Goal: Transaction & Acquisition: Book appointment/travel/reservation

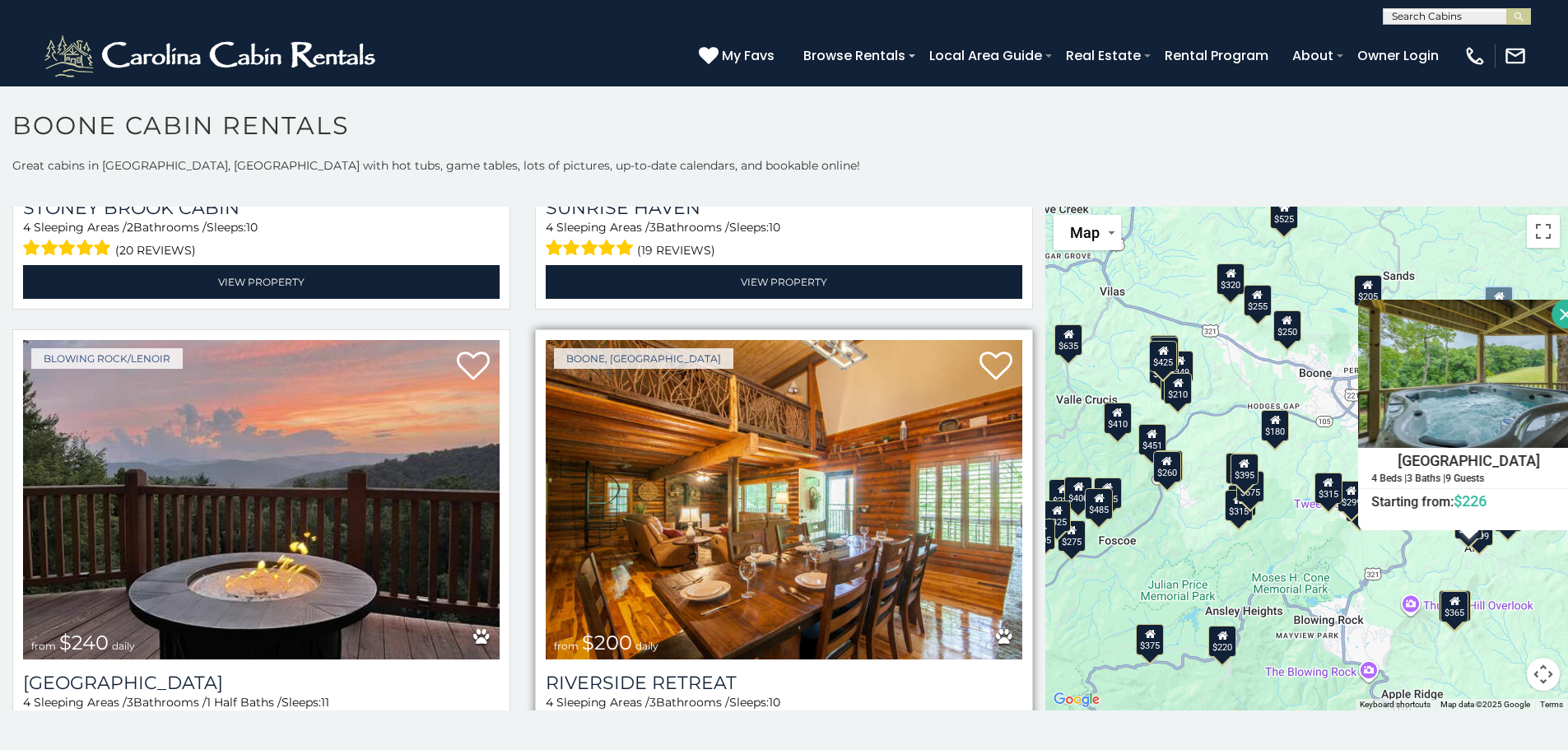
scroll to position [13707, 0]
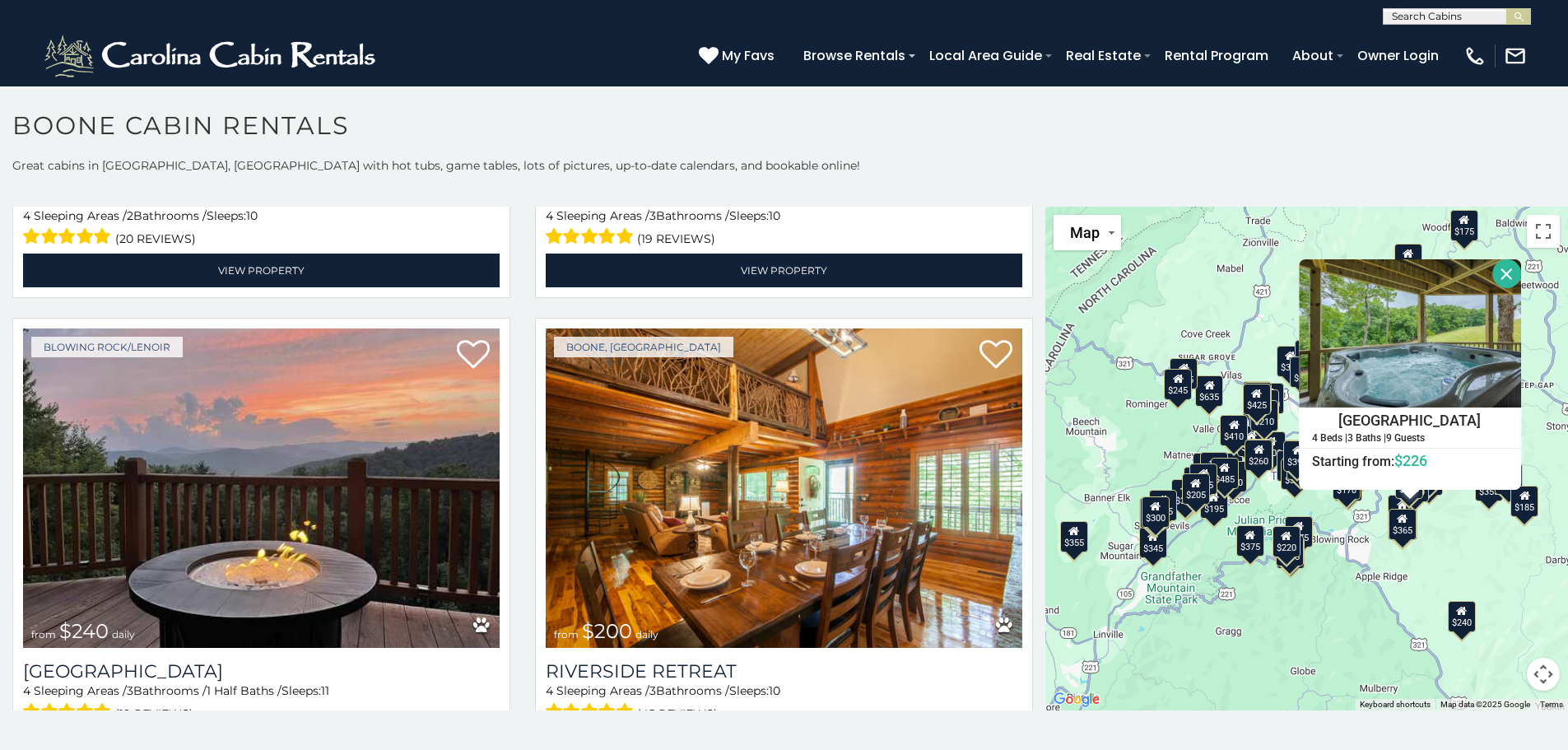
click at [1503, 269] on button "Close" at bounding box center [1506, 273] width 28 height 28
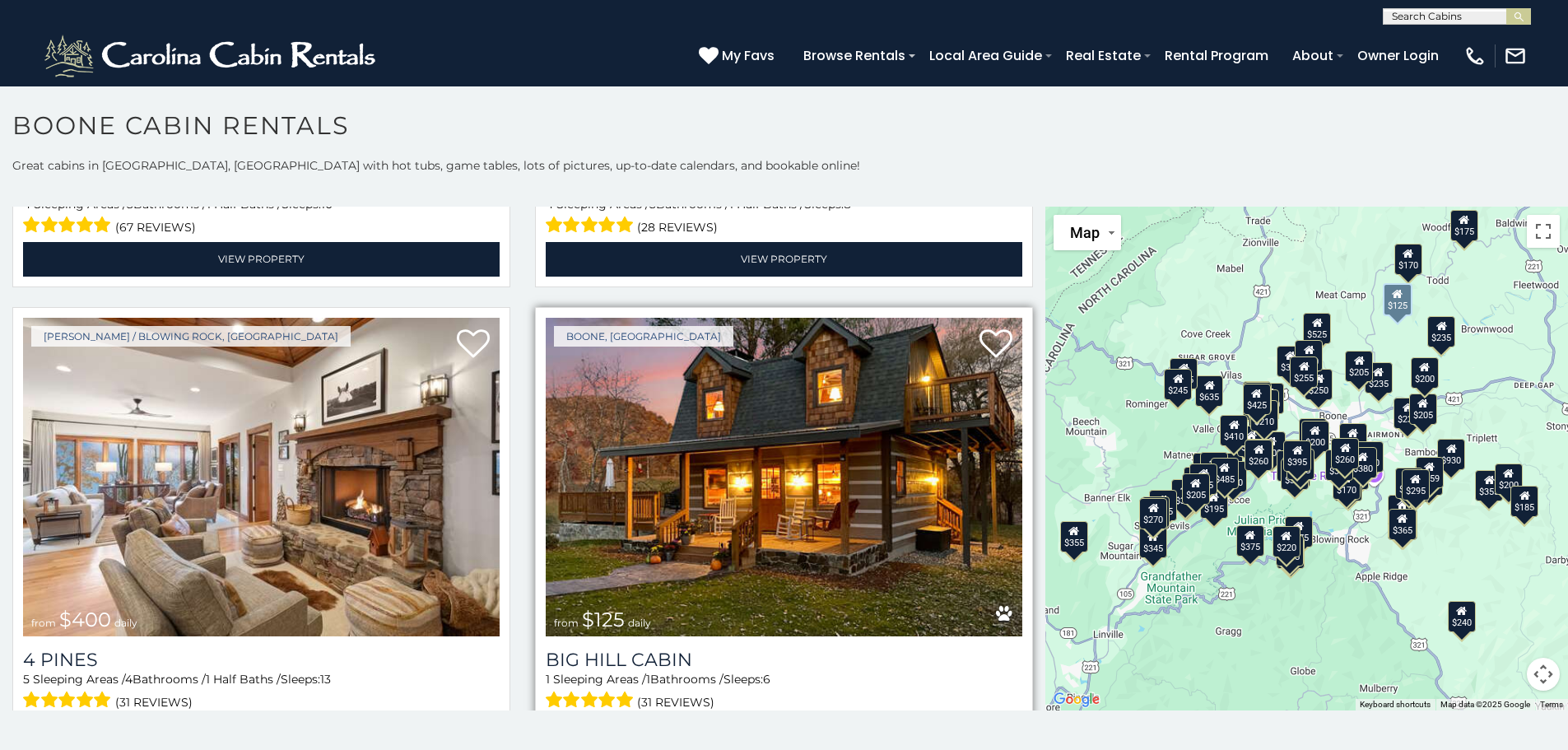
scroll to position [15107, 0]
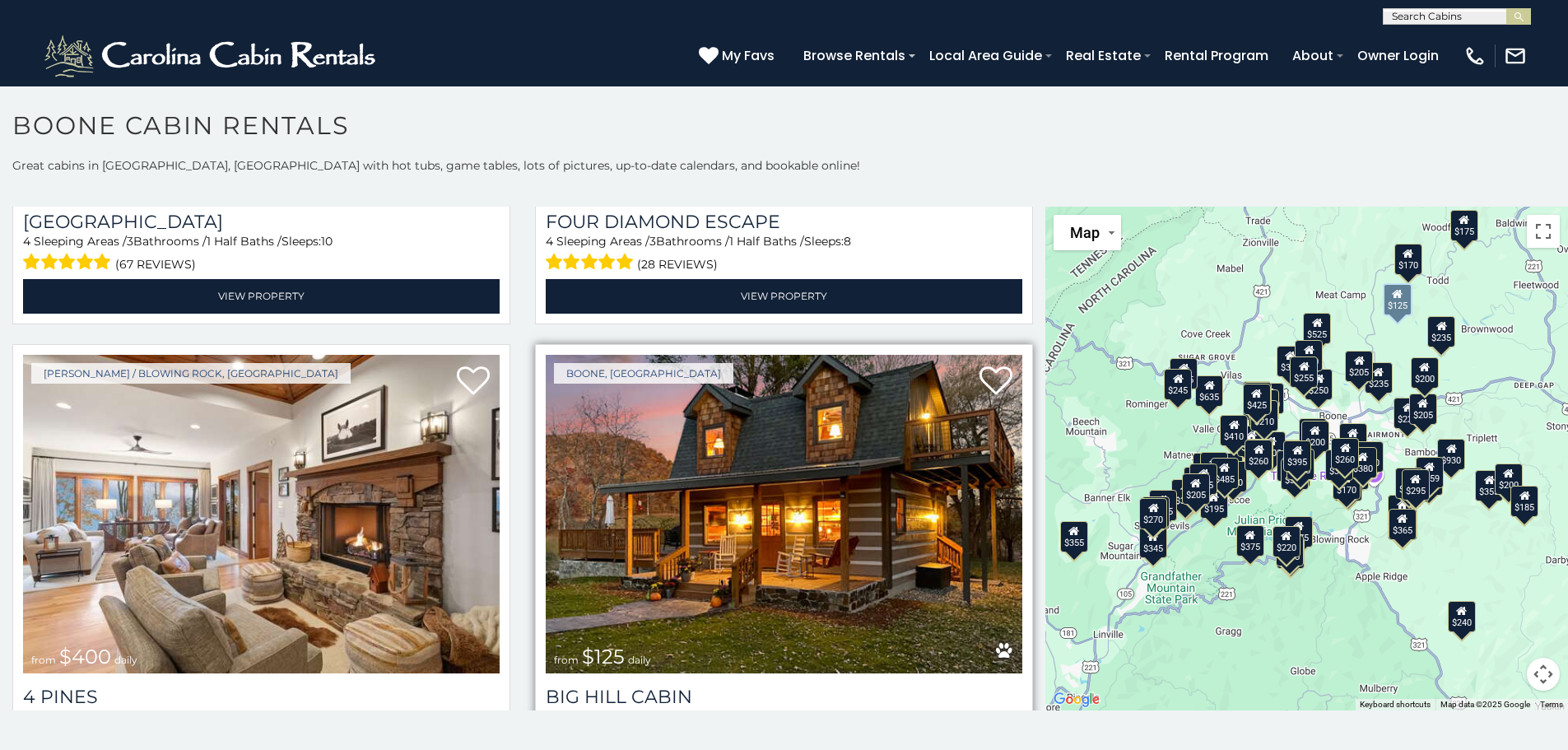
click at [832, 431] on img at bounding box center [784, 515] width 477 height 319
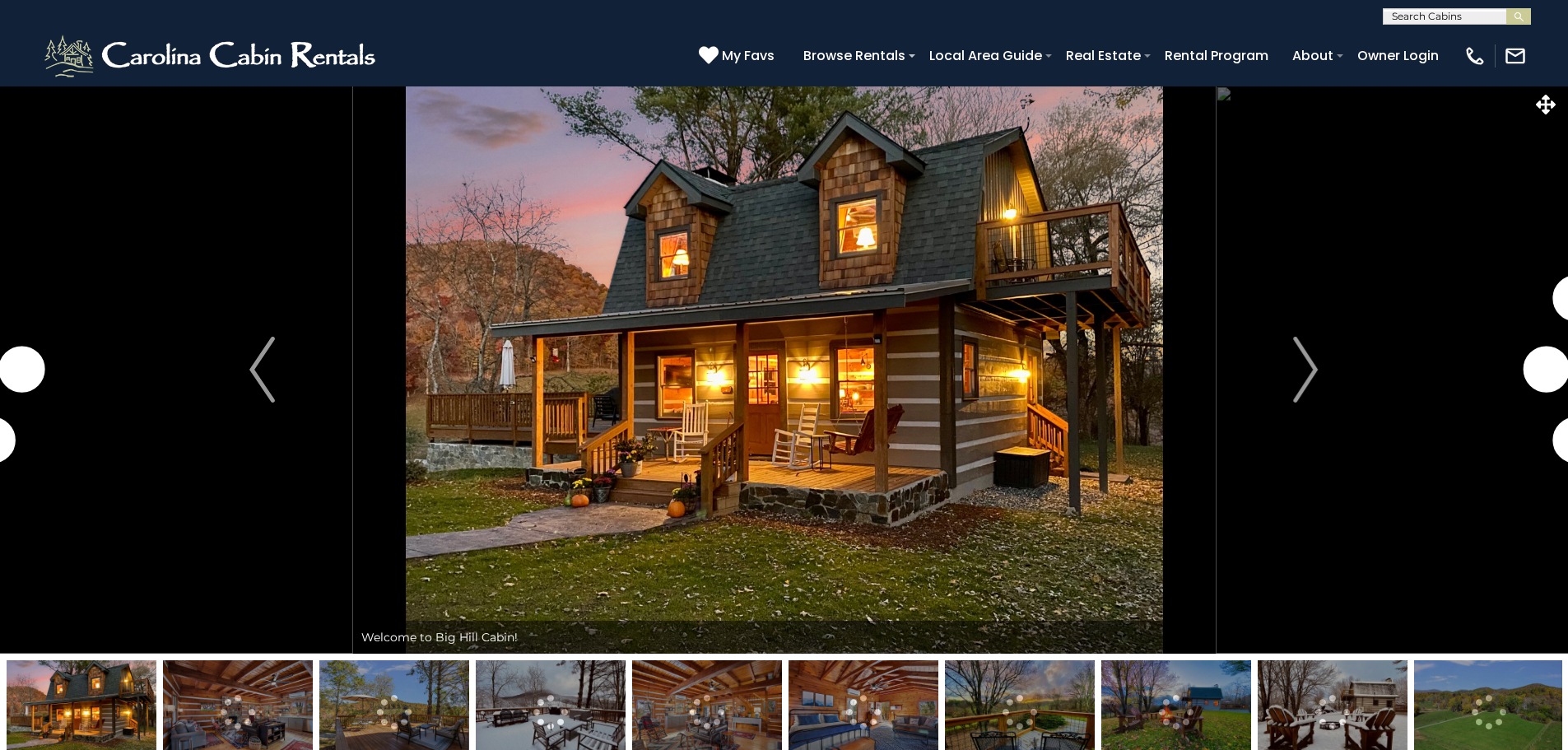
click at [1298, 361] on img "Next" at bounding box center [1305, 369] width 24 height 66
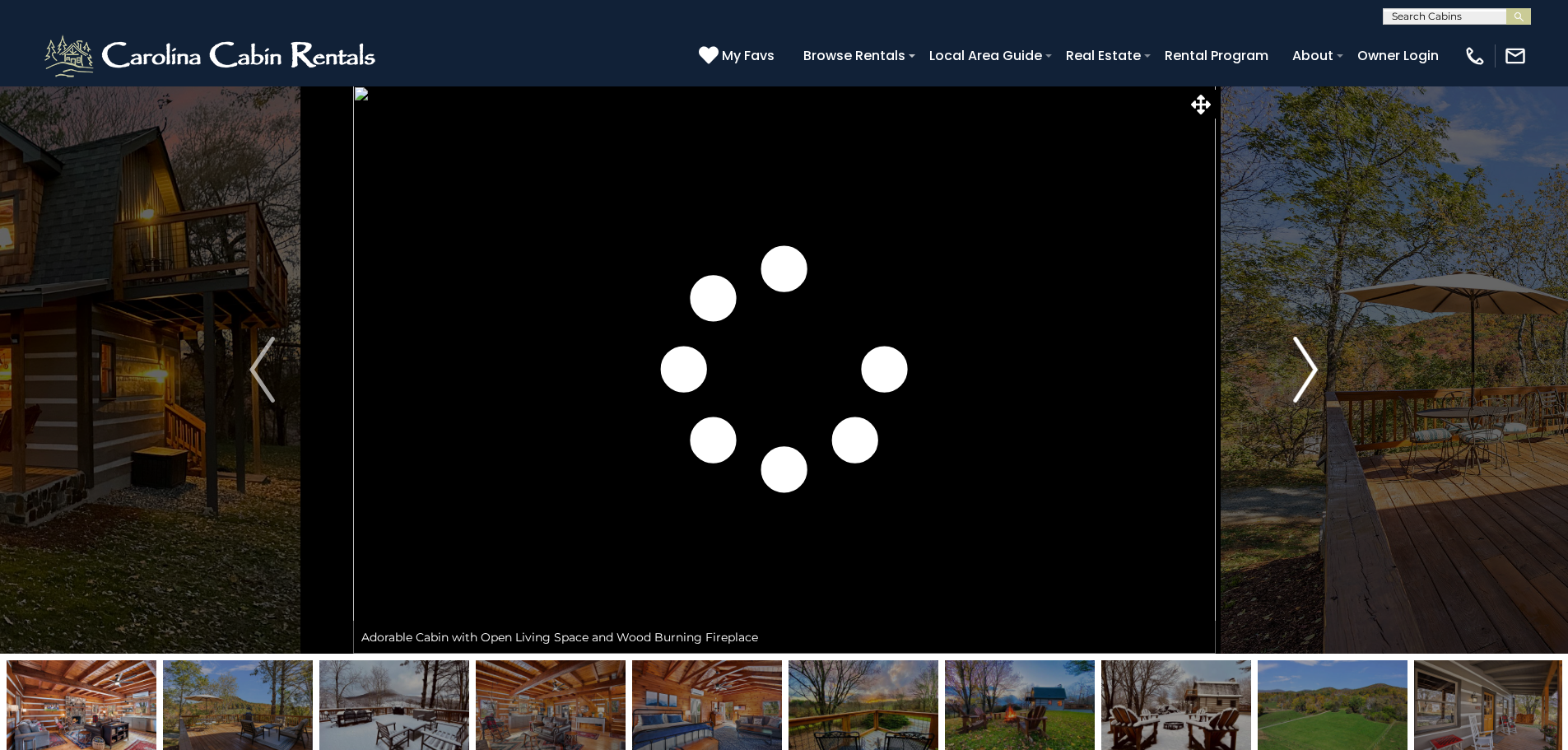
click at [1299, 361] on img "Next" at bounding box center [1305, 369] width 24 height 66
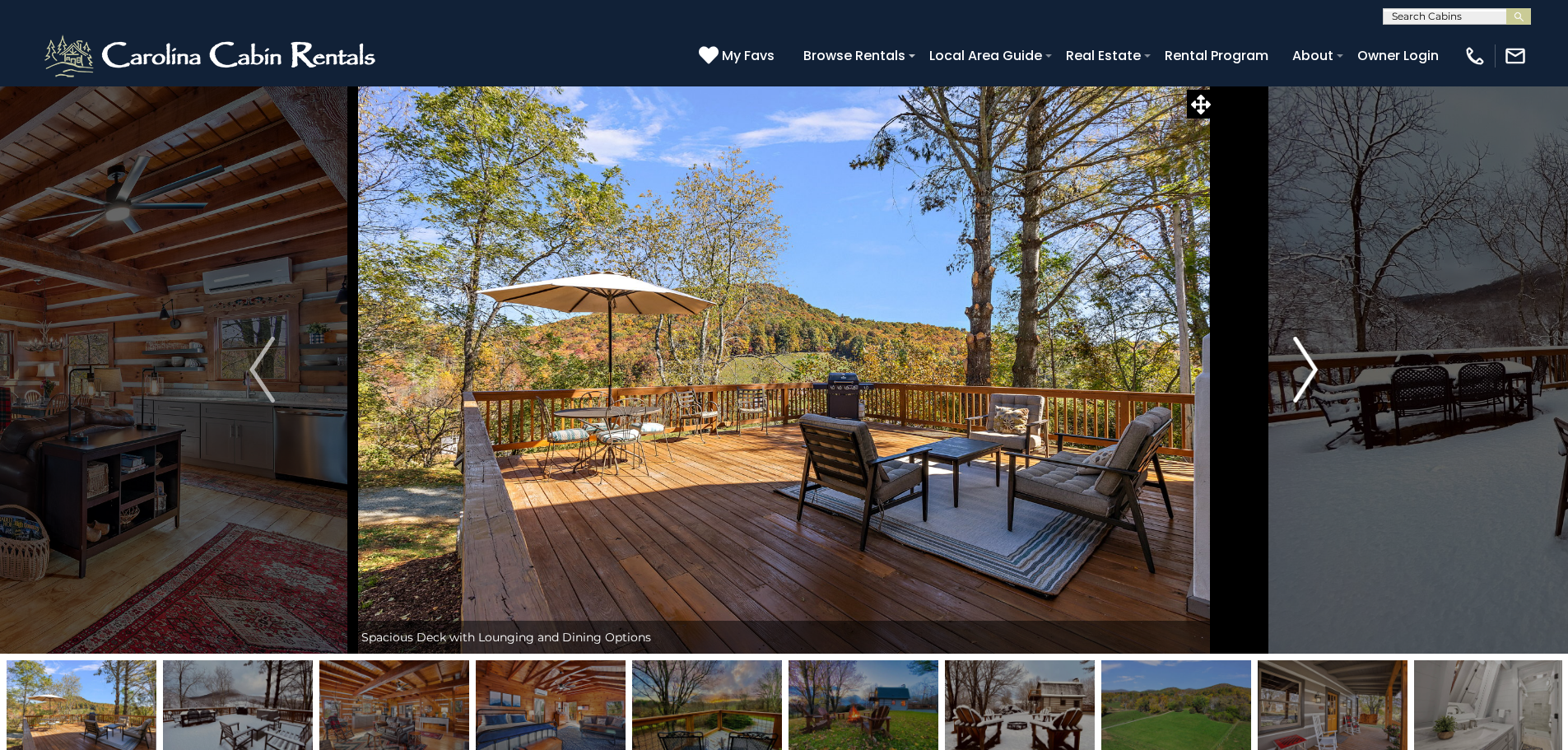
click at [1300, 361] on img "Next" at bounding box center [1305, 369] width 24 height 66
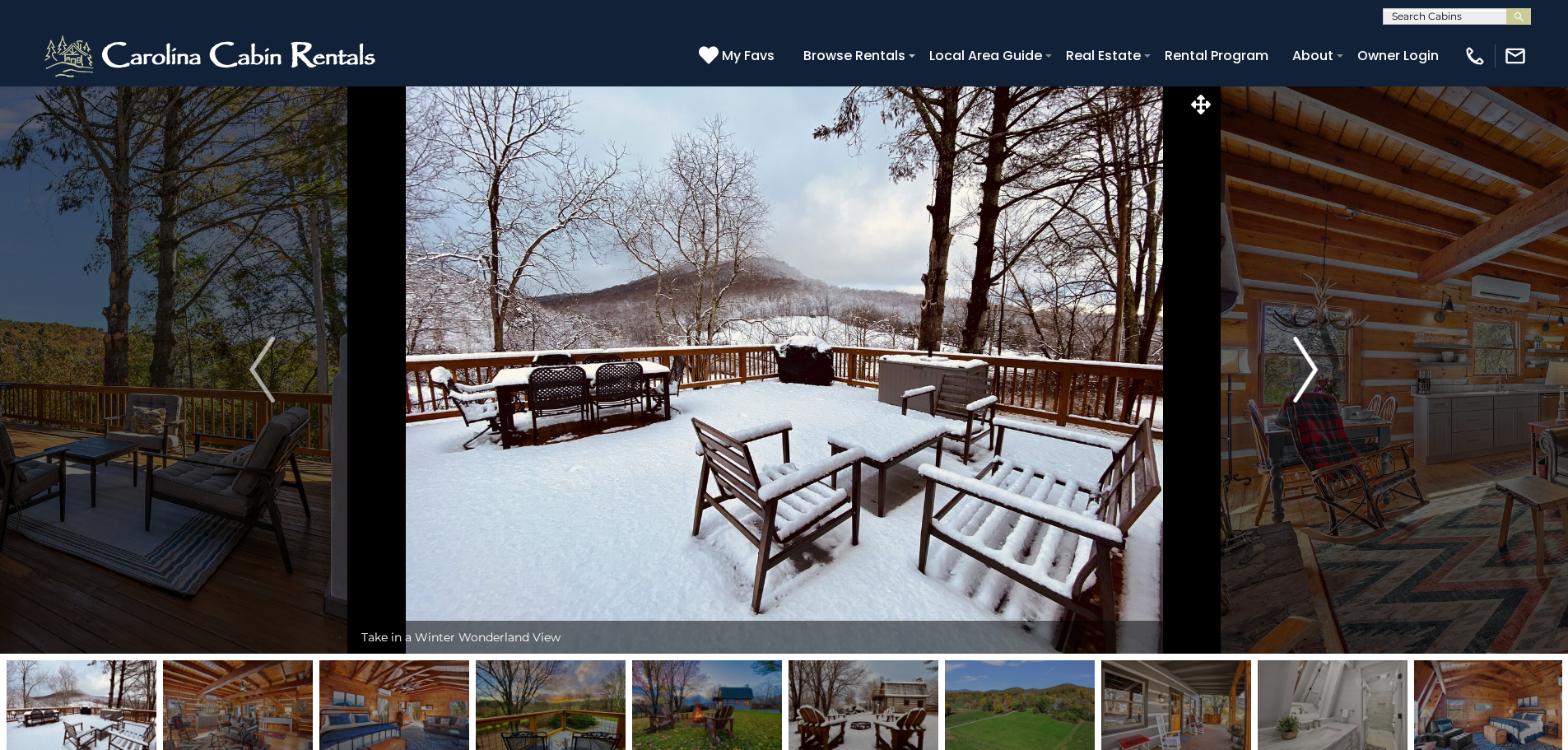
click at [1300, 361] on img "Next" at bounding box center [1305, 369] width 24 height 66
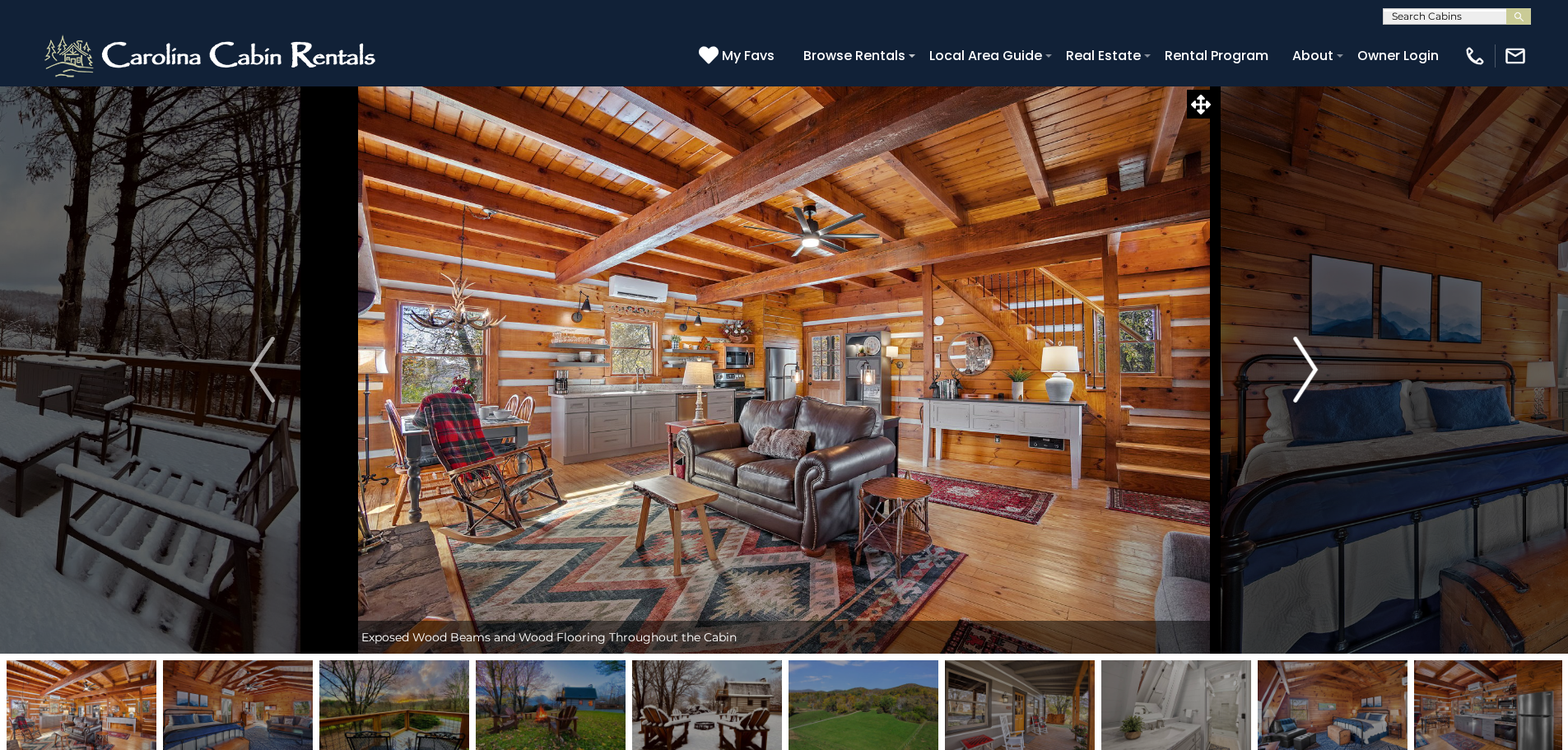
click at [1300, 361] on img "Next" at bounding box center [1305, 369] width 24 height 66
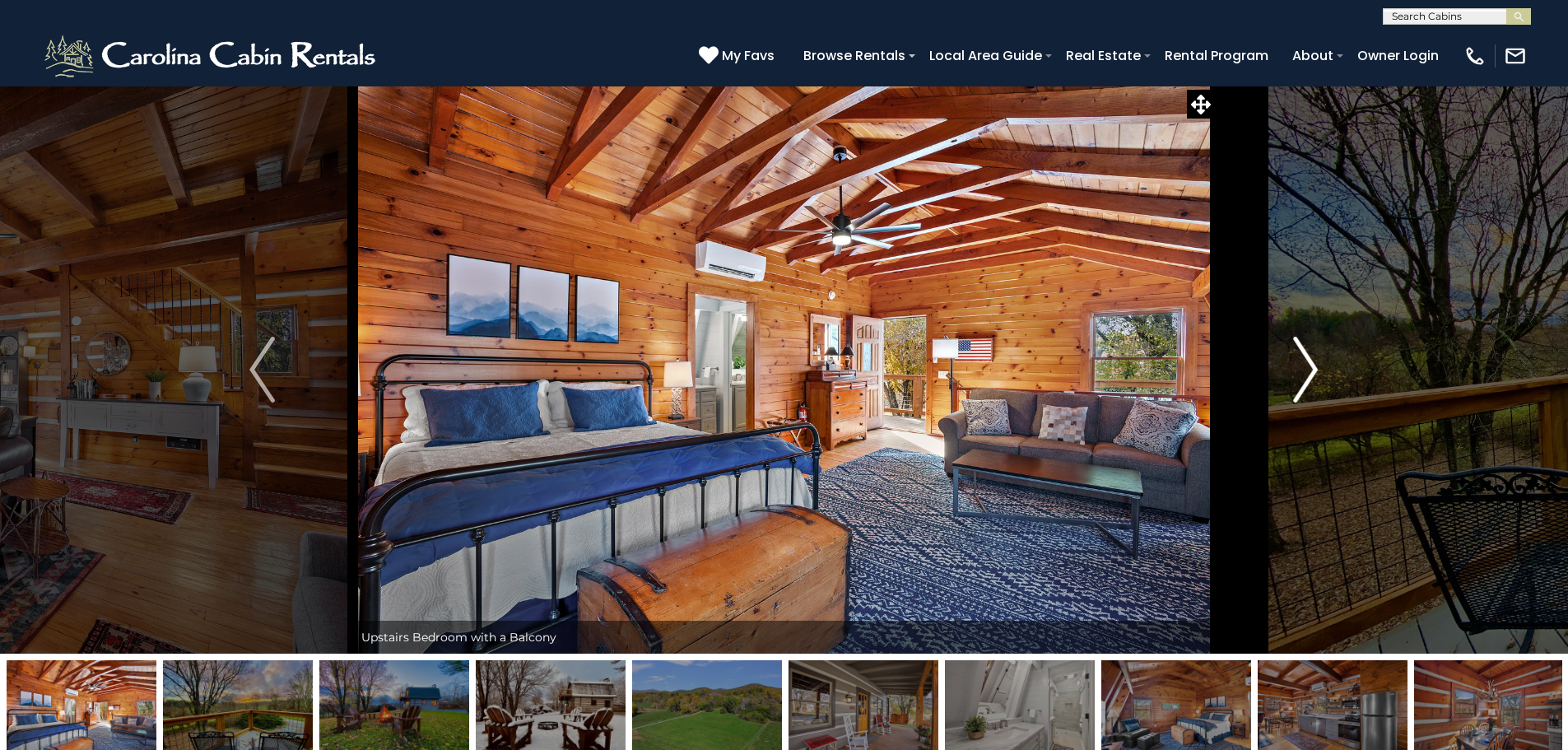
click at [1300, 361] on img "Next" at bounding box center [1305, 369] width 24 height 66
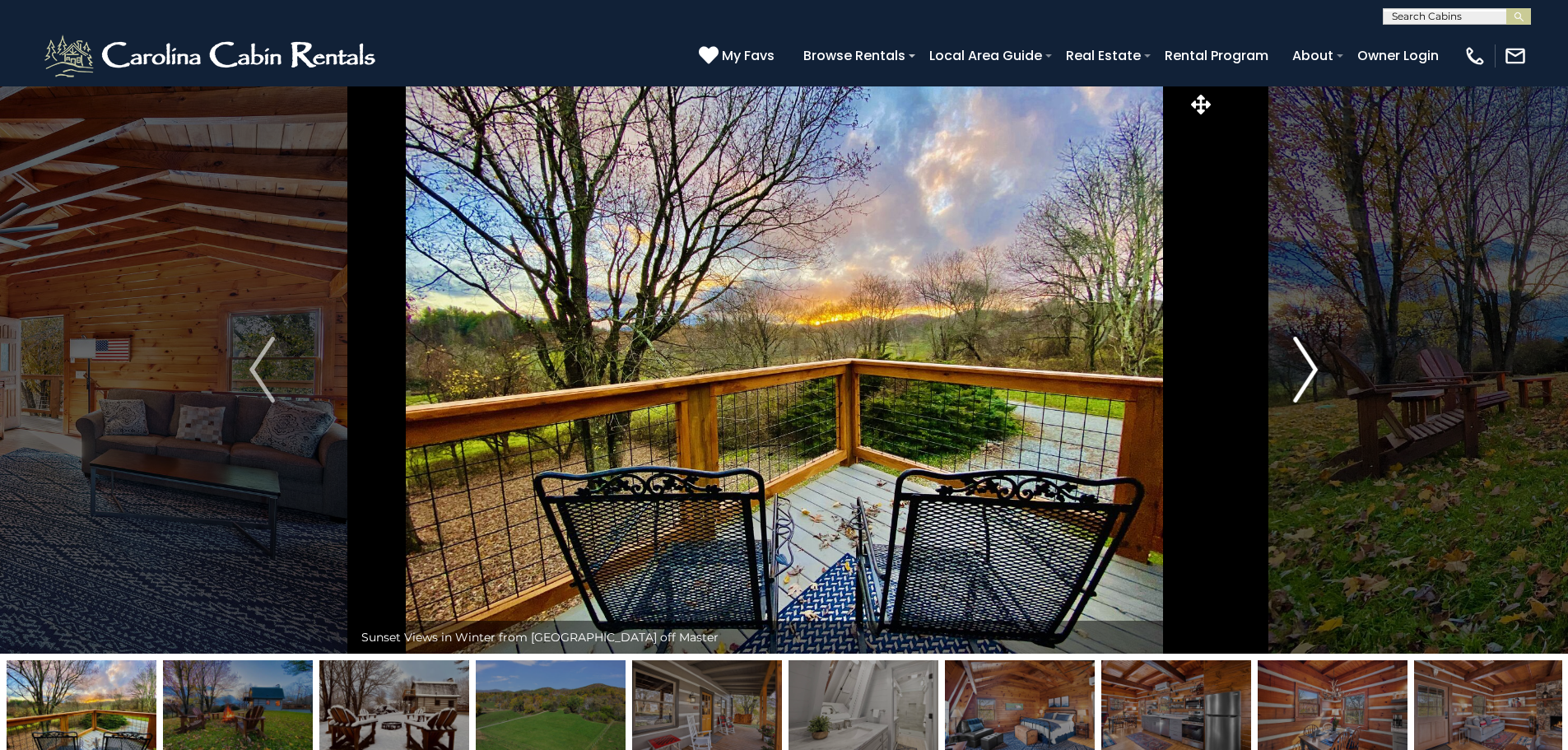
click at [1300, 361] on img "Next" at bounding box center [1305, 369] width 24 height 66
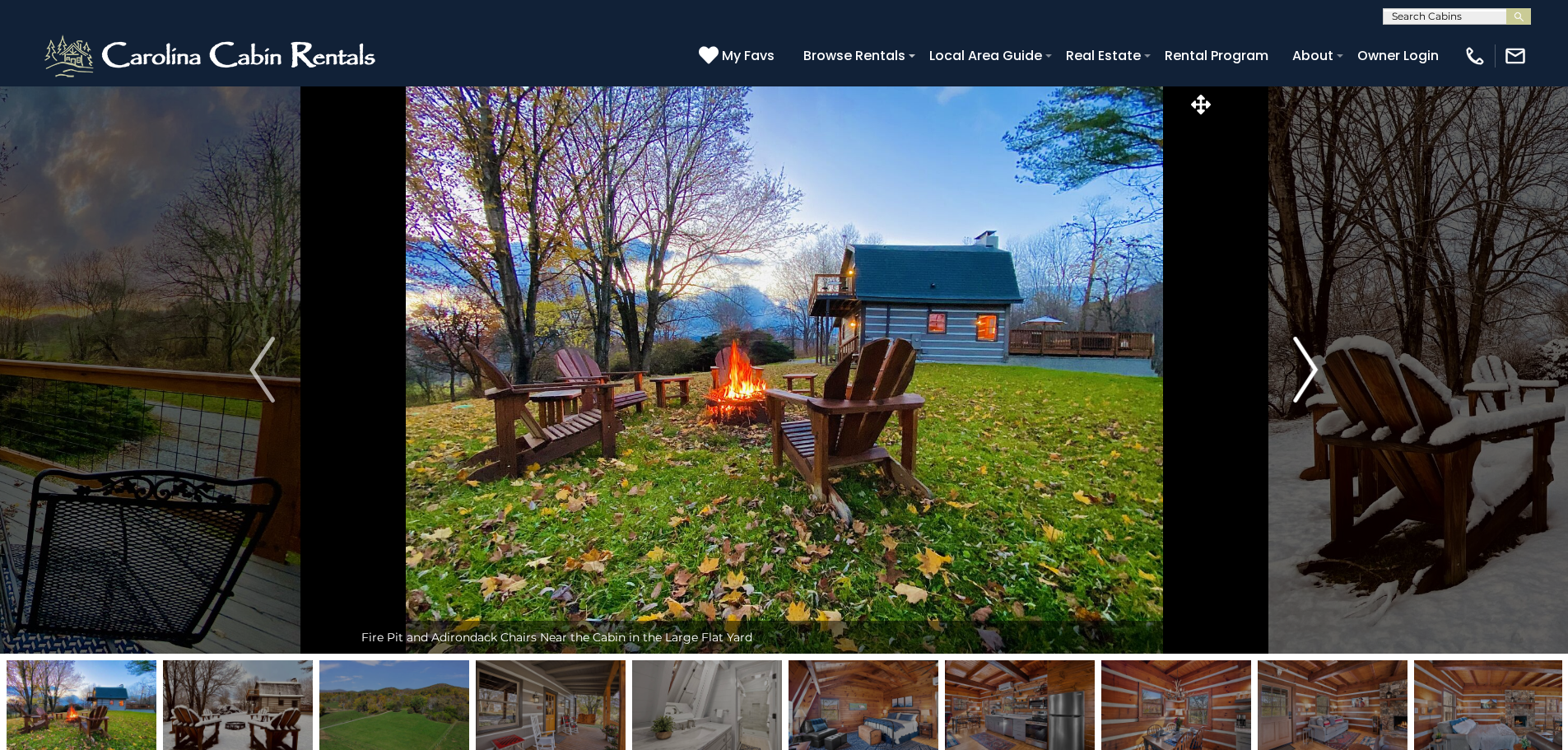
click at [1300, 361] on img "Next" at bounding box center [1305, 369] width 24 height 66
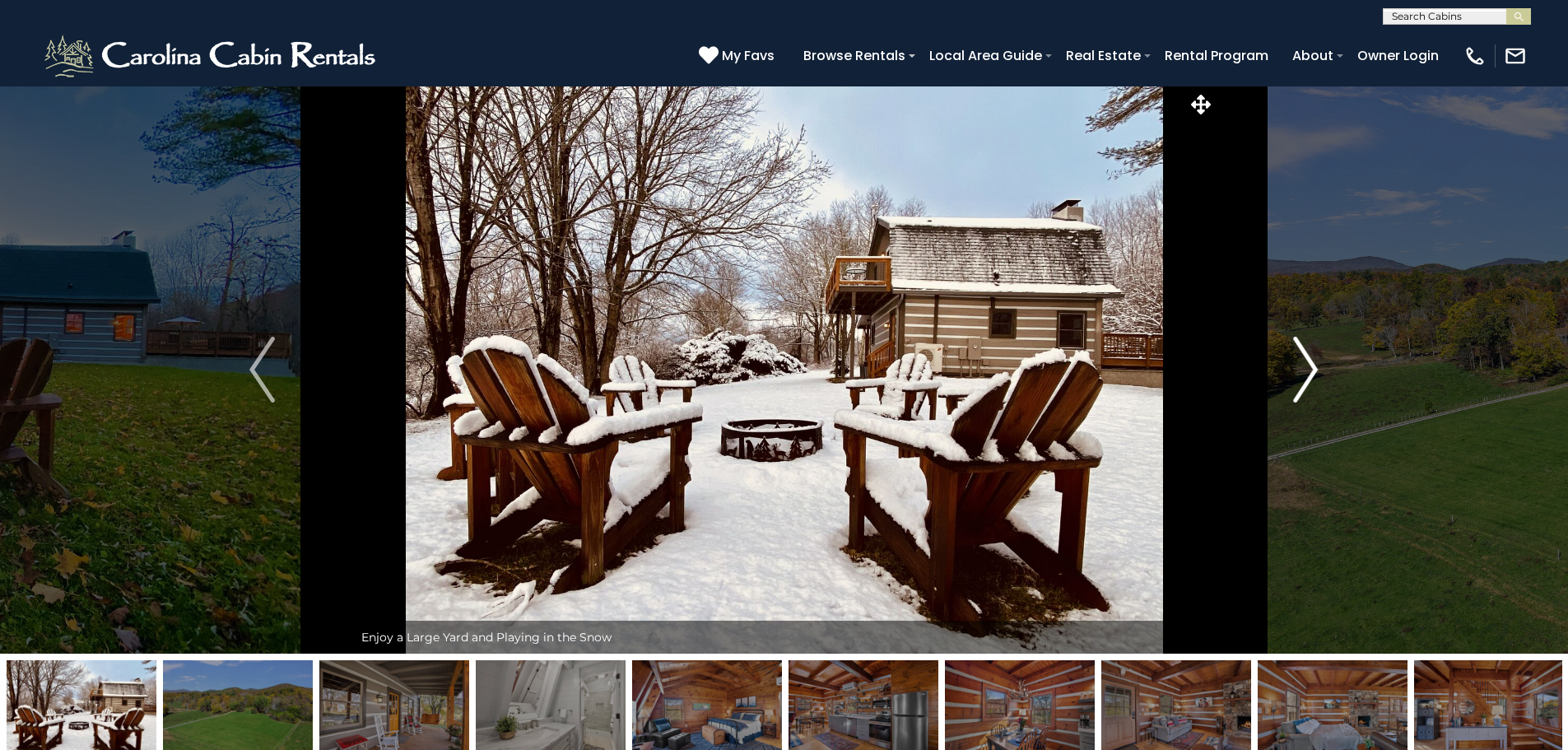
click at [1300, 361] on img "Next" at bounding box center [1305, 369] width 24 height 66
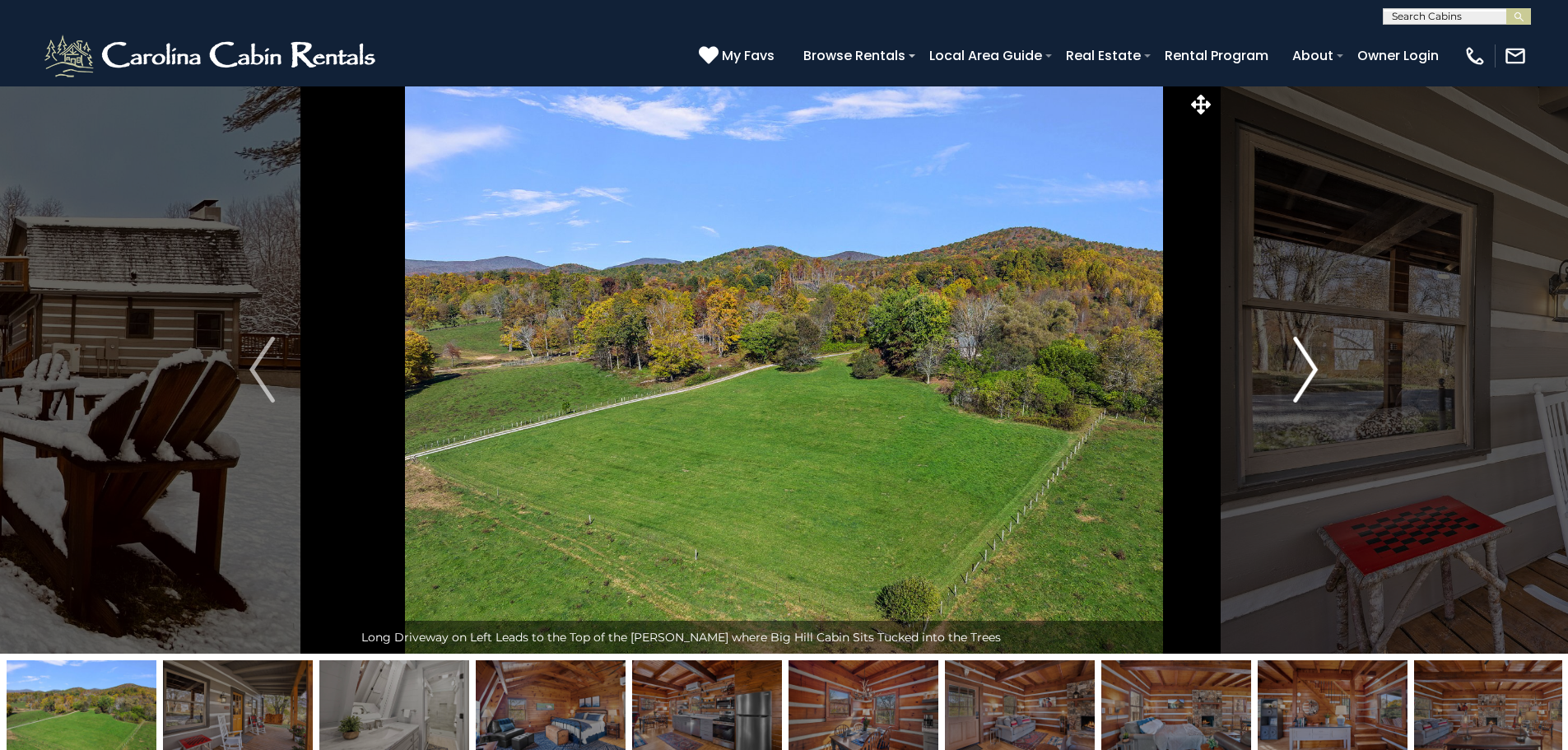
click at [1300, 361] on img "Next" at bounding box center [1305, 369] width 24 height 66
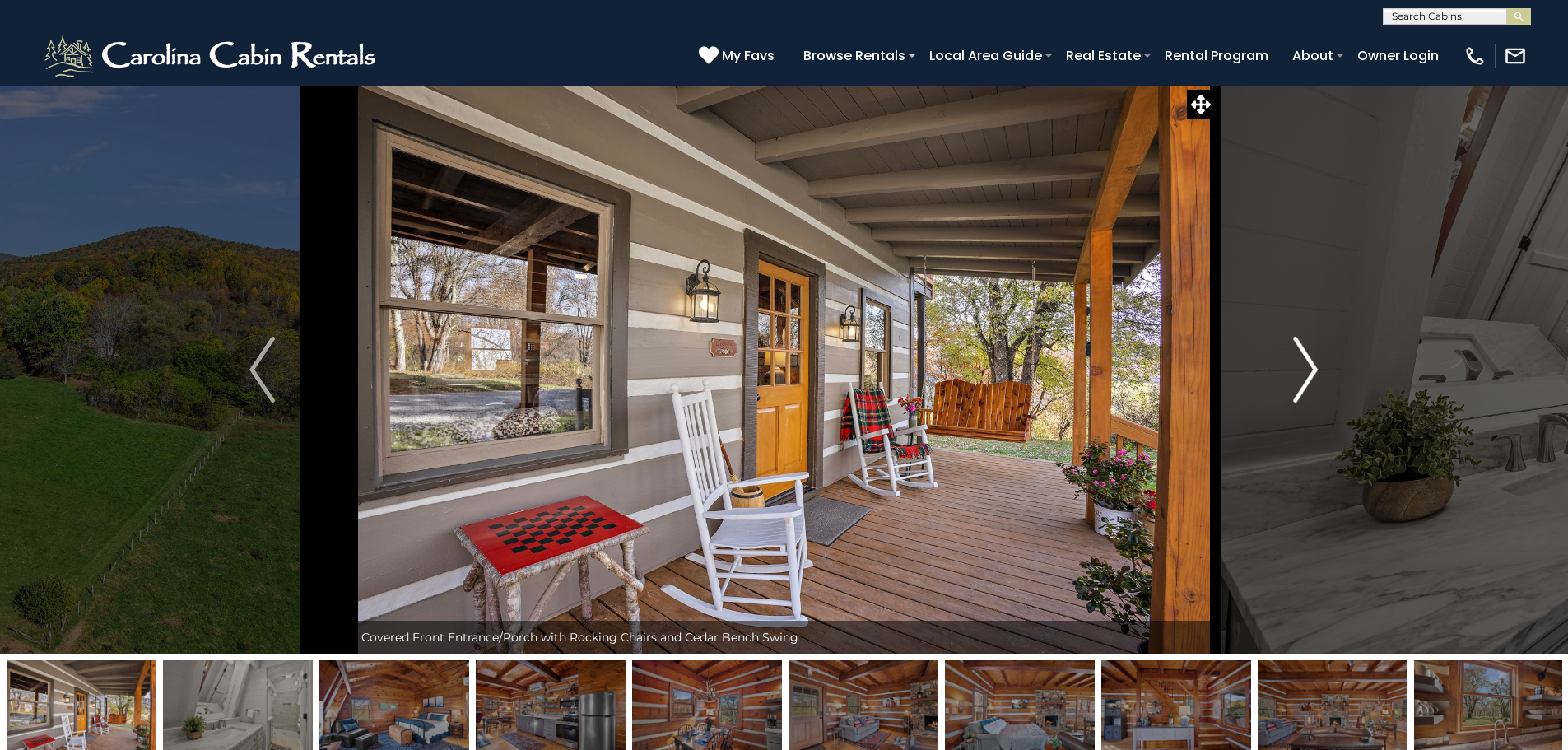
click at [1300, 361] on img "Next" at bounding box center [1305, 369] width 24 height 66
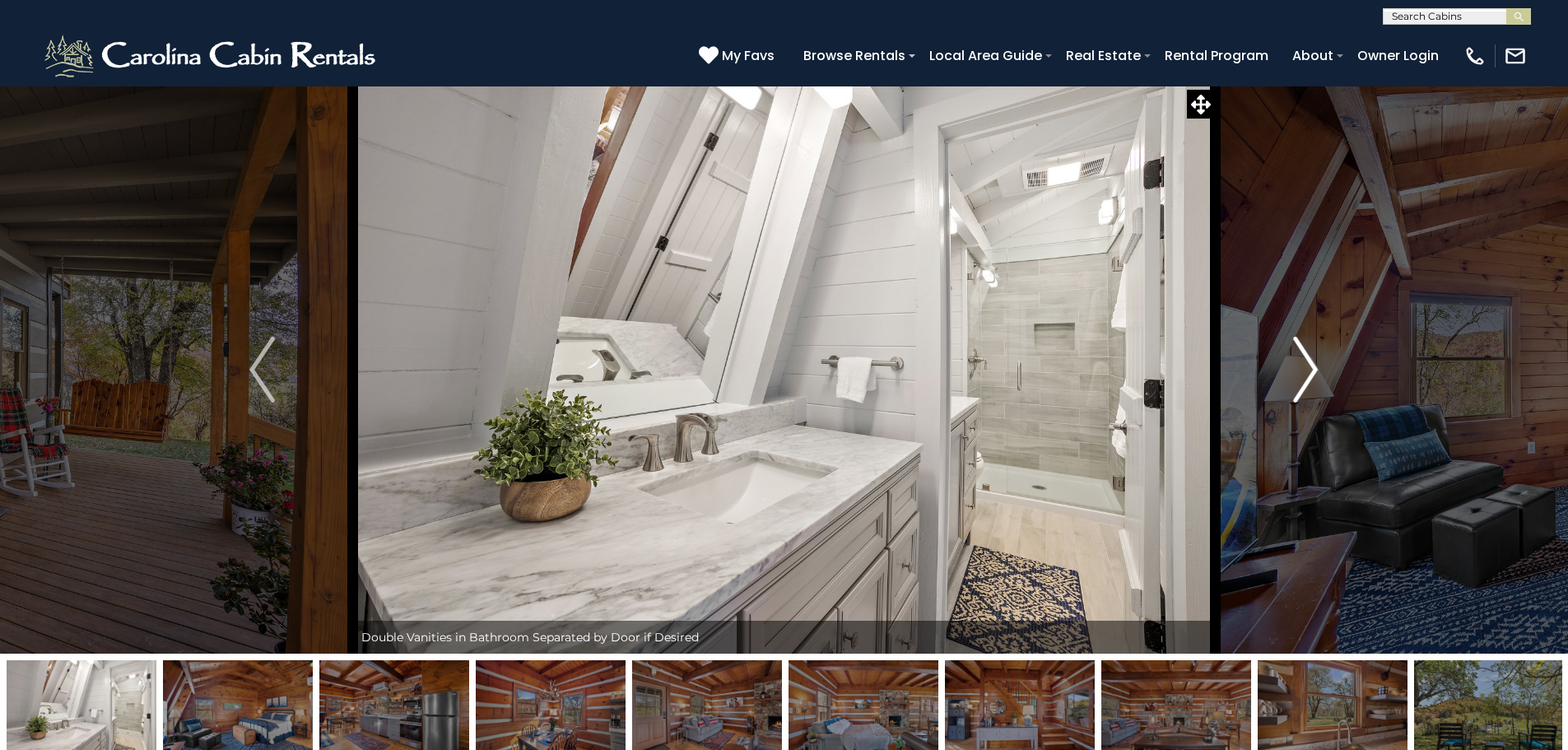
click at [1300, 361] on img "Next" at bounding box center [1305, 369] width 24 height 66
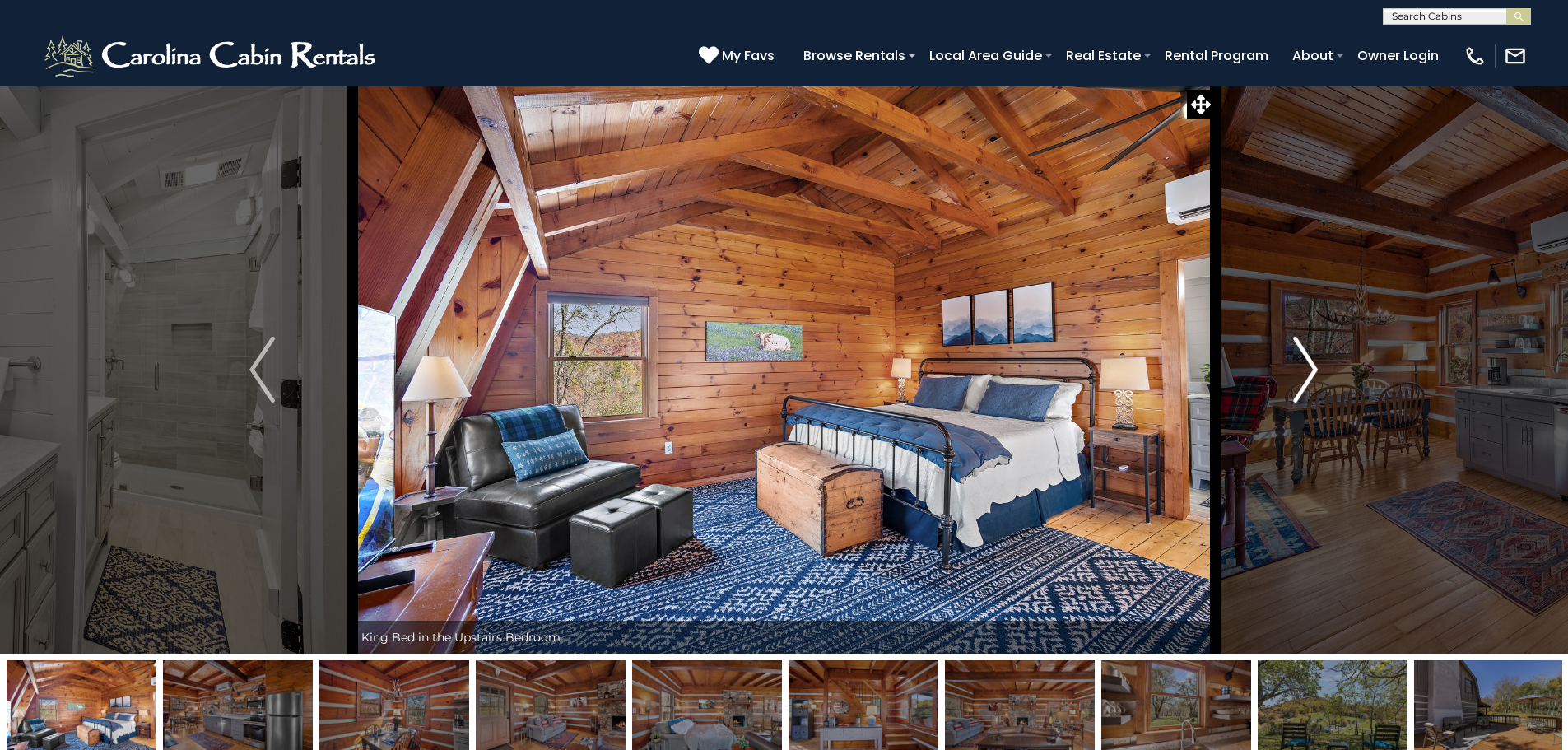
click at [1300, 361] on img "Next" at bounding box center [1305, 369] width 24 height 66
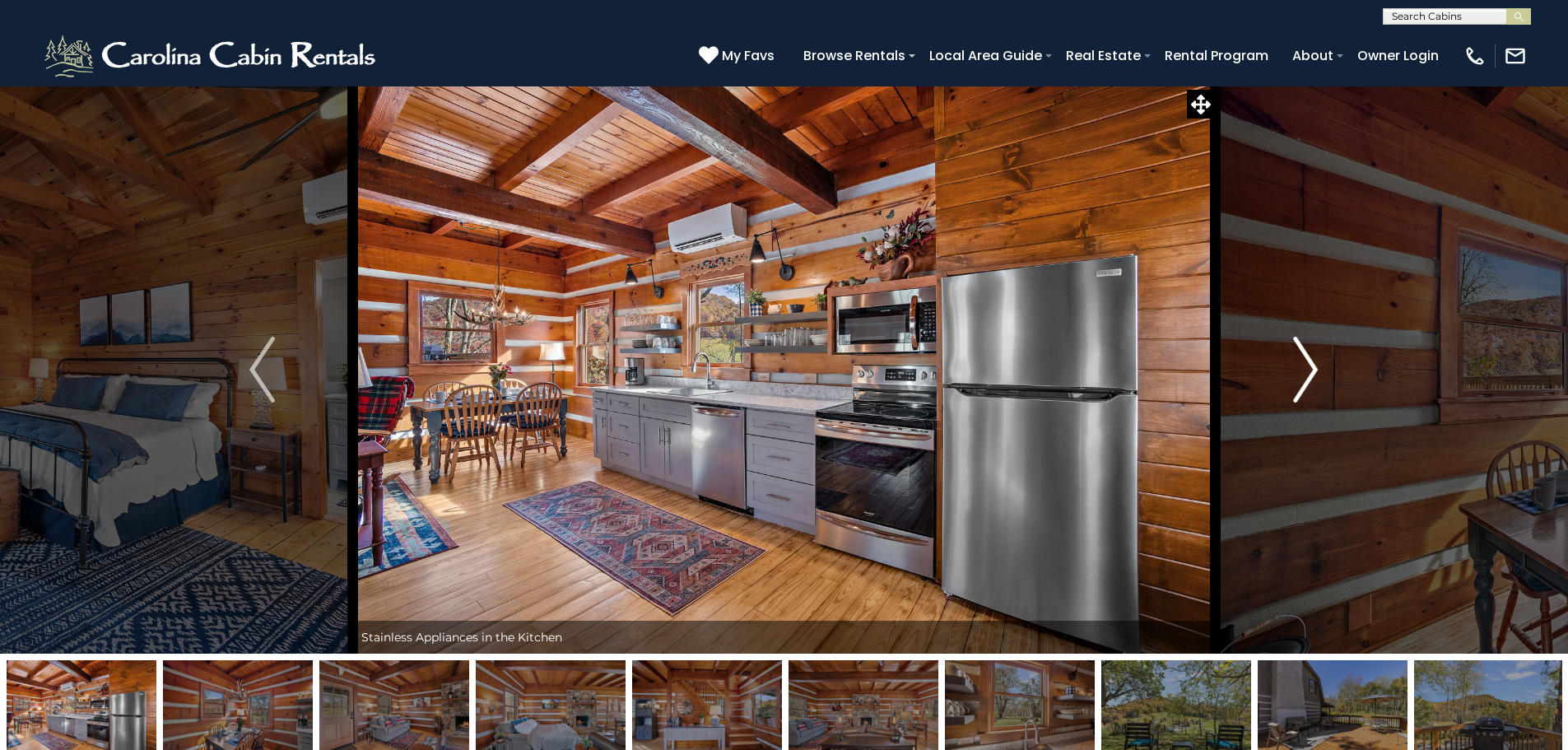
click at [1300, 361] on img "Next" at bounding box center [1305, 369] width 24 height 66
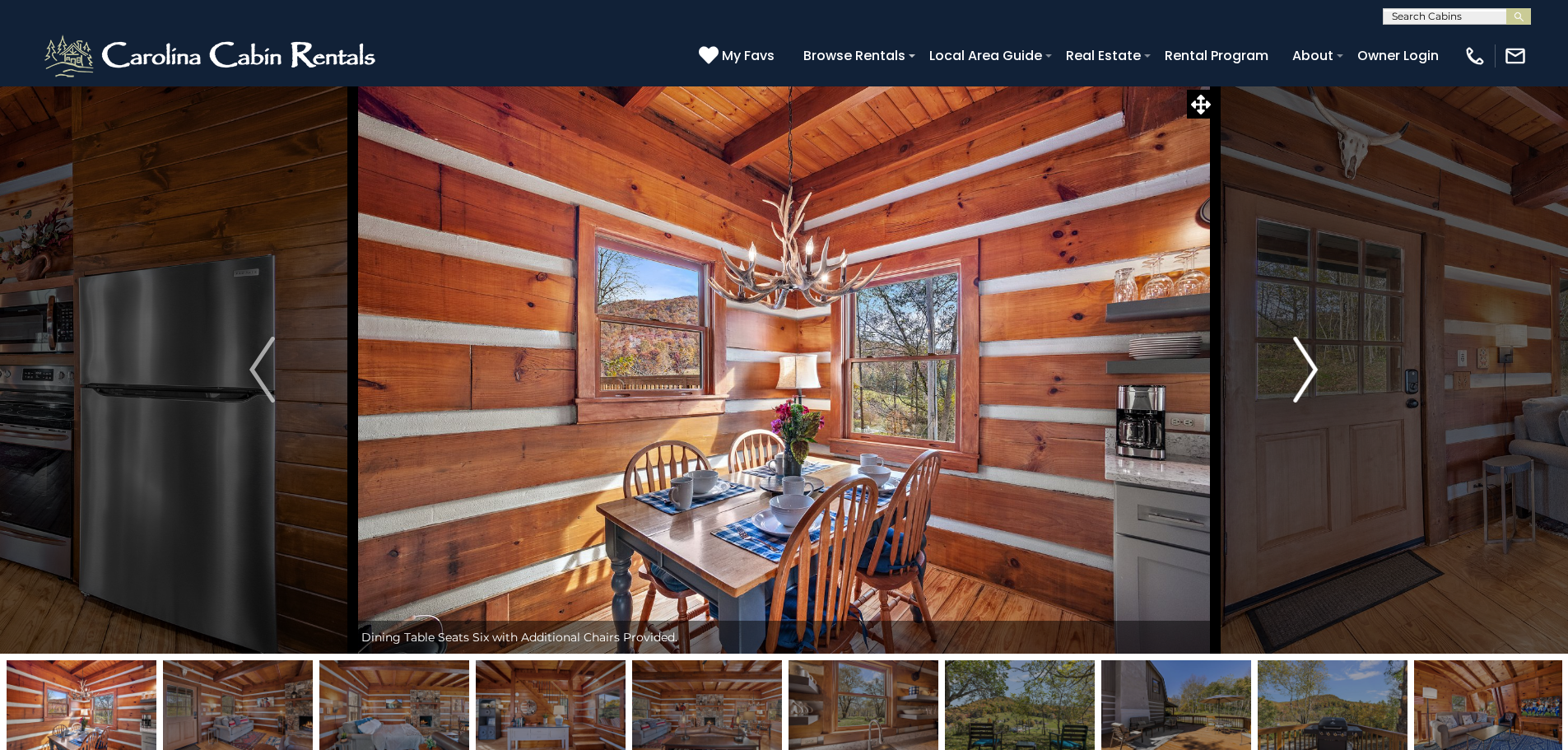
click at [1300, 361] on img "Next" at bounding box center [1305, 369] width 24 height 66
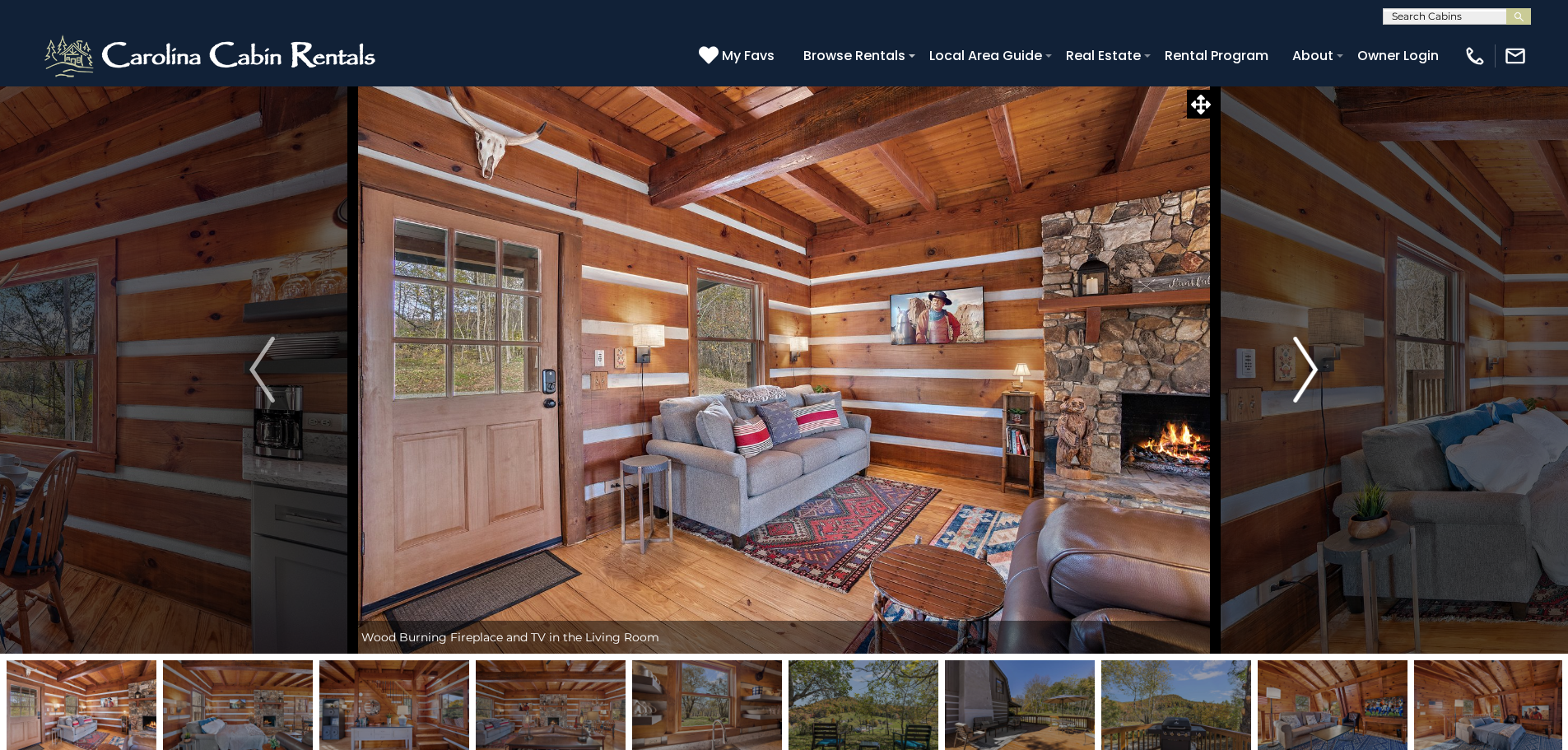
click at [1300, 361] on img "Next" at bounding box center [1305, 369] width 24 height 66
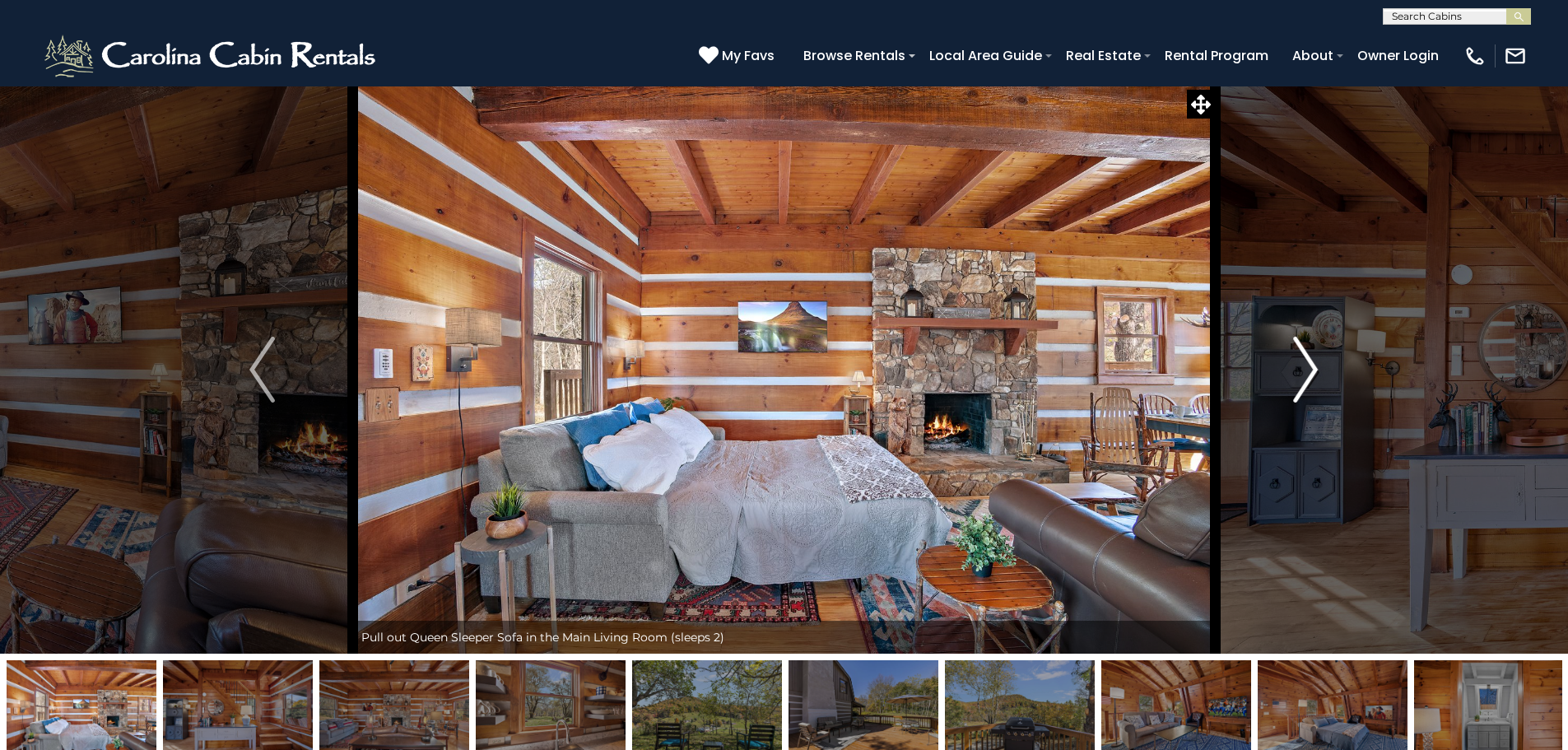
click at [1300, 361] on img "Next" at bounding box center [1305, 369] width 24 height 66
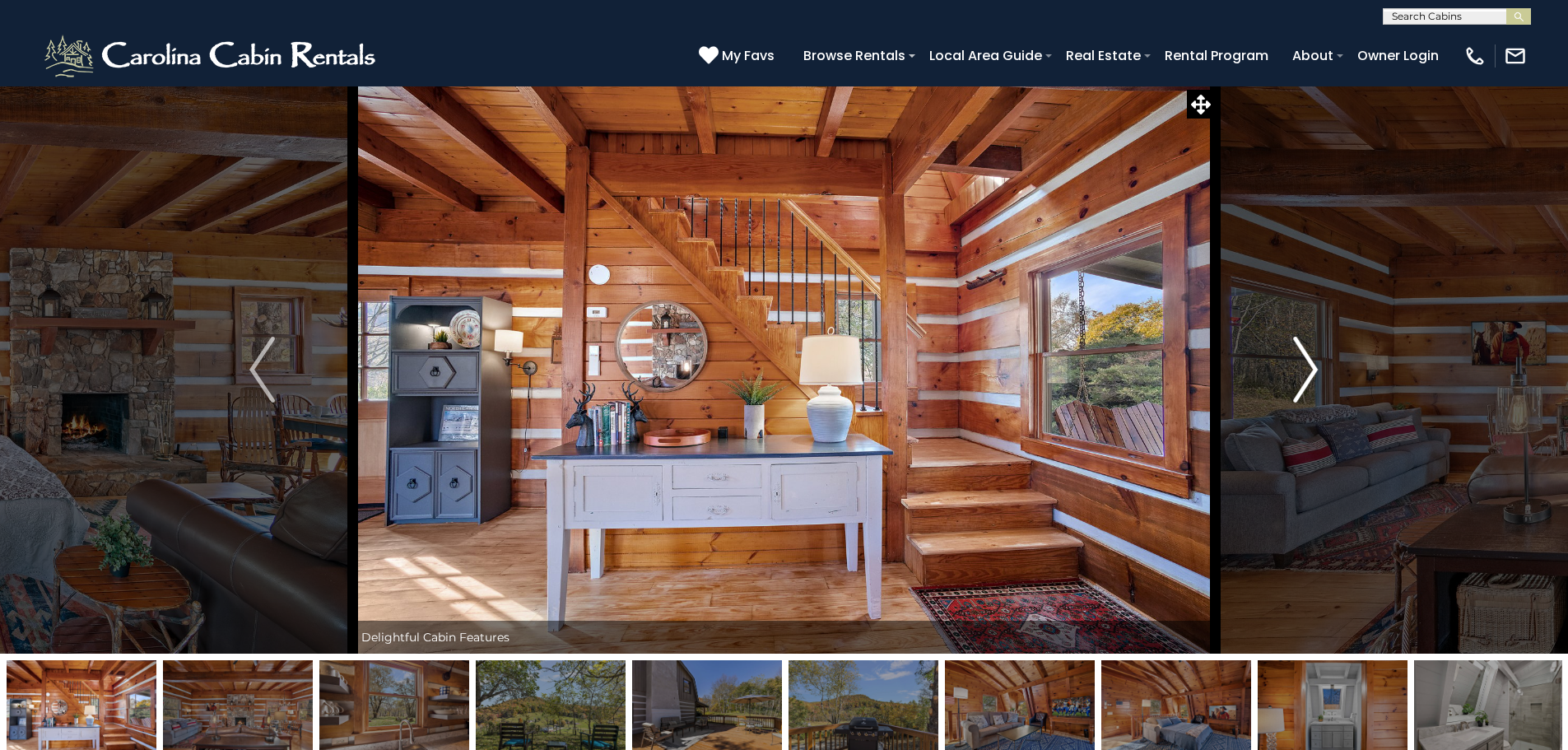
click at [1300, 361] on img "Next" at bounding box center [1305, 369] width 24 height 66
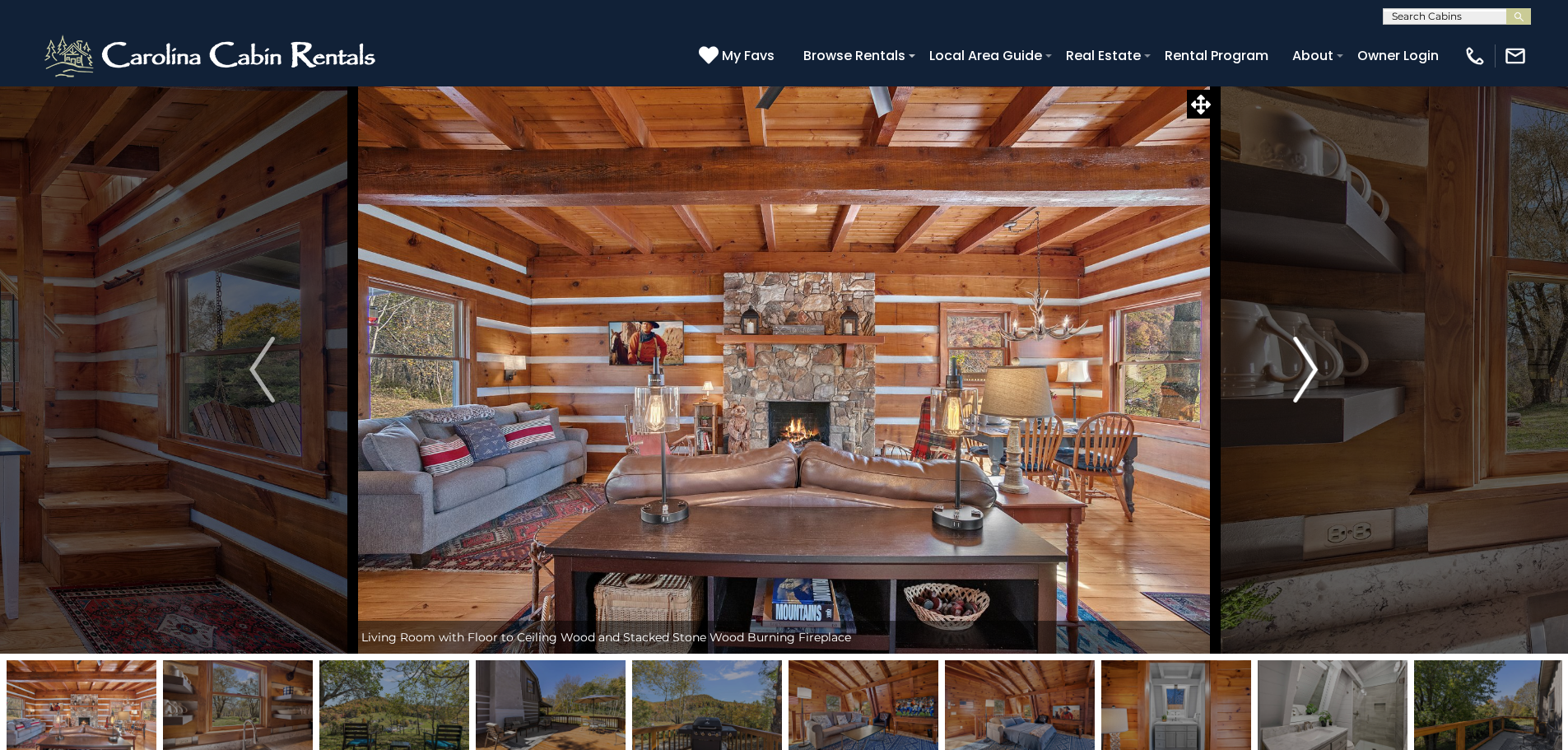
click at [1300, 361] on img "Next" at bounding box center [1305, 369] width 24 height 66
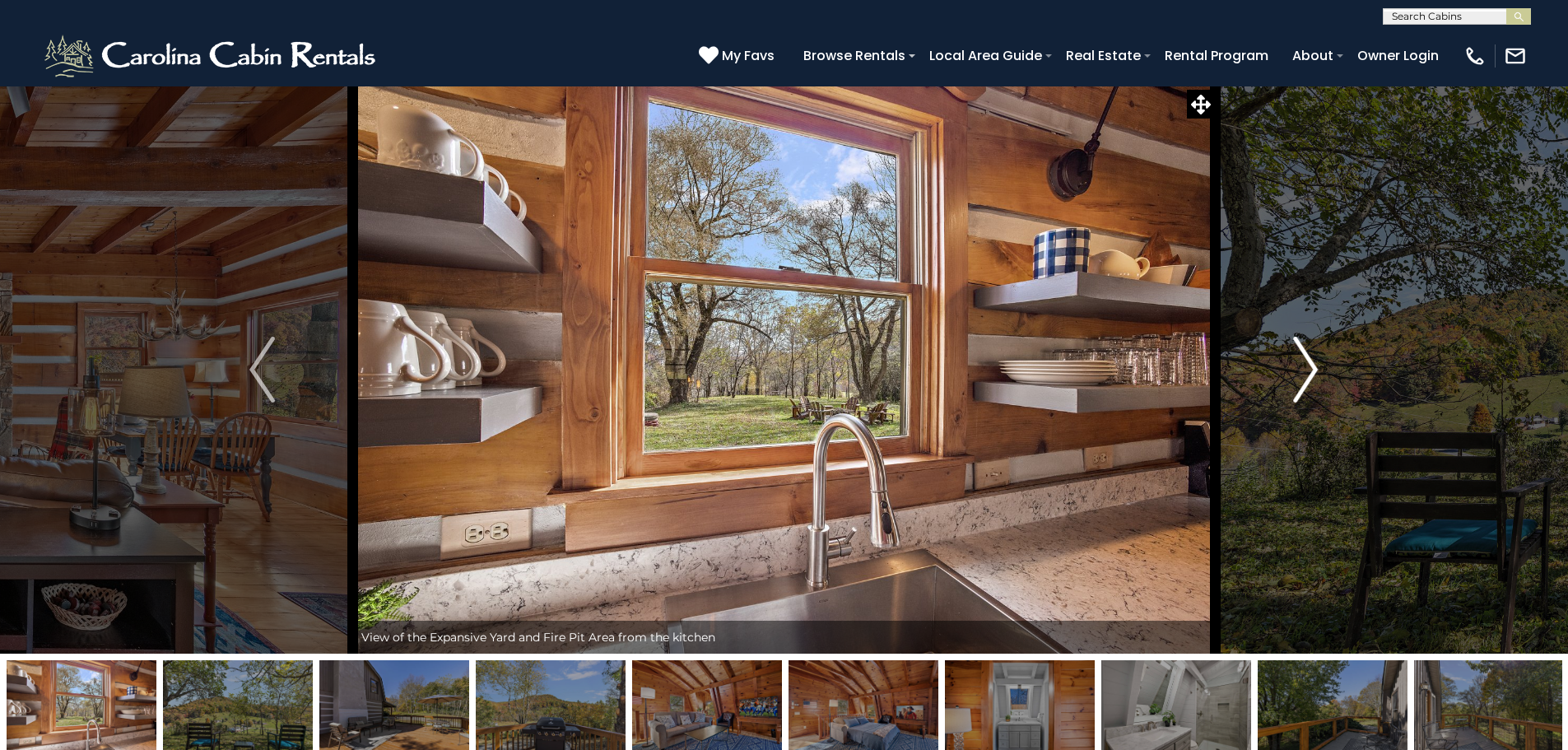
click at [1300, 361] on img "Next" at bounding box center [1305, 369] width 24 height 66
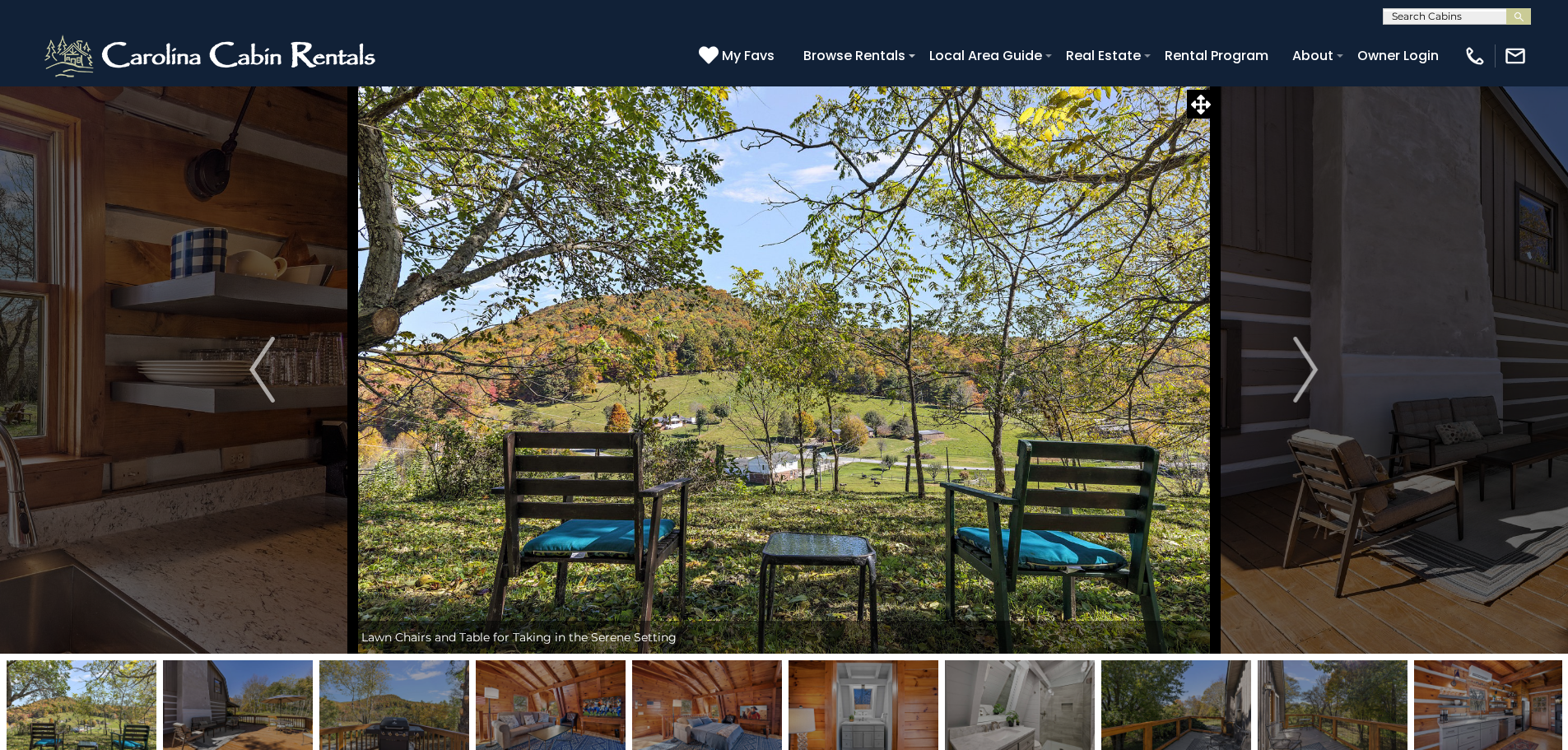
click at [1163, 348] on img at bounding box center [784, 369] width 862 height 568
click at [1194, 105] on icon at bounding box center [1201, 105] width 20 height 20
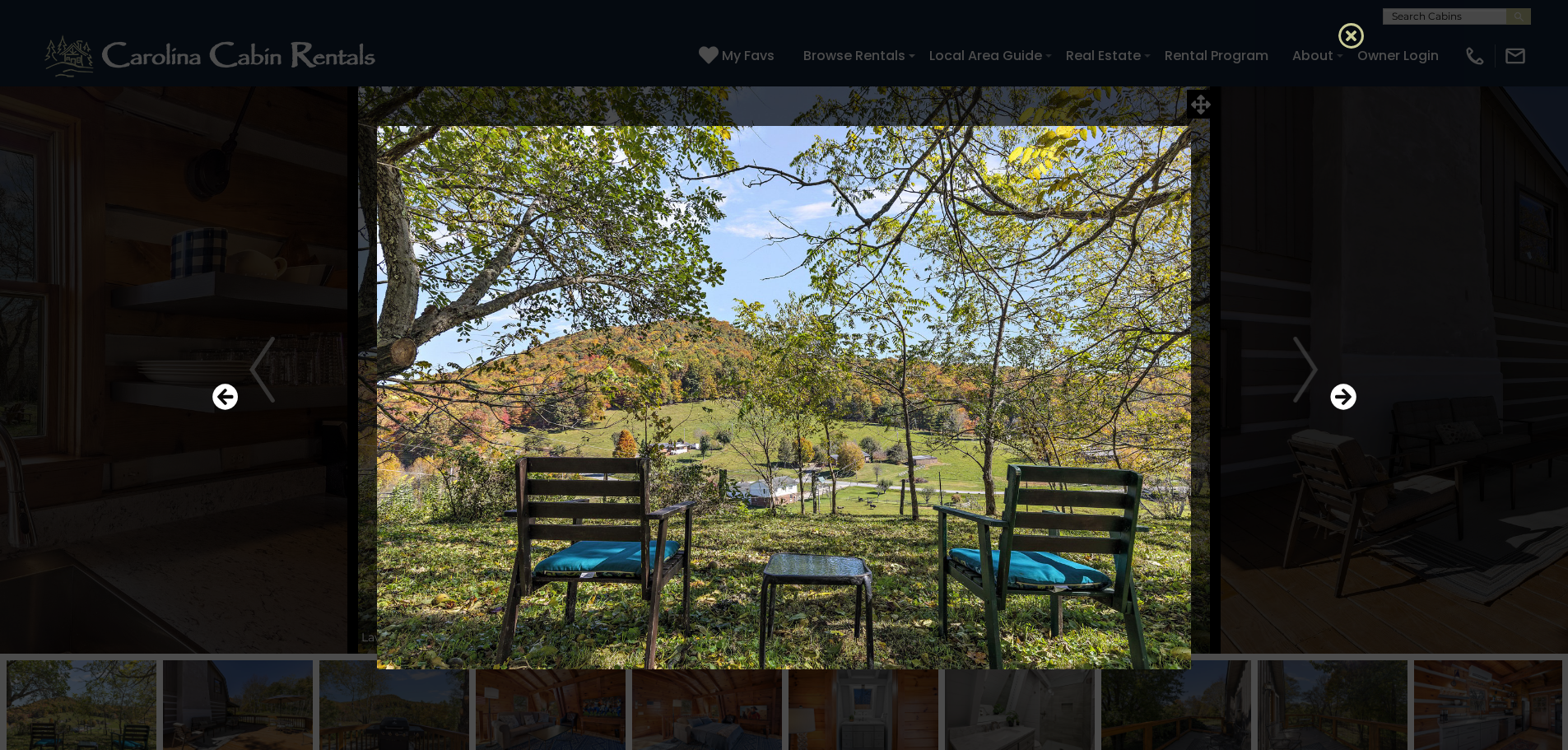
click at [1349, 34] on icon at bounding box center [1352, 35] width 26 height 26
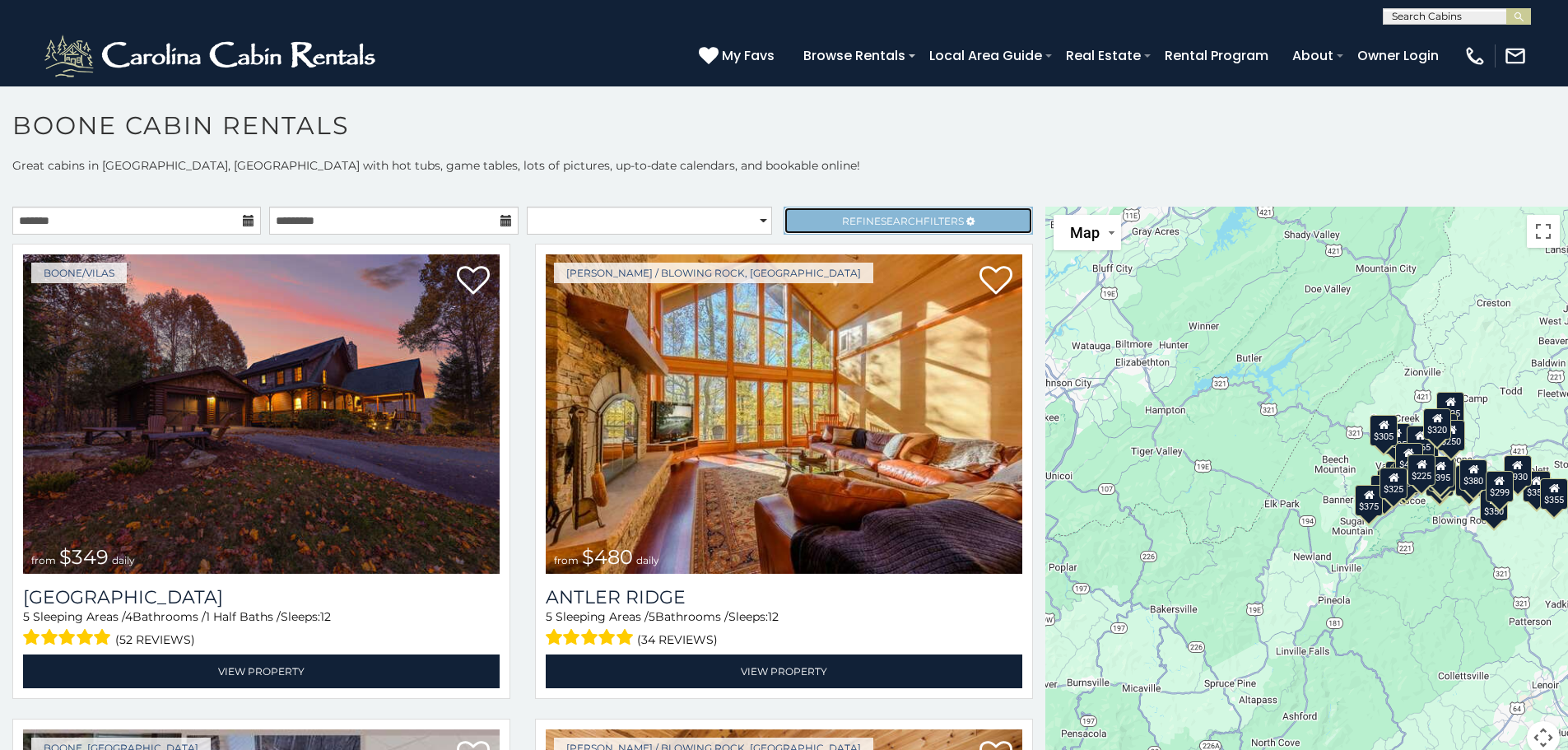
click at [915, 221] on span "Refine Search Filters" at bounding box center [902, 221] width 121 height 13
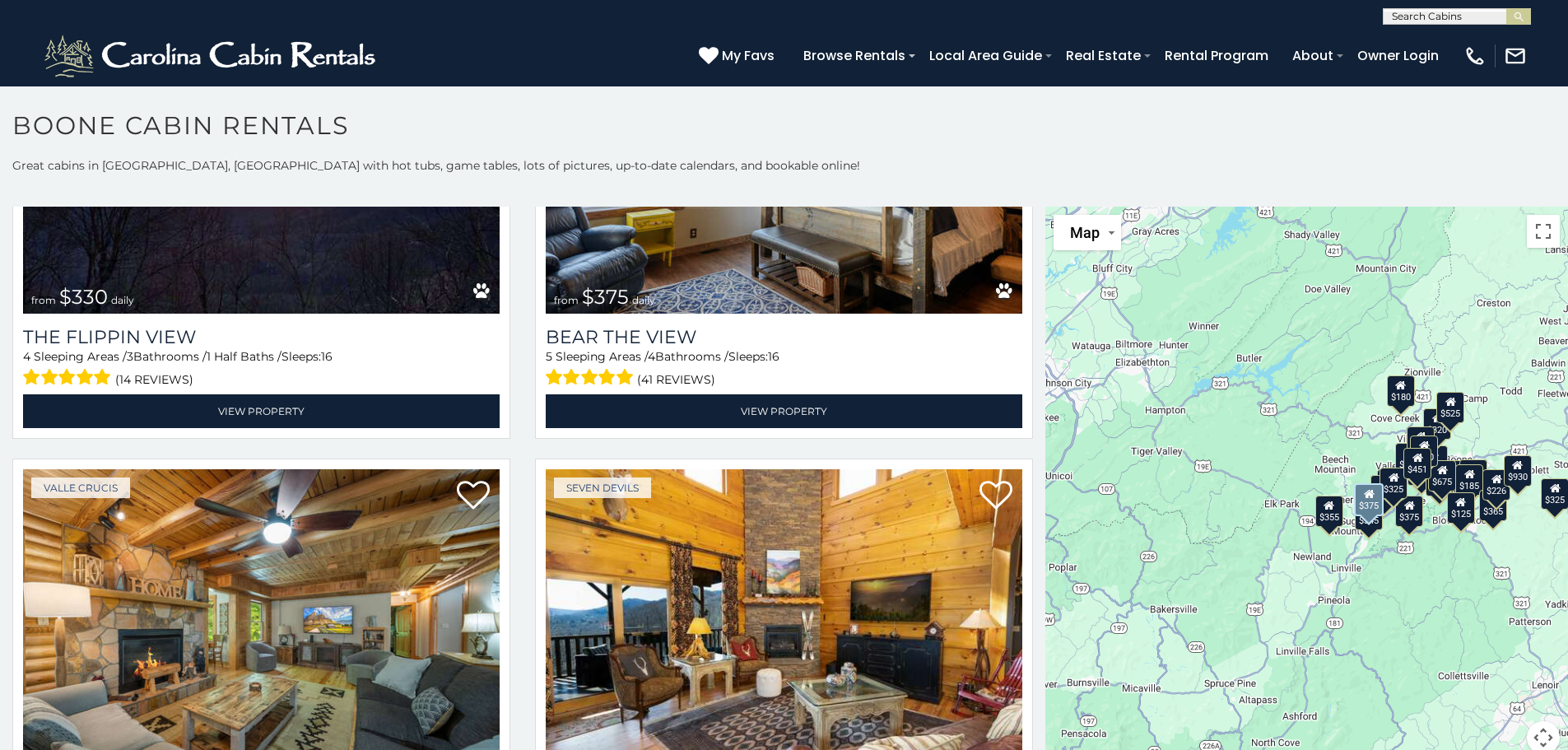
scroll to position [5106, 0]
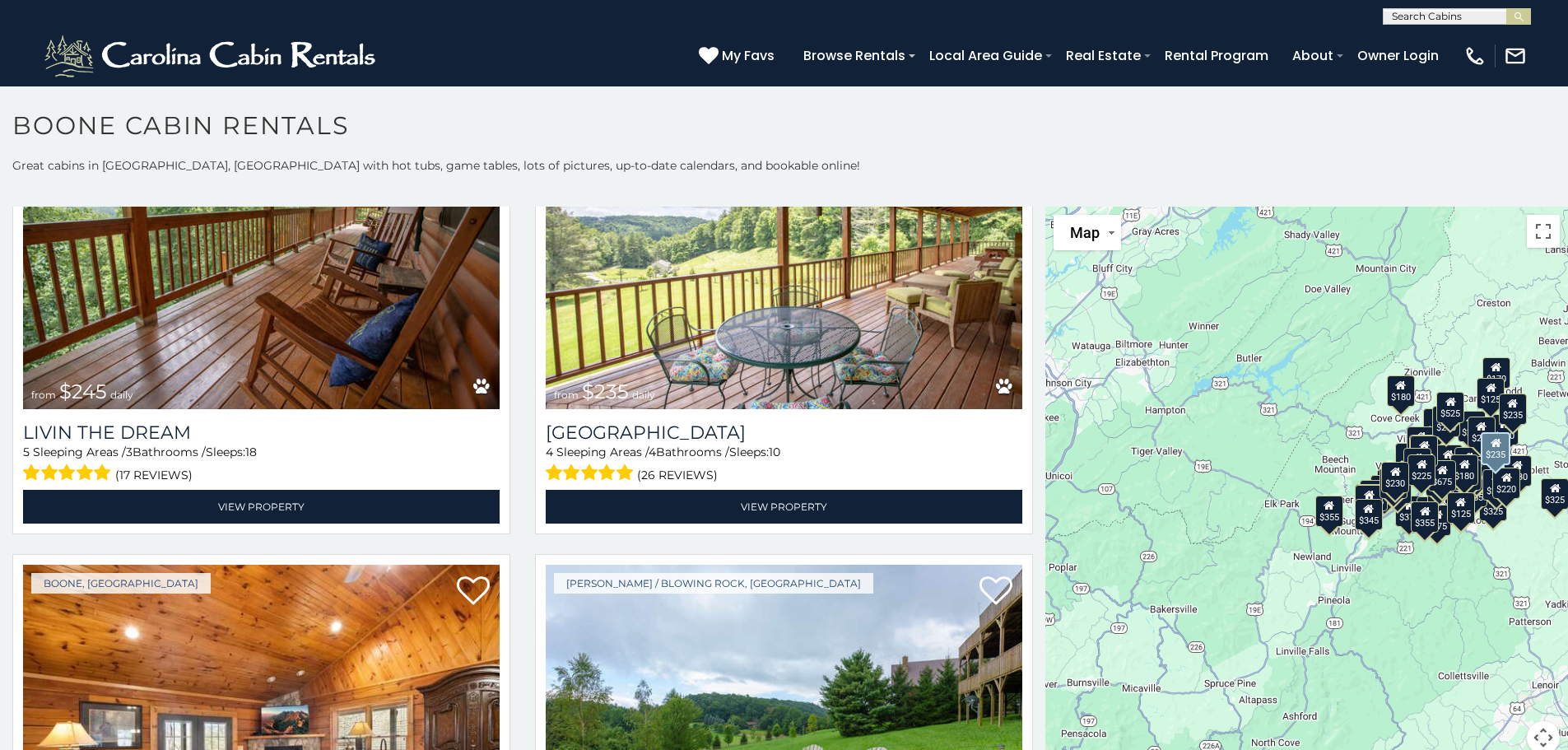
scroll to position [9718, 0]
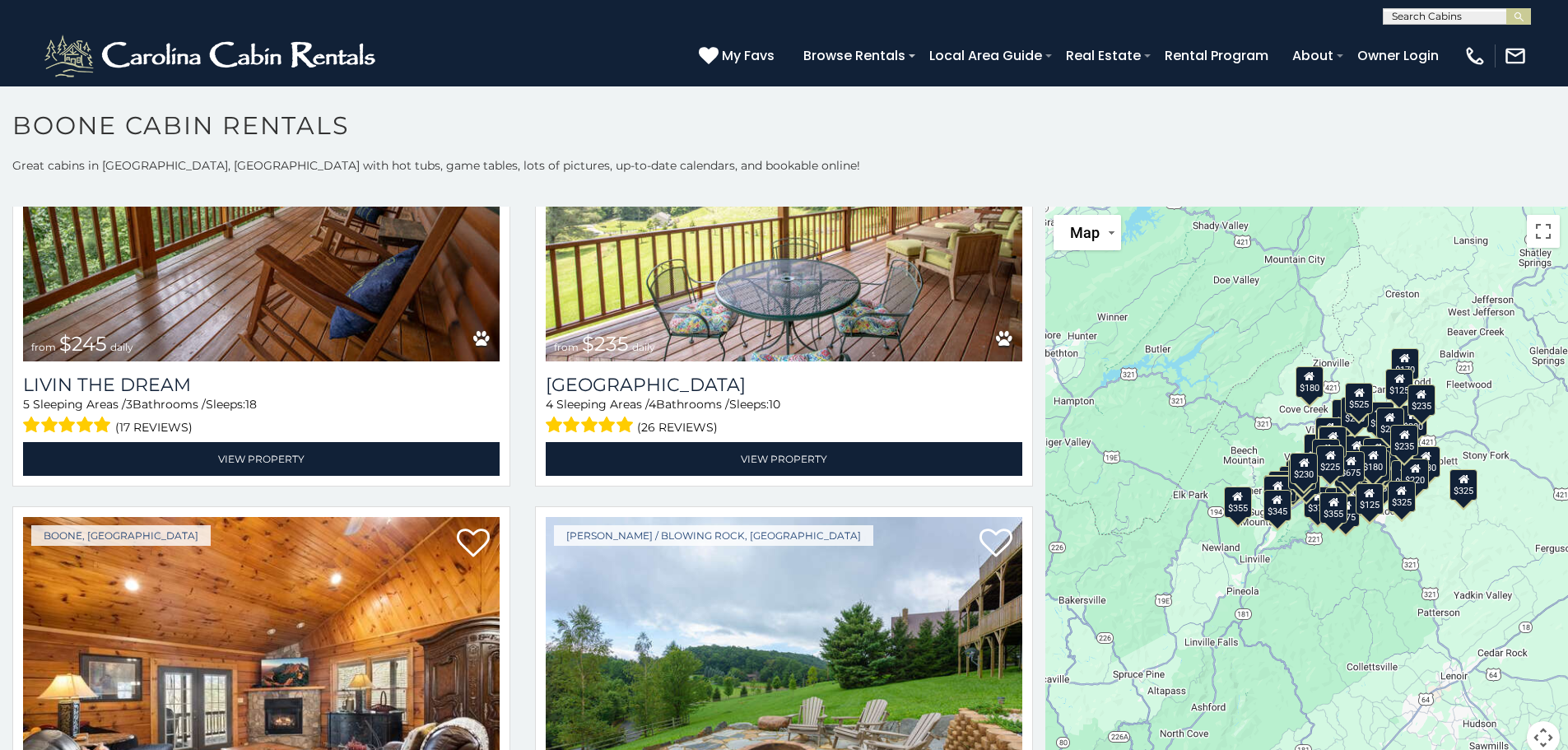
drag, startPoint x: 1195, startPoint y: 481, endPoint x: 1068, endPoint y: 464, distance: 128.1
click at [1068, 464] on div "$375 $525 $315 $315 $695 $180 $380 $675 $185 $930 $165 $210 $275 $125 $140 $325…" at bounding box center [1307, 491] width 523 height 568
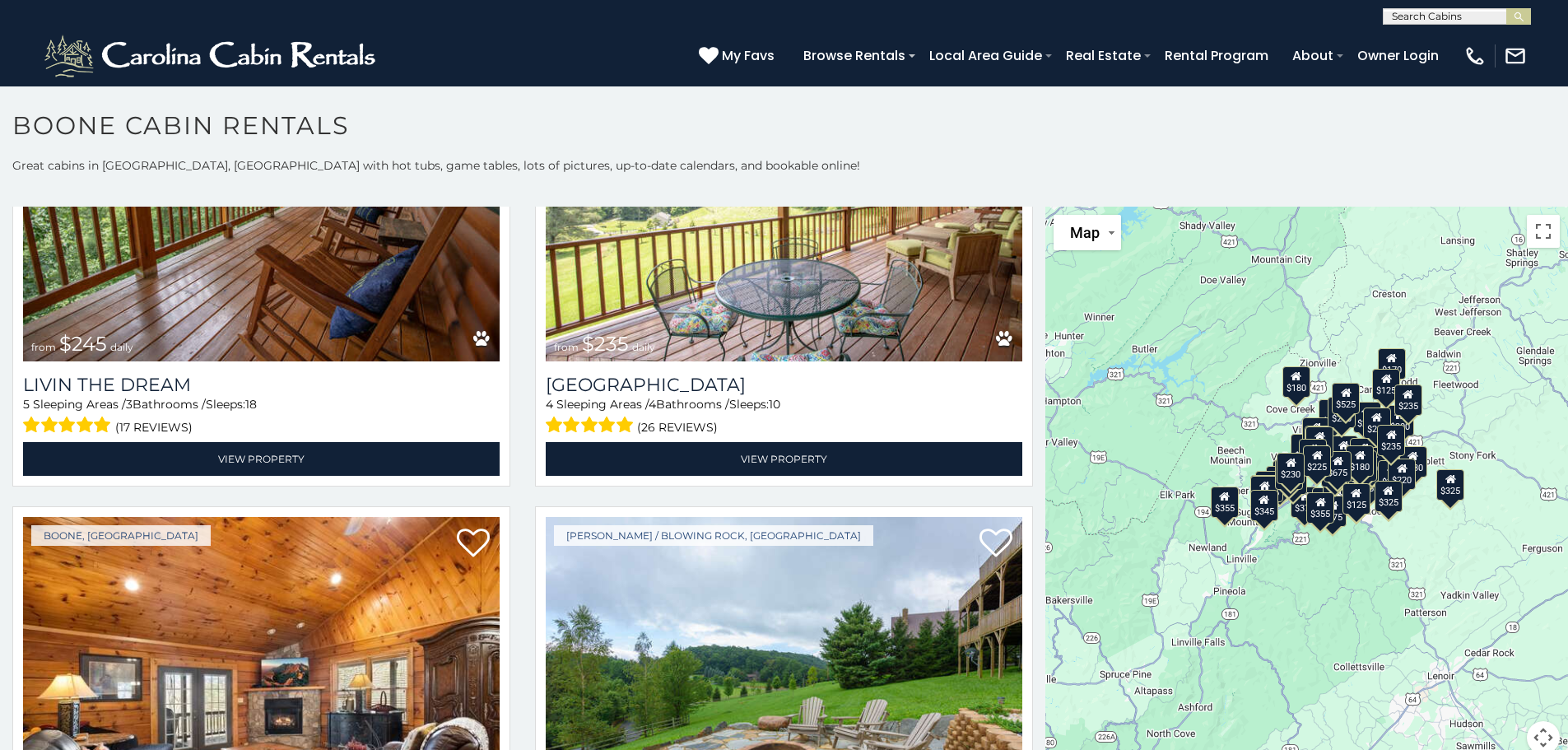
click at [1204, 416] on div "$375 $525 $315 $315 $695 $180 $380 $675 $185 $930 $165 $210 $275 $125 $140 $325…" at bounding box center [1307, 491] width 523 height 568
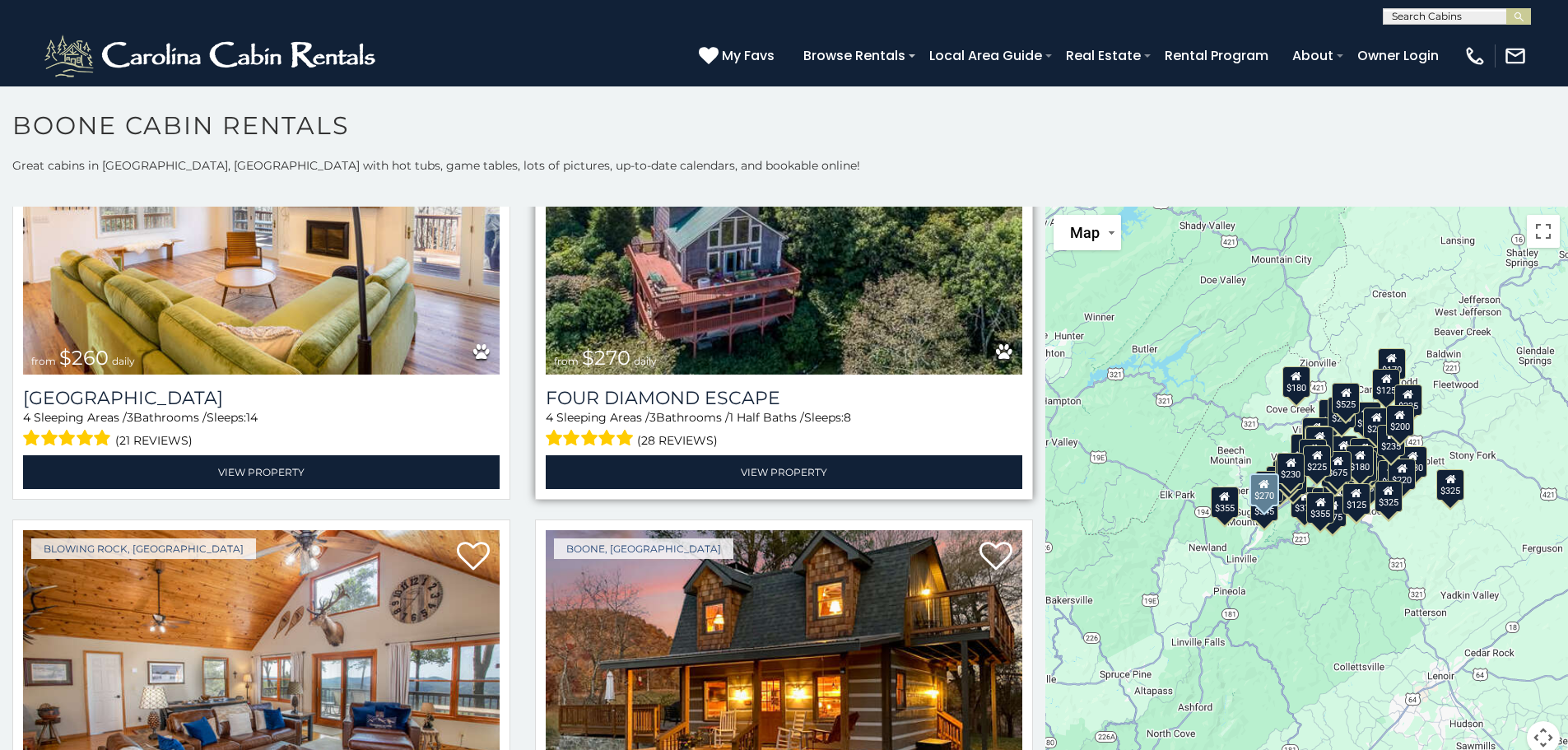
scroll to position [11282, 0]
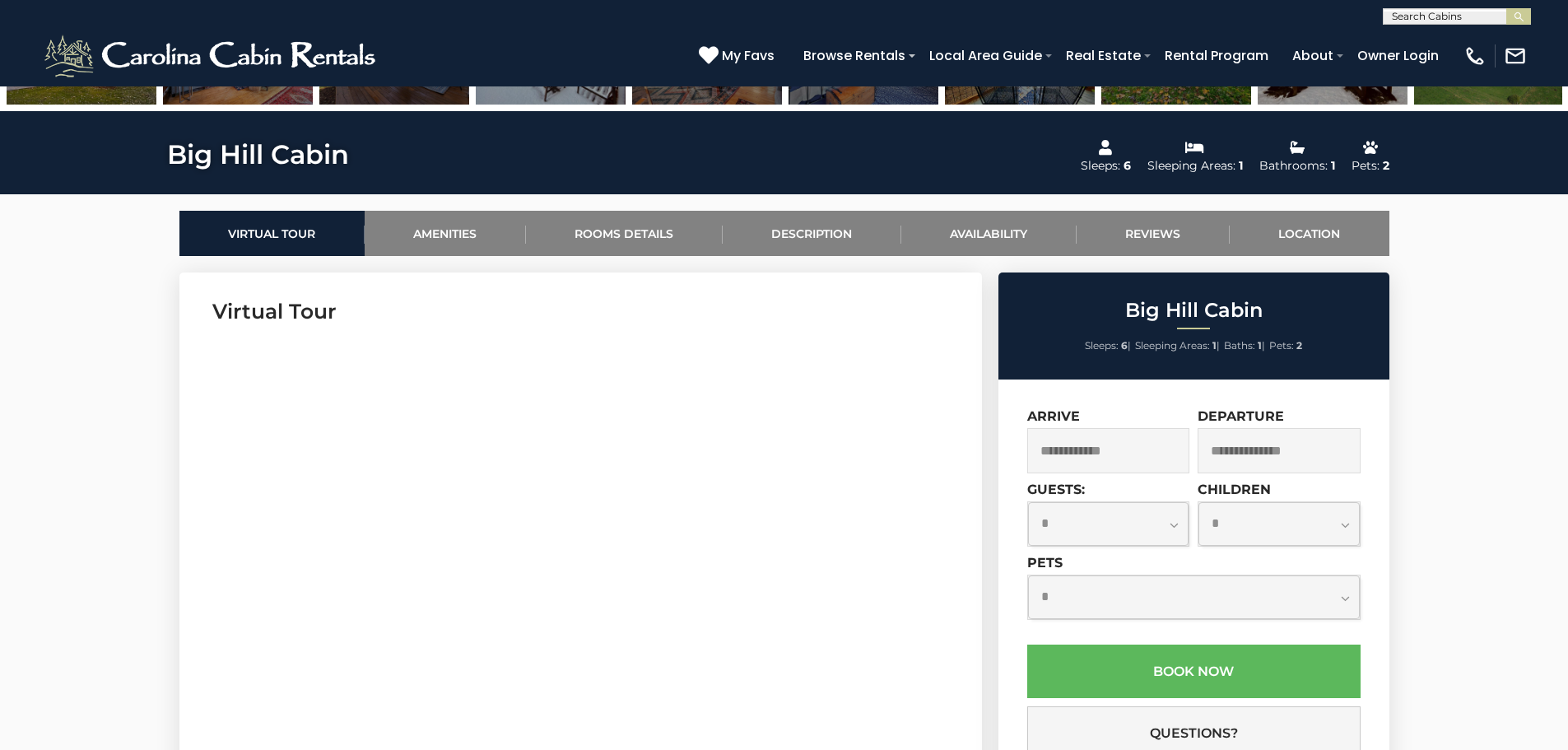
scroll to position [823, 0]
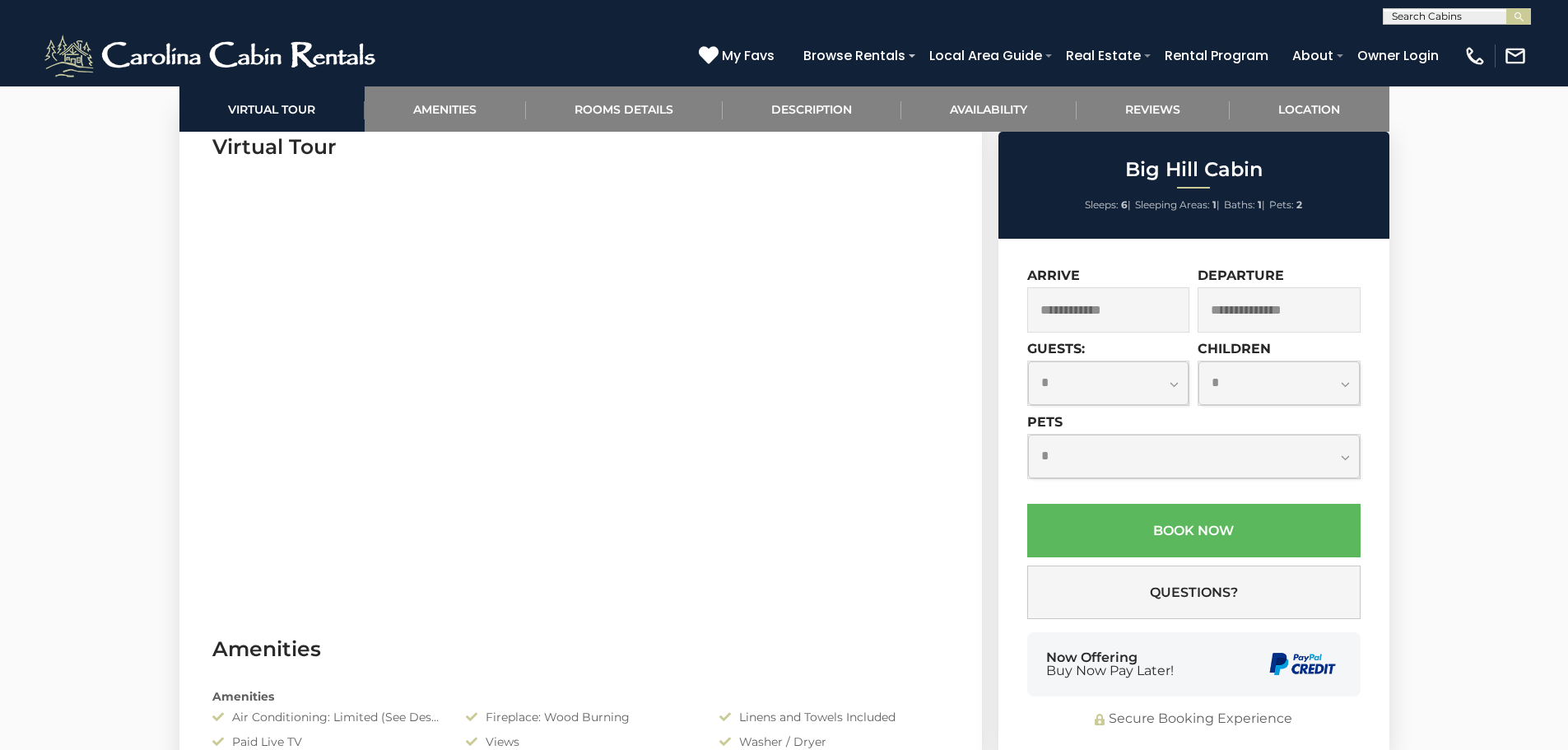
click at [1096, 308] on input "text" at bounding box center [1109, 310] width 163 height 45
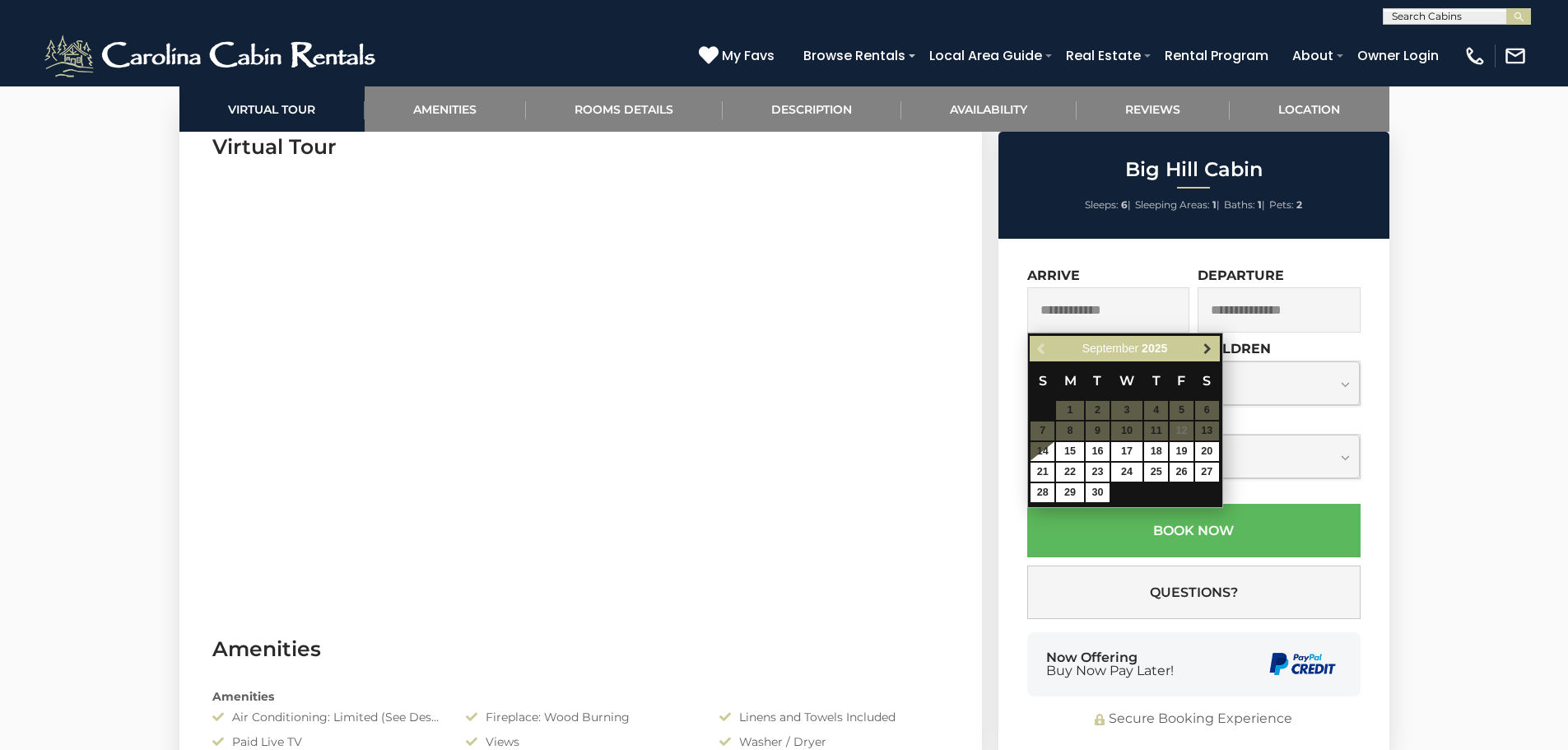
click at [1206, 346] on span "Next" at bounding box center [1207, 349] width 13 height 13
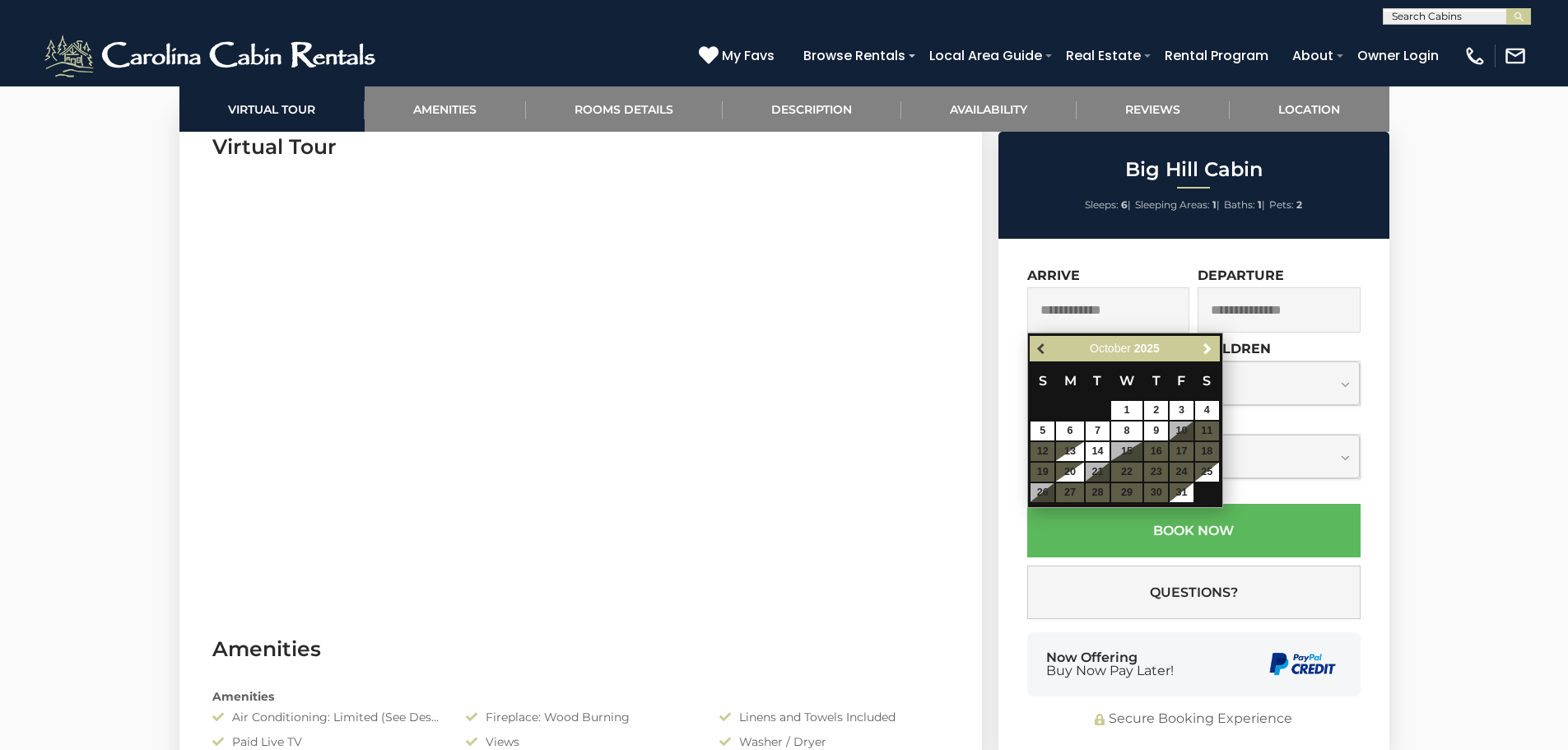
click at [1040, 350] on span "Previous" at bounding box center [1041, 349] width 13 height 13
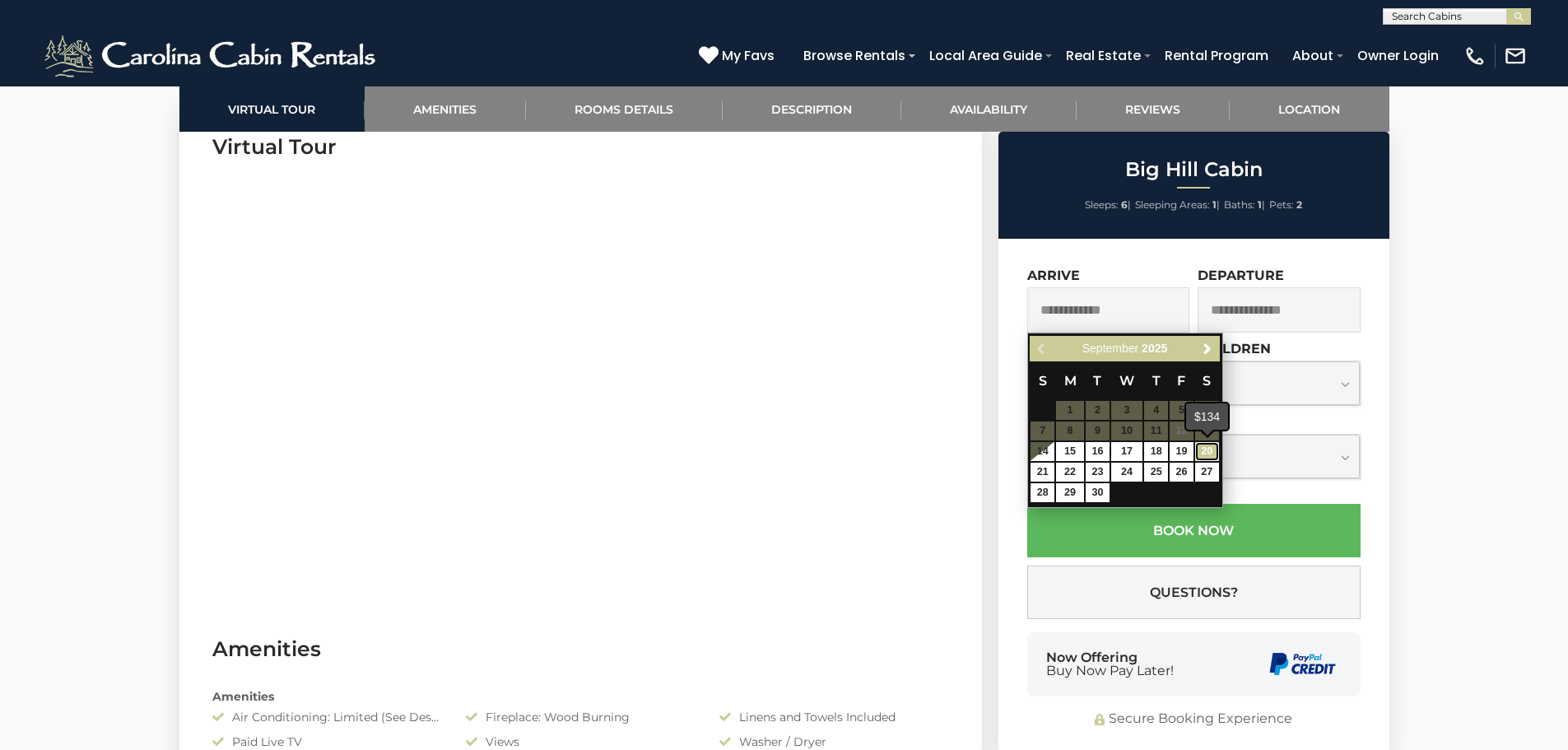
click at [1199, 449] on link "20" at bounding box center [1207, 451] width 23 height 19
type input "**********"
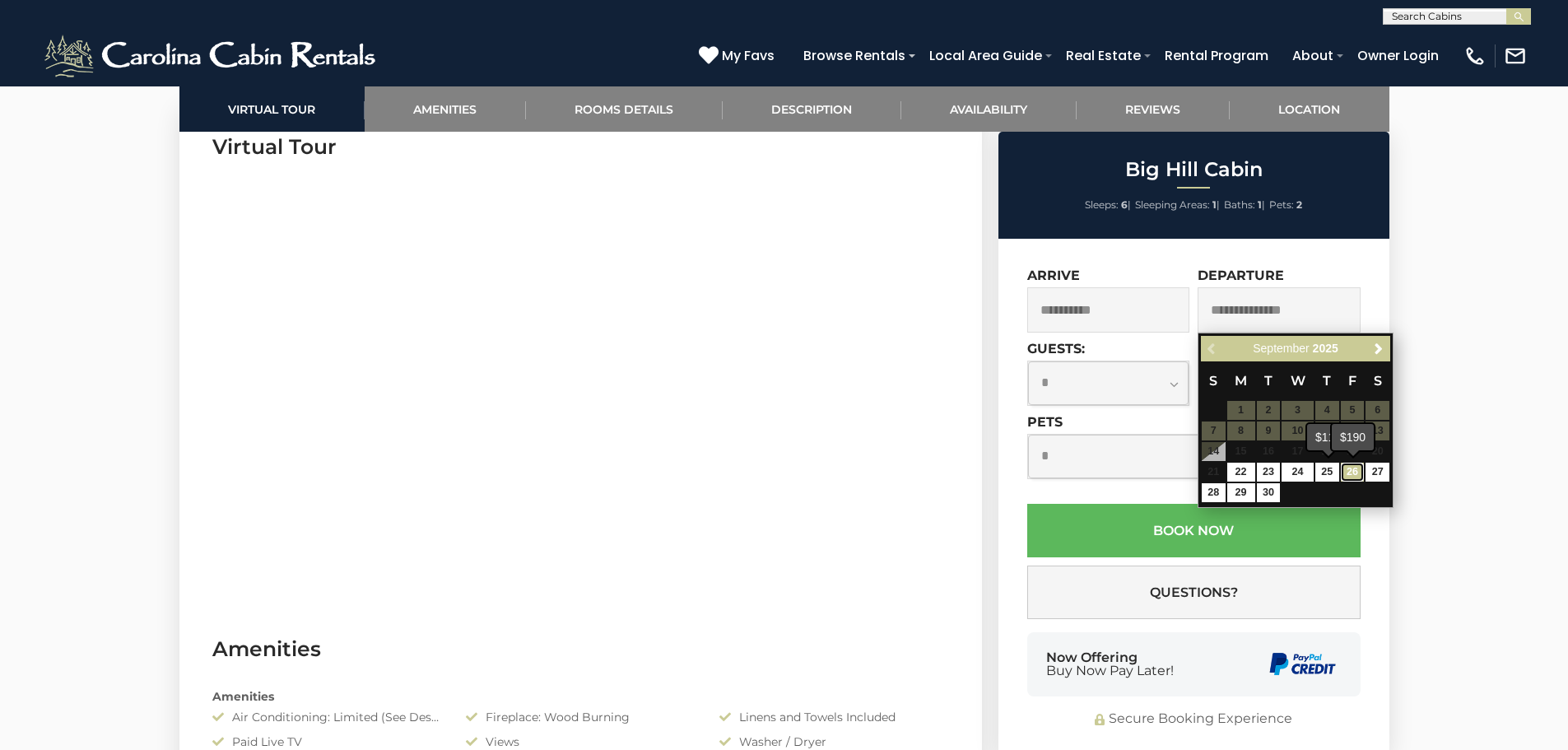
click at [1345, 468] on link "26" at bounding box center [1353, 472] width 23 height 19
type input "**********"
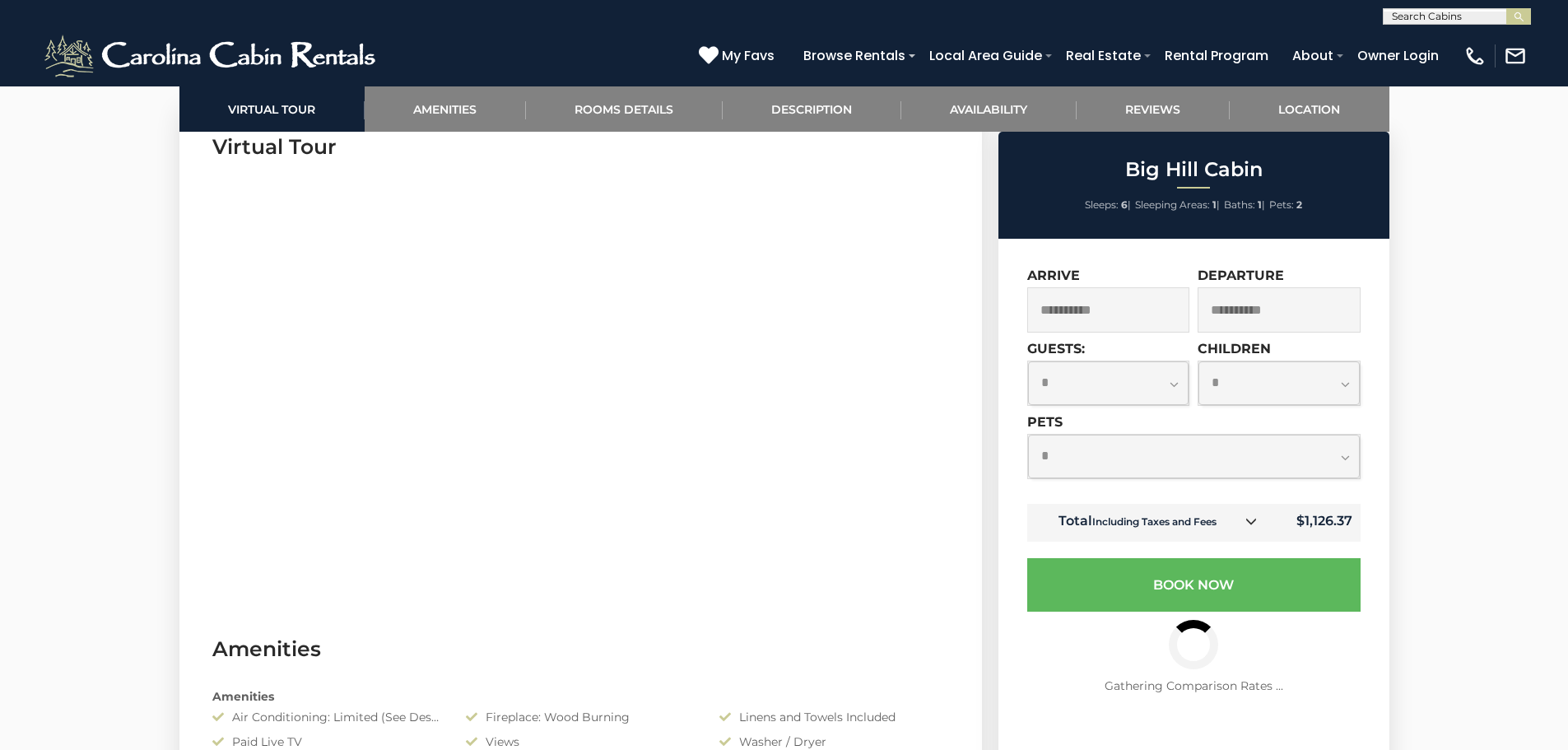
click at [1180, 386] on select "**********" at bounding box center [1109, 383] width 161 height 44
select select "*"
click at [1029, 361] on select "**********" at bounding box center [1109, 383] width 161 height 44
click at [1347, 458] on select "**********" at bounding box center [1194, 456] width 332 height 44
select select "*"
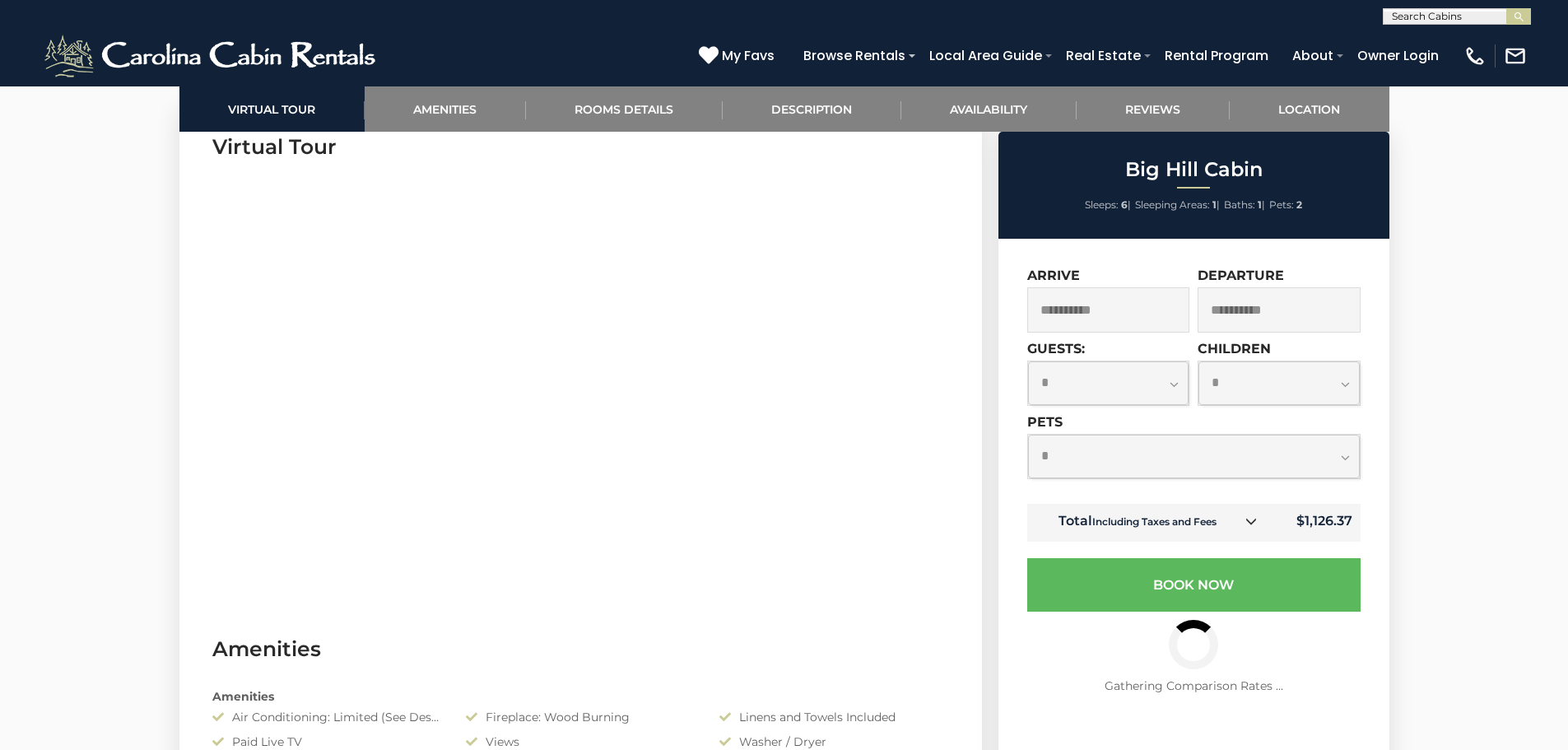
click at [1029, 435] on select "**********" at bounding box center [1194, 456] width 332 height 44
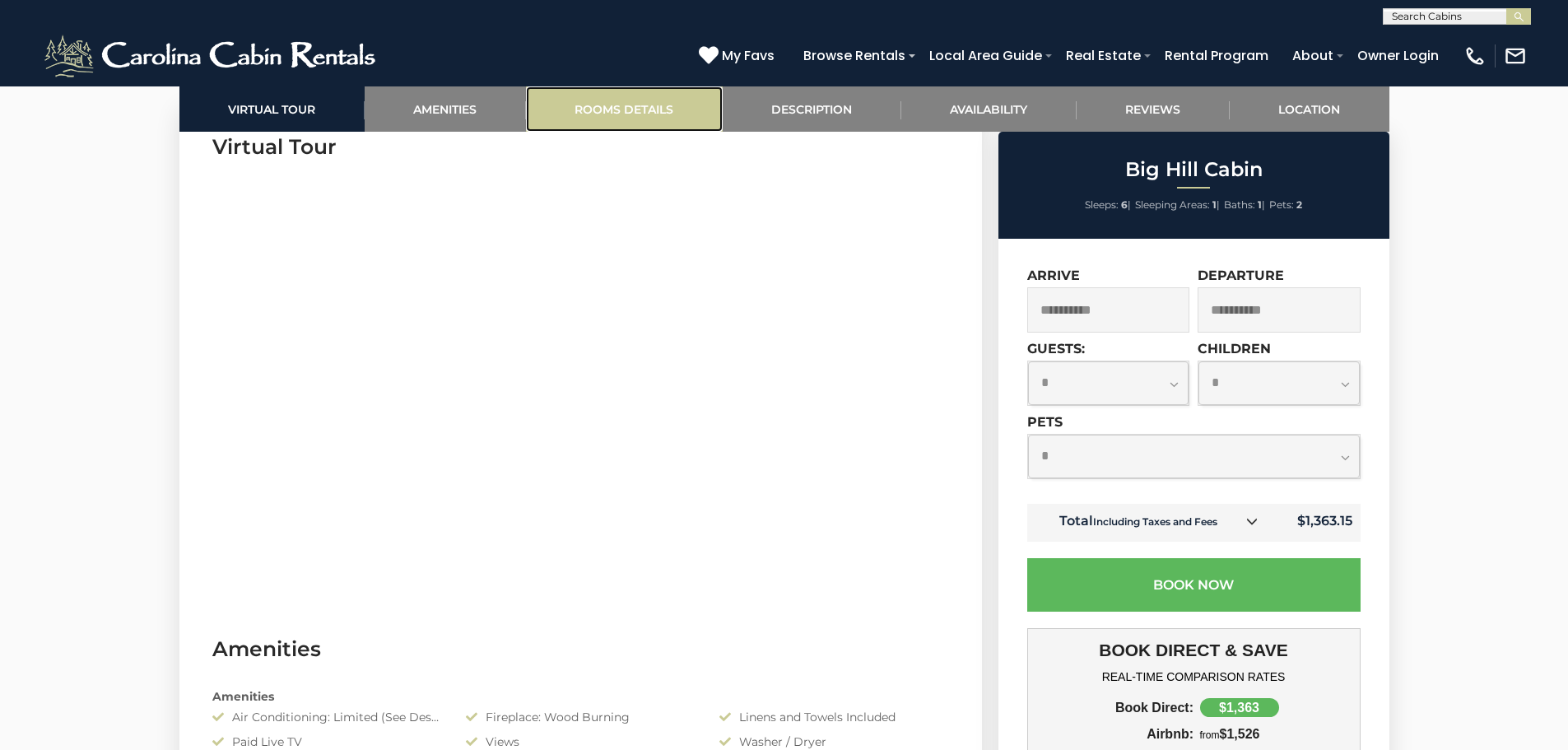
click at [615, 101] on link "Rooms Details" at bounding box center [623, 109] width 197 height 45
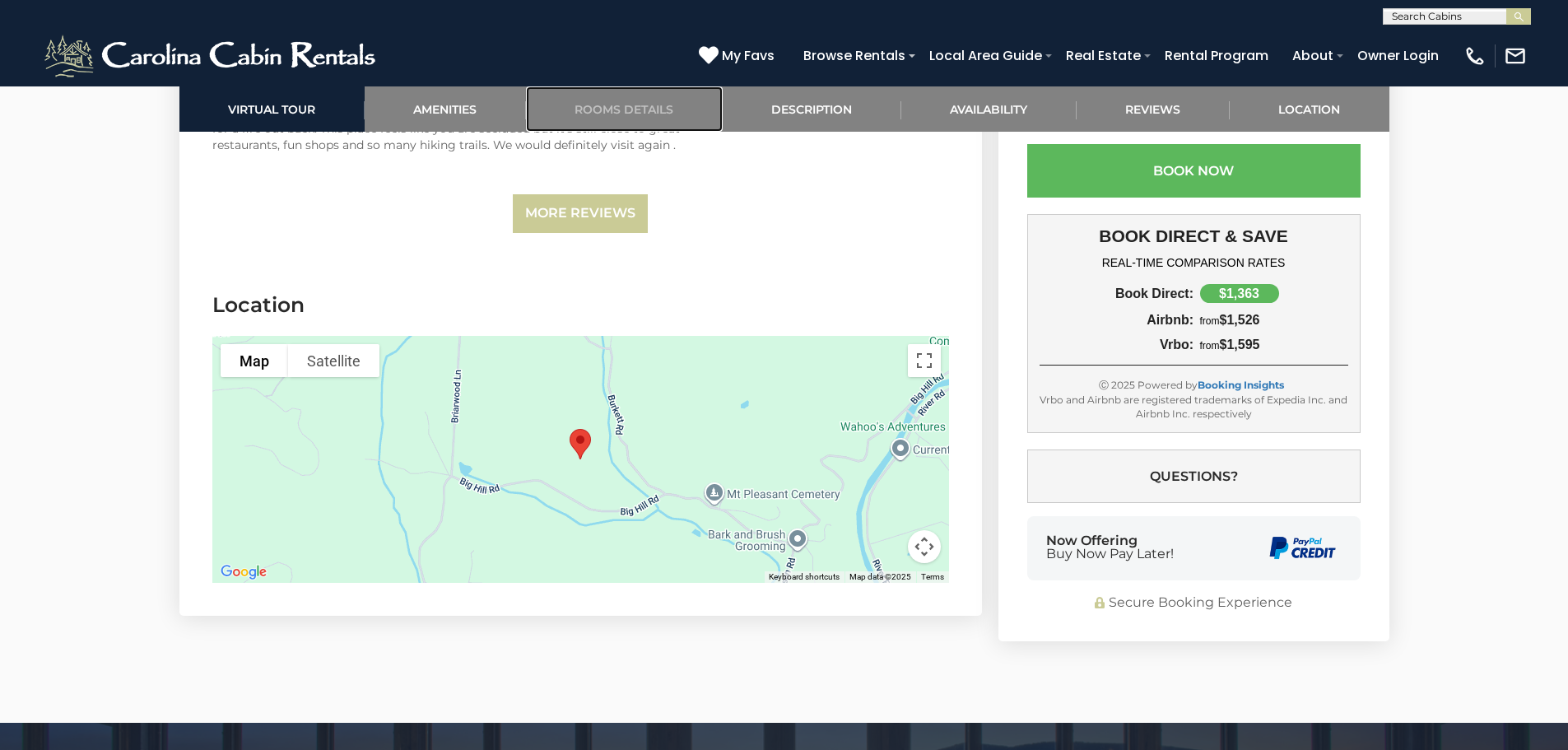
scroll to position [3941, 0]
click at [926, 344] on button "Toggle fullscreen view" at bounding box center [925, 360] width 33 height 33
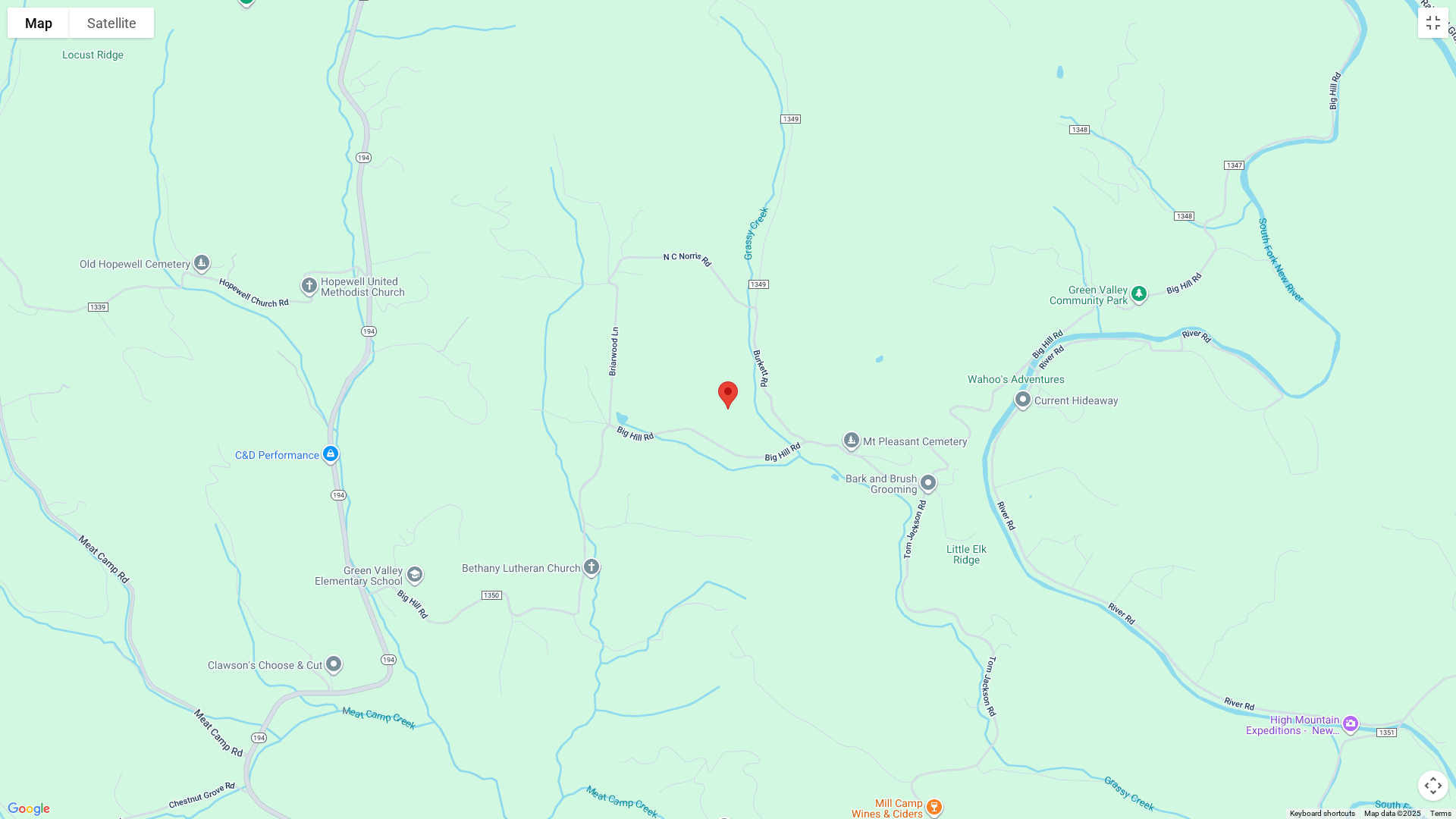
click at [804, 479] on div at bounding box center [728, 410] width 1456 height 819
click at [714, 493] on div at bounding box center [728, 410] width 1456 height 819
click at [1076, 411] on div at bounding box center [728, 410] width 1456 height 819
click at [883, 384] on div at bounding box center [728, 410] width 1456 height 819
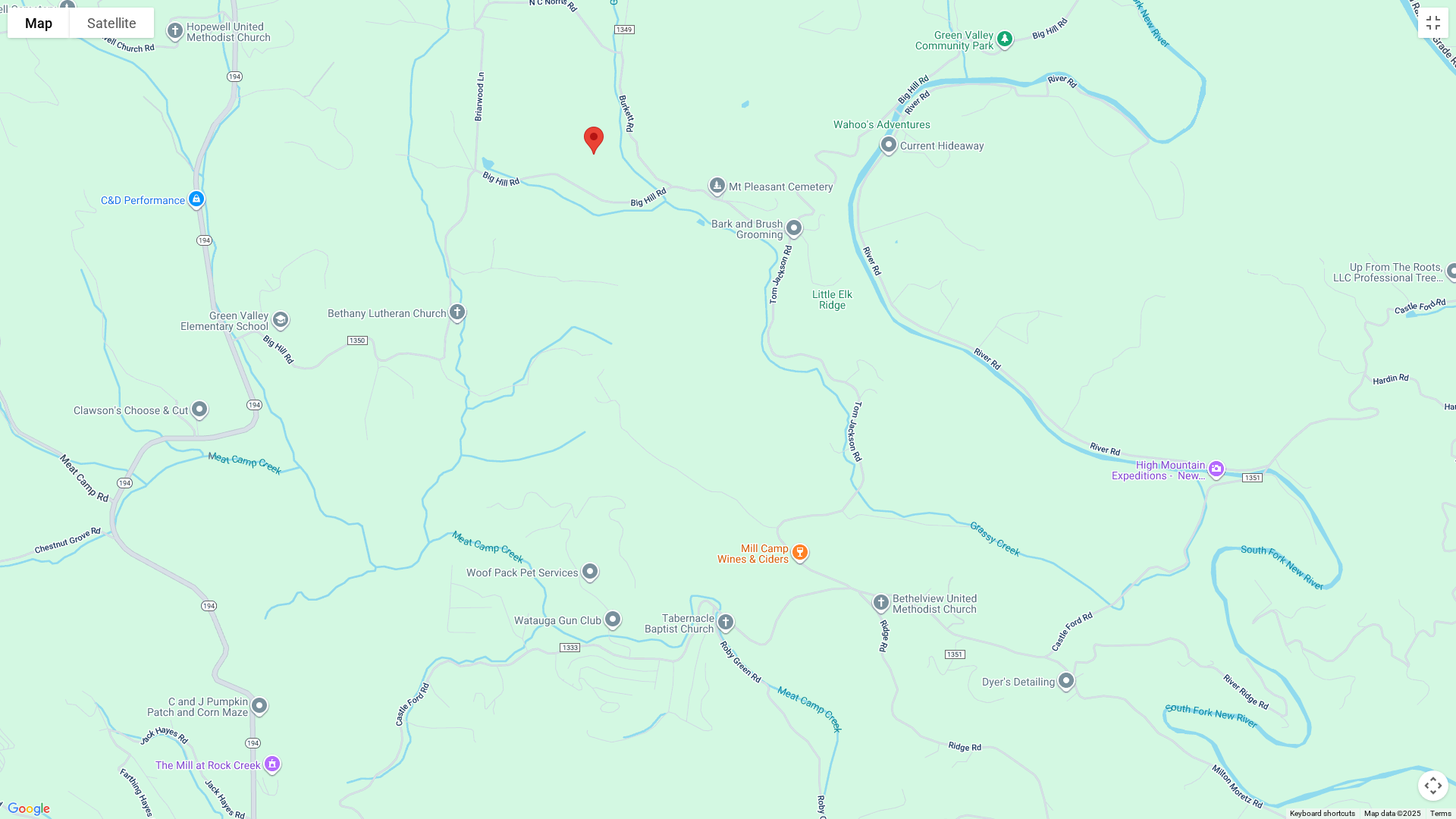
drag, startPoint x: 981, startPoint y: 444, endPoint x: 837, endPoint y: 166, distance: 313.1
click at [837, 166] on div at bounding box center [728, 410] width 1456 height 819
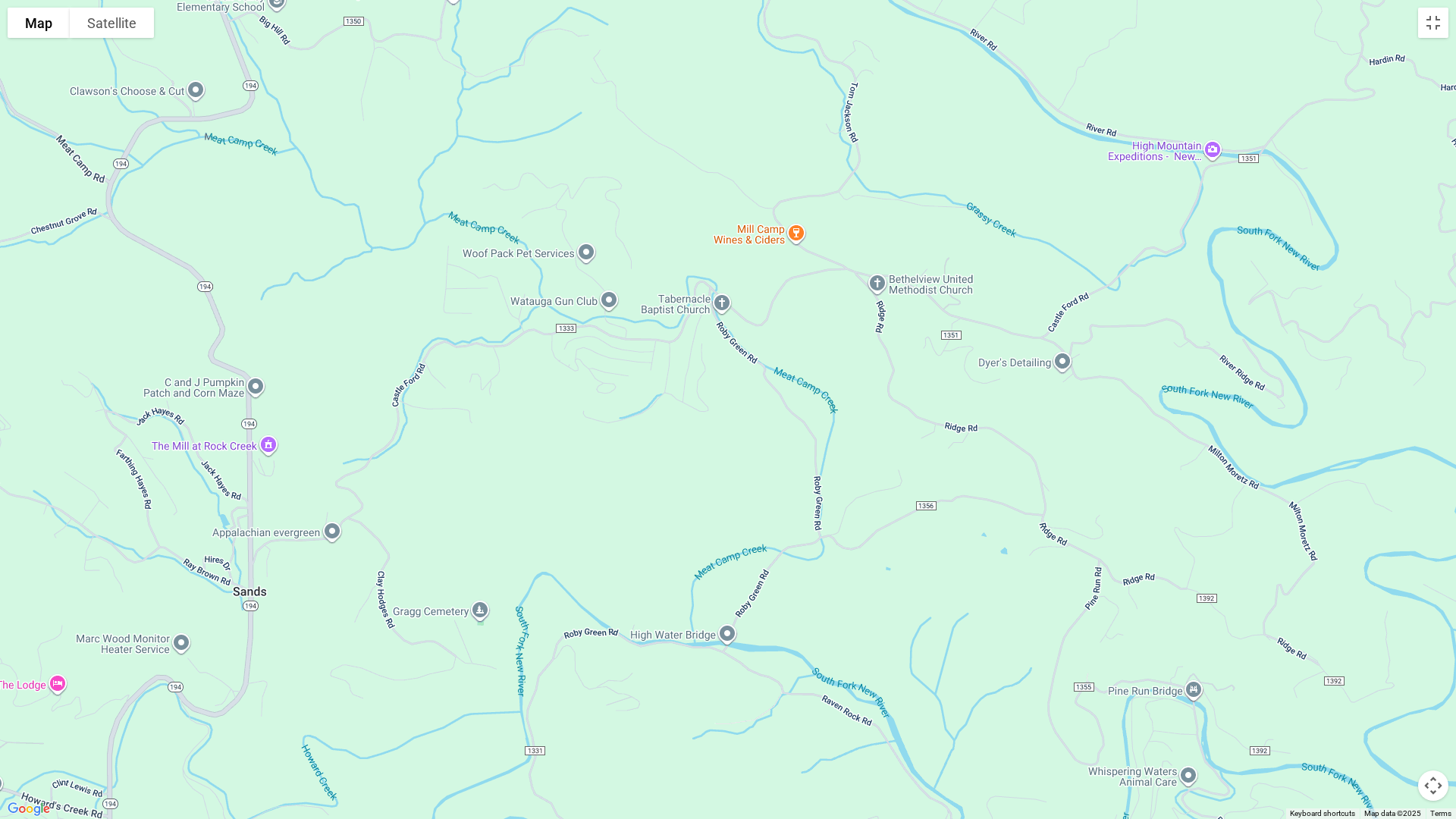
drag, startPoint x: 756, startPoint y: 586, endPoint x: 753, endPoint y: 270, distance: 316.0
click at [753, 270] on div at bounding box center [728, 410] width 1456 height 819
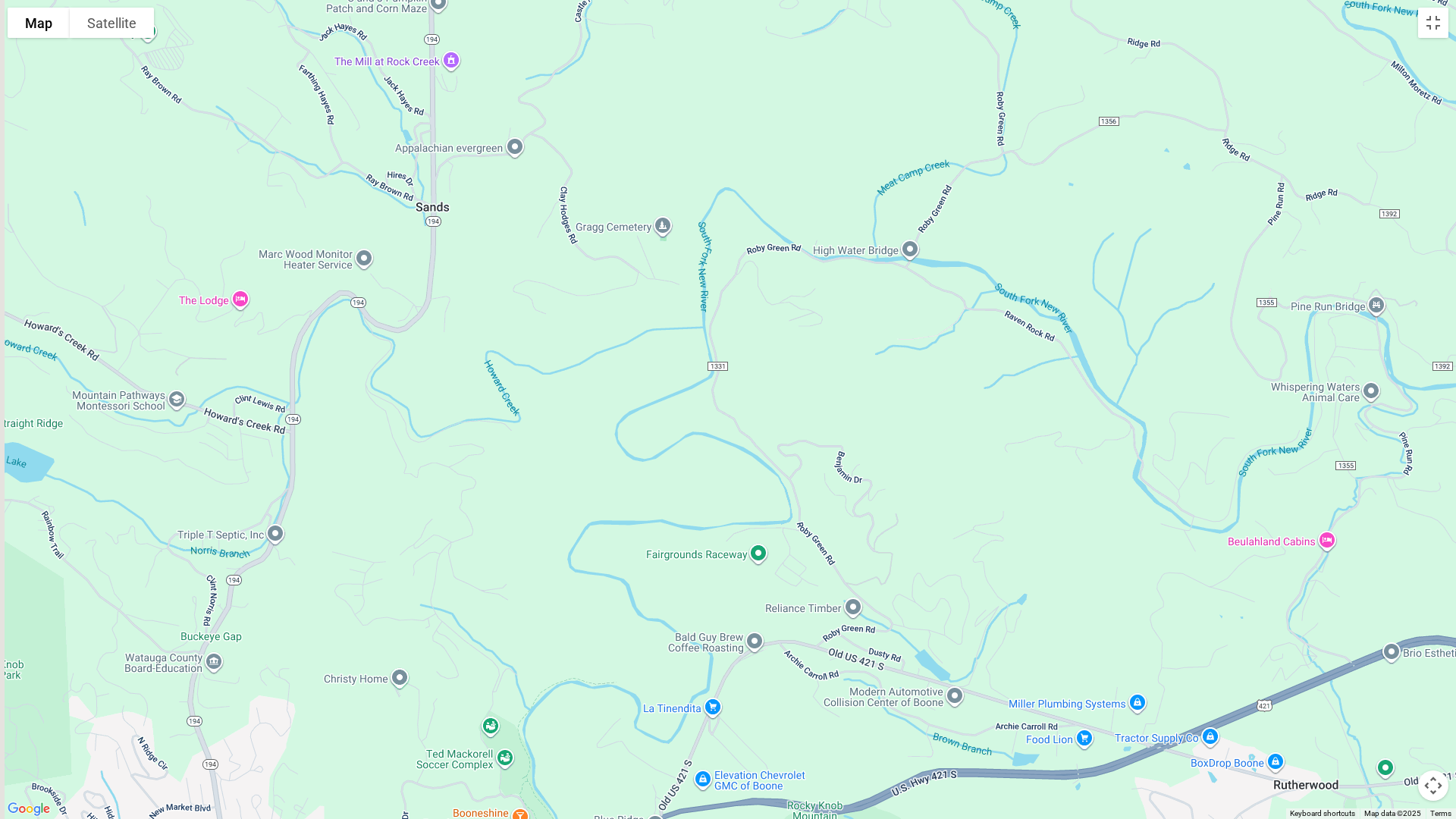
drag, startPoint x: 759, startPoint y: 468, endPoint x: 910, endPoint y: 179, distance: 326.1
click at [910, 179] on div at bounding box center [728, 410] width 1456 height 819
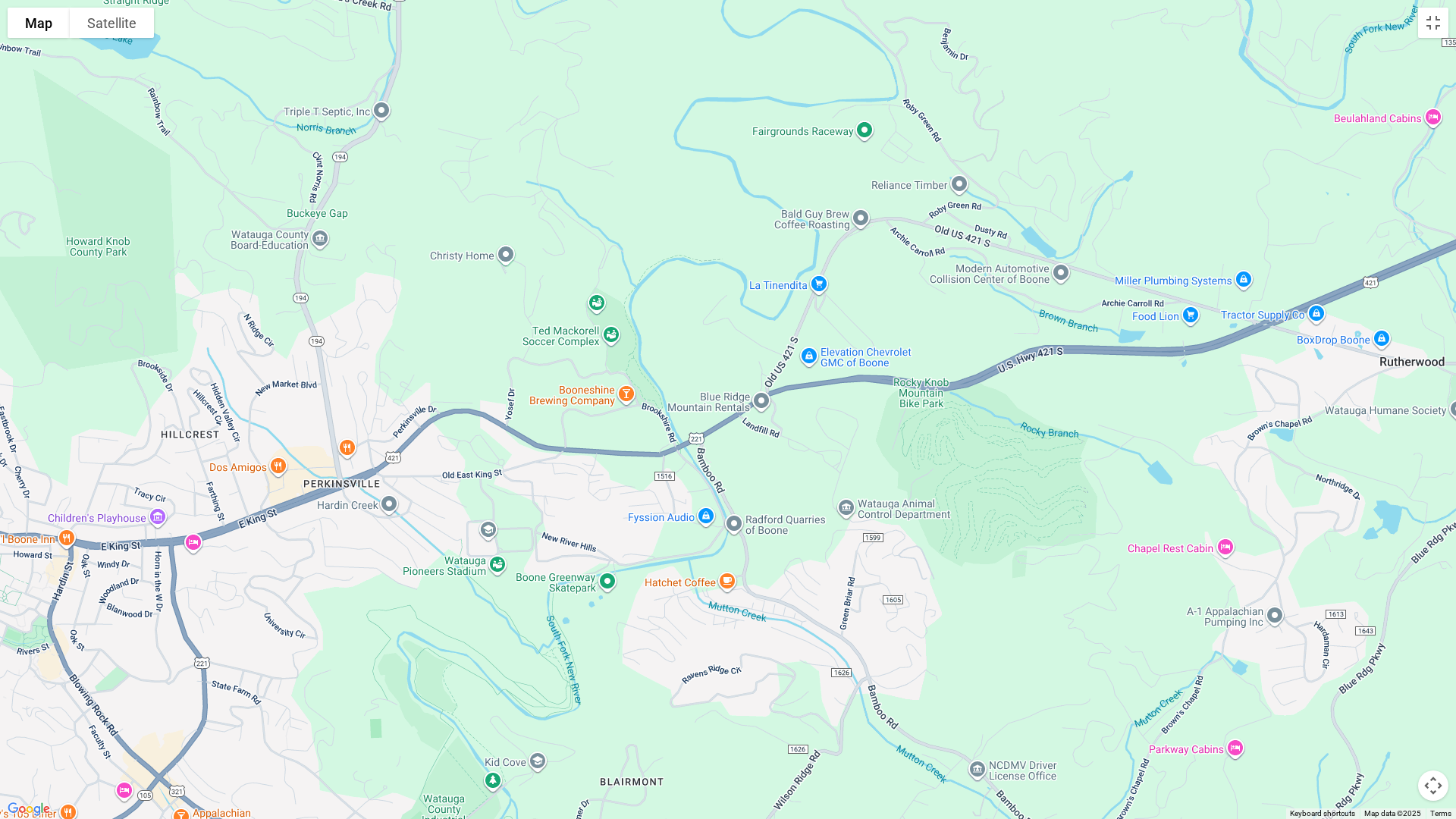
drag, startPoint x: 924, startPoint y: 557, endPoint x: 966, endPoint y: 55, distance: 503.8
click at [967, 57] on div at bounding box center [728, 410] width 1456 height 819
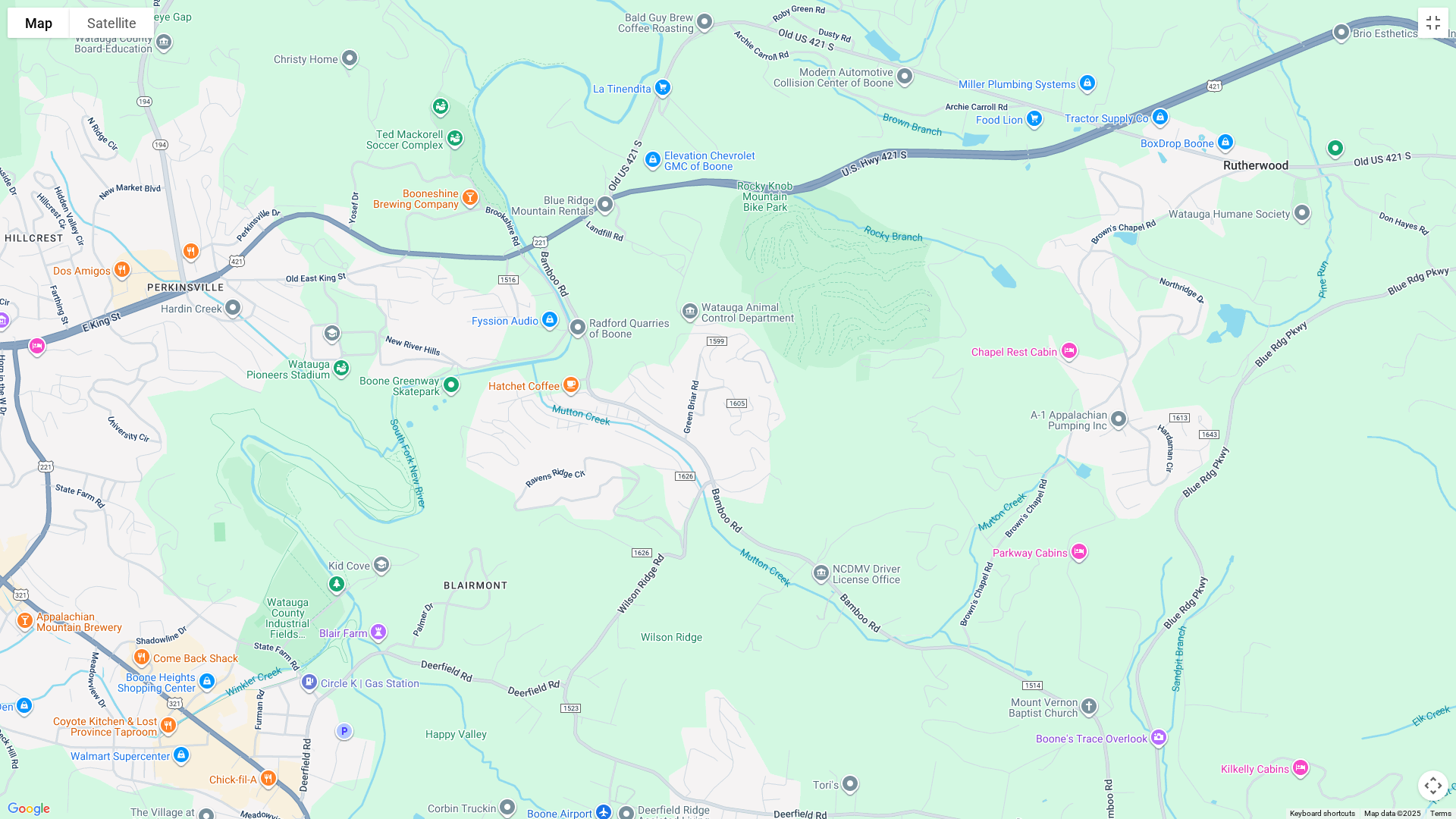
drag, startPoint x: 1100, startPoint y: 467, endPoint x: 1076, endPoint y: 418, distance: 54.6
click at [1076, 418] on div at bounding box center [728, 410] width 1456 height 819
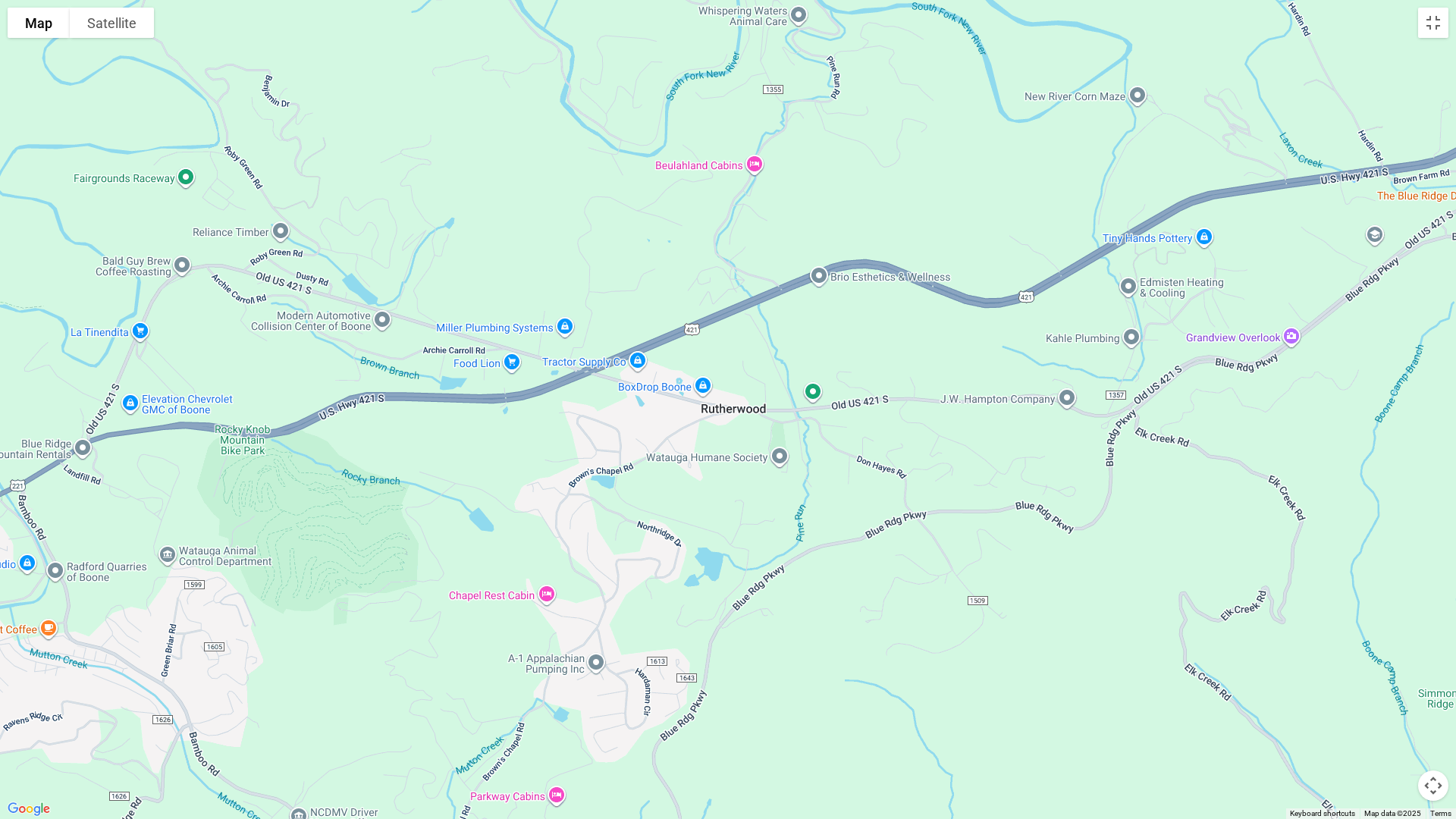
drag, startPoint x: 819, startPoint y: 311, endPoint x: 284, endPoint y: 567, distance: 593.1
click at [284, 567] on div at bounding box center [728, 410] width 1456 height 819
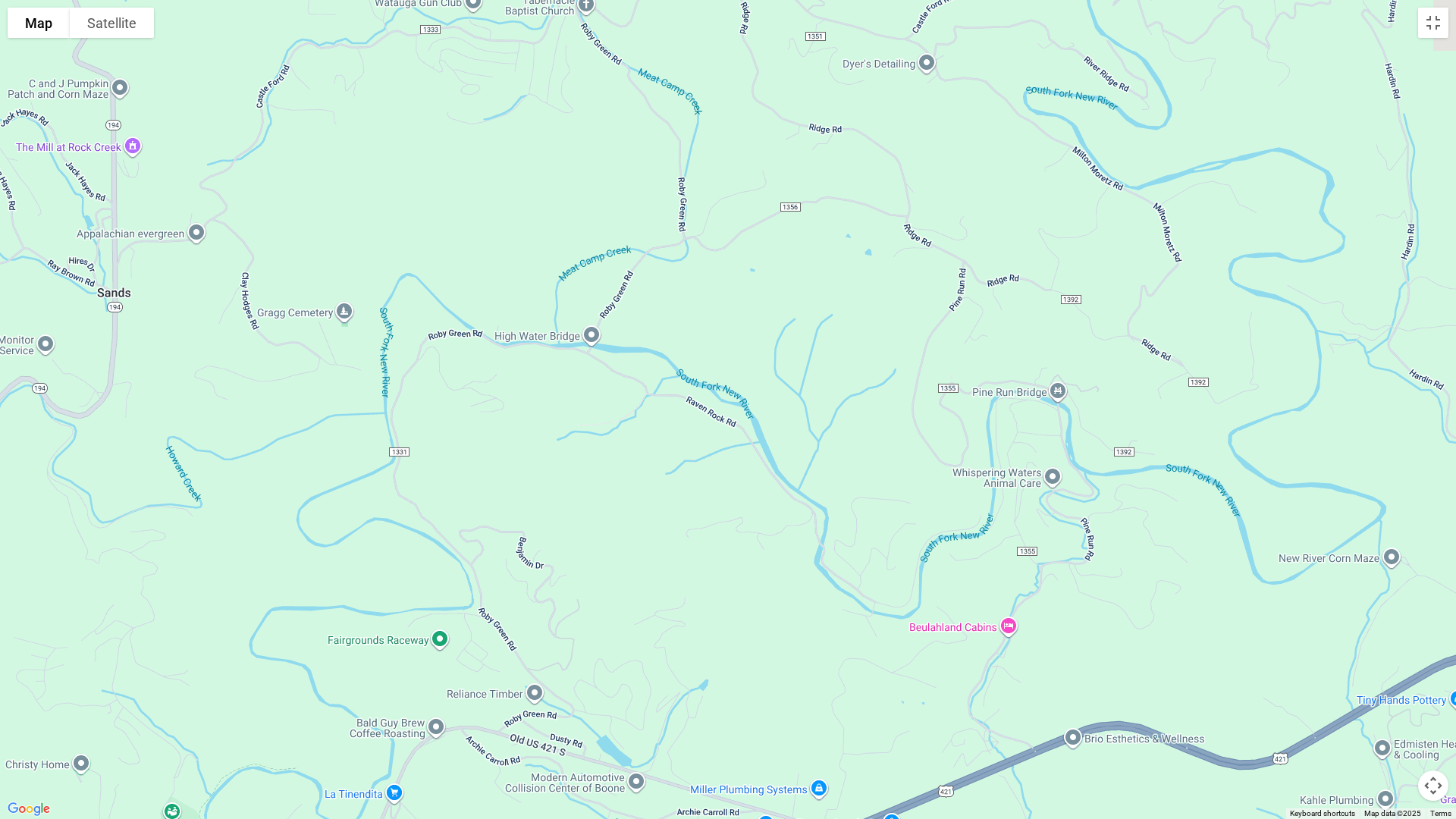
drag, startPoint x: 564, startPoint y: 349, endPoint x: 821, endPoint y: 819, distance: 535.7
click at [821, 690] on div at bounding box center [728, 410] width 1456 height 819
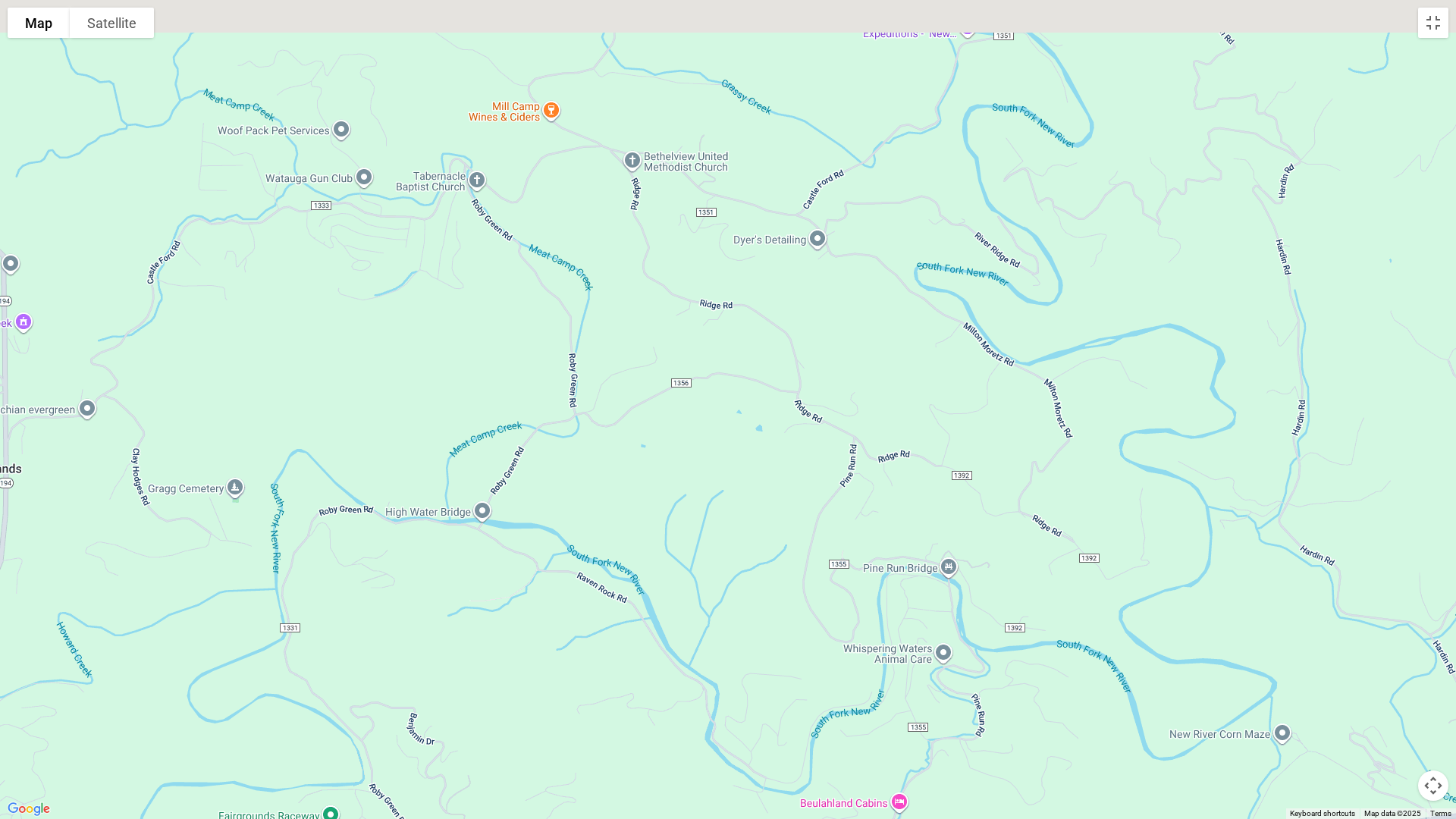
drag, startPoint x: 890, startPoint y: 512, endPoint x: 648, endPoint y: 819, distance: 390.9
click at [648, 690] on div at bounding box center [728, 410] width 1456 height 819
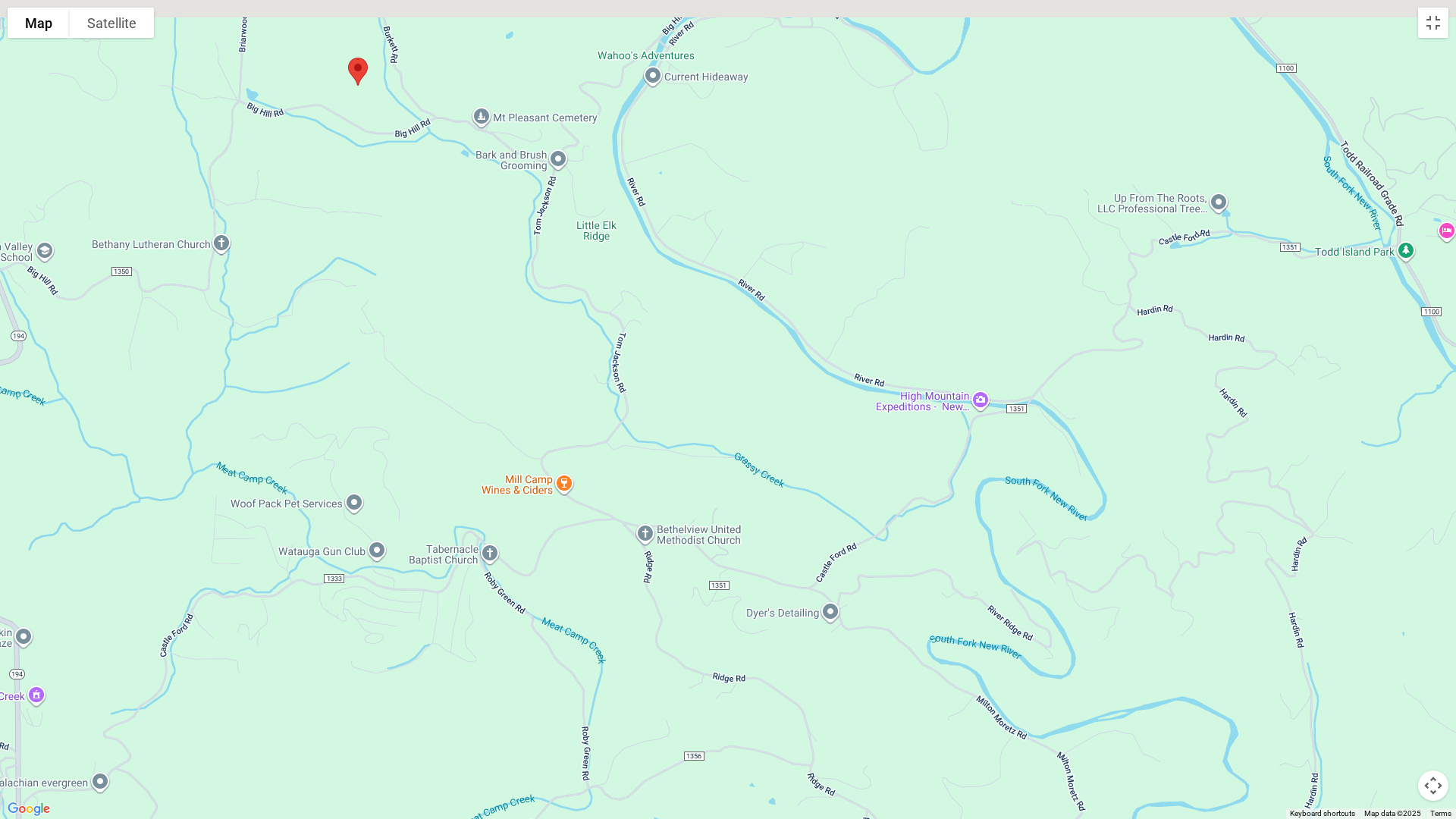
drag, startPoint x: 710, startPoint y: 463, endPoint x: 874, endPoint y: 819, distance: 392.0
click at [874, 690] on div at bounding box center [728, 410] width 1456 height 819
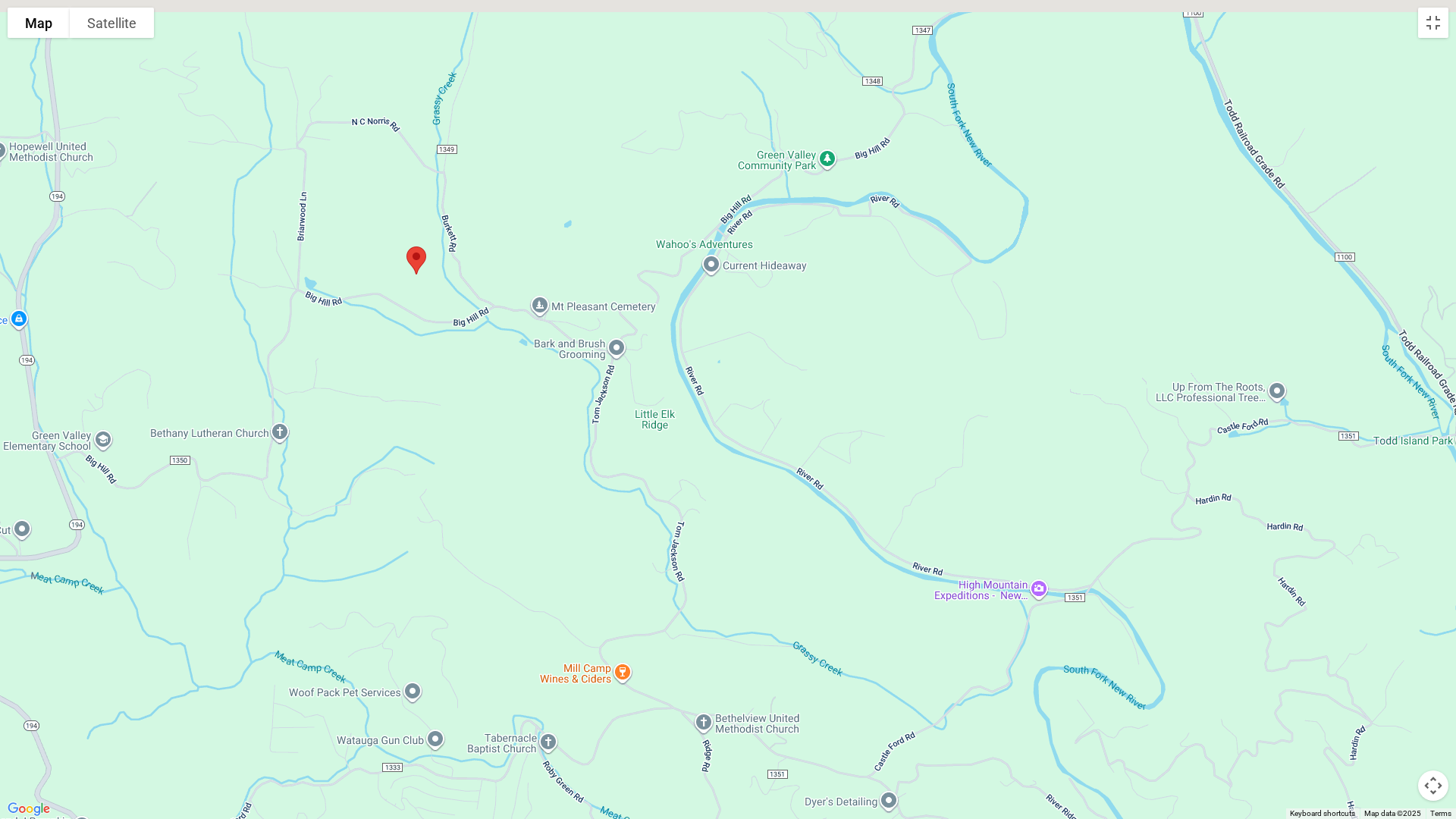
drag, startPoint x: 911, startPoint y: 558, endPoint x: 994, endPoint y: 813, distance: 268.2
click at [994, 690] on div at bounding box center [728, 410] width 1456 height 819
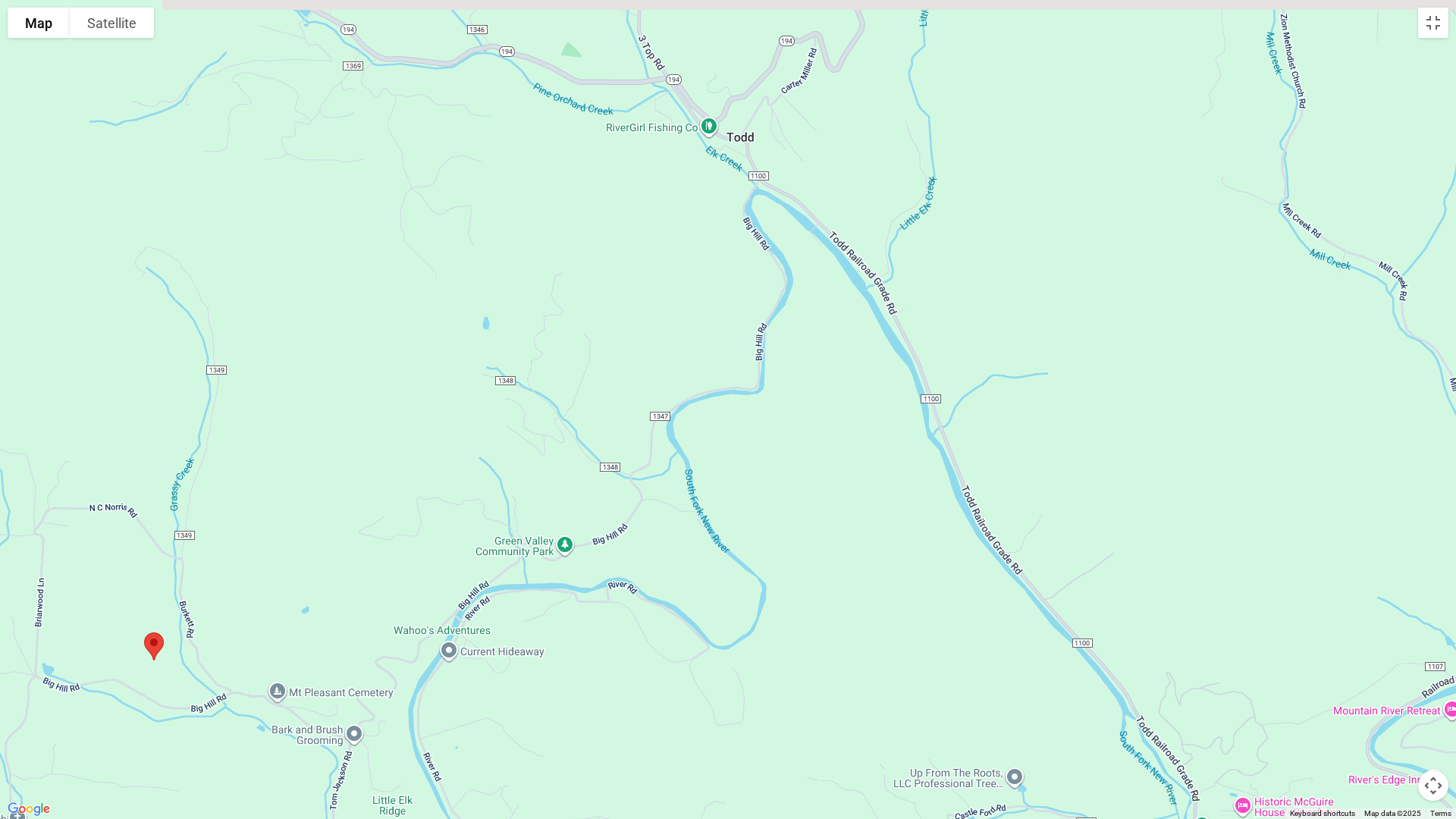
drag, startPoint x: 828, startPoint y: 389, endPoint x: 517, endPoint y: 737, distance: 466.7
click at [517, 690] on div at bounding box center [728, 410] width 1456 height 819
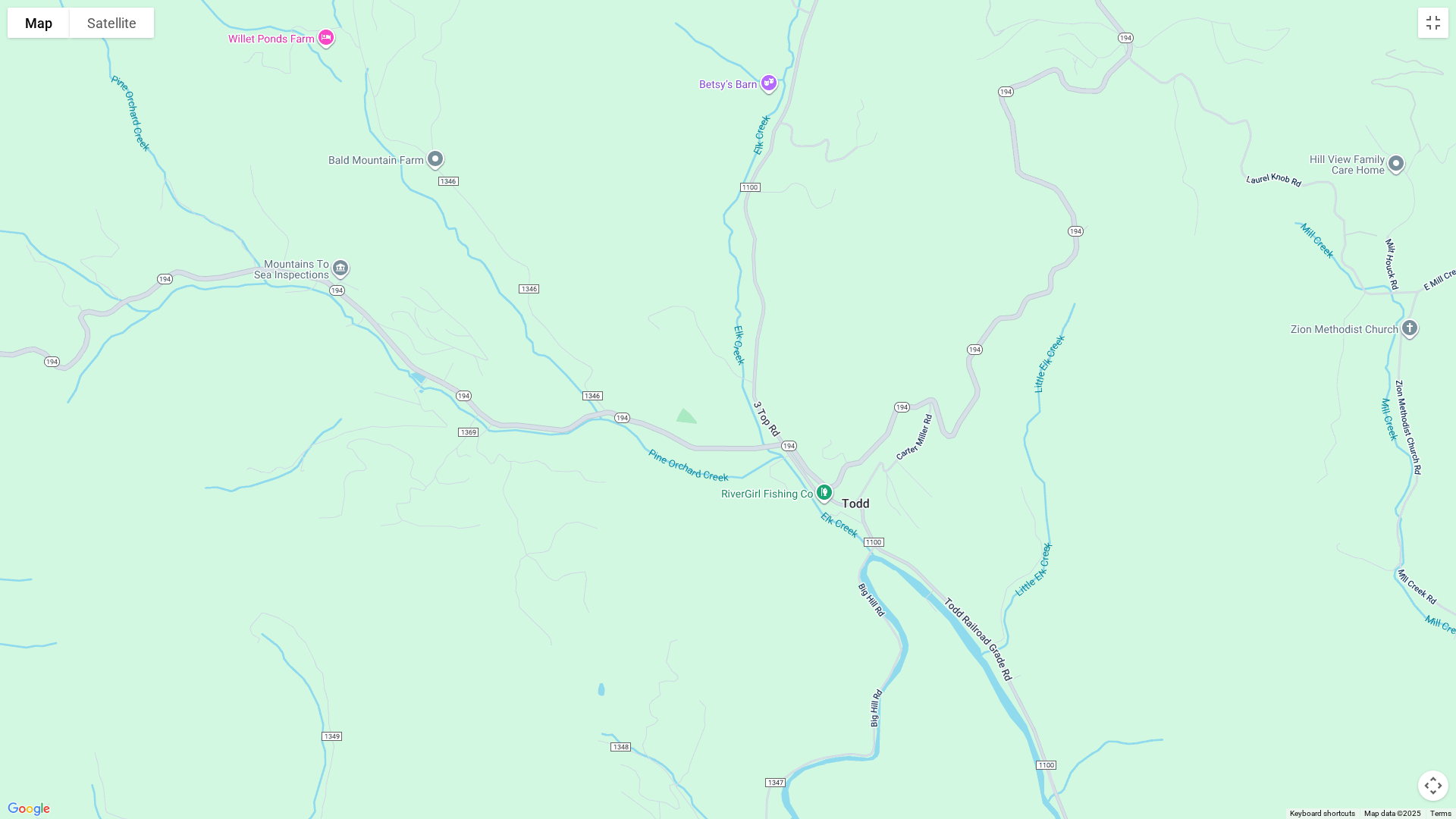
drag, startPoint x: 662, startPoint y: 373, endPoint x: 777, endPoint y: 742, distance: 386.5
click at [777, 690] on div at bounding box center [728, 410] width 1456 height 819
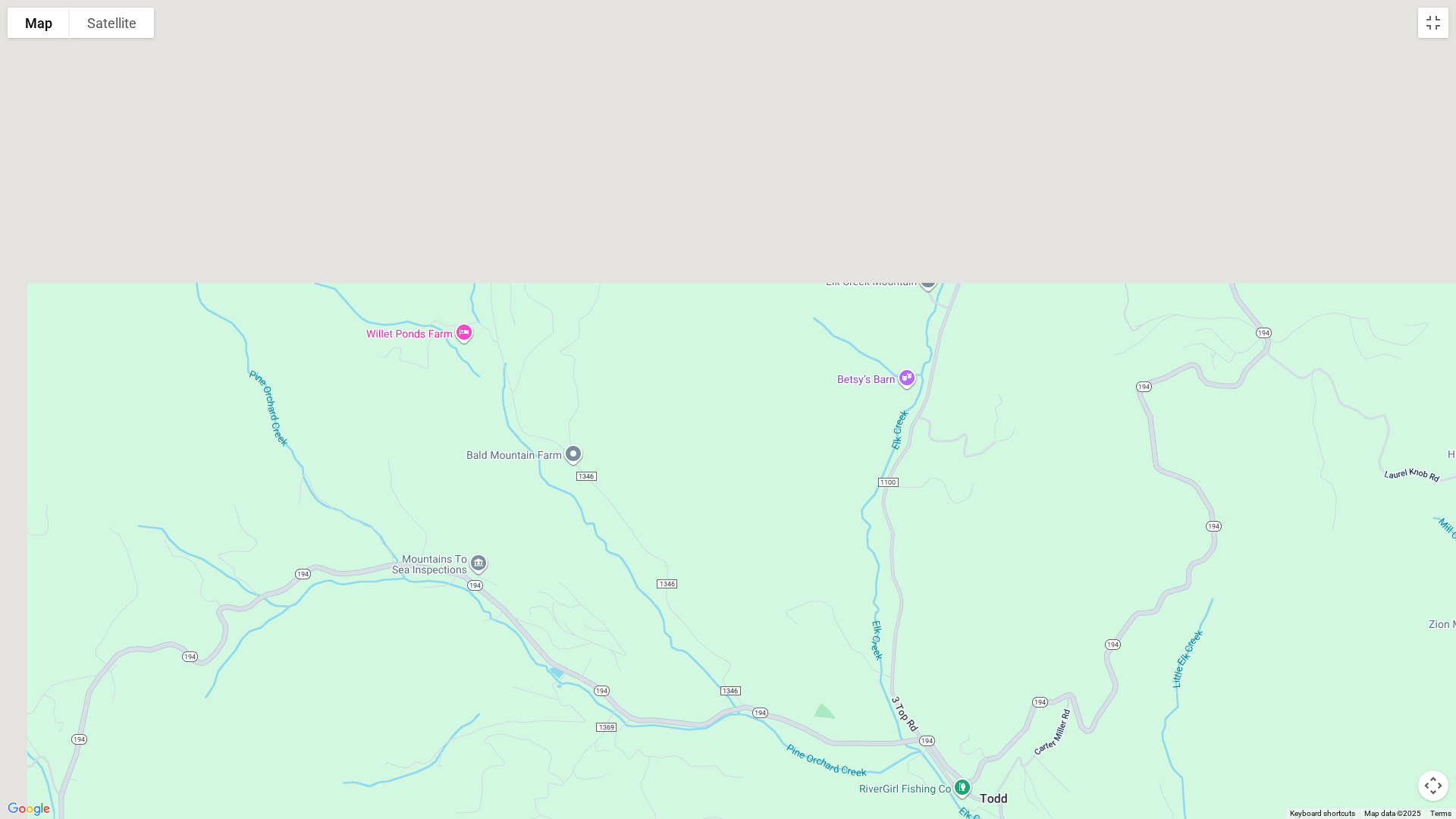
drag, startPoint x: 682, startPoint y: 381, endPoint x: 866, endPoint y: 729, distance: 393.6
click at [857, 690] on div at bounding box center [728, 410] width 1456 height 819
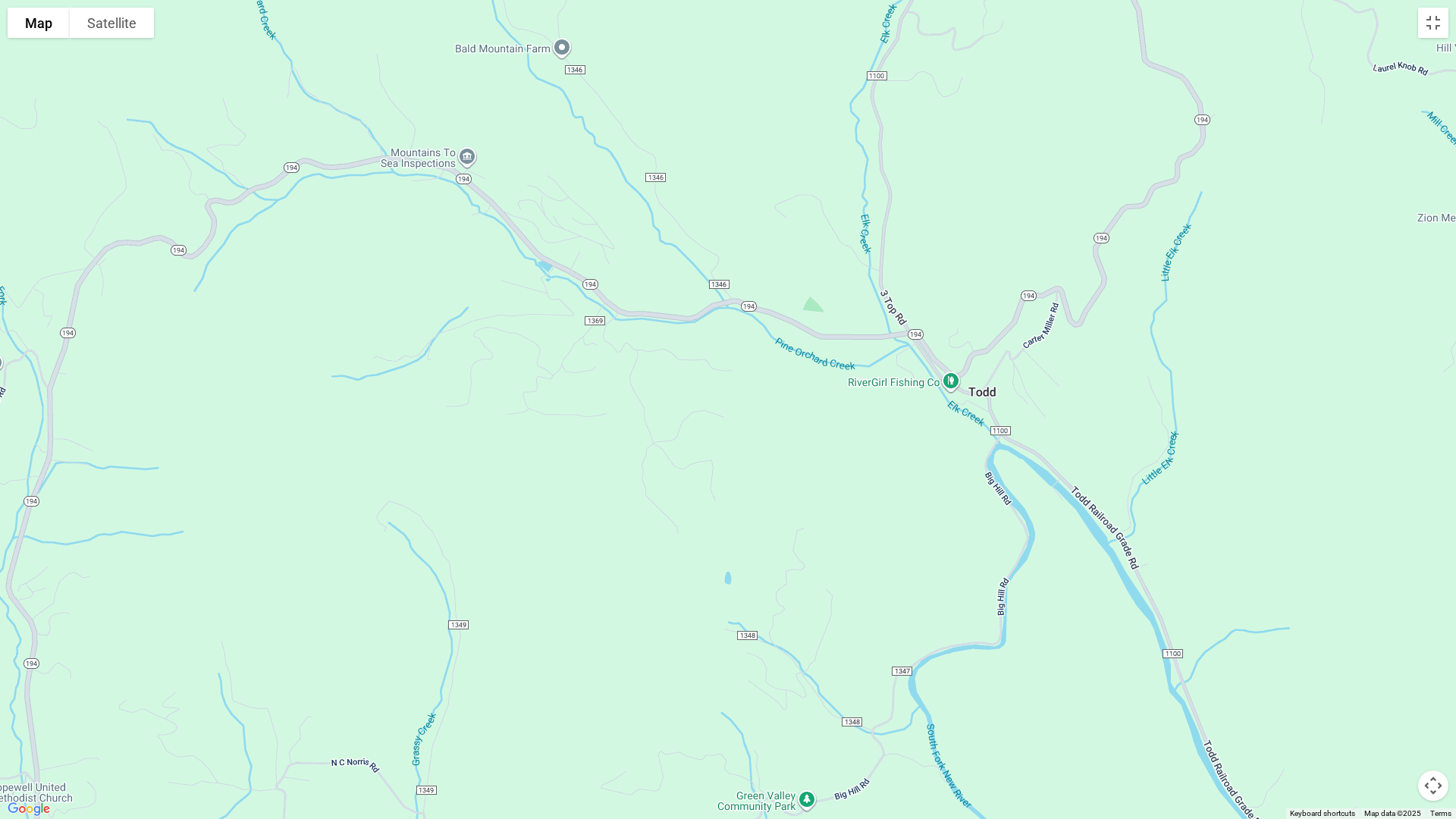
drag, startPoint x: 903, startPoint y: 587, endPoint x: 842, endPoint y: 347, distance: 247.6
click at [842, 347] on div at bounding box center [728, 410] width 1456 height 819
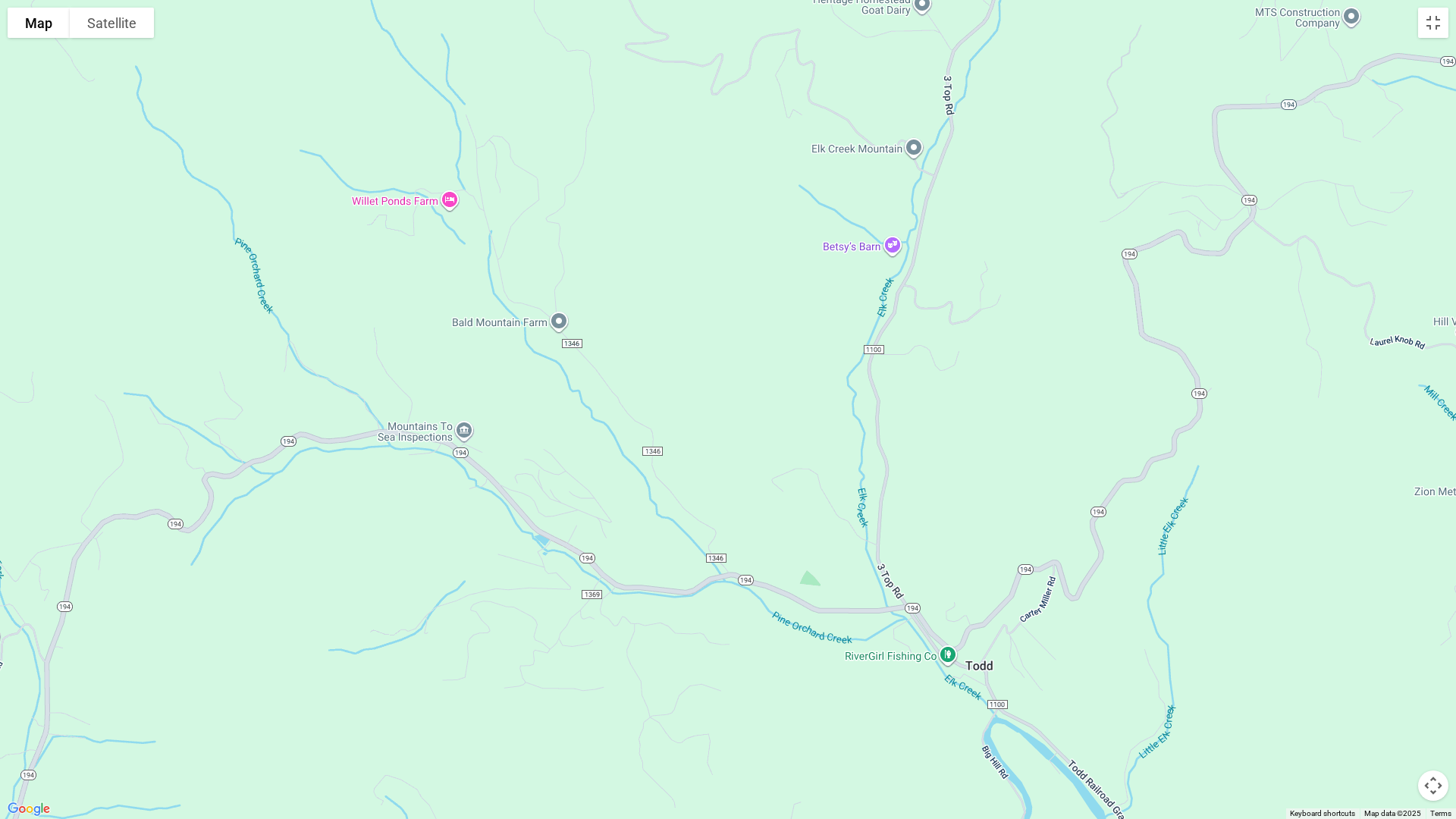
click at [1433, 690] on button "Map camera controls" at bounding box center [1433, 787] width 31 height 31
click at [1394, 690] on button "Zoom out" at bounding box center [1396, 787] width 31 height 31
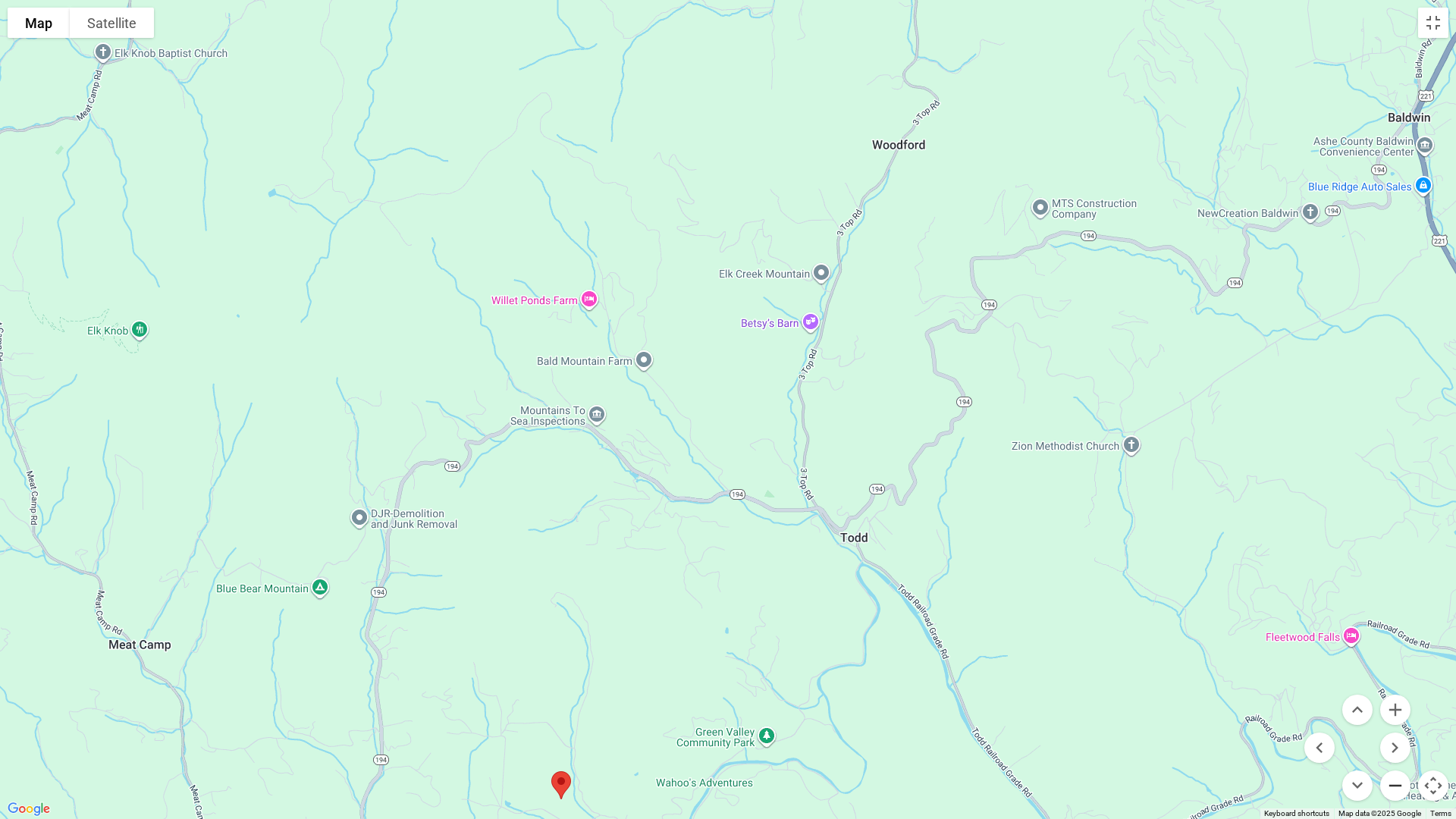
click at [1394, 690] on button "Zoom out" at bounding box center [1396, 787] width 31 height 31
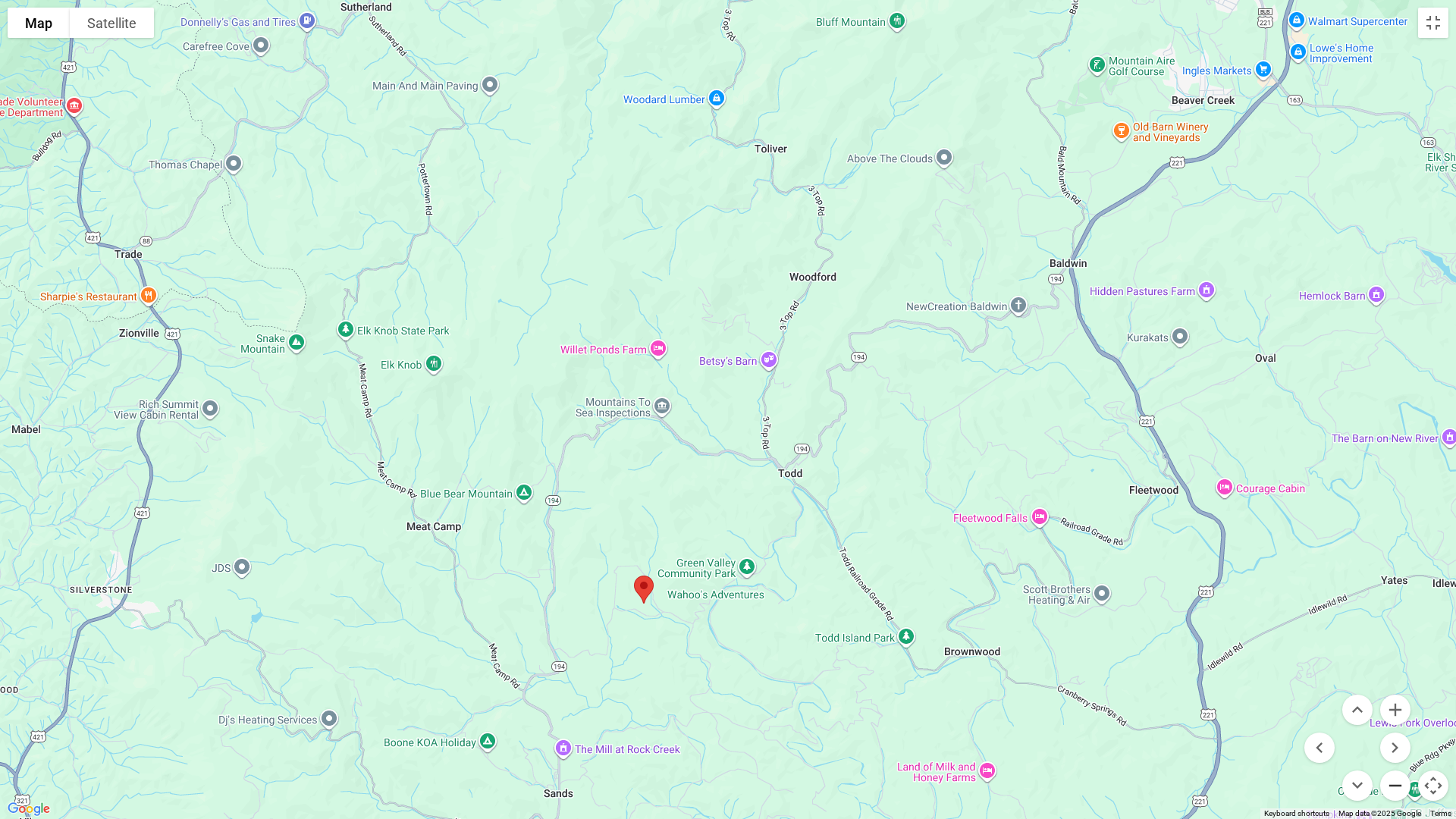
click at [1394, 690] on button "Zoom out" at bounding box center [1396, 787] width 31 height 31
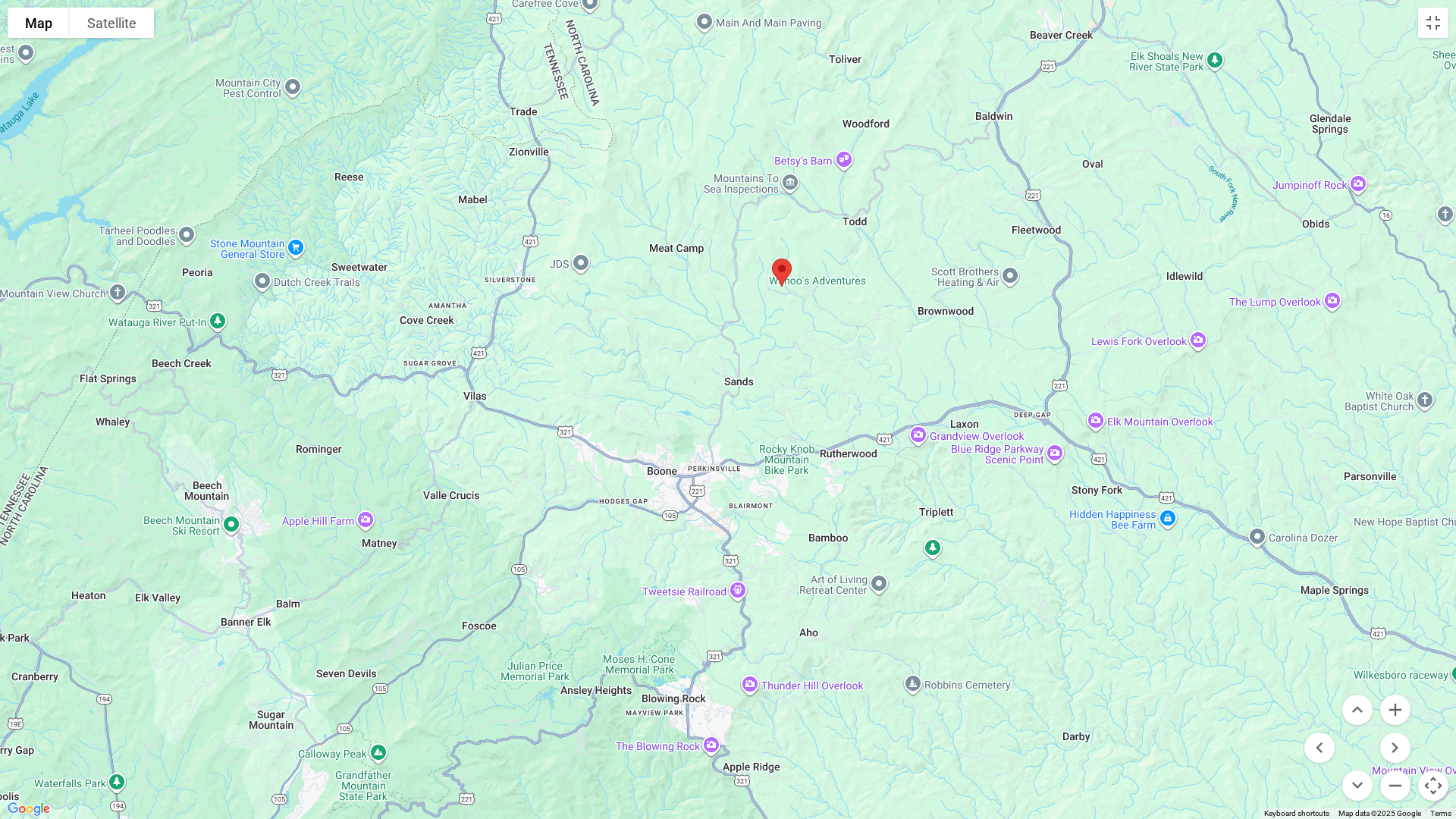
drag, startPoint x: 728, startPoint y: 677, endPoint x: 827, endPoint y: 452, distance: 245.8
click at [827, 452] on div at bounding box center [728, 410] width 1456 height 819
click at [776, 264] on img "Big Hill Cabin" at bounding box center [782, 272] width 32 height 41
click at [1392, 690] on button "Zoom in" at bounding box center [1396, 710] width 31 height 31
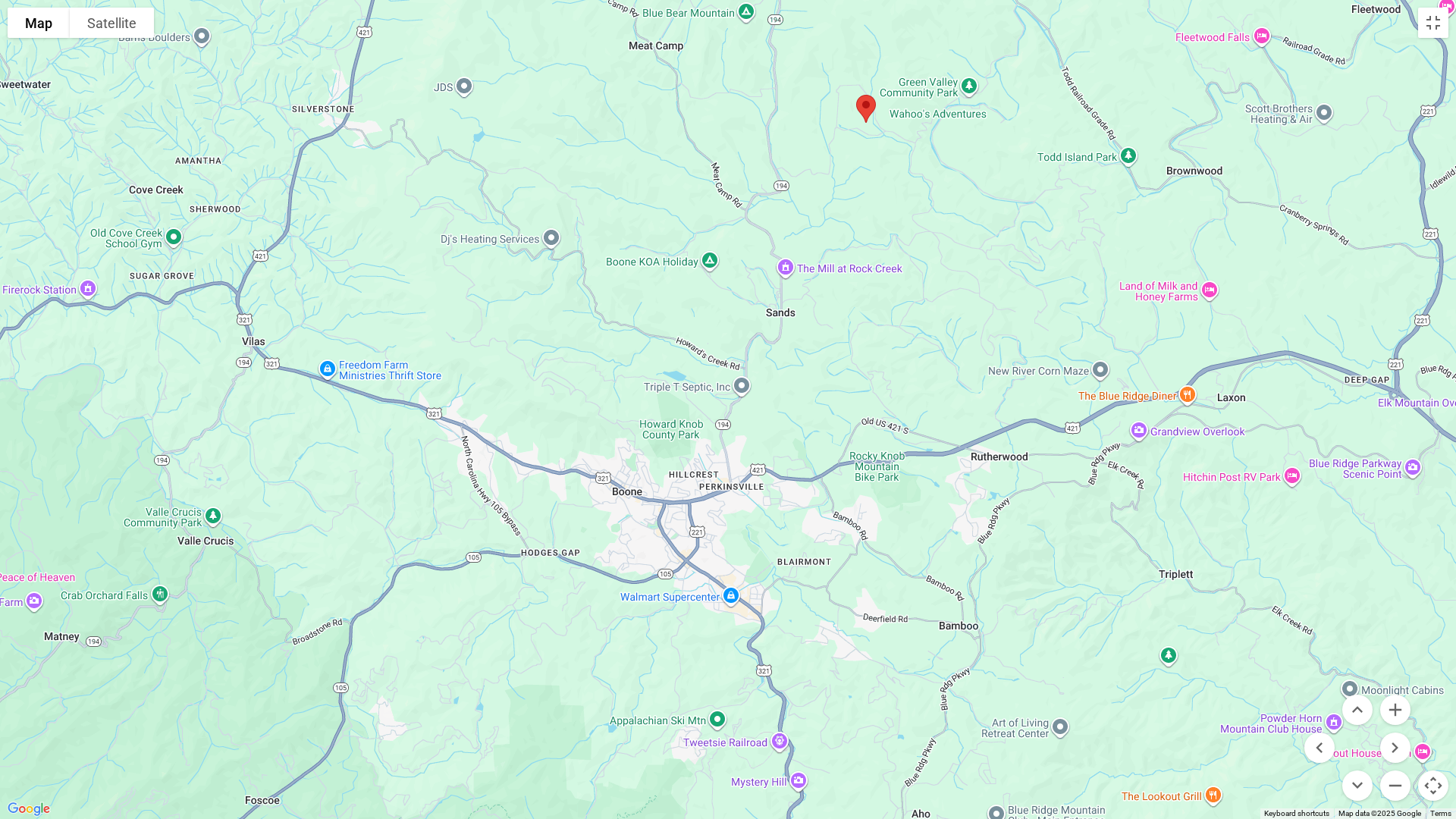
drag, startPoint x: 1061, startPoint y: 688, endPoint x: 1090, endPoint y: 647, distance: 50.2
click at [1090, 647] on div at bounding box center [728, 410] width 1456 height 819
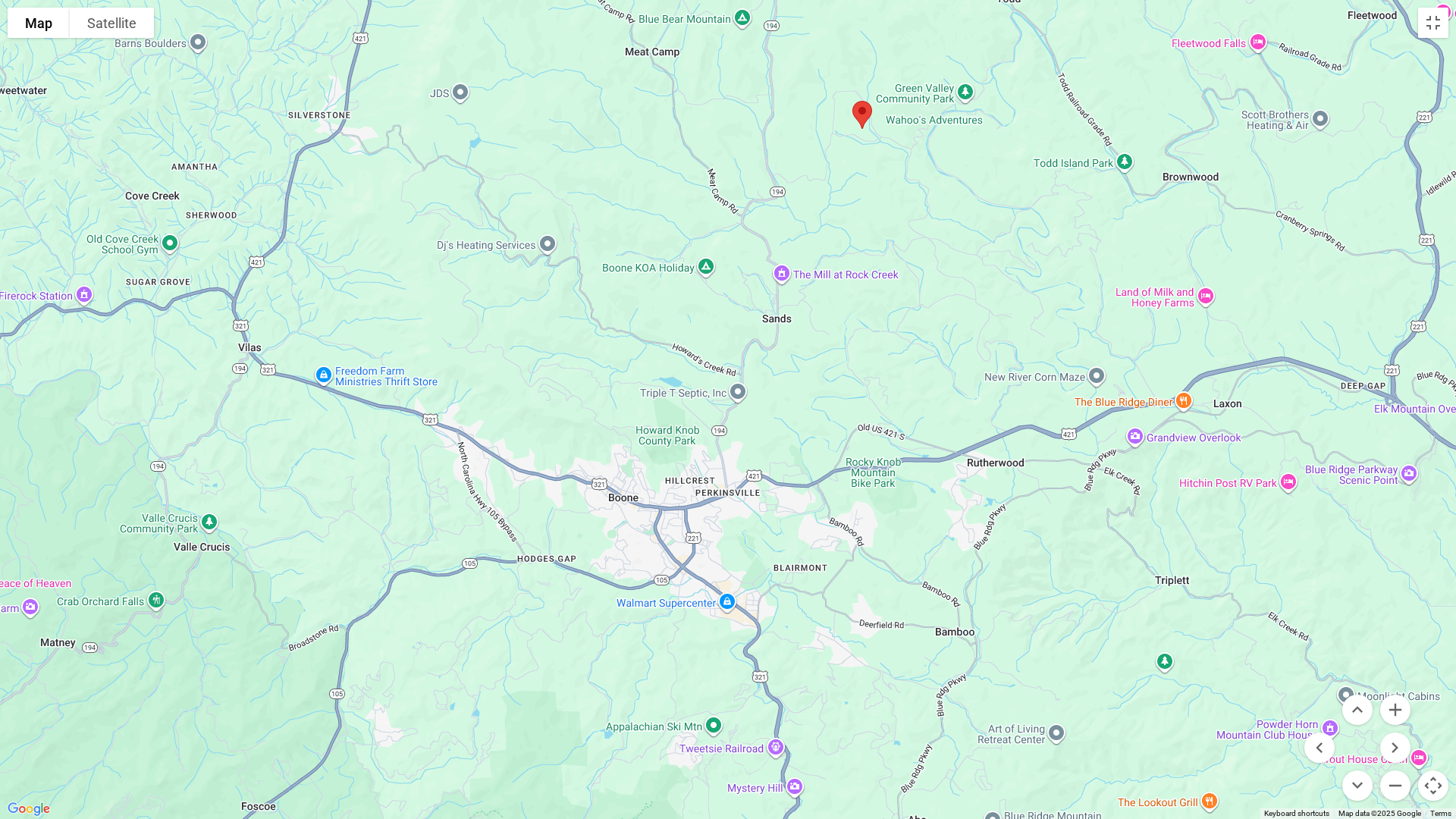
click at [812, 274] on div at bounding box center [728, 410] width 1456 height 819
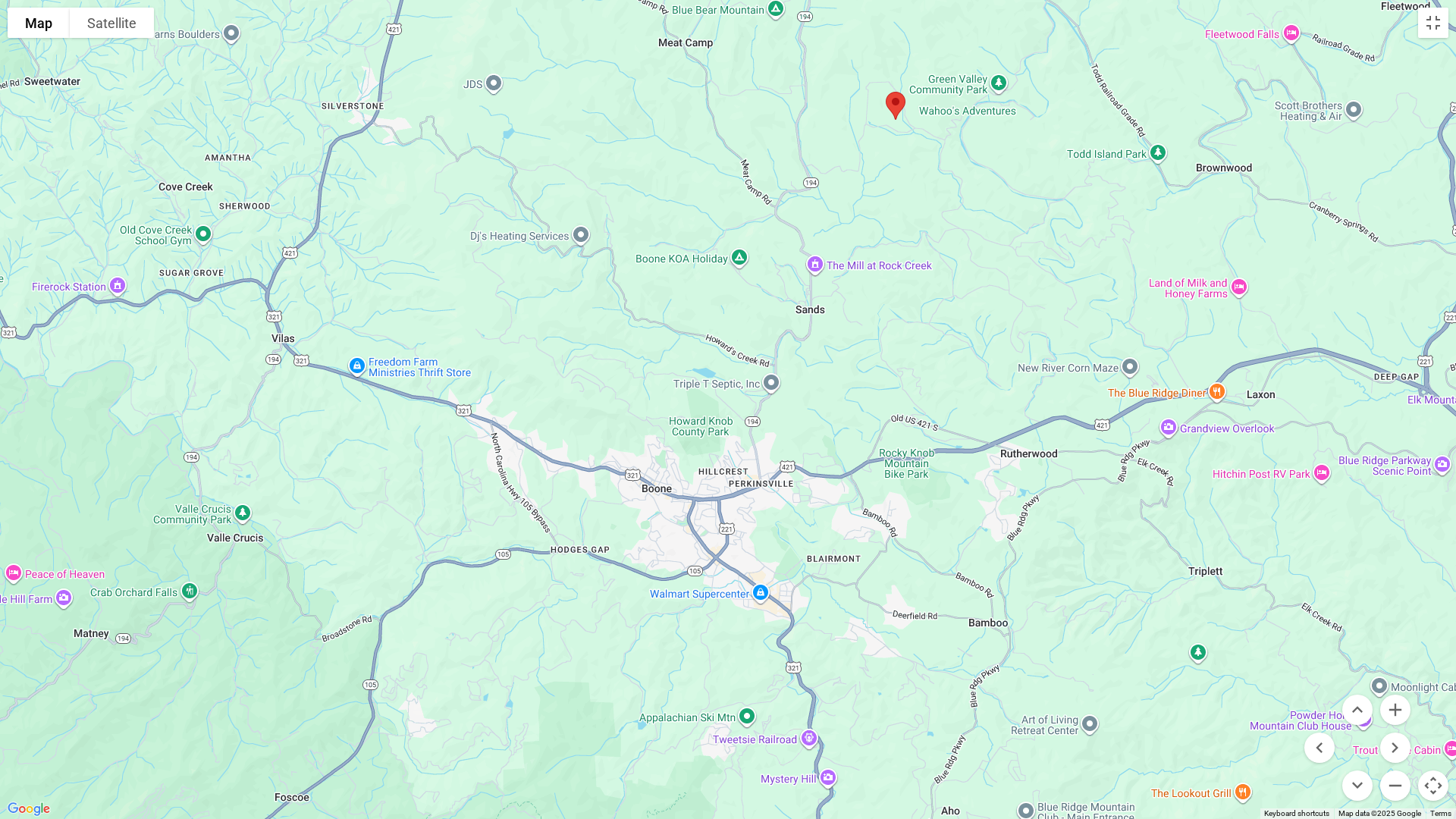
drag, startPoint x: 948, startPoint y: 223, endPoint x: 981, endPoint y: 217, distance: 33.5
click at [981, 217] on div at bounding box center [728, 410] width 1456 height 819
click at [1391, 690] on button "Zoom in" at bounding box center [1396, 710] width 31 height 31
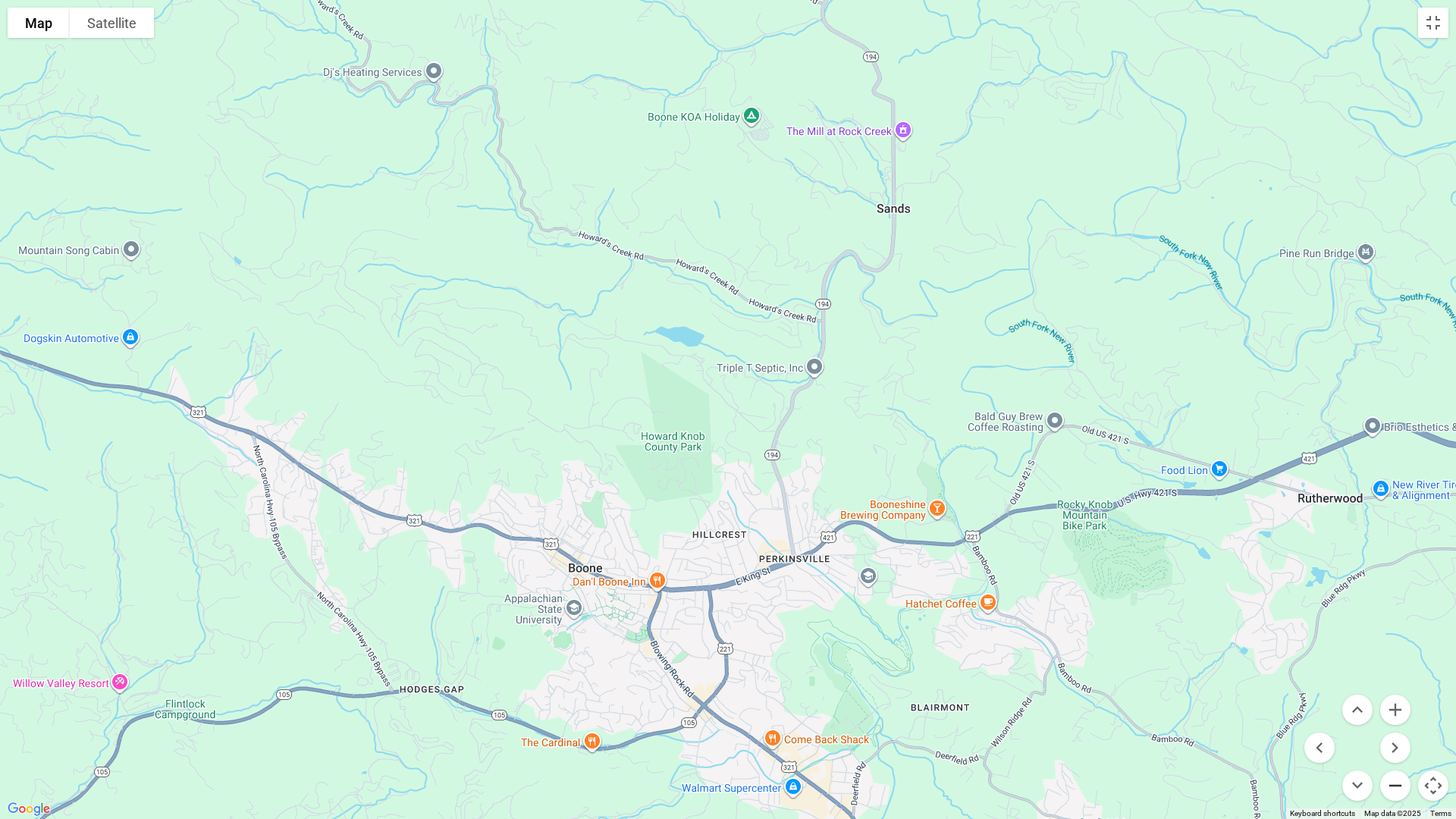
click at [1394, 690] on button "Zoom out" at bounding box center [1396, 787] width 31 height 31
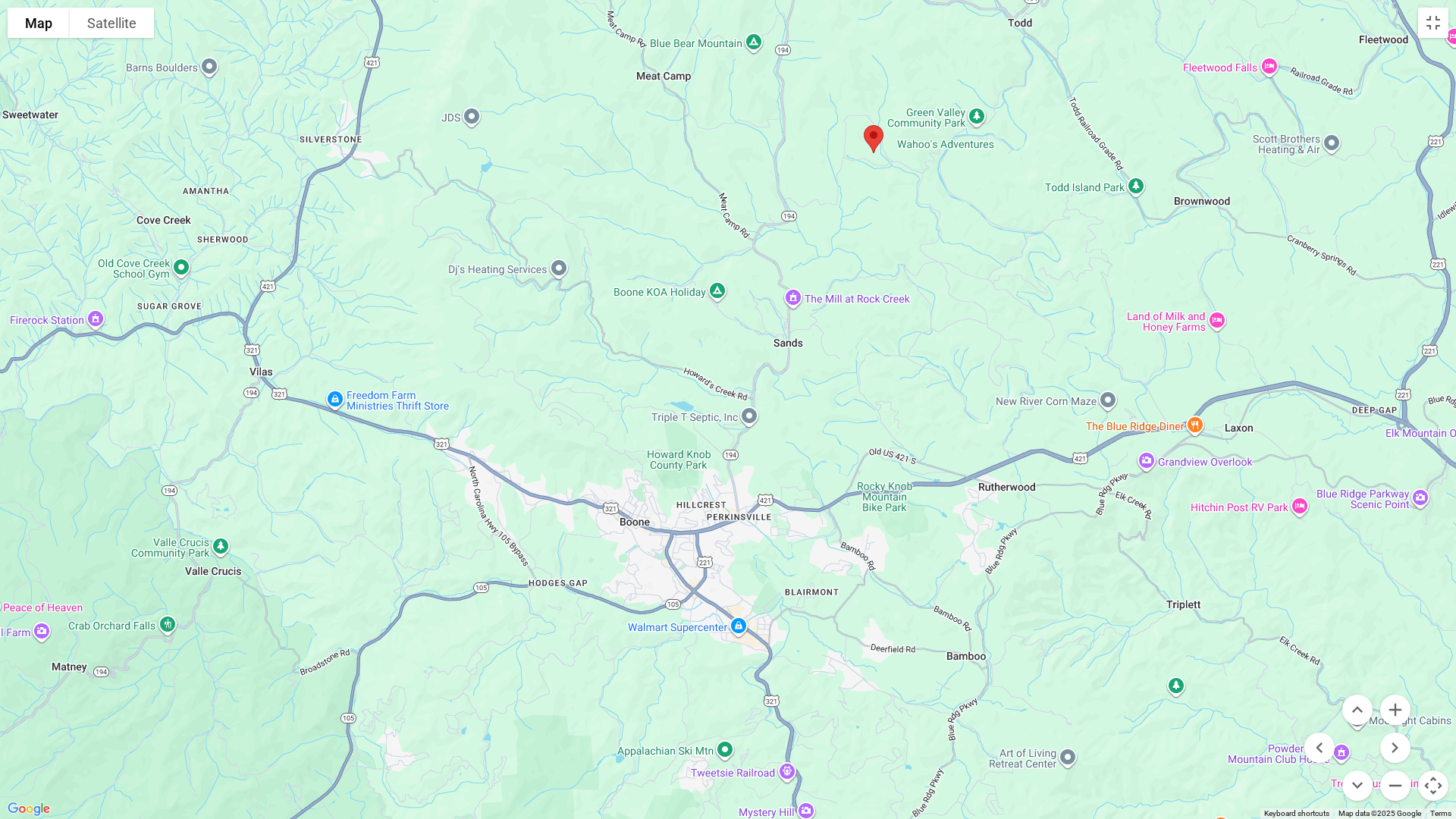
drag, startPoint x: 1196, startPoint y: 480, endPoint x: 1158, endPoint y: 538, distance: 69.3
click at [1158, 538] on div at bounding box center [728, 410] width 1456 height 819
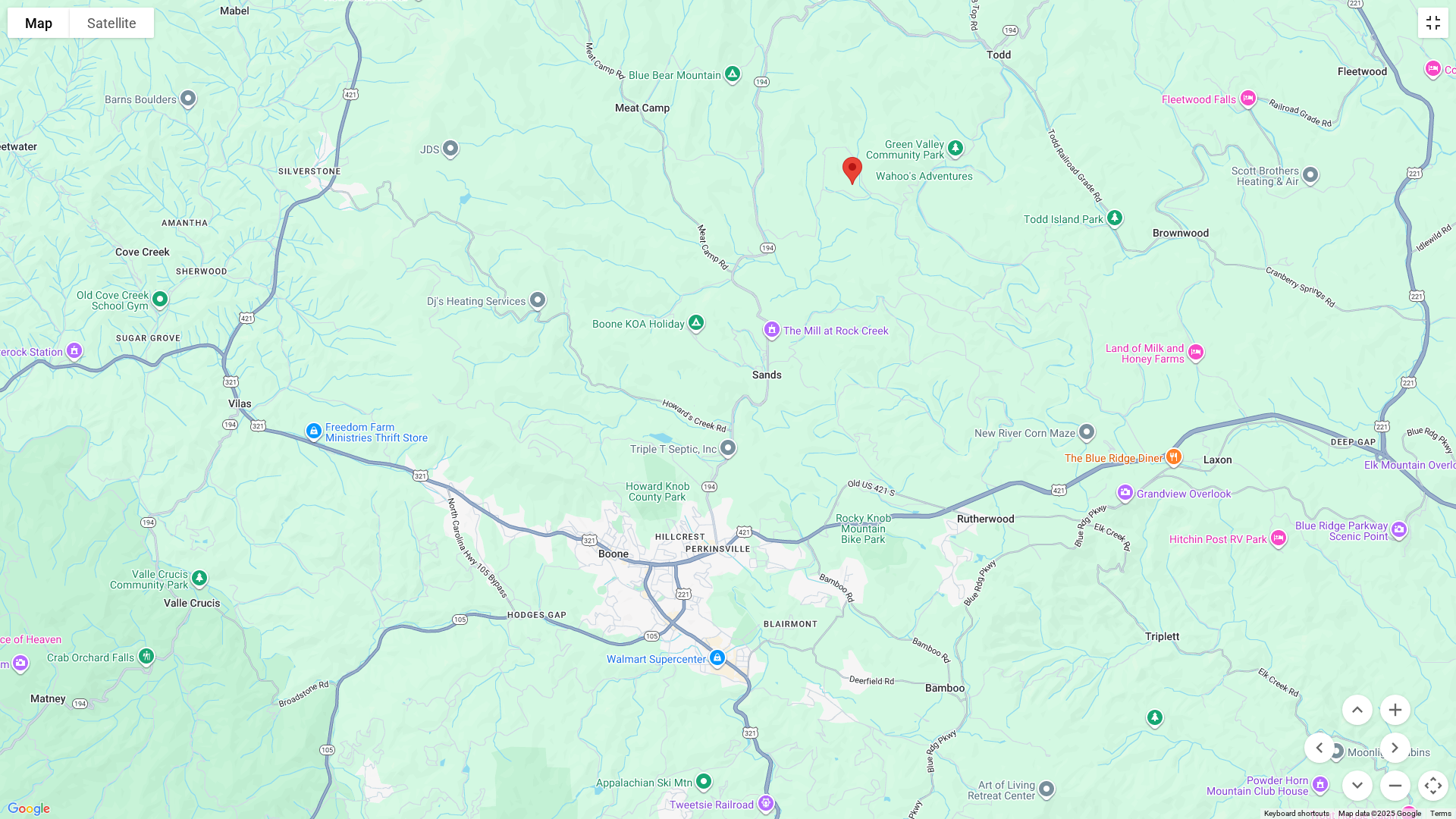
click at [1437, 23] on button "Toggle fullscreen view" at bounding box center [1433, 23] width 31 height 31
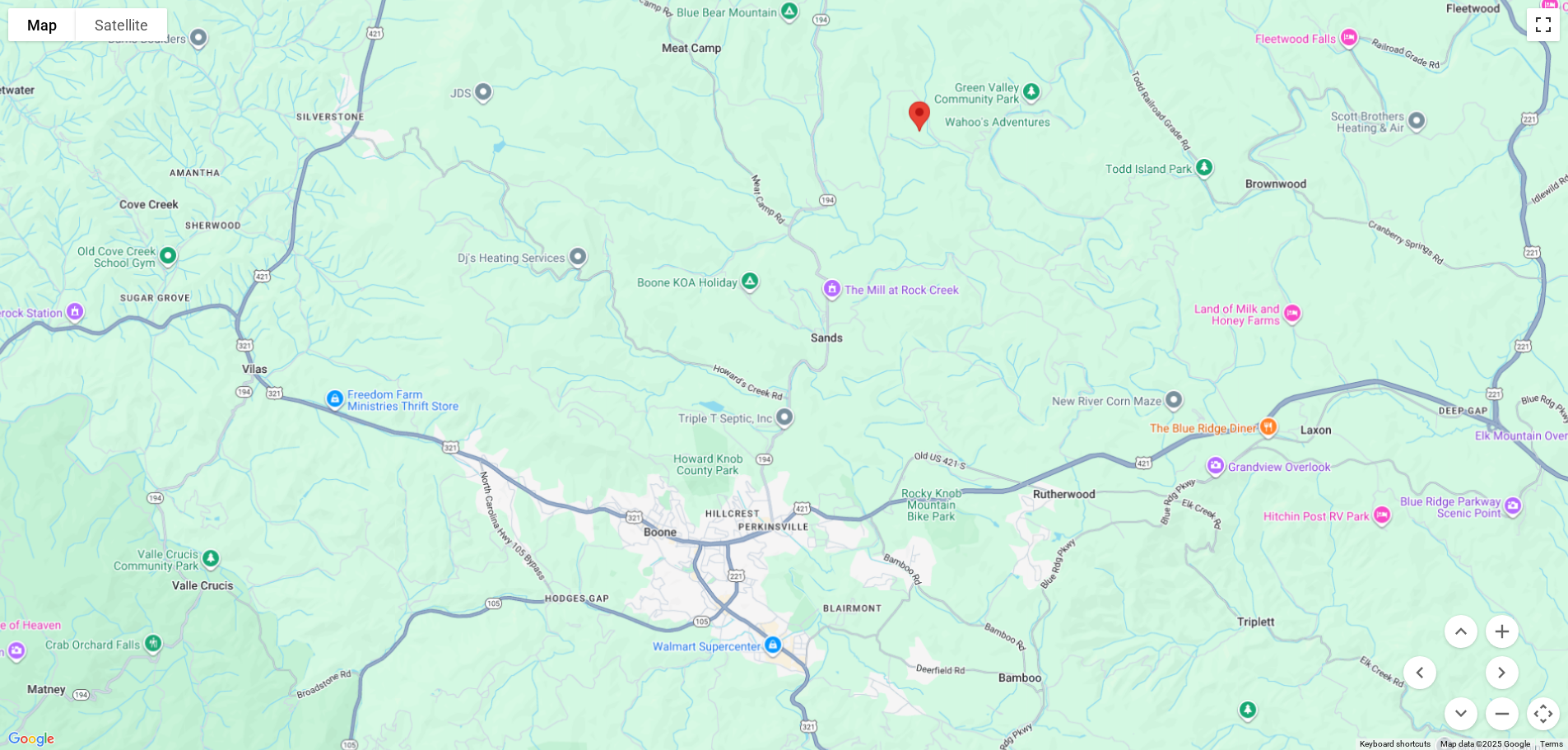
scroll to position [0, 0]
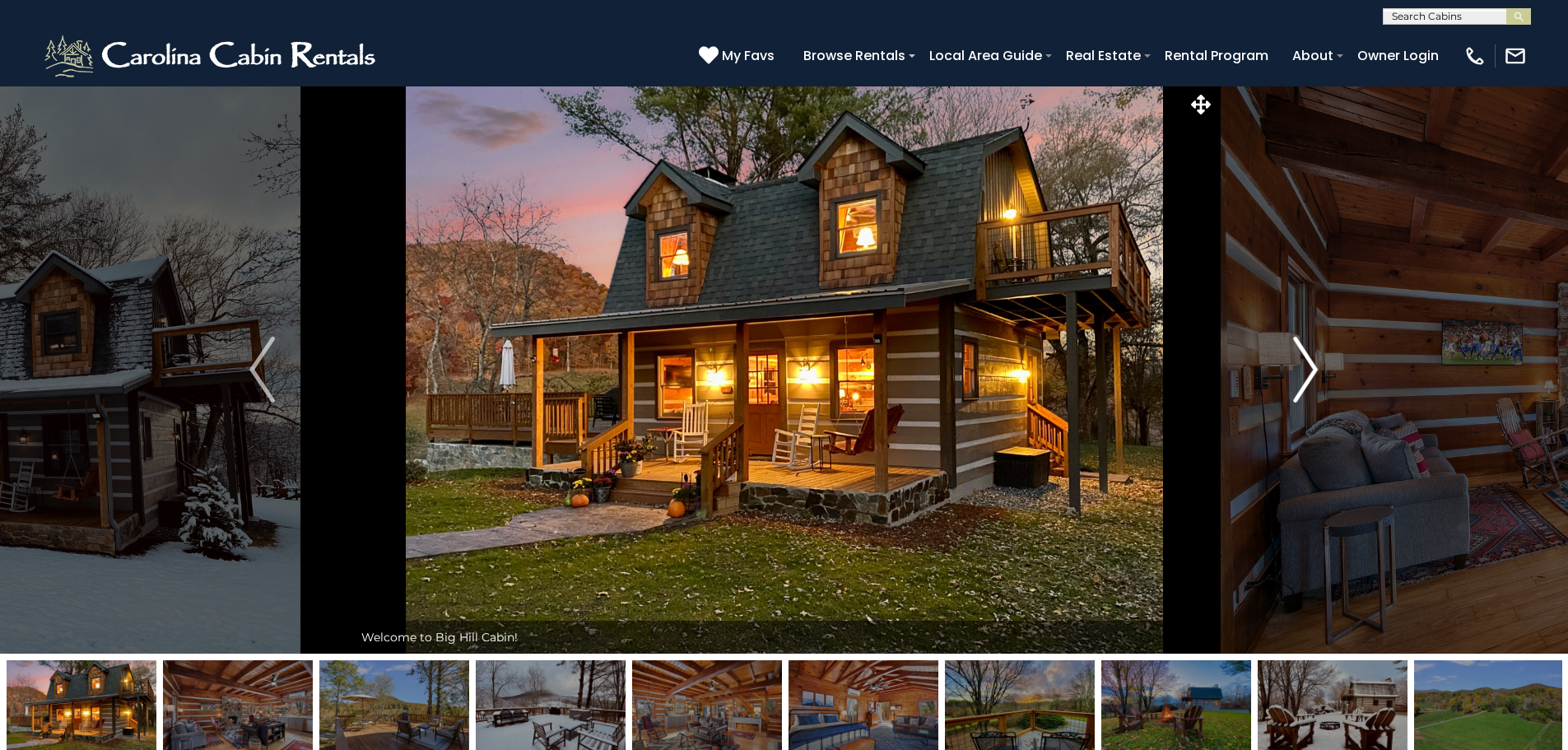
click at [1298, 357] on img "Next" at bounding box center [1305, 369] width 24 height 66
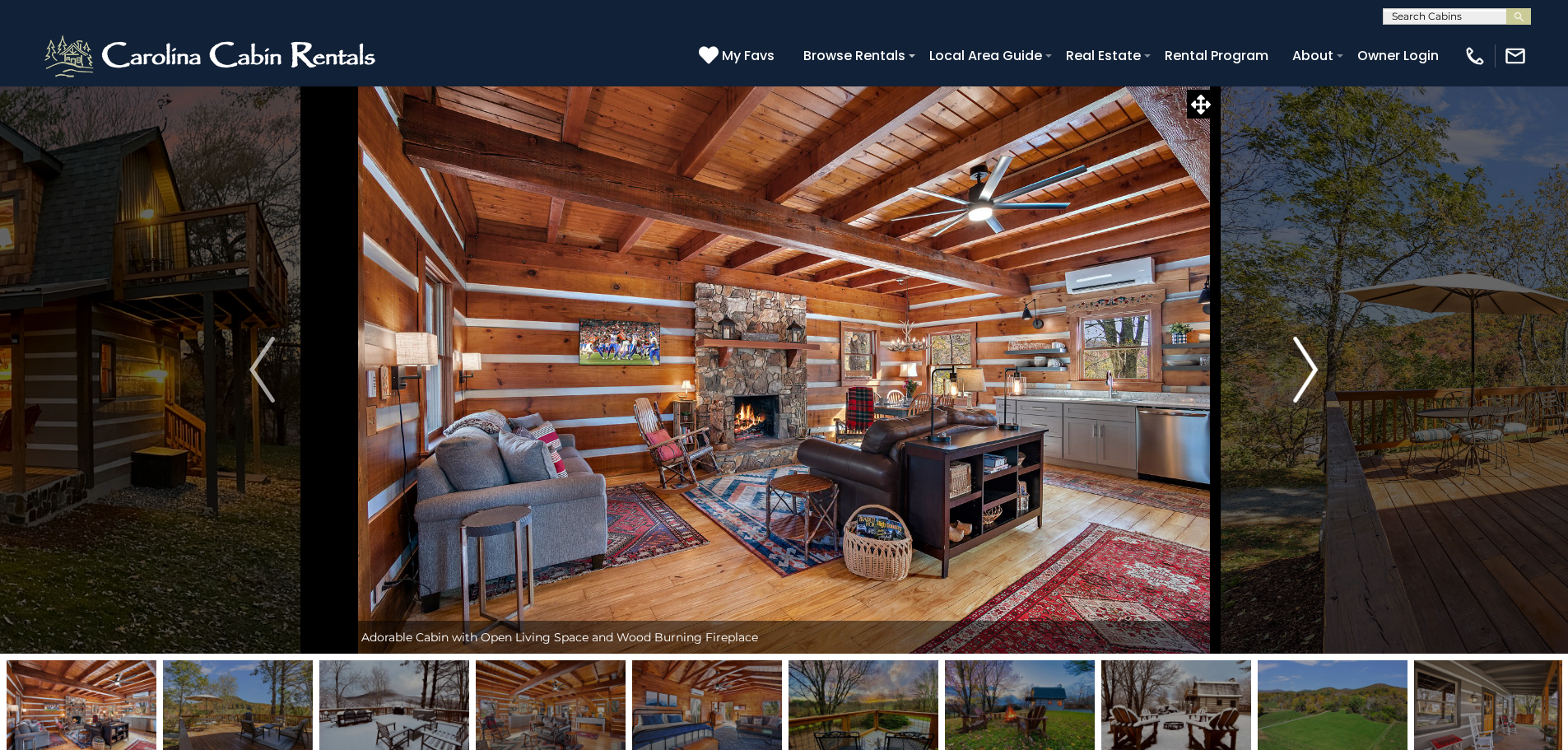
click at [1298, 357] on img "Next" at bounding box center [1305, 369] width 24 height 66
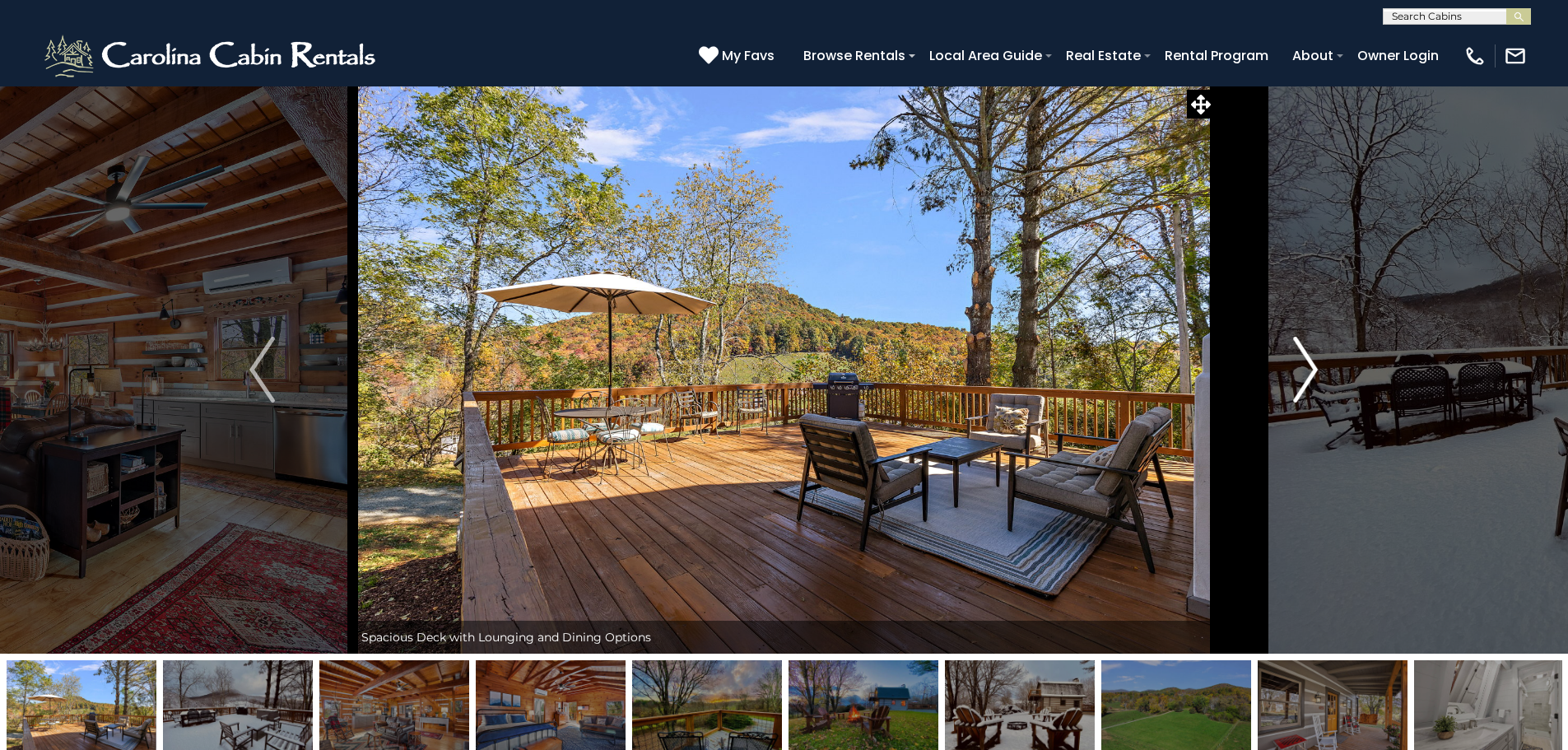
click at [1298, 357] on img "Next" at bounding box center [1305, 369] width 24 height 66
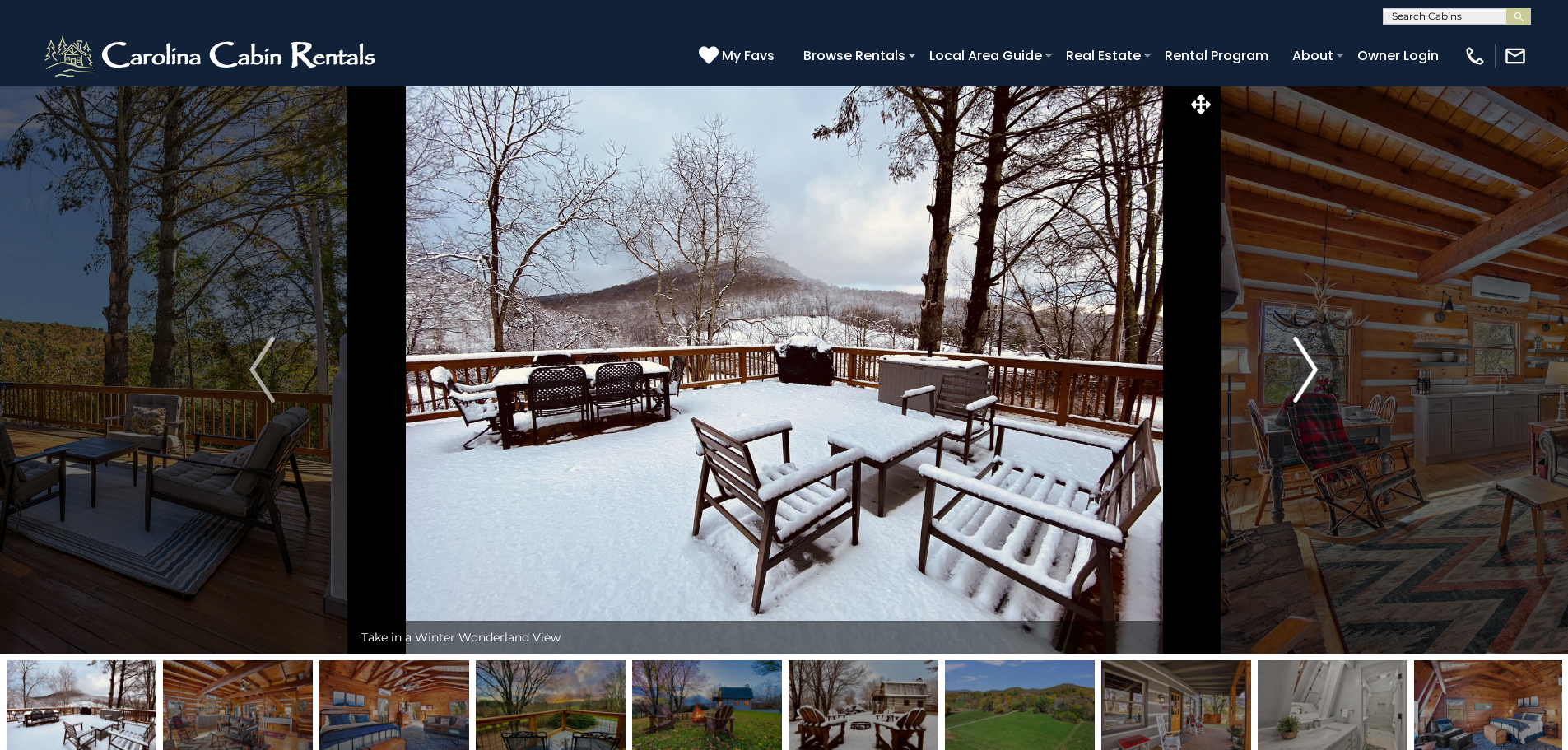
click at [1298, 357] on img "Next" at bounding box center [1305, 369] width 24 height 66
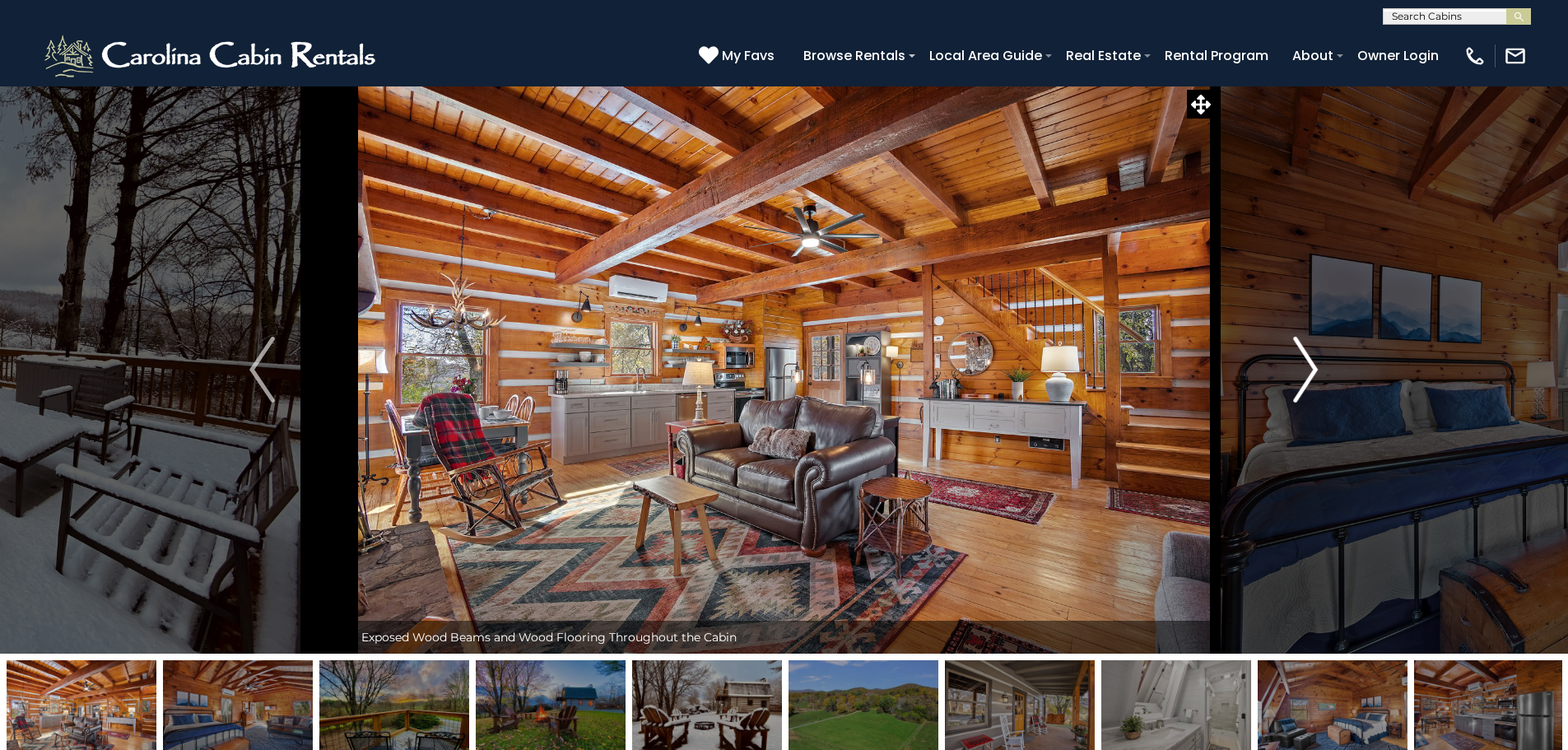
click at [1300, 352] on img "Next" at bounding box center [1305, 369] width 24 height 66
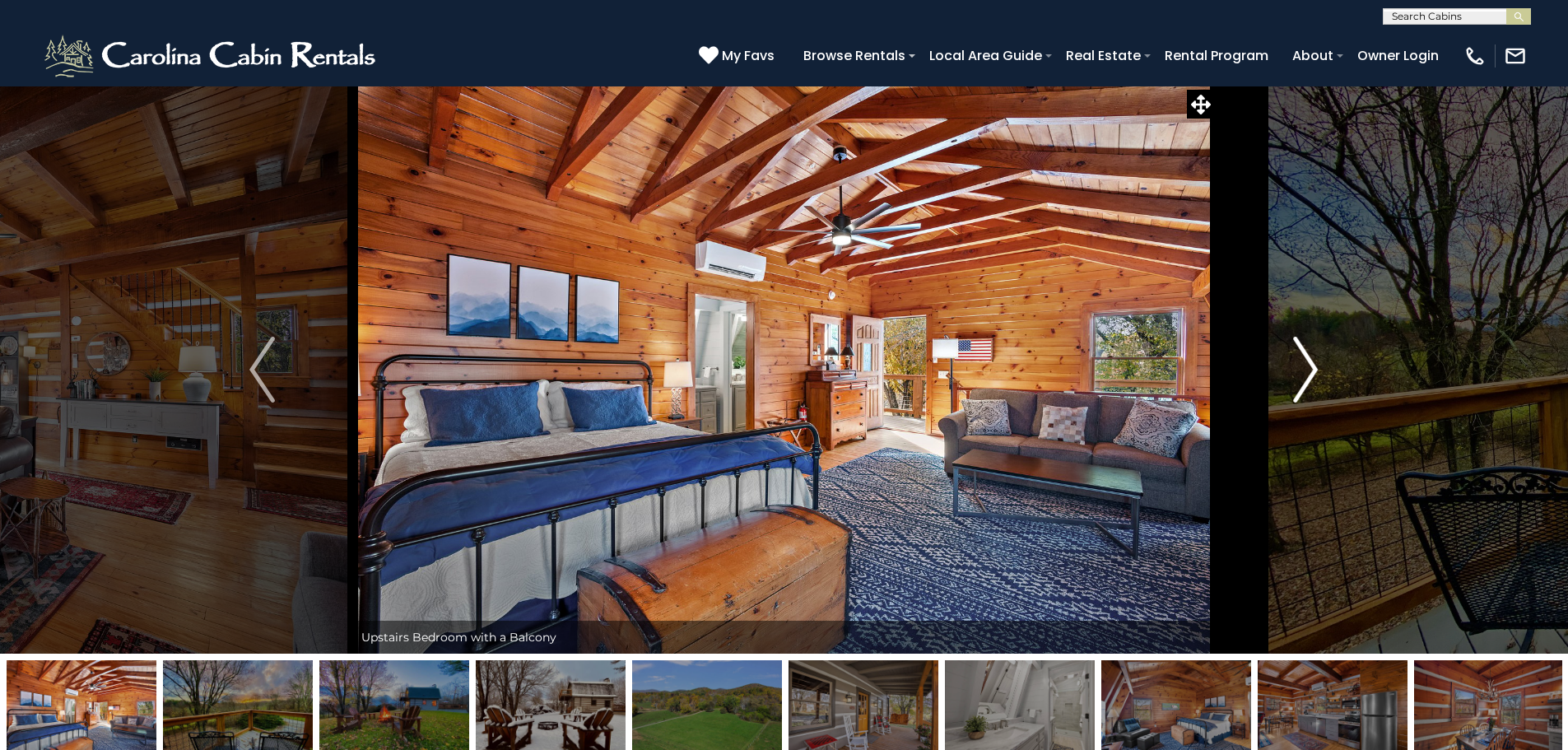
click at [1300, 352] on img "Next" at bounding box center [1305, 369] width 24 height 66
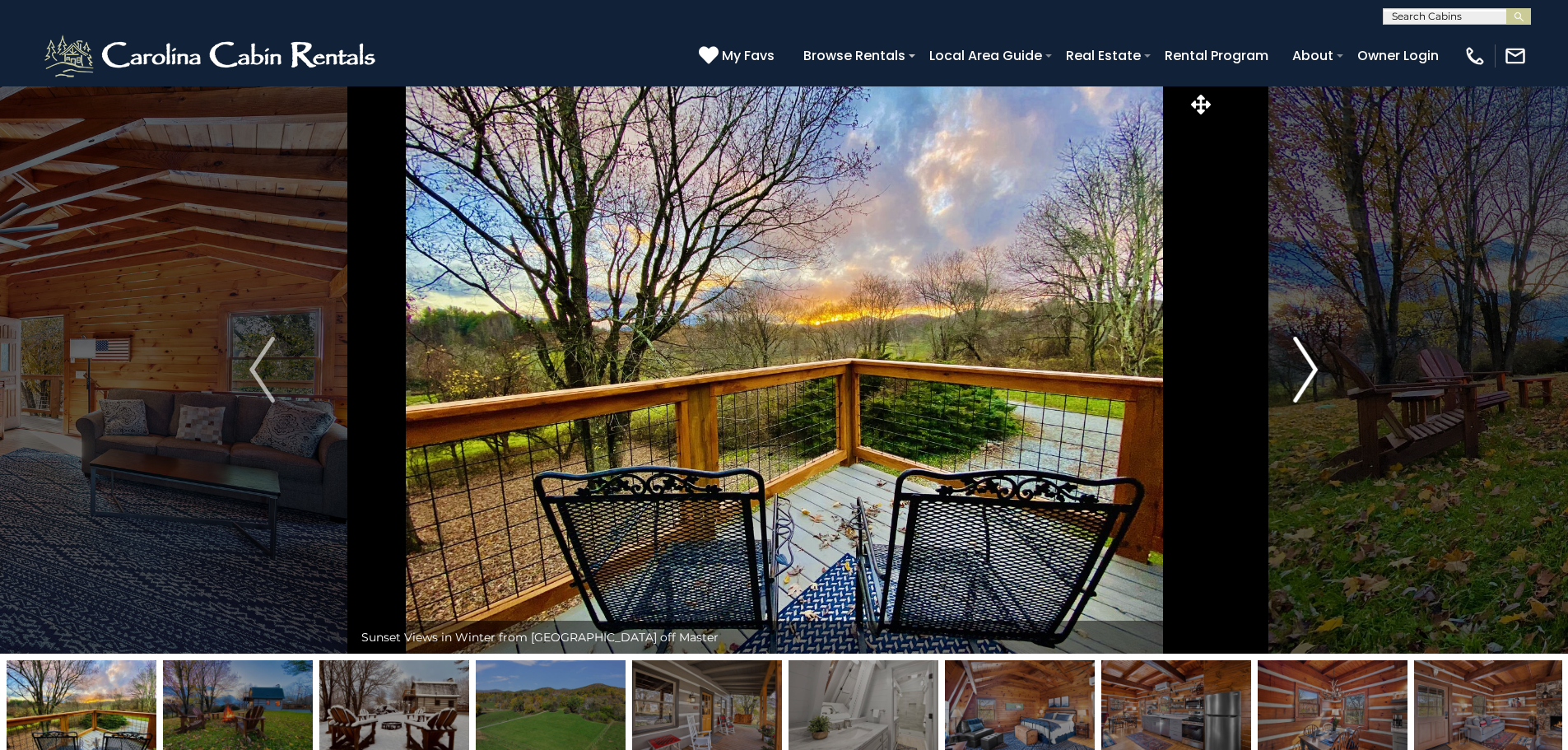
click at [1300, 352] on img "Next" at bounding box center [1305, 369] width 24 height 66
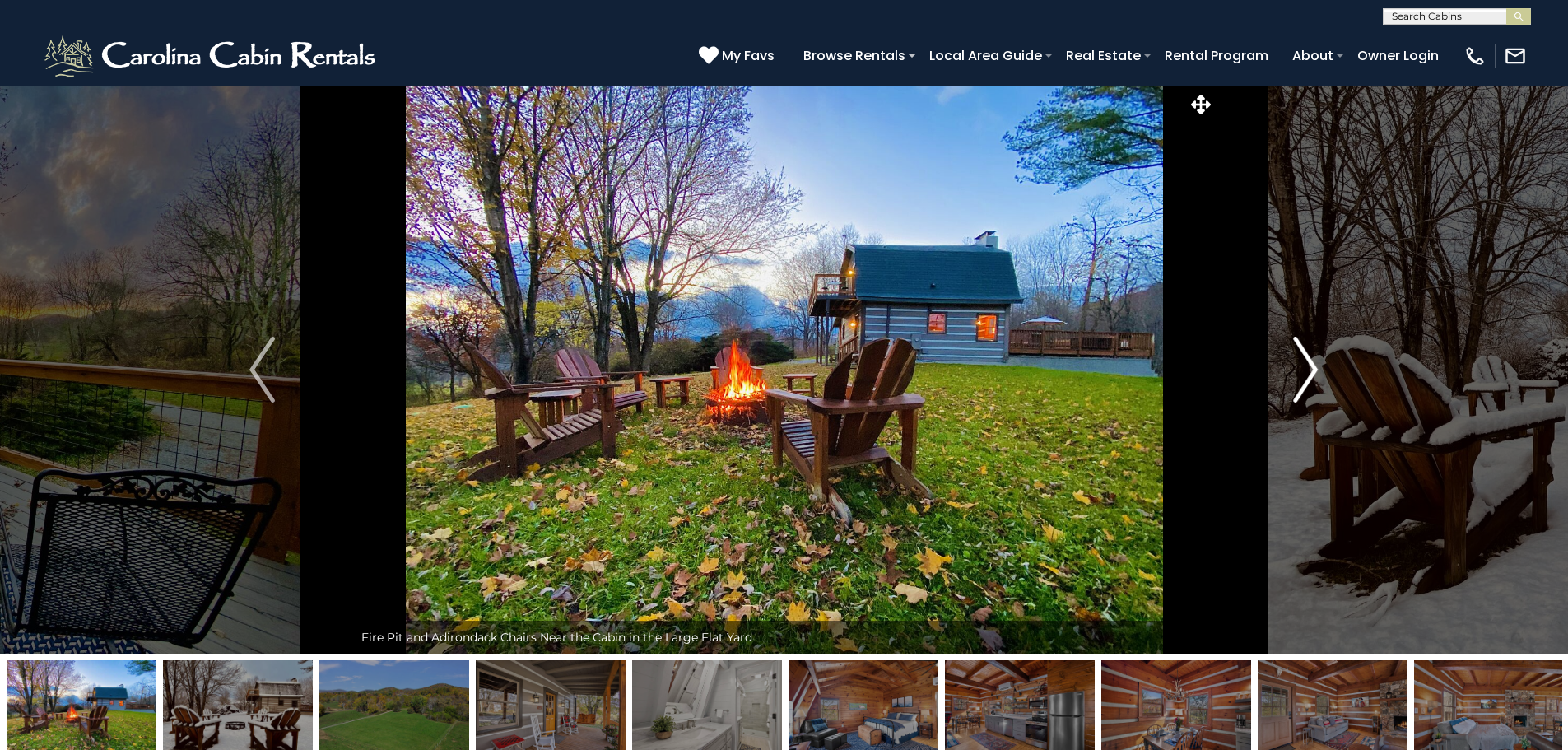
click at [1300, 352] on img "Next" at bounding box center [1305, 369] width 24 height 66
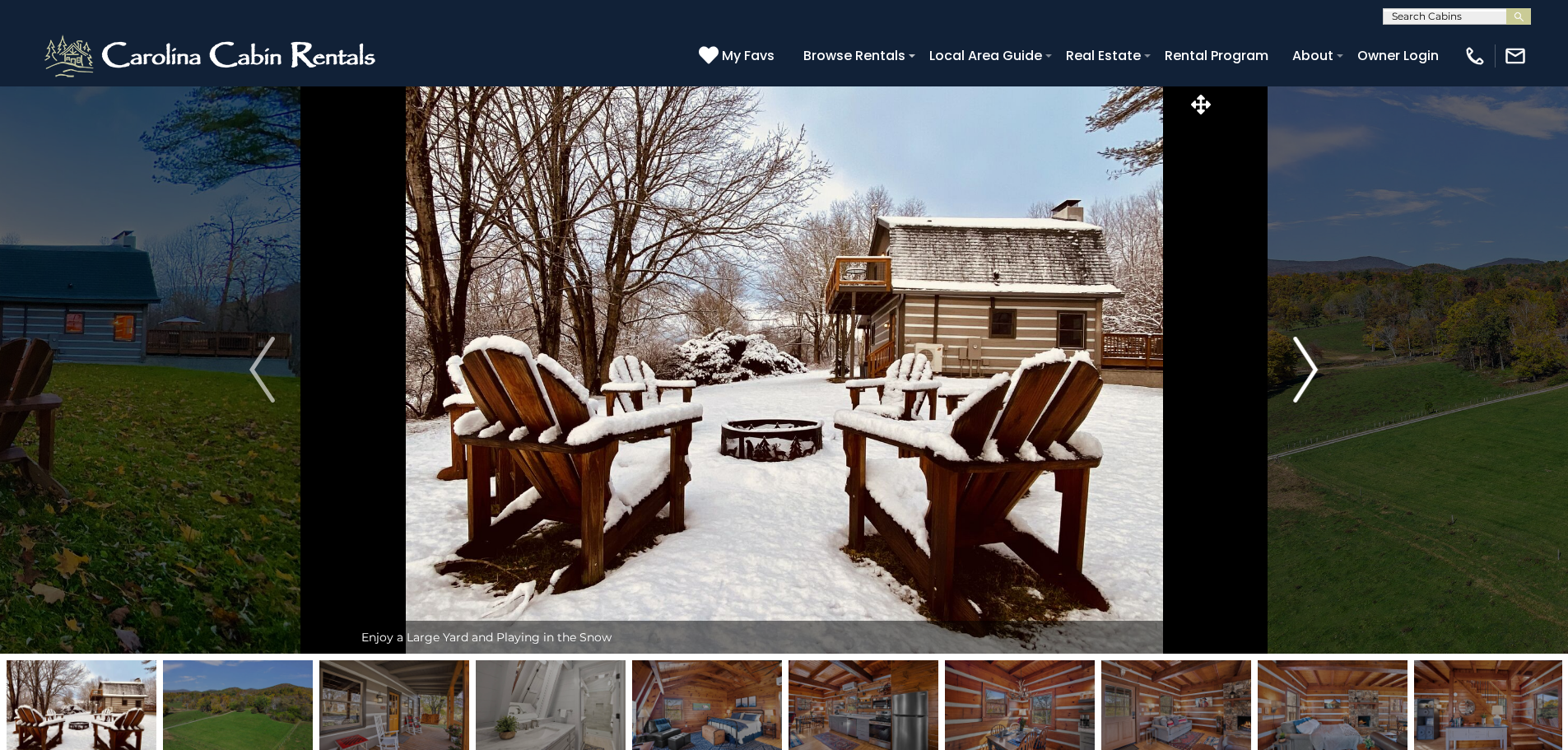
click at [1300, 352] on img "Next" at bounding box center [1305, 369] width 24 height 66
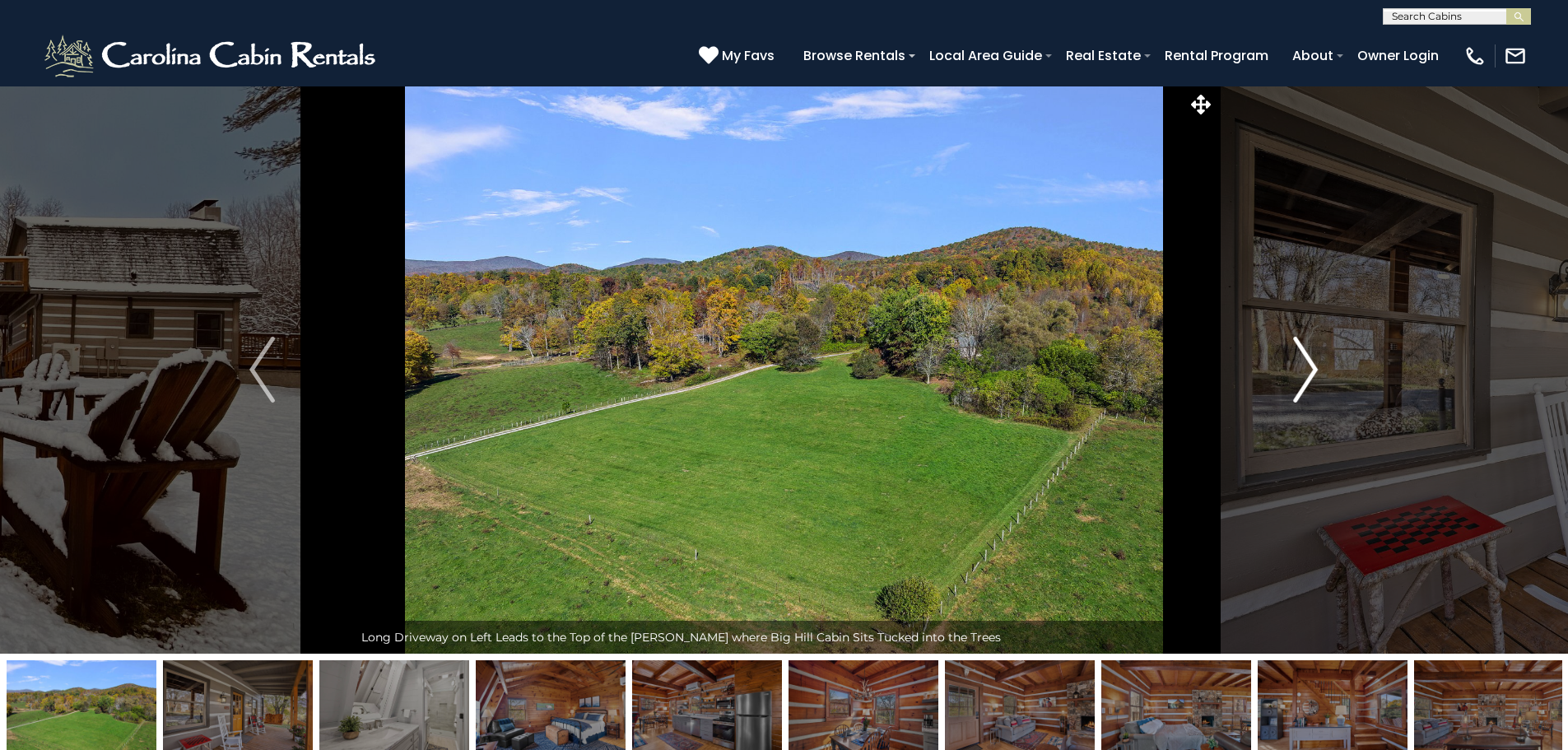
click at [1300, 352] on img "Next" at bounding box center [1305, 369] width 24 height 66
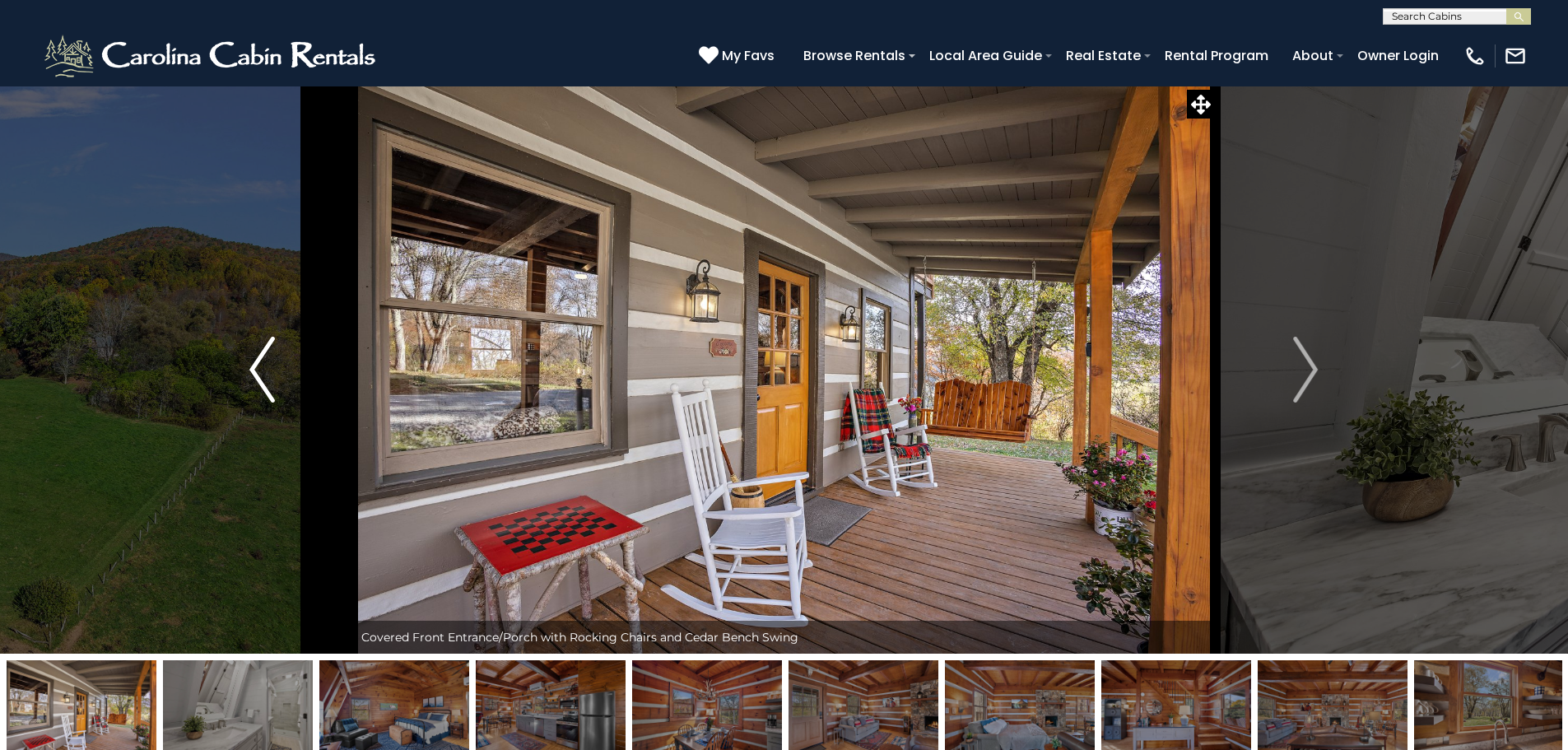
click at [233, 357] on button "Previous" at bounding box center [261, 369] width 181 height 568
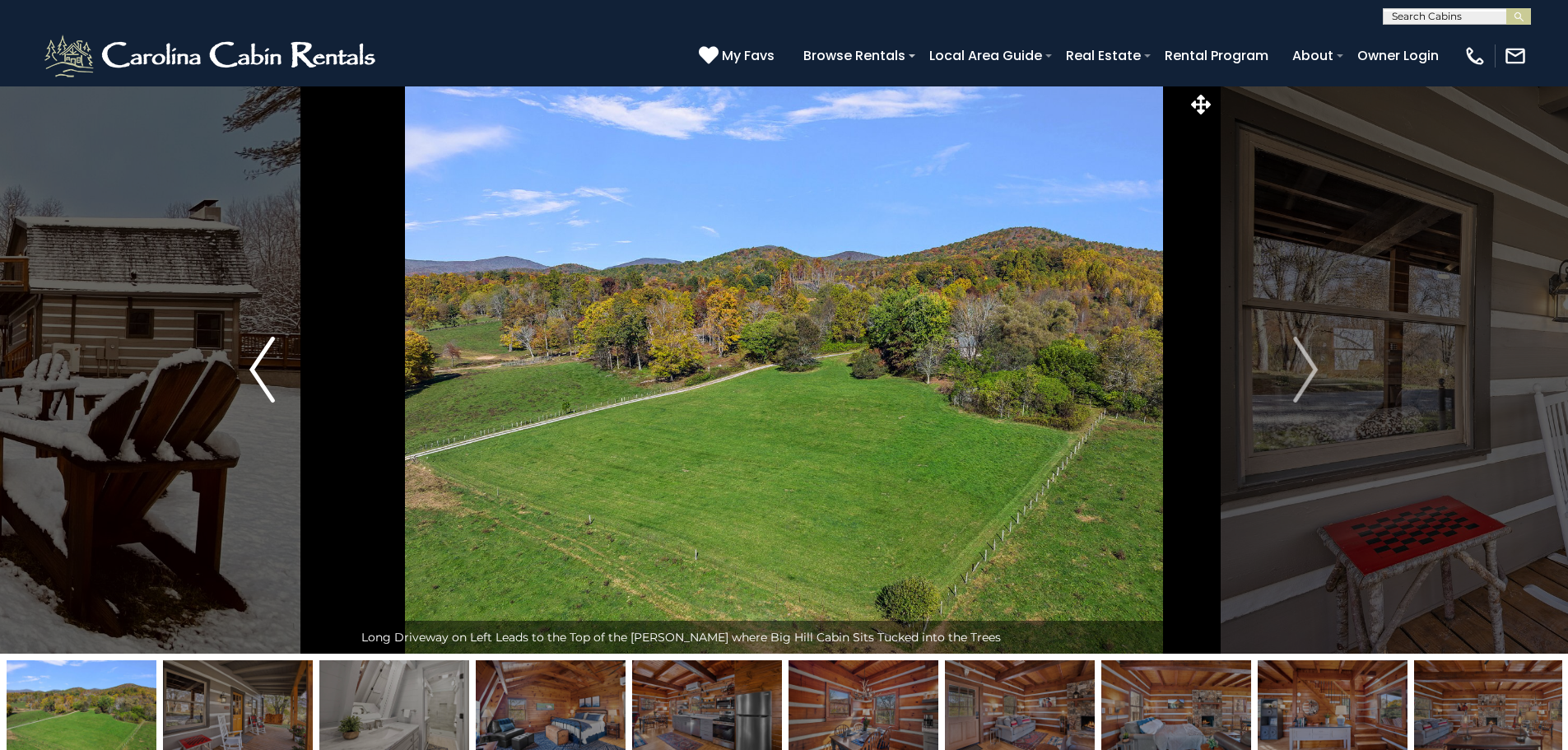
click at [252, 361] on img "Previous" at bounding box center [261, 369] width 24 height 66
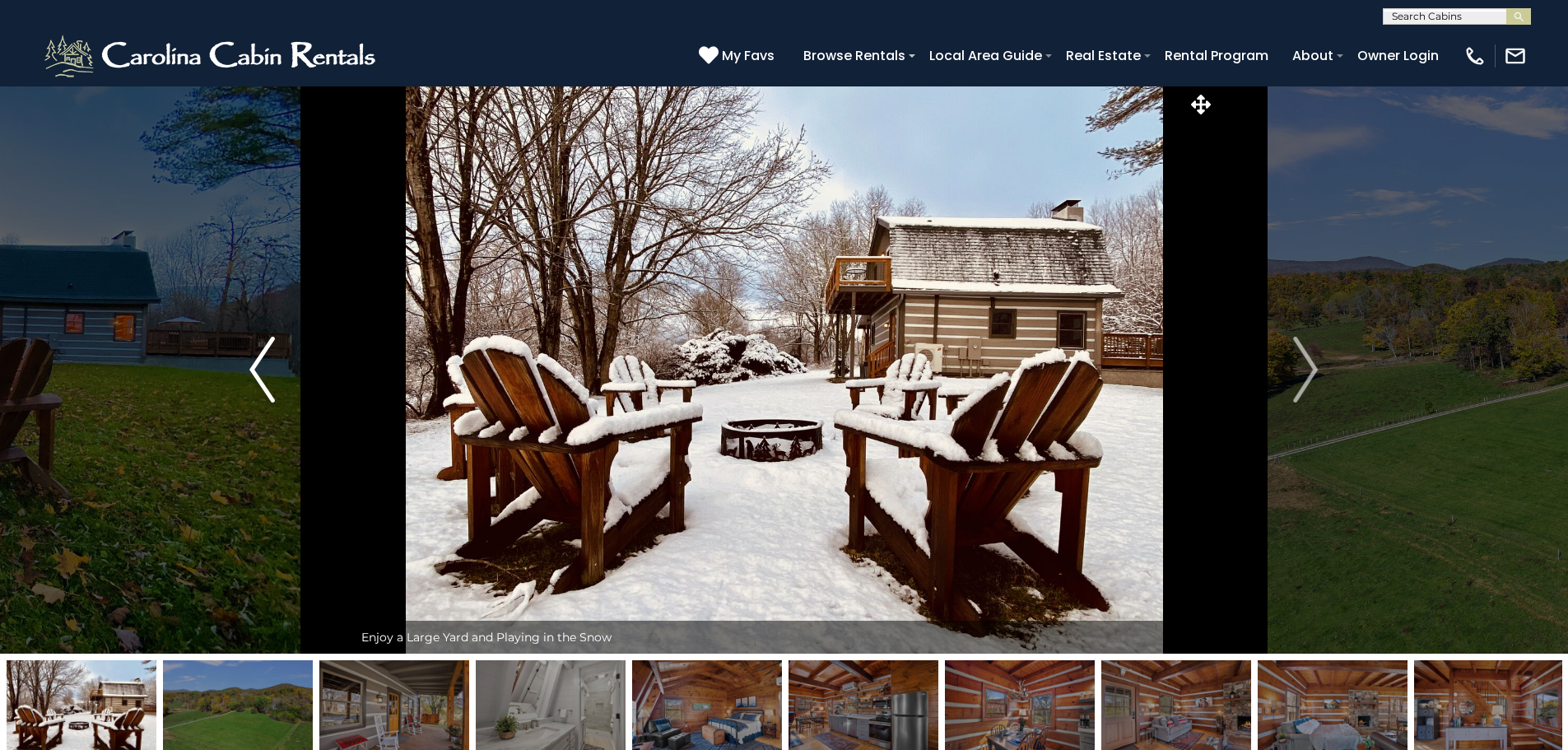
click at [259, 364] on img "Previous" at bounding box center [261, 369] width 24 height 66
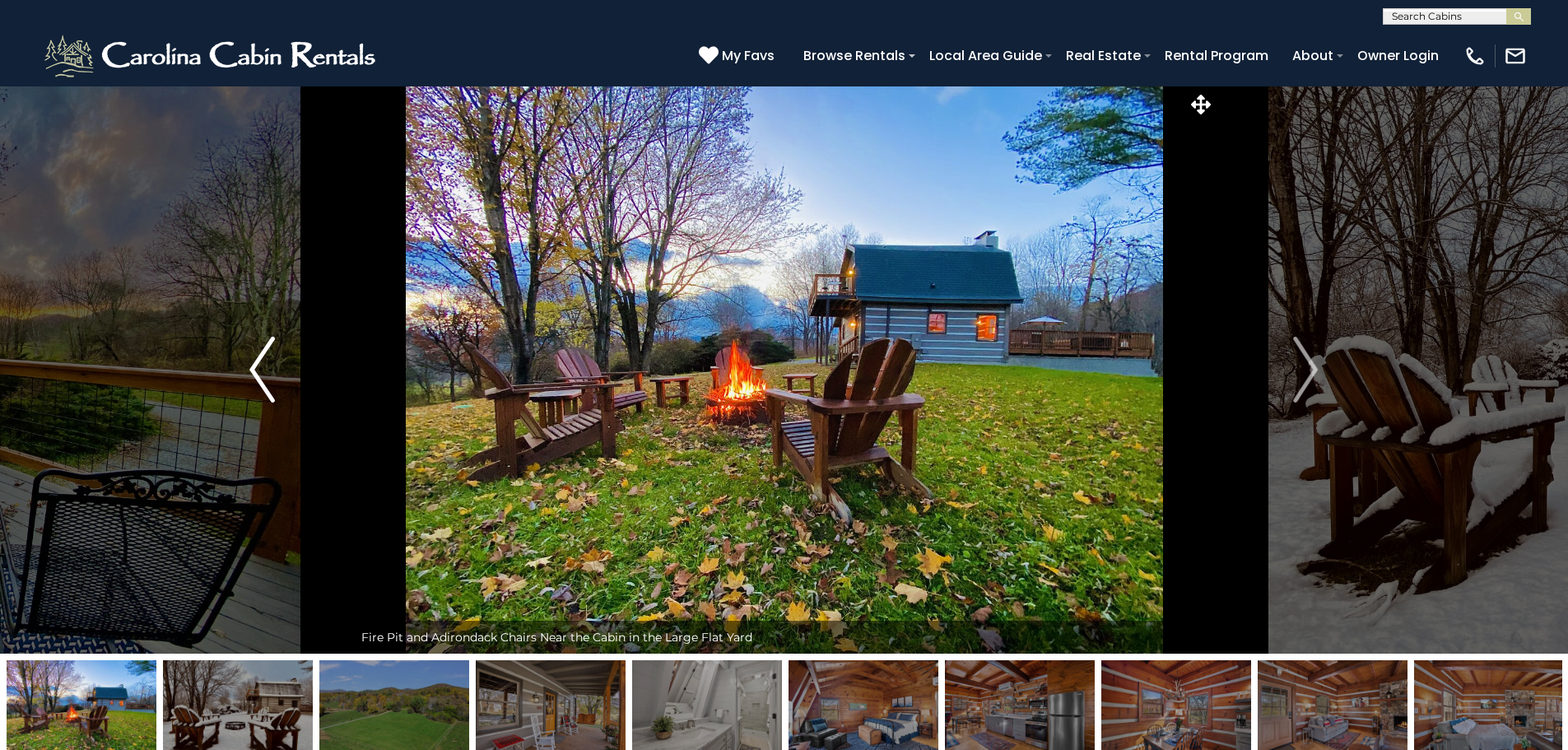
click at [260, 359] on img "Previous" at bounding box center [261, 369] width 24 height 66
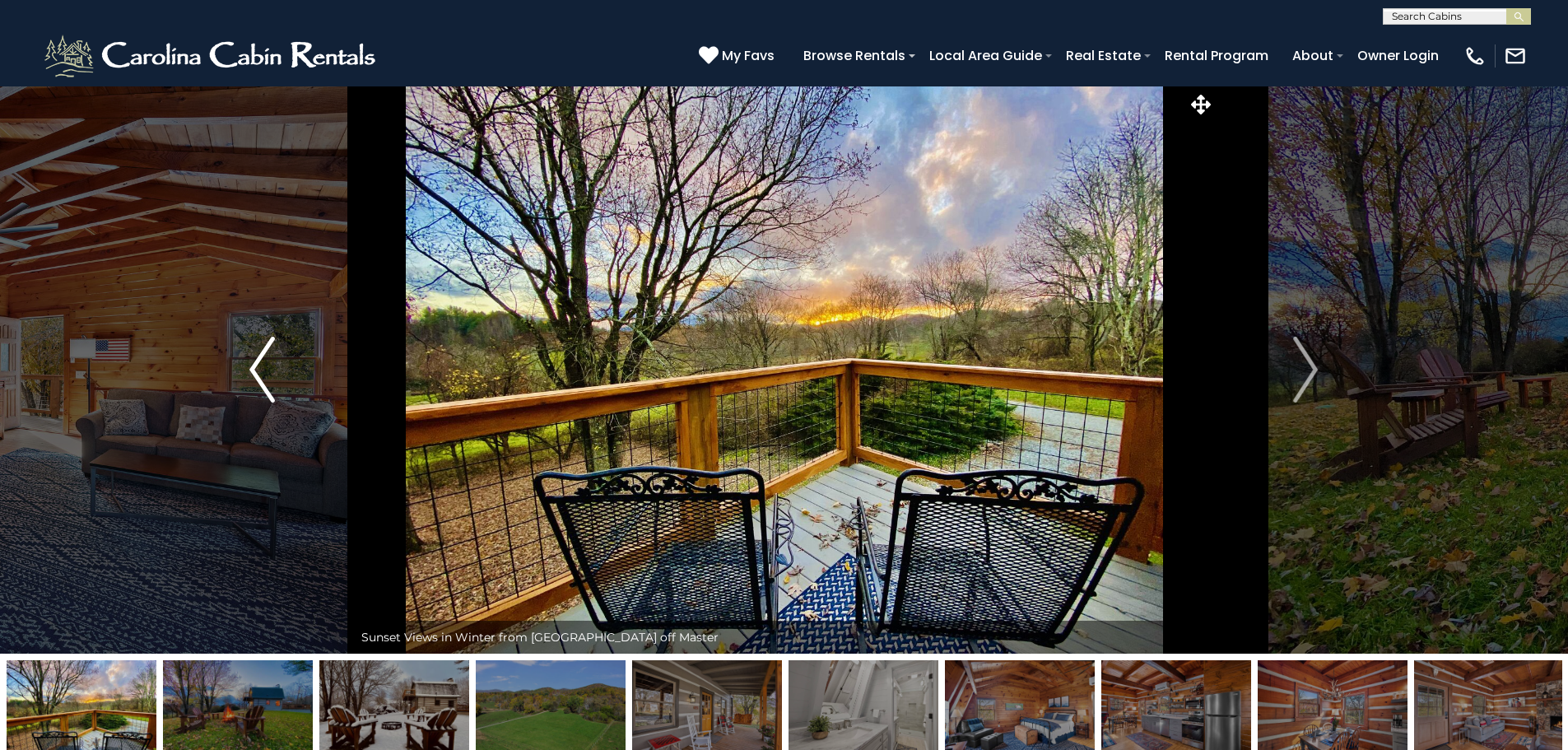
click at [260, 359] on img "Previous" at bounding box center [261, 369] width 24 height 66
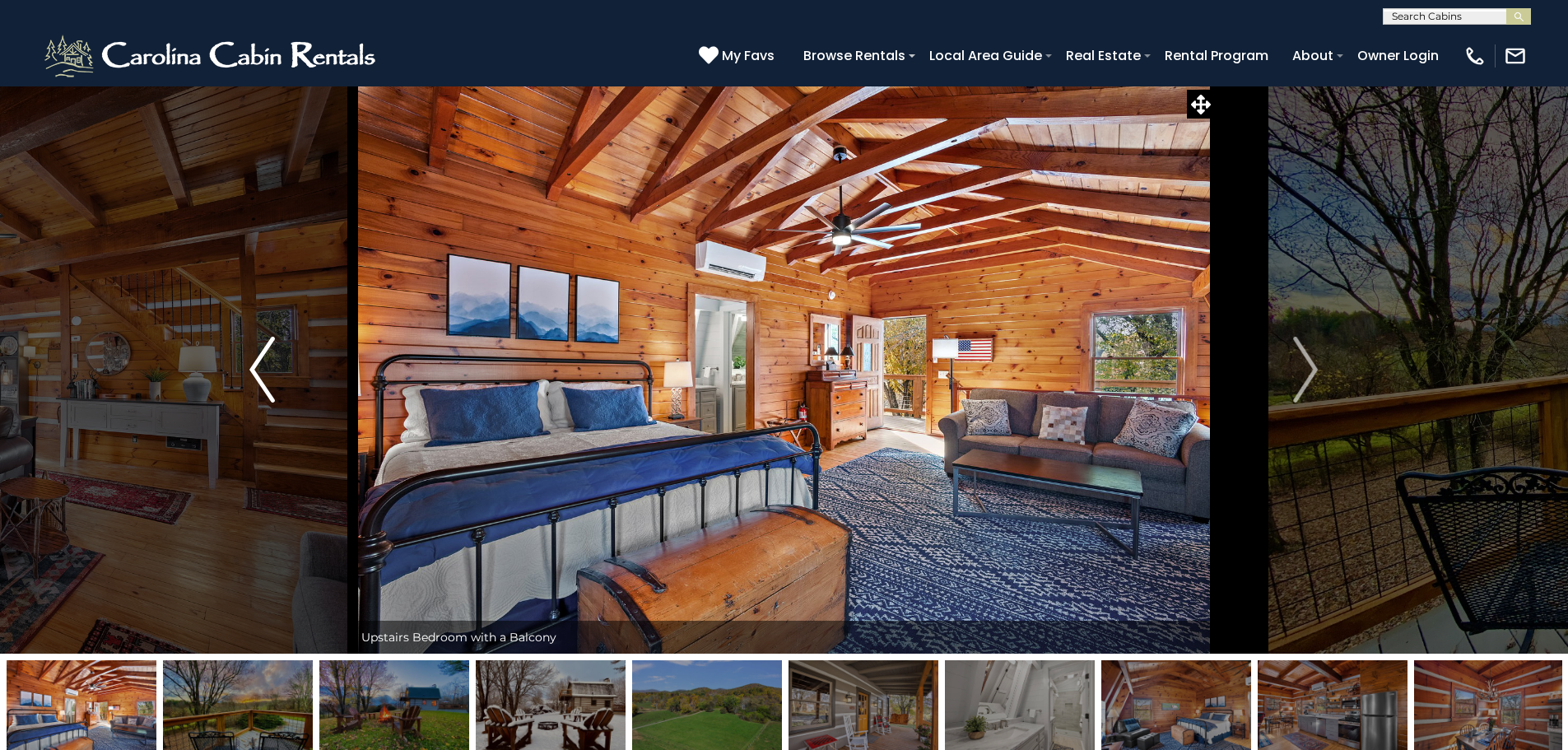
click at [260, 359] on img "Previous" at bounding box center [261, 369] width 24 height 66
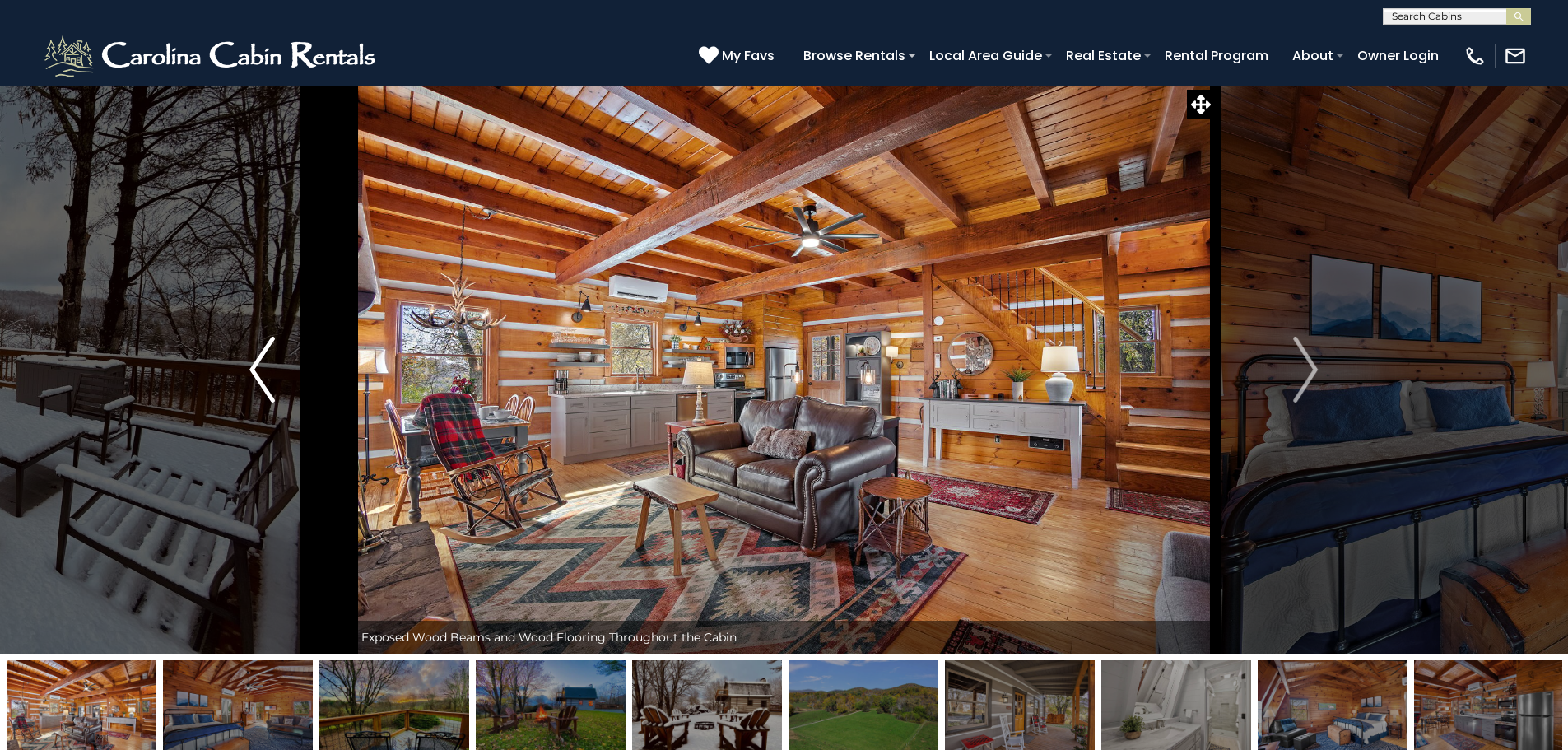
click at [253, 358] on img "Previous" at bounding box center [261, 369] width 24 height 66
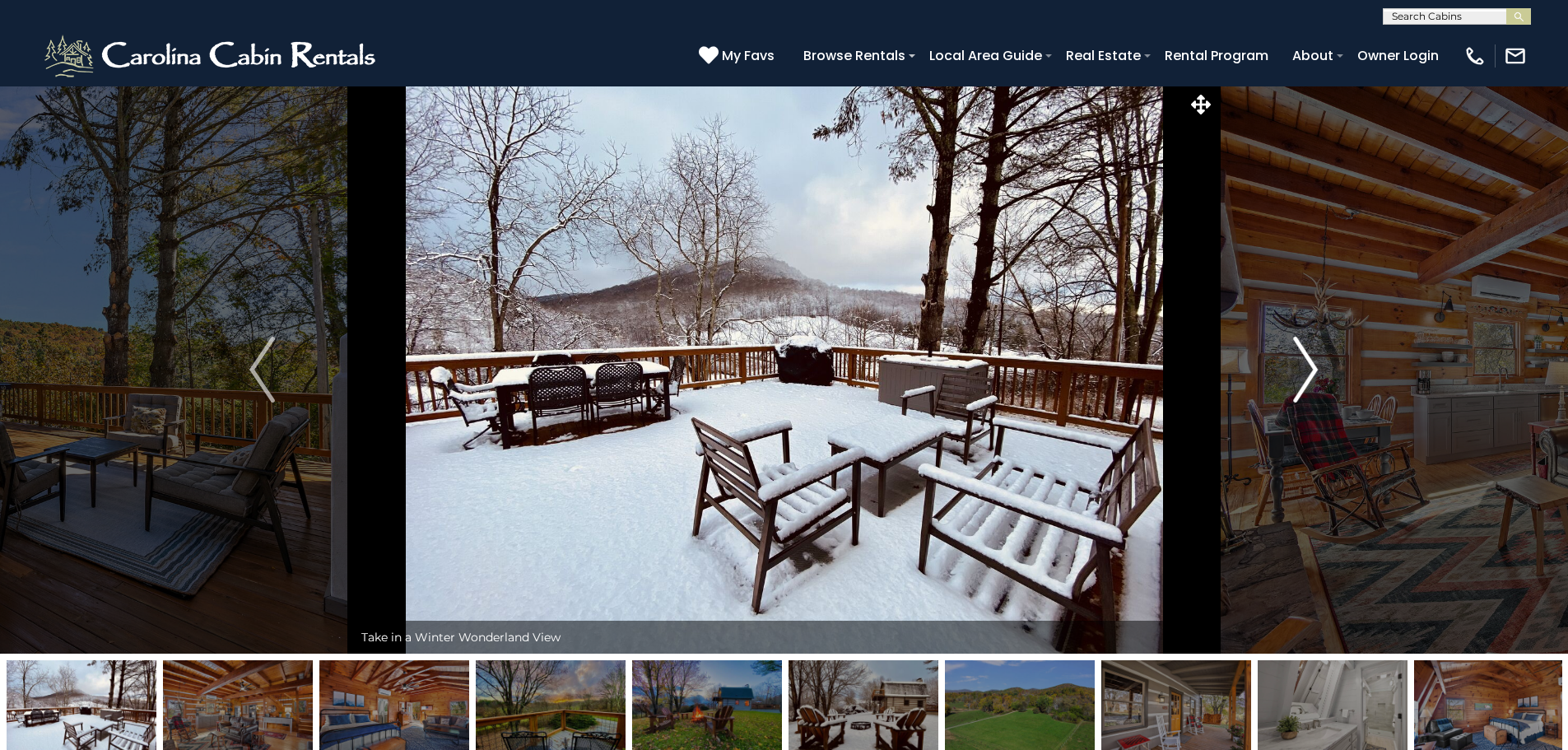
click at [1302, 355] on img "Next" at bounding box center [1305, 369] width 24 height 66
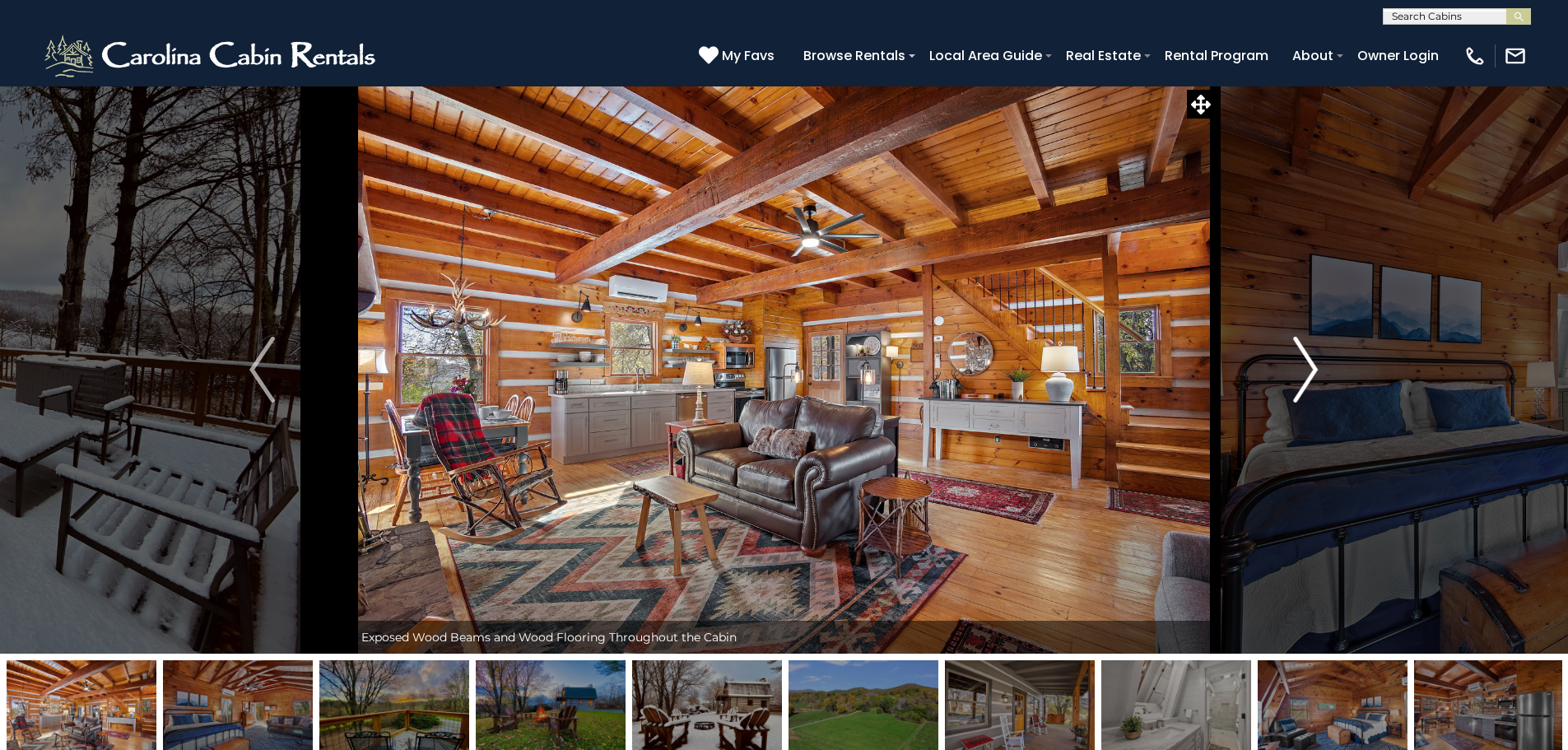
click at [1303, 365] on img "Next" at bounding box center [1305, 369] width 24 height 66
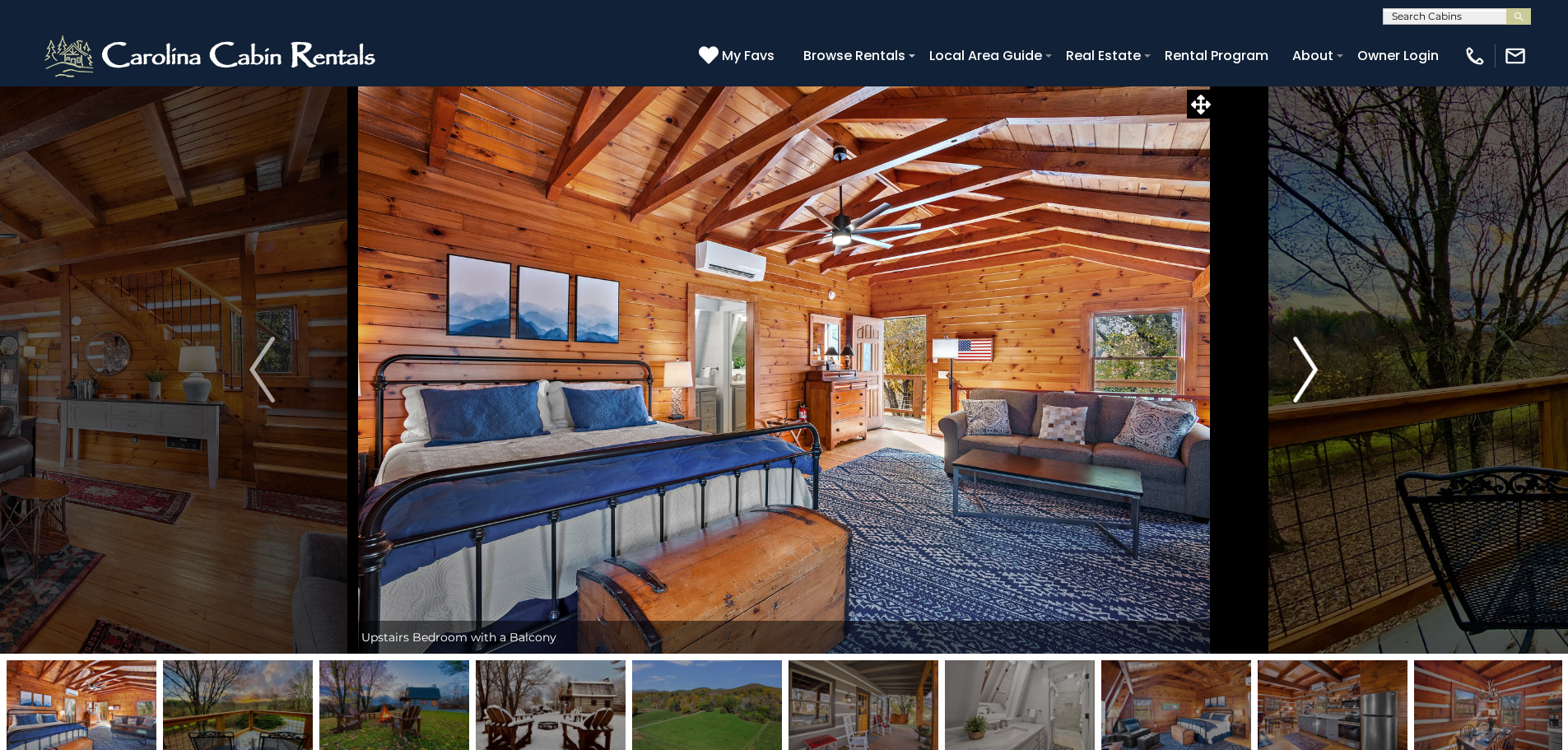
click at [1303, 365] on img "Next" at bounding box center [1305, 369] width 24 height 66
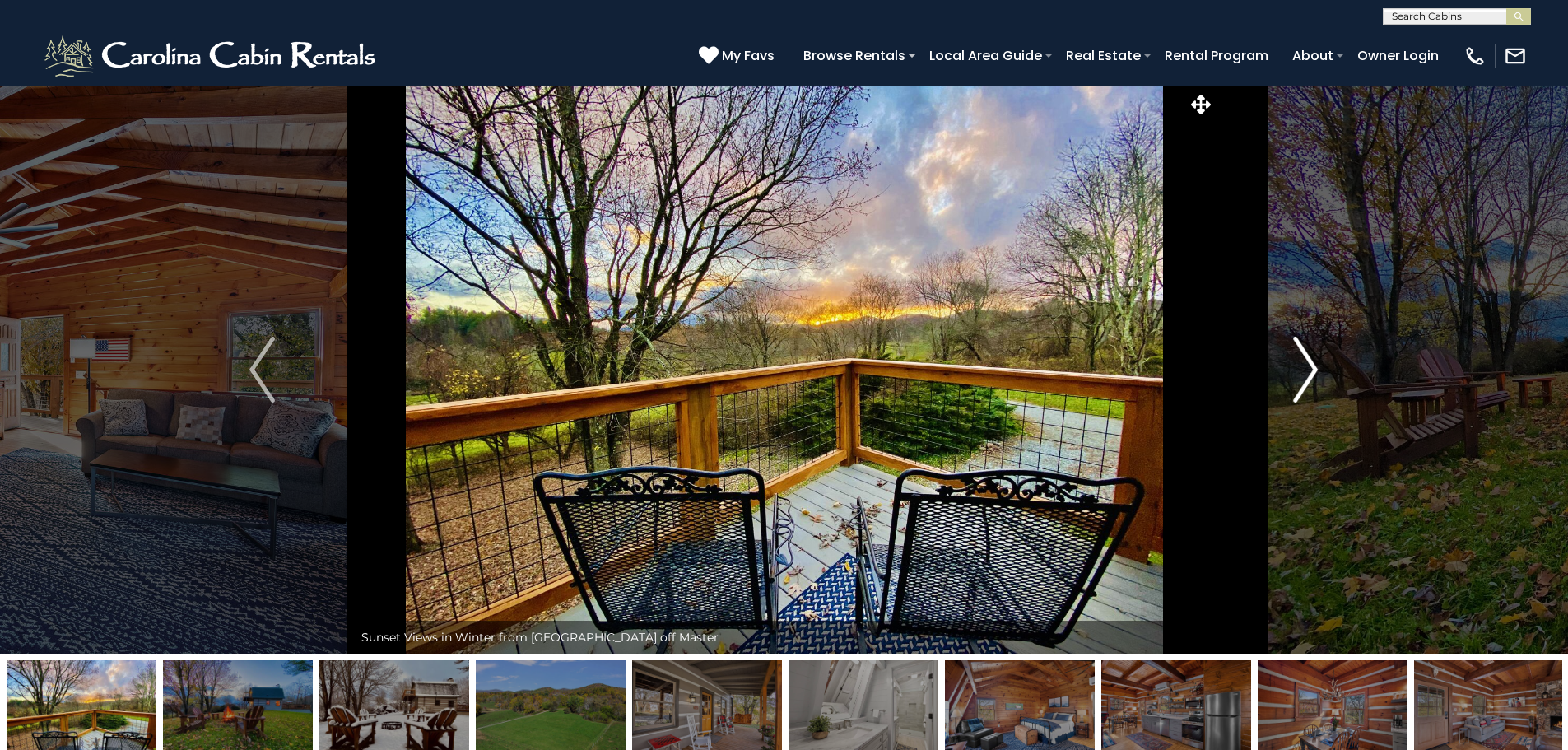
click at [1303, 365] on img "Next" at bounding box center [1305, 369] width 24 height 66
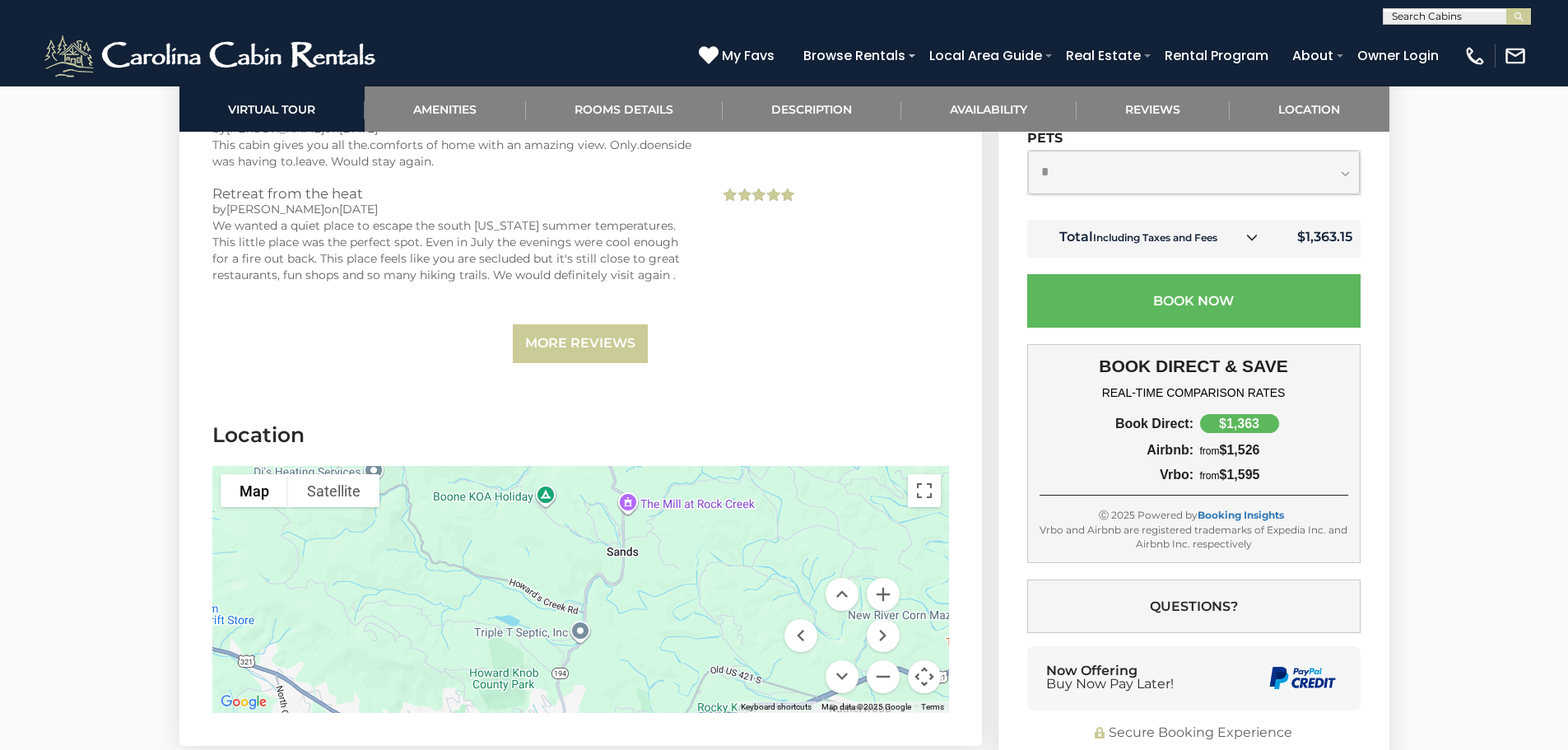
scroll to position [3953, 0]
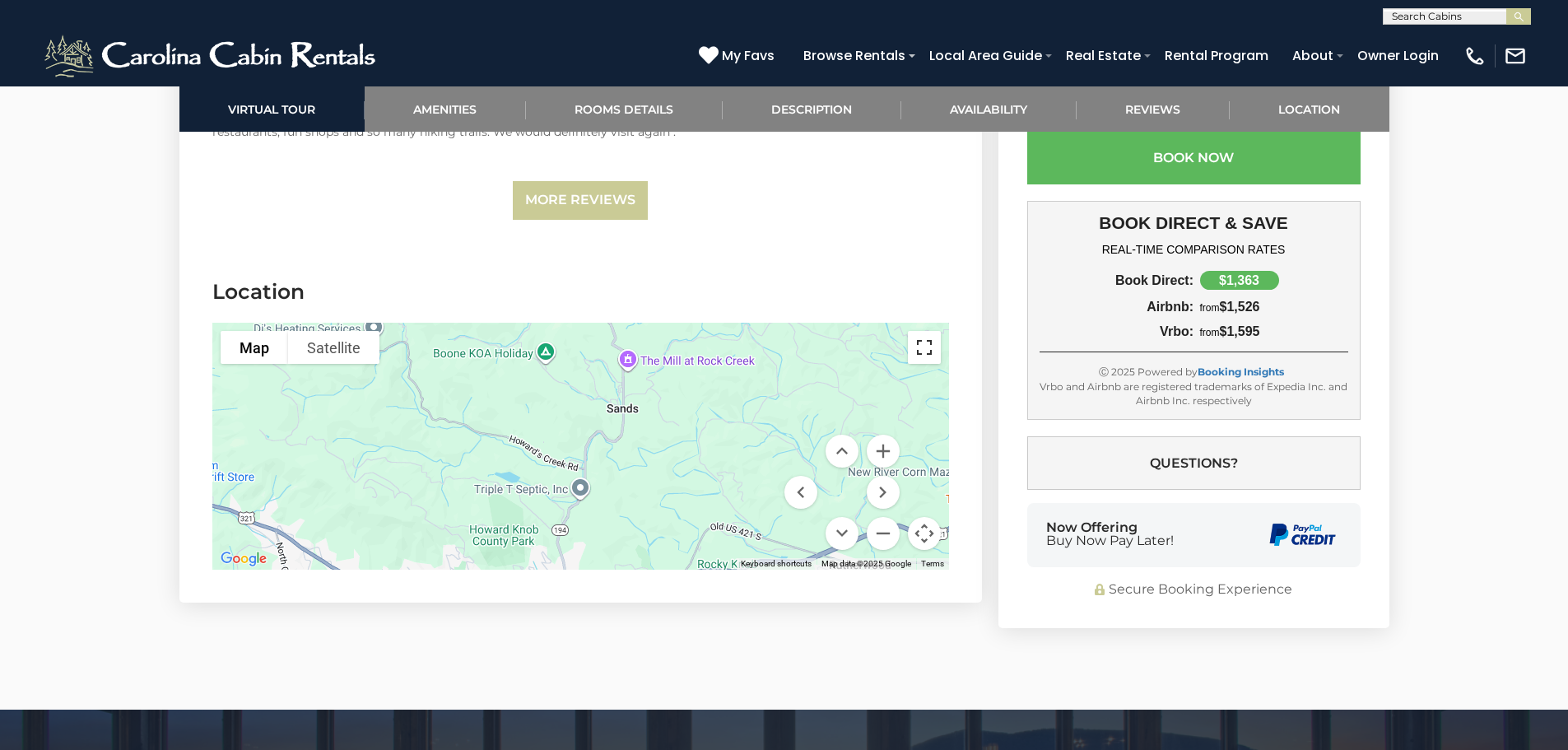
drag, startPoint x: 914, startPoint y: 324, endPoint x: 914, endPoint y: 424, distance: 100.0
click at [914, 331] on button "Toggle fullscreen view" at bounding box center [925, 348] width 33 height 33
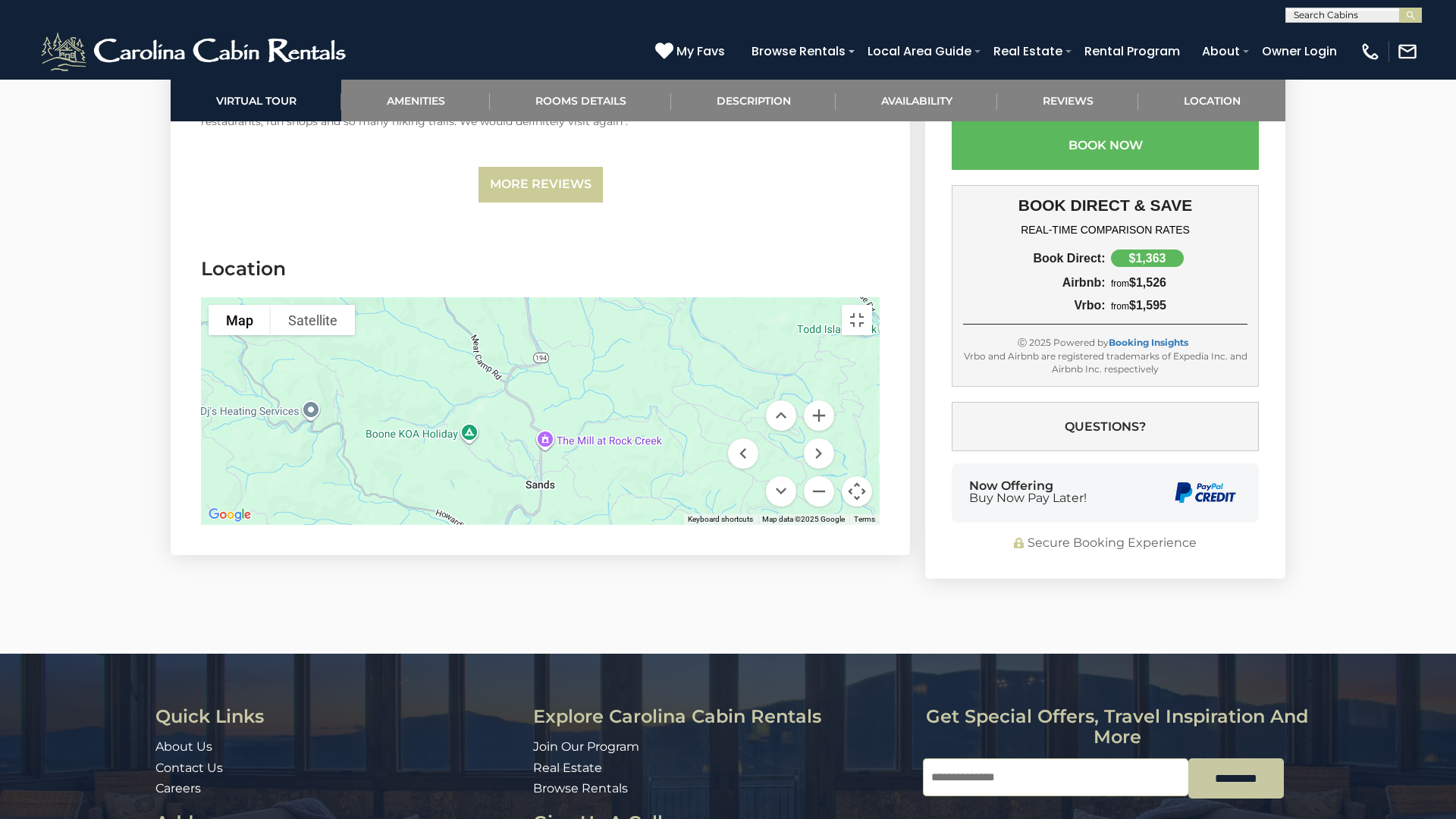
drag, startPoint x: 780, startPoint y: 466, endPoint x: 741, endPoint y: 577, distance: 117.7
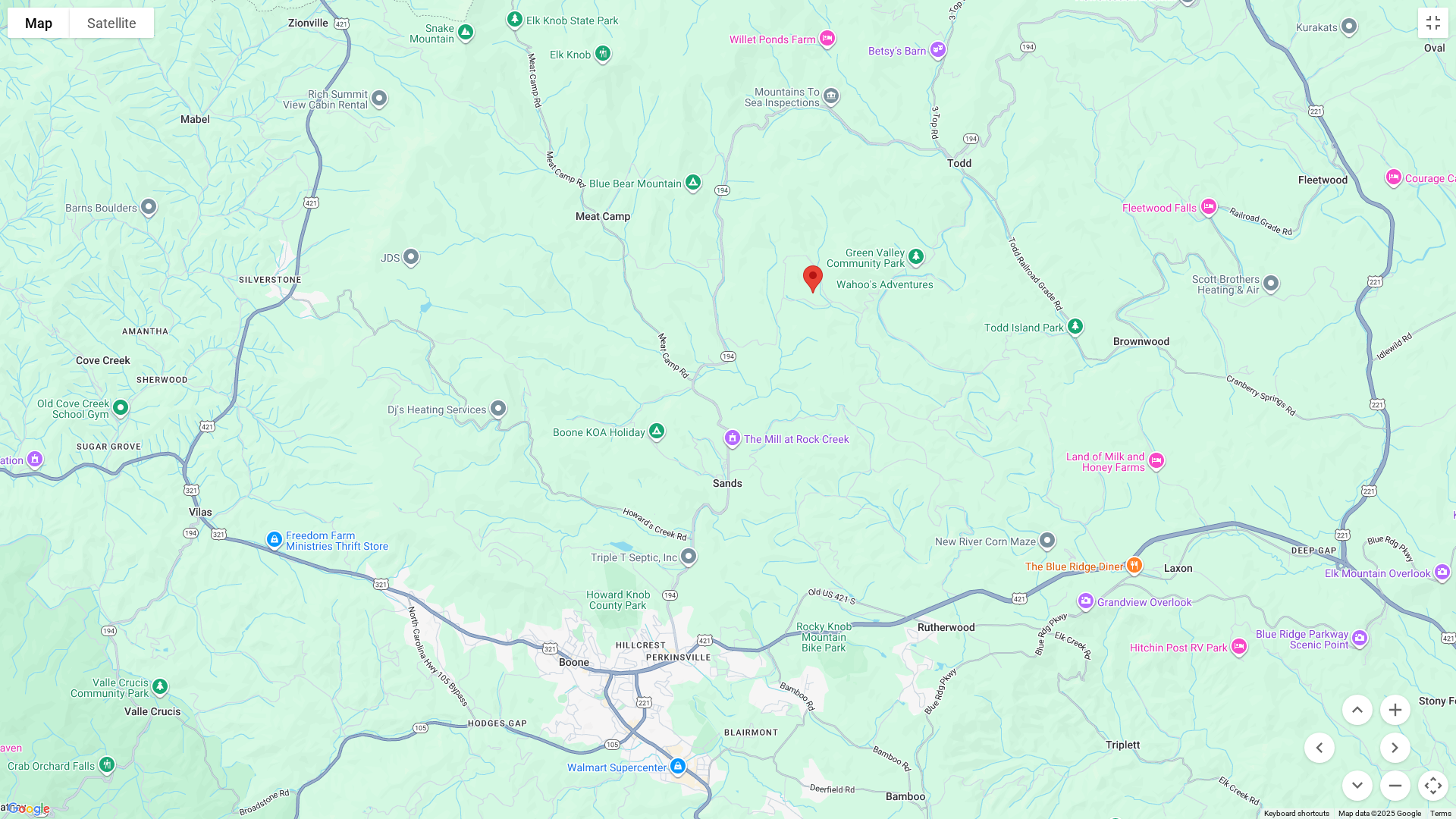
click at [741, 577] on div at bounding box center [728, 410] width 1456 height 819
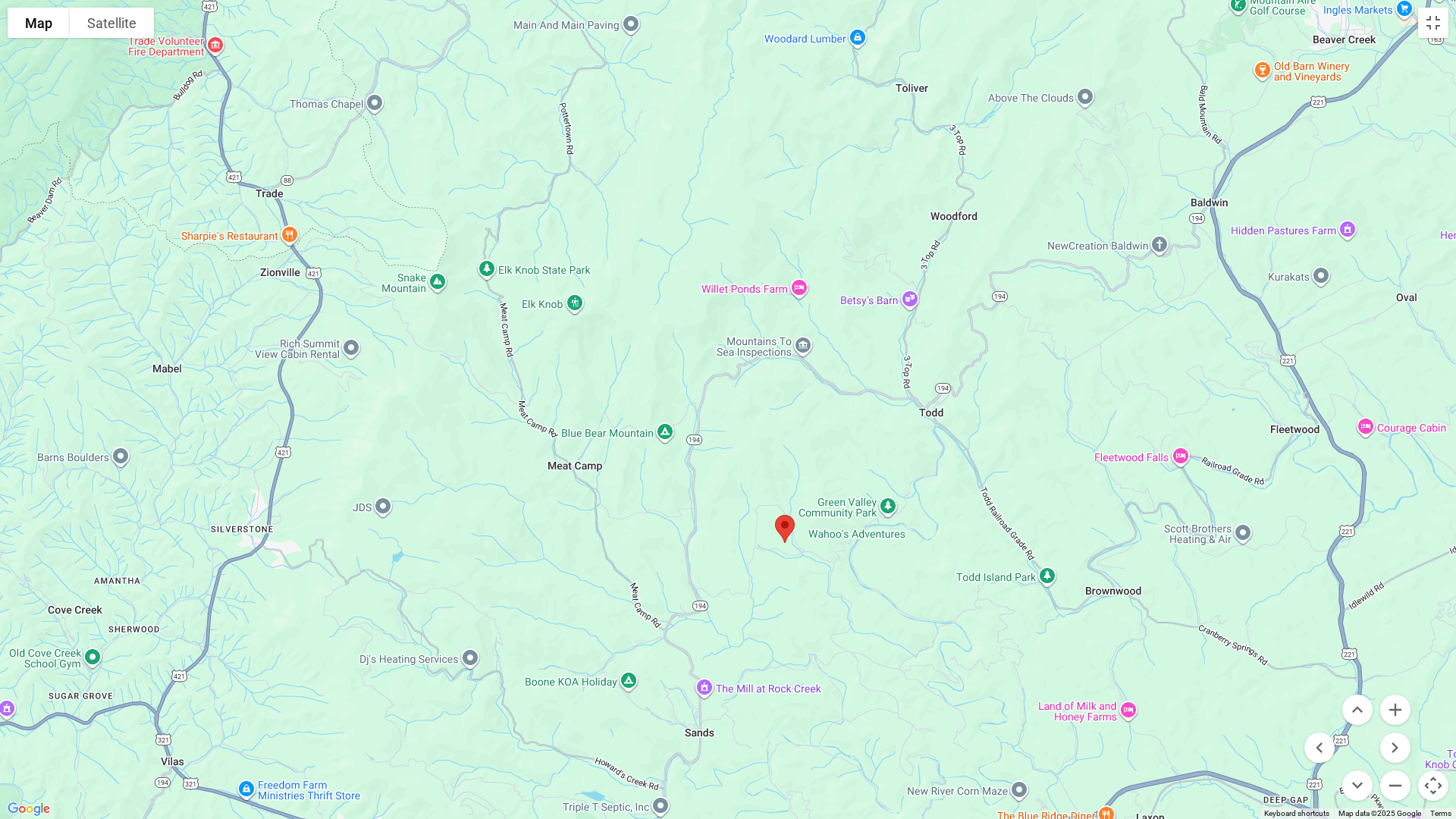
drag, startPoint x: 938, startPoint y: 456, endPoint x: 909, endPoint y: 713, distance: 258.6
click at [909, 690] on div at bounding box center [728, 410] width 1456 height 819
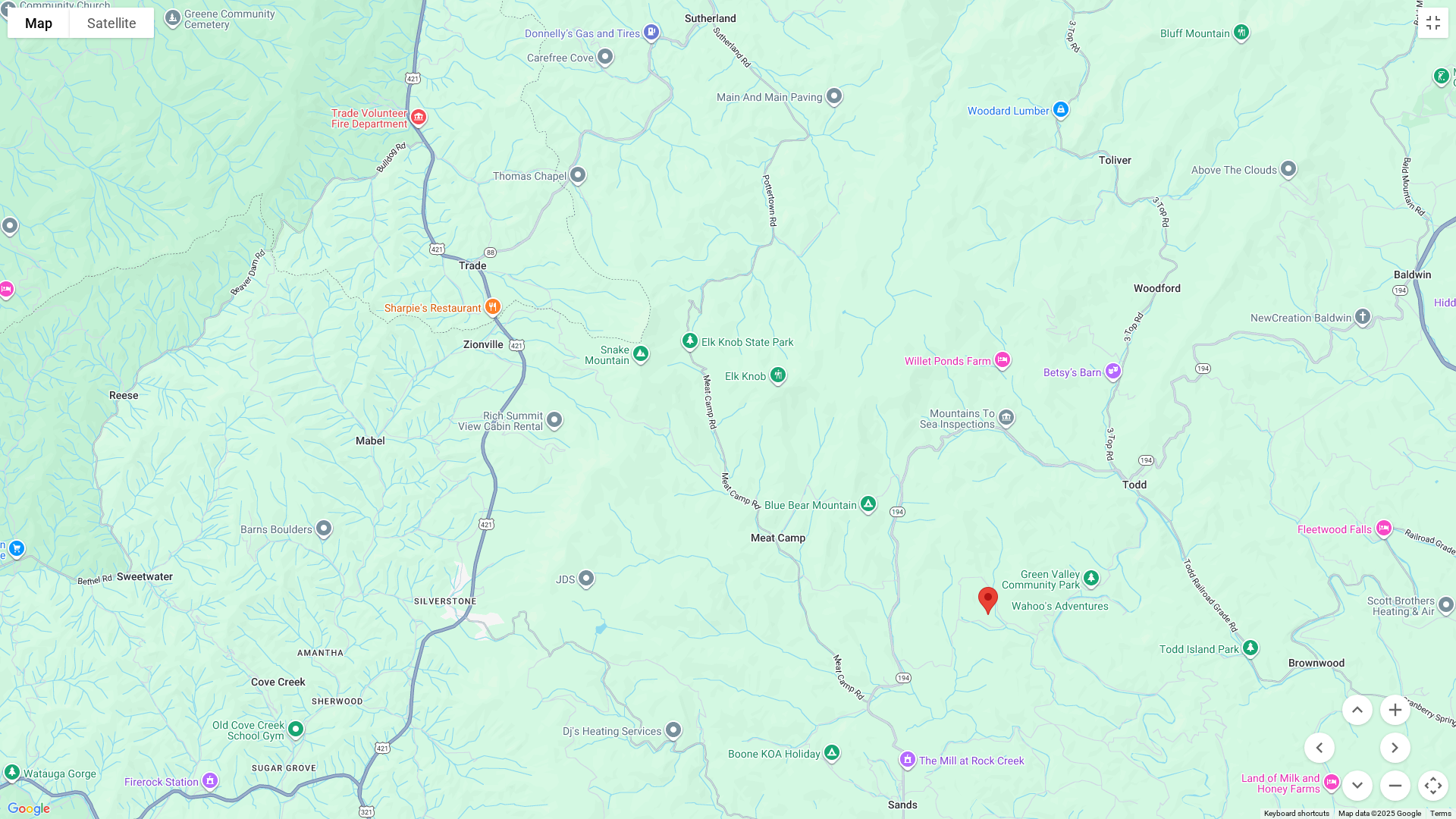
drag, startPoint x: 608, startPoint y: 397, endPoint x: 820, endPoint y: 476, distance: 226.2
click at [820, 476] on div at bounding box center [728, 410] width 1456 height 819
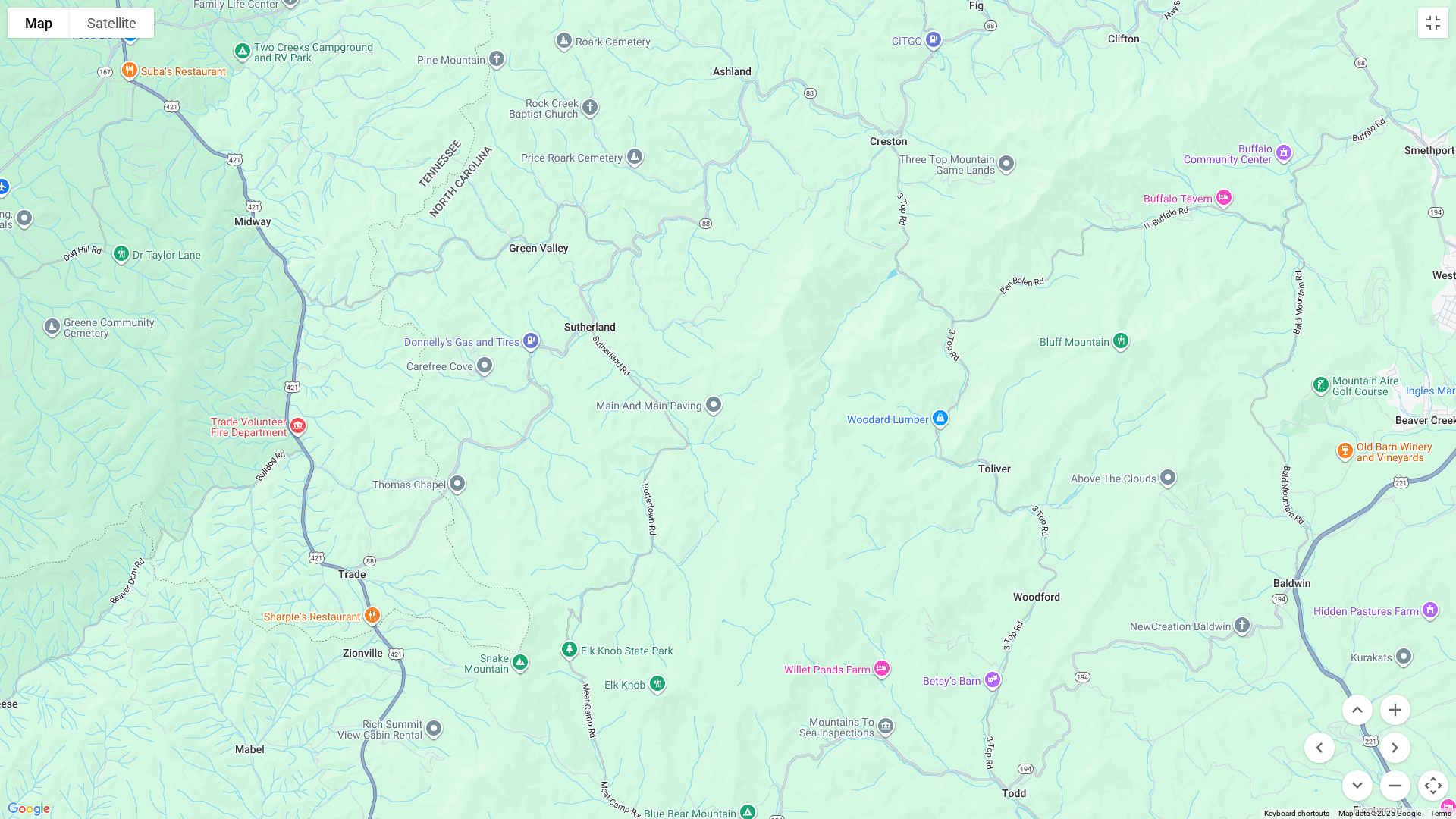
drag, startPoint x: 933, startPoint y: 374, endPoint x: 813, endPoint y: 683, distance: 331.5
click at [813, 683] on div at bounding box center [728, 410] width 1456 height 819
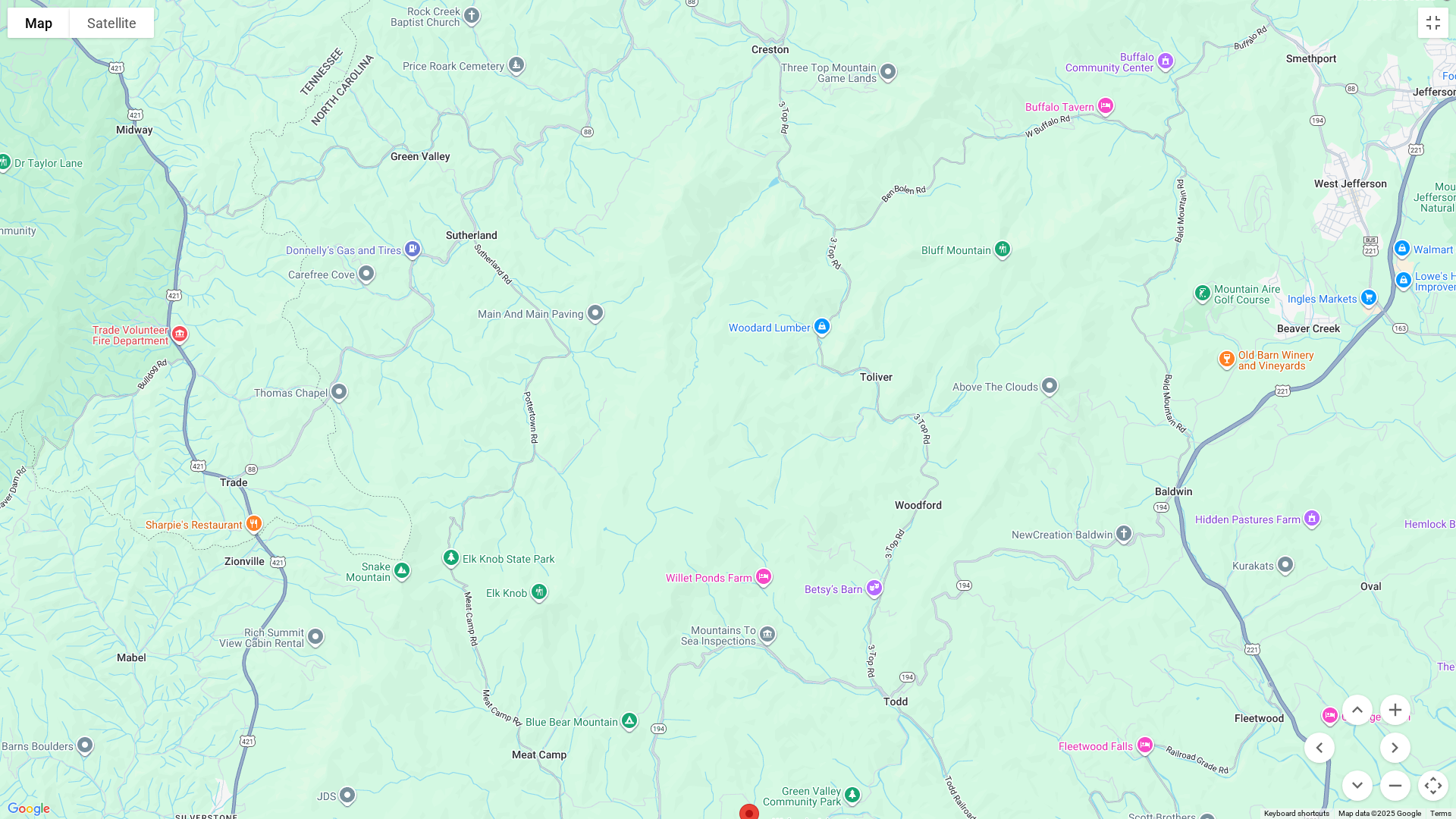
drag, startPoint x: 1017, startPoint y: 508, endPoint x: 881, endPoint y: 435, distance: 154.4
click at [881, 435] on div at bounding box center [728, 410] width 1456 height 819
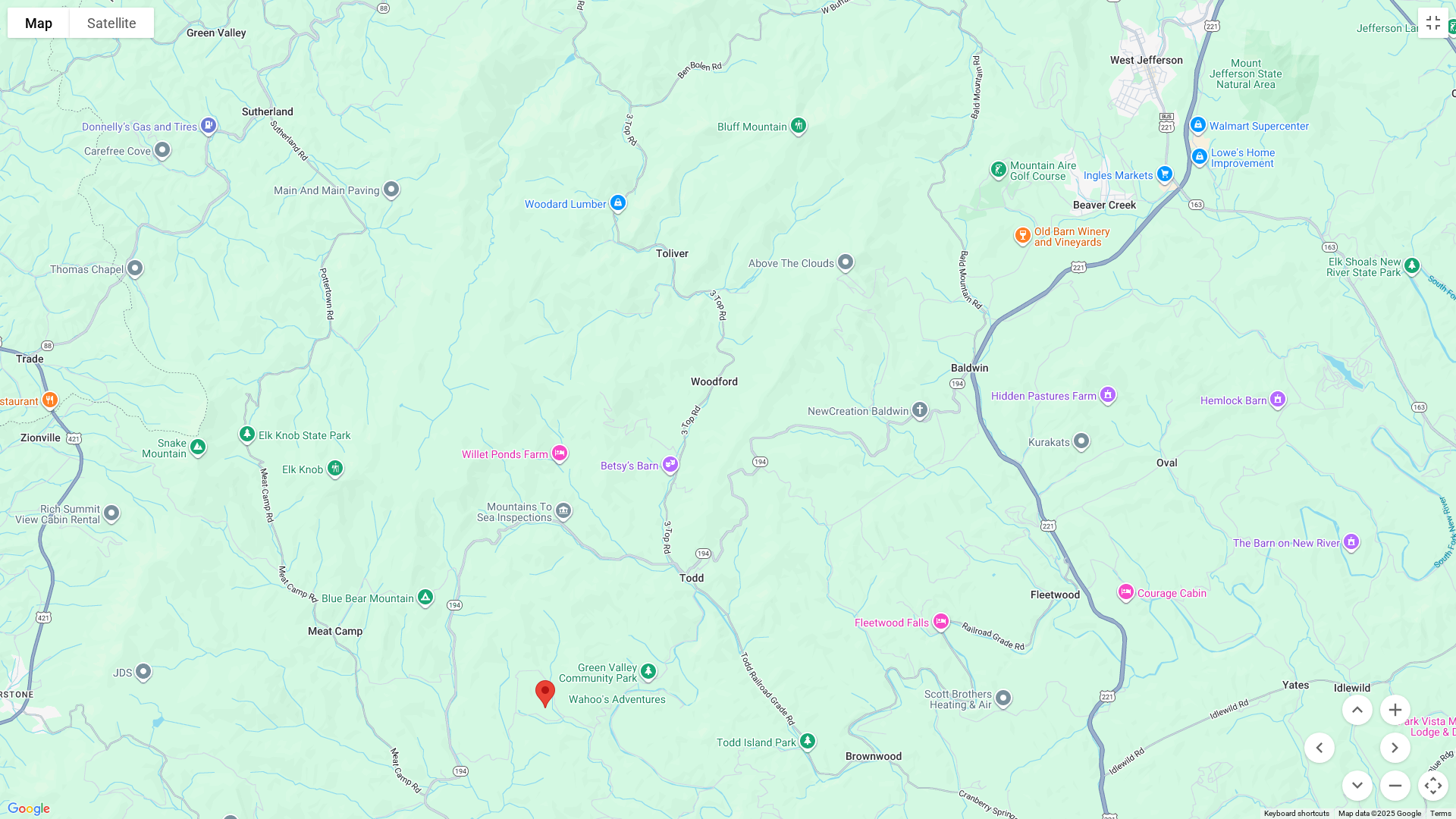
drag, startPoint x: 978, startPoint y: 652, endPoint x: 774, endPoint y: 539, distance: 233.2
click at [774, 539] on div at bounding box center [728, 410] width 1456 height 819
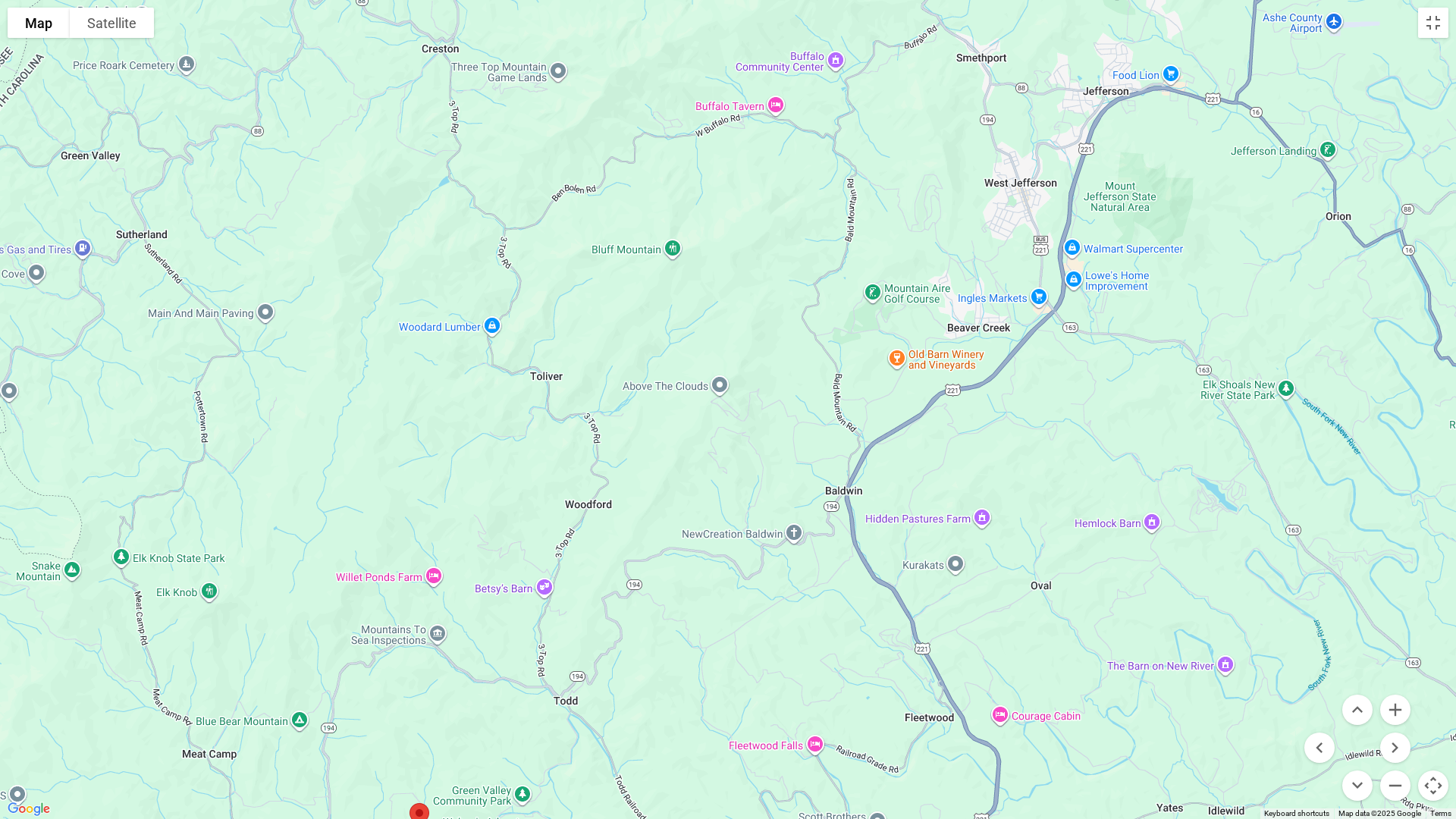
drag, startPoint x: 1140, startPoint y: 381, endPoint x: 1011, endPoint y: 506, distance: 179.6
click at [1011, 506] on div at bounding box center [728, 410] width 1456 height 819
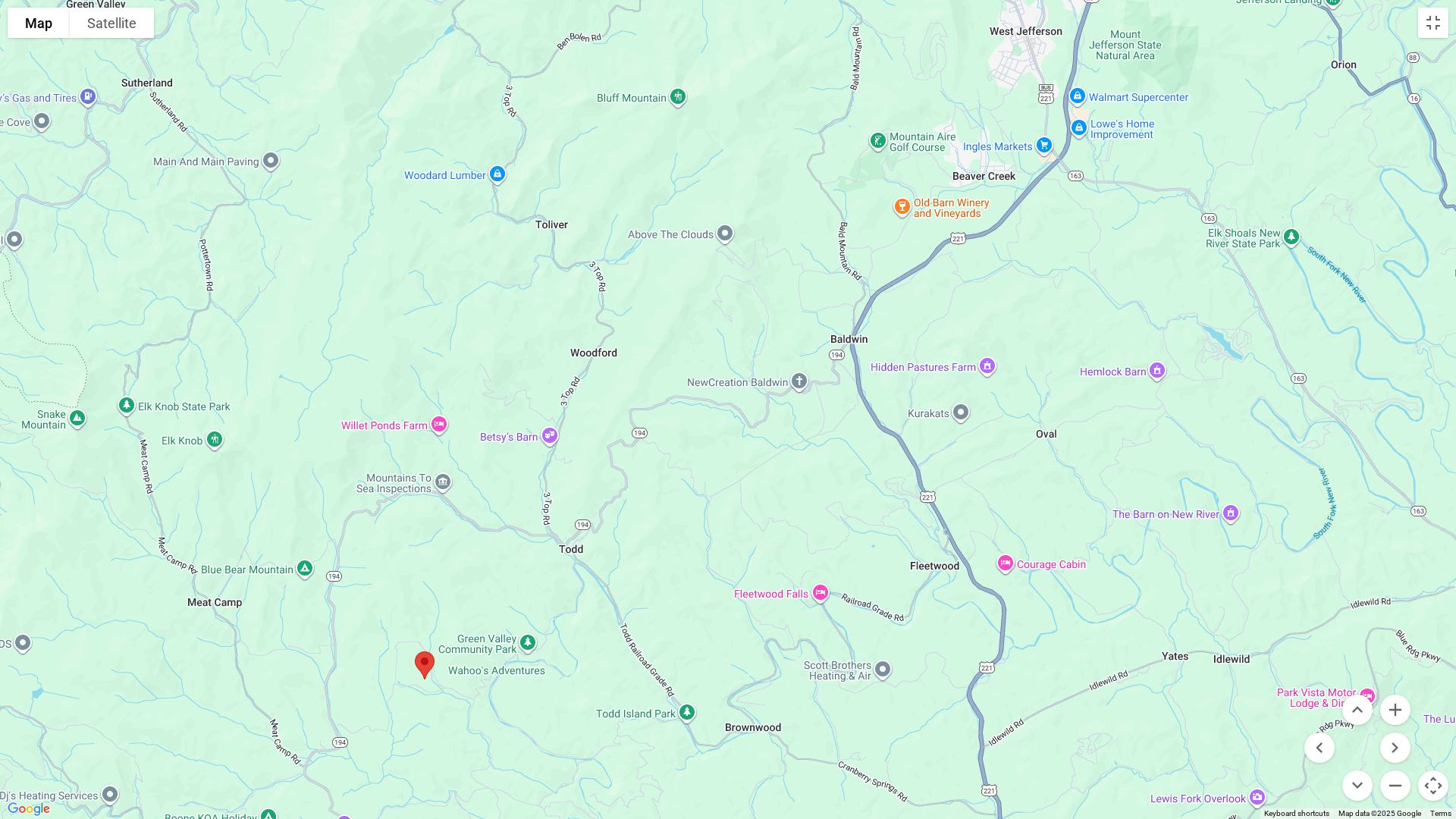
drag, startPoint x: 981, startPoint y: 580, endPoint x: 985, endPoint y: 383, distance: 197.0
click at [985, 394] on div at bounding box center [728, 410] width 1456 height 819
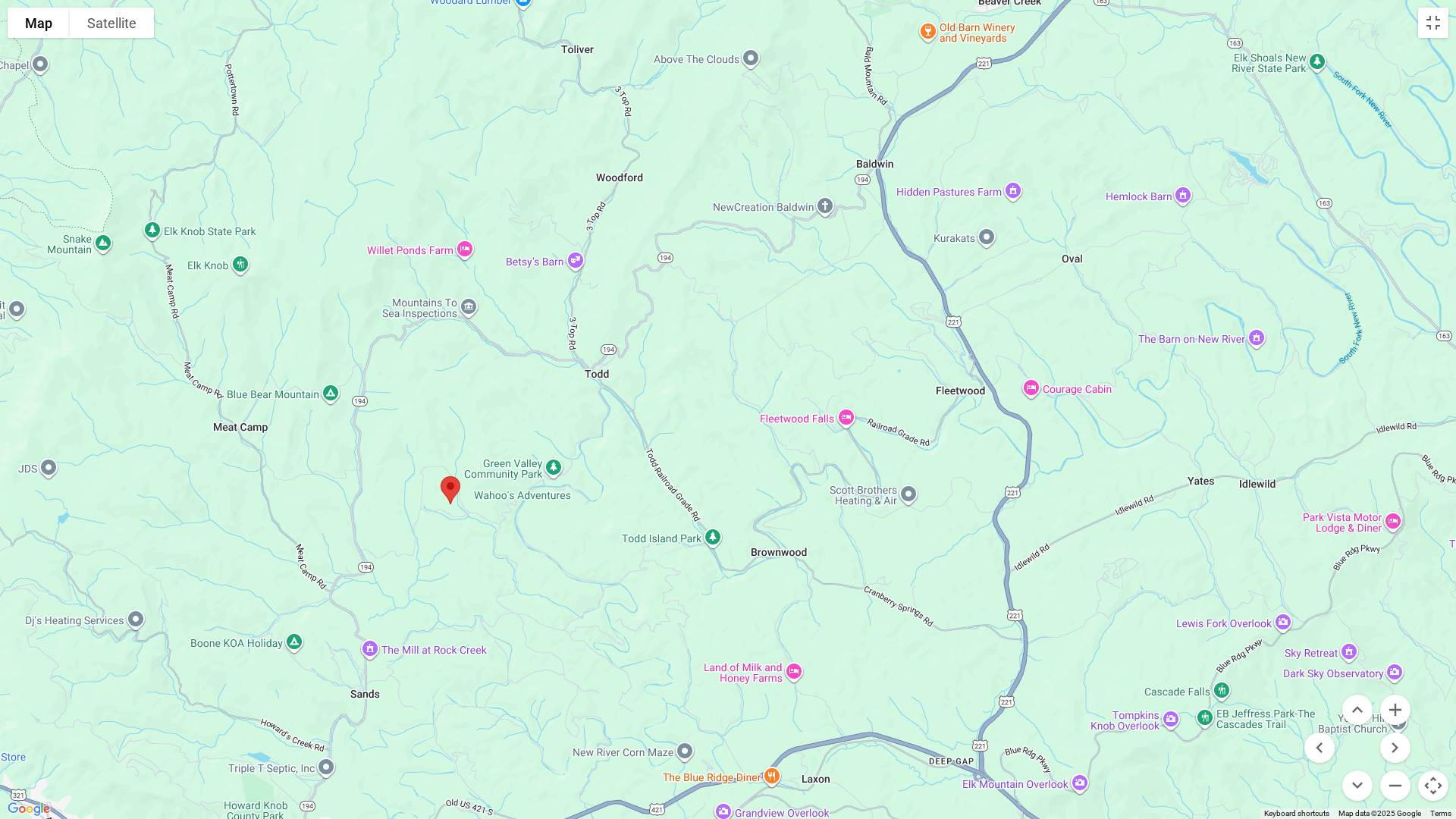
drag, startPoint x: 893, startPoint y: 642, endPoint x: 939, endPoint y: 478, distance: 170.3
click at [939, 478] on div at bounding box center [728, 410] width 1456 height 819
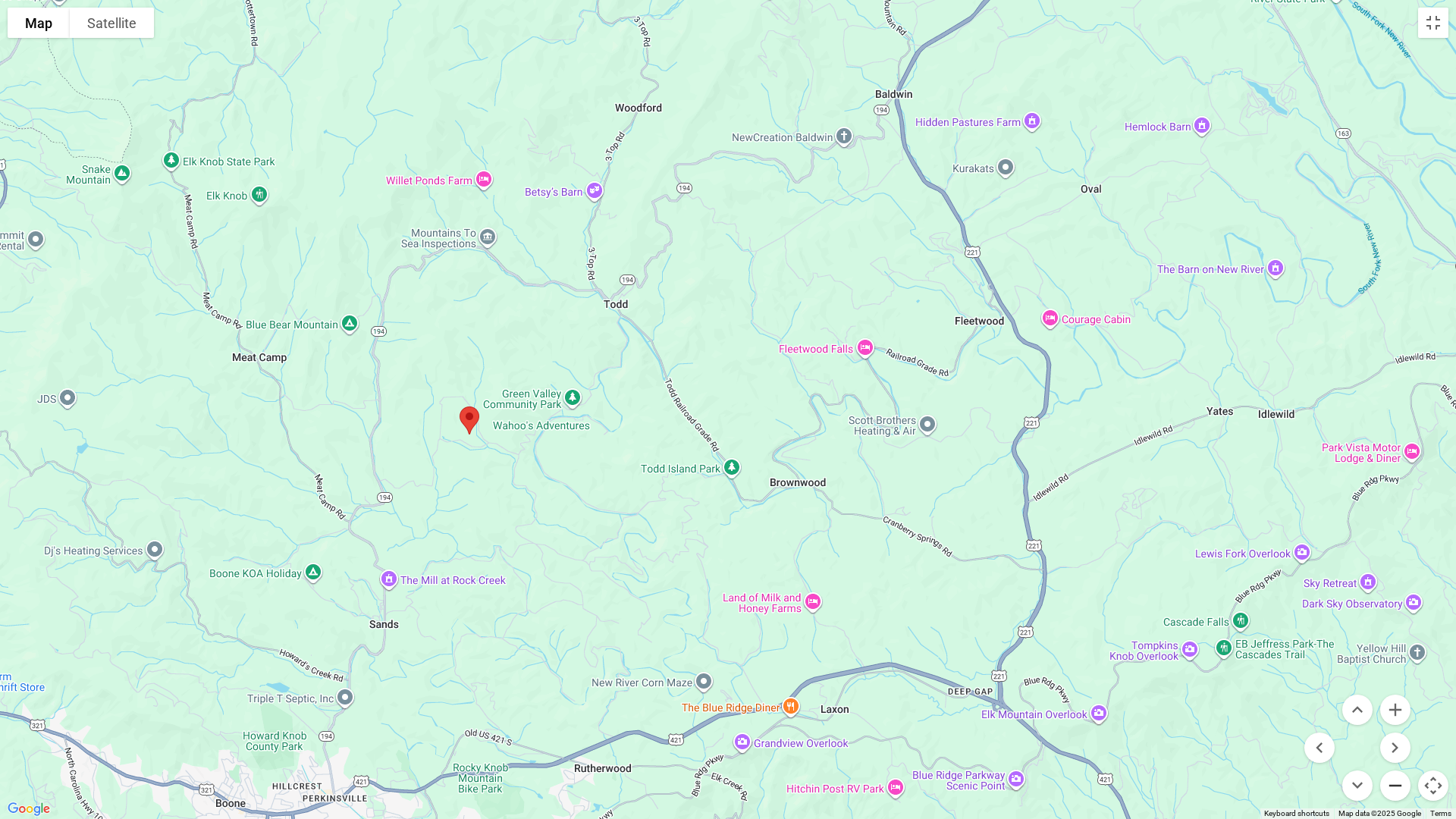
click at [1391, 690] on button "Zoom out" at bounding box center [1396, 787] width 31 height 31
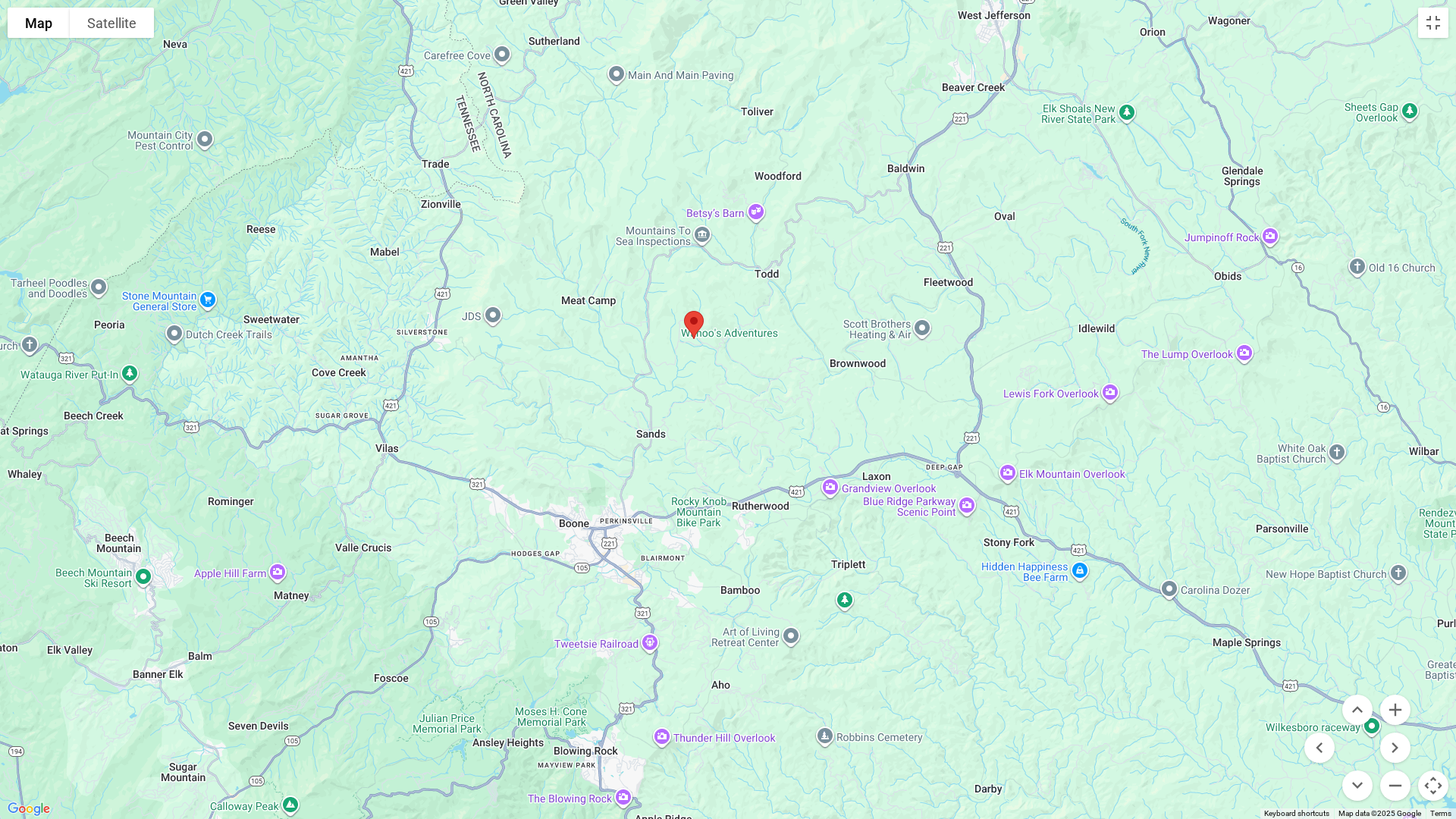
drag, startPoint x: 662, startPoint y: 624, endPoint x: 761, endPoint y: 538, distance: 131.1
click at [761, 538] on div at bounding box center [728, 410] width 1456 height 819
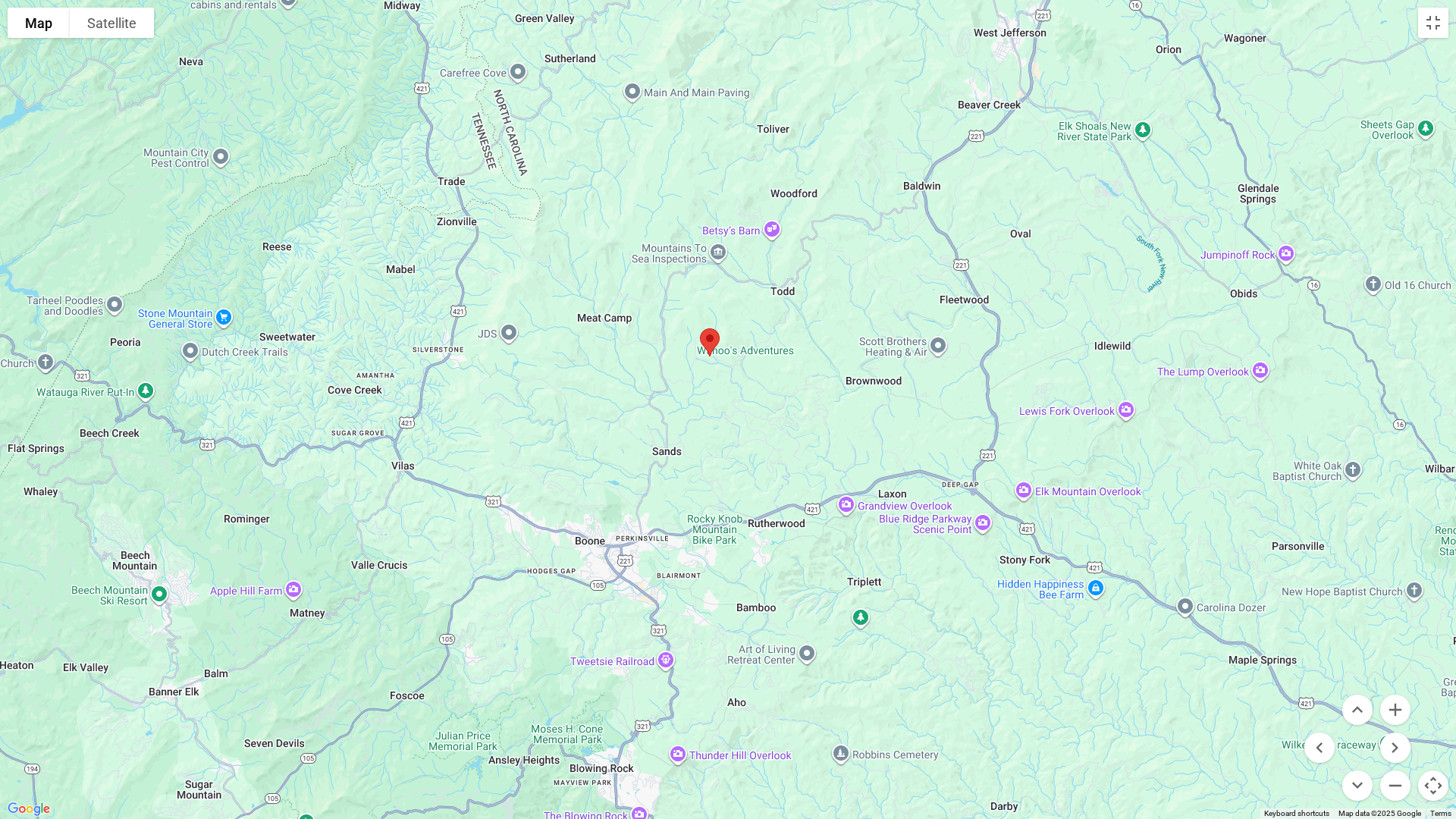
drag, startPoint x: 743, startPoint y: 442, endPoint x: 801, endPoint y: 480, distance: 69.3
click at [801, 480] on div at bounding box center [728, 410] width 1456 height 819
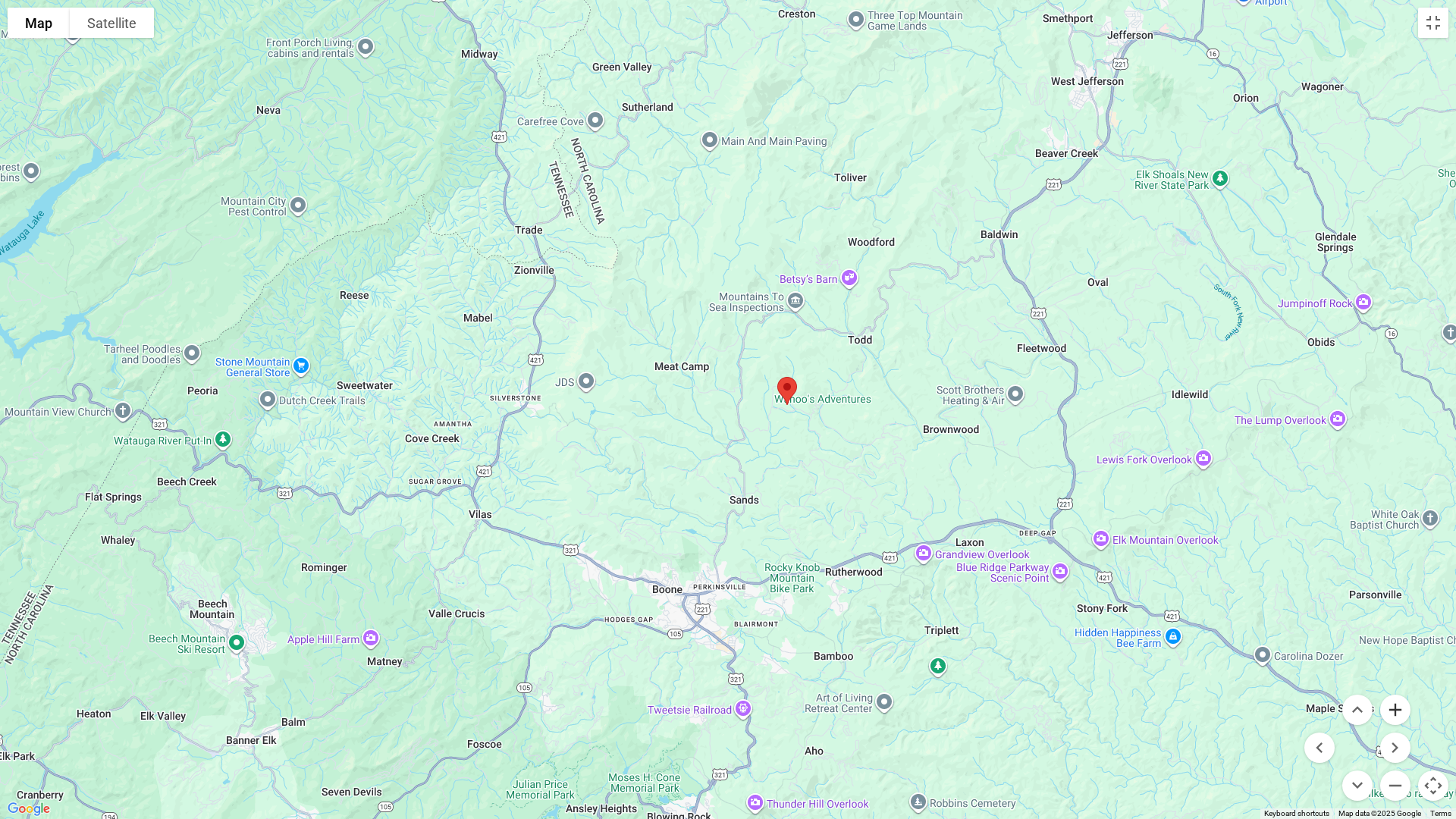
click at [1387, 690] on button "Zoom in" at bounding box center [1396, 710] width 31 height 31
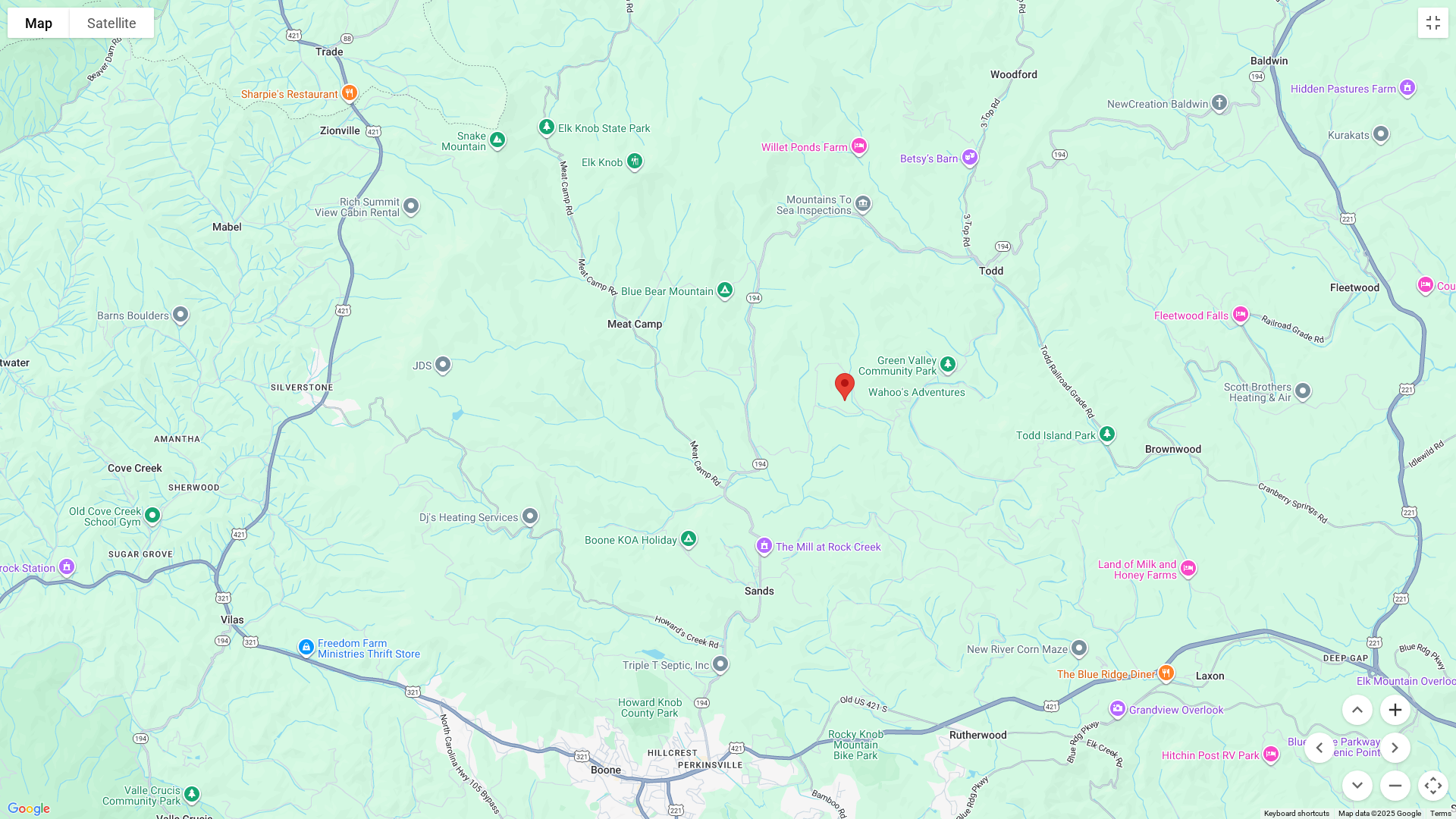
click at [1387, 690] on button "Zoom in" at bounding box center [1396, 710] width 31 height 31
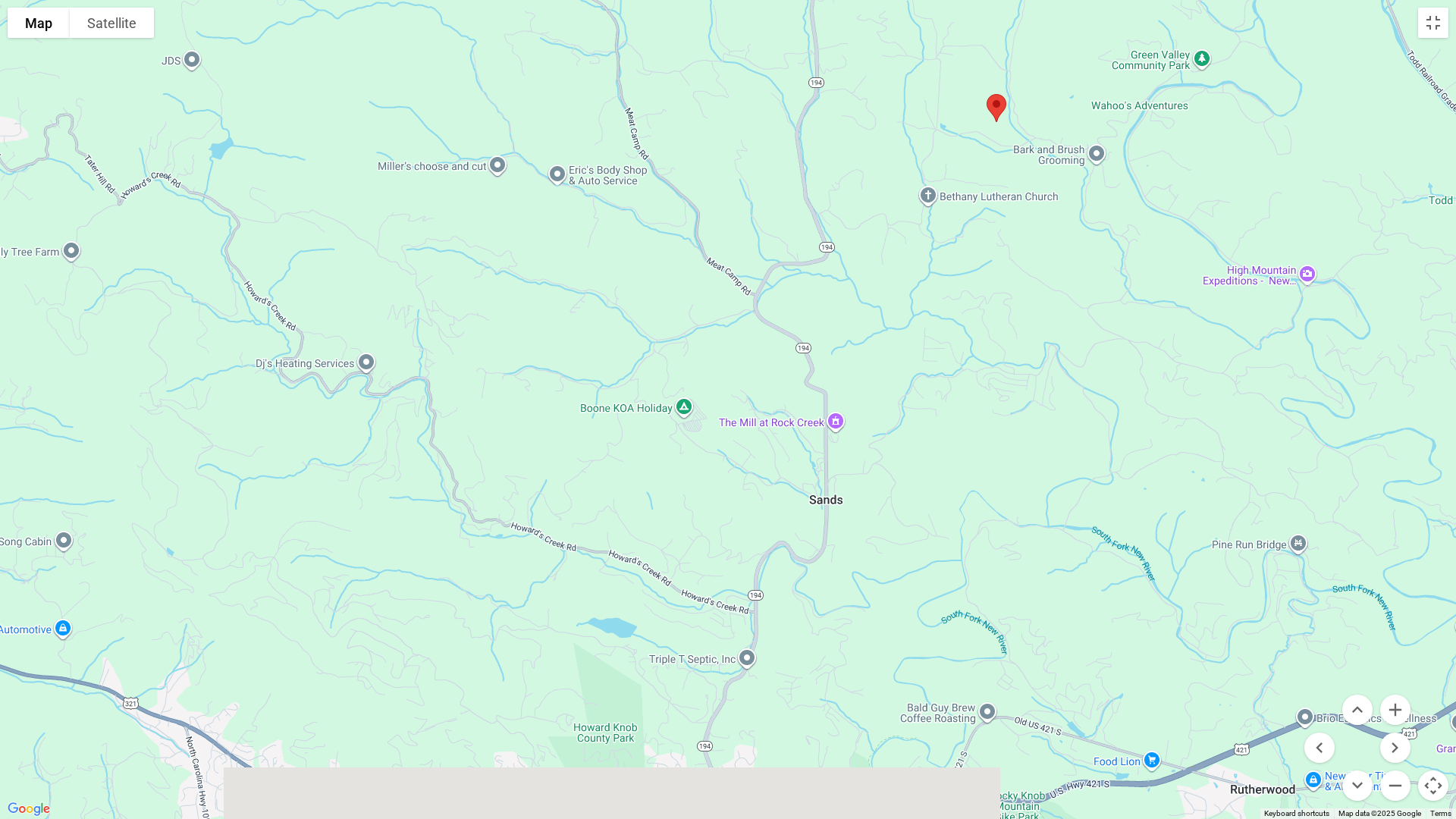
drag, startPoint x: 824, startPoint y: 580, endPoint x: 865, endPoint y: 282, distance: 300.8
click at [865, 282] on div at bounding box center [728, 410] width 1456 height 819
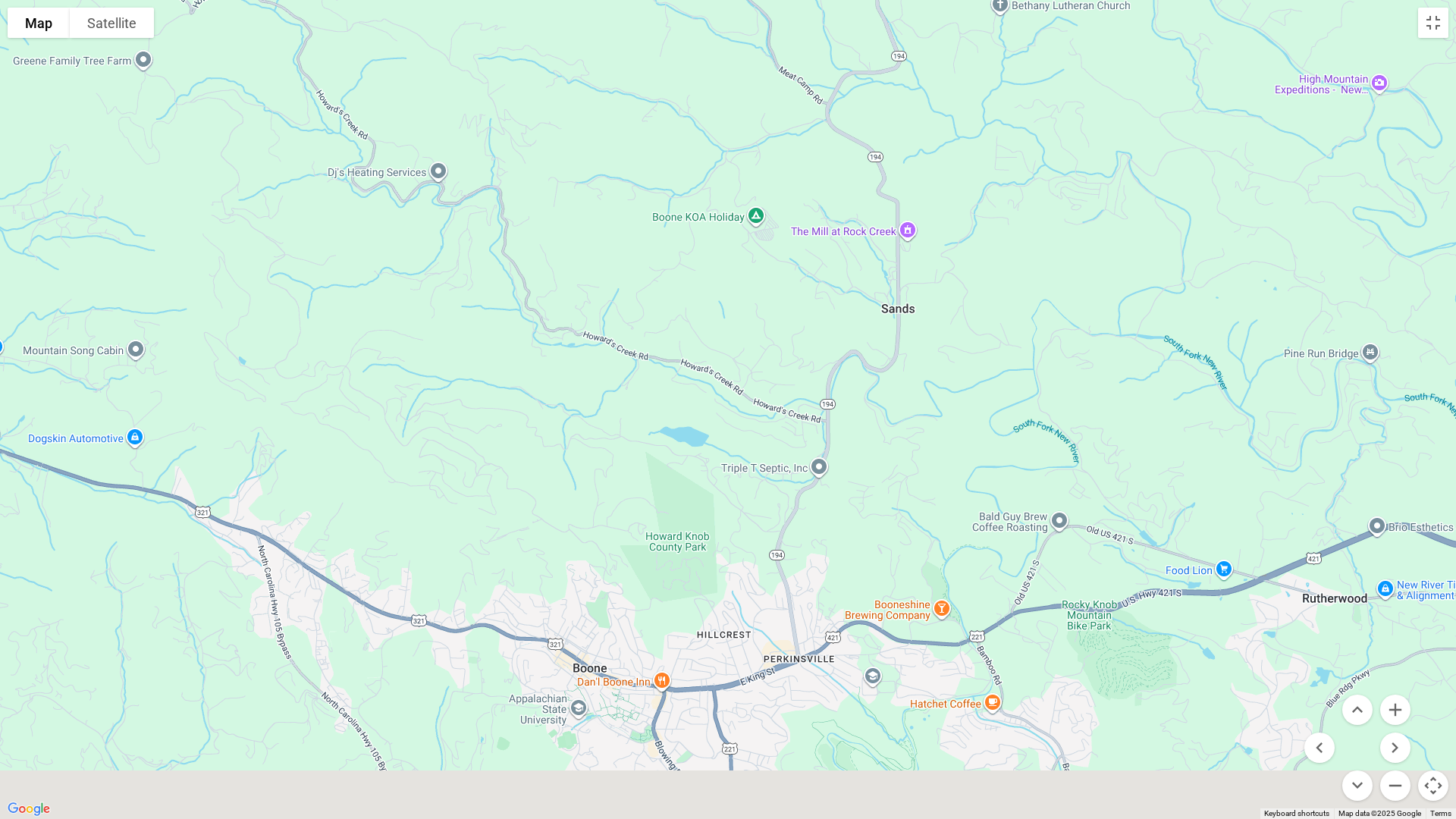
drag, startPoint x: 900, startPoint y: 509, endPoint x: 981, endPoint y: 302, distance: 222.3
click at [981, 302] on div at bounding box center [728, 410] width 1456 height 819
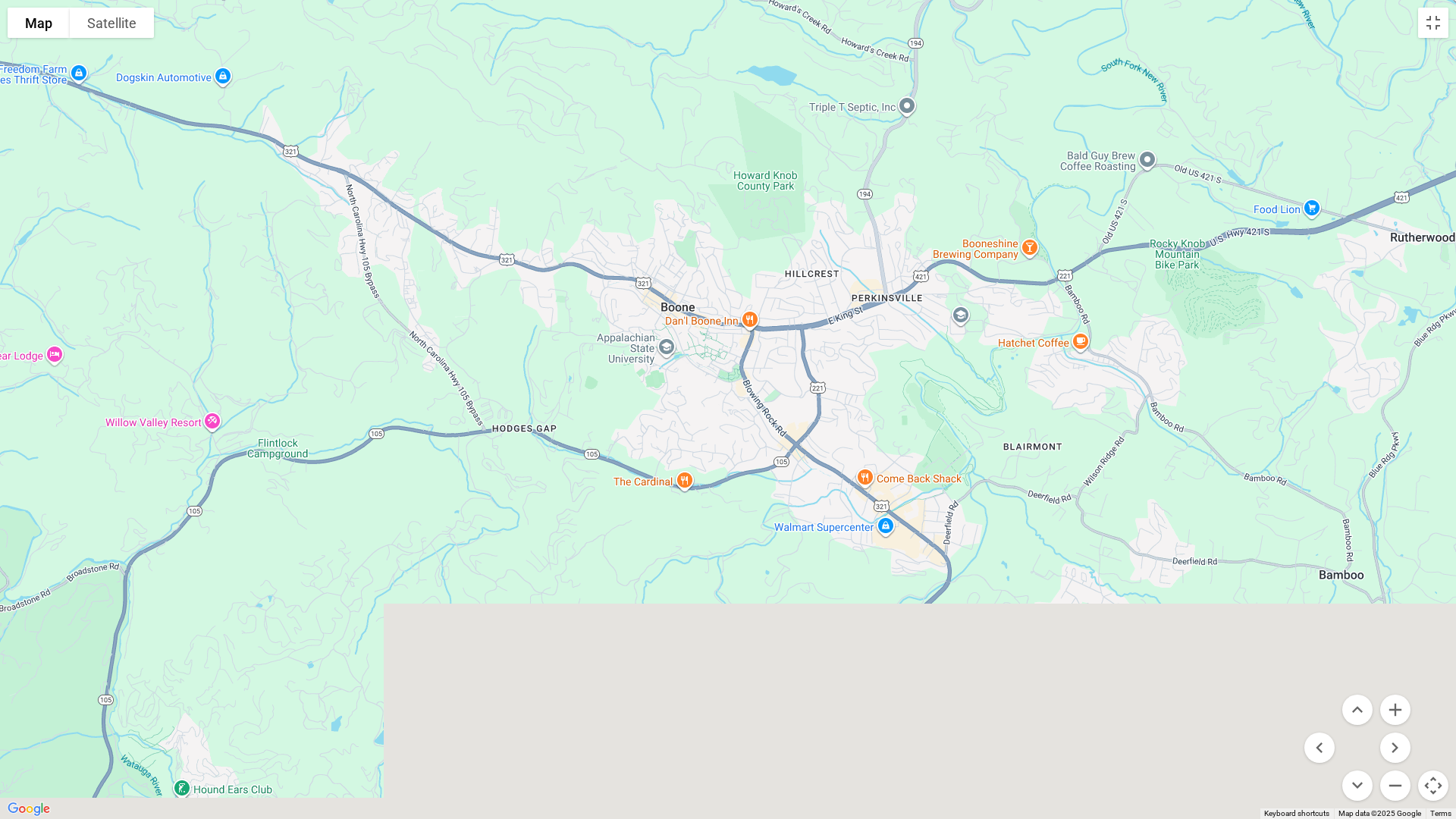
drag, startPoint x: 963, startPoint y: 612, endPoint x: 1043, endPoint y: 227, distance: 393.2
click at [1043, 227] on div at bounding box center [728, 410] width 1456 height 819
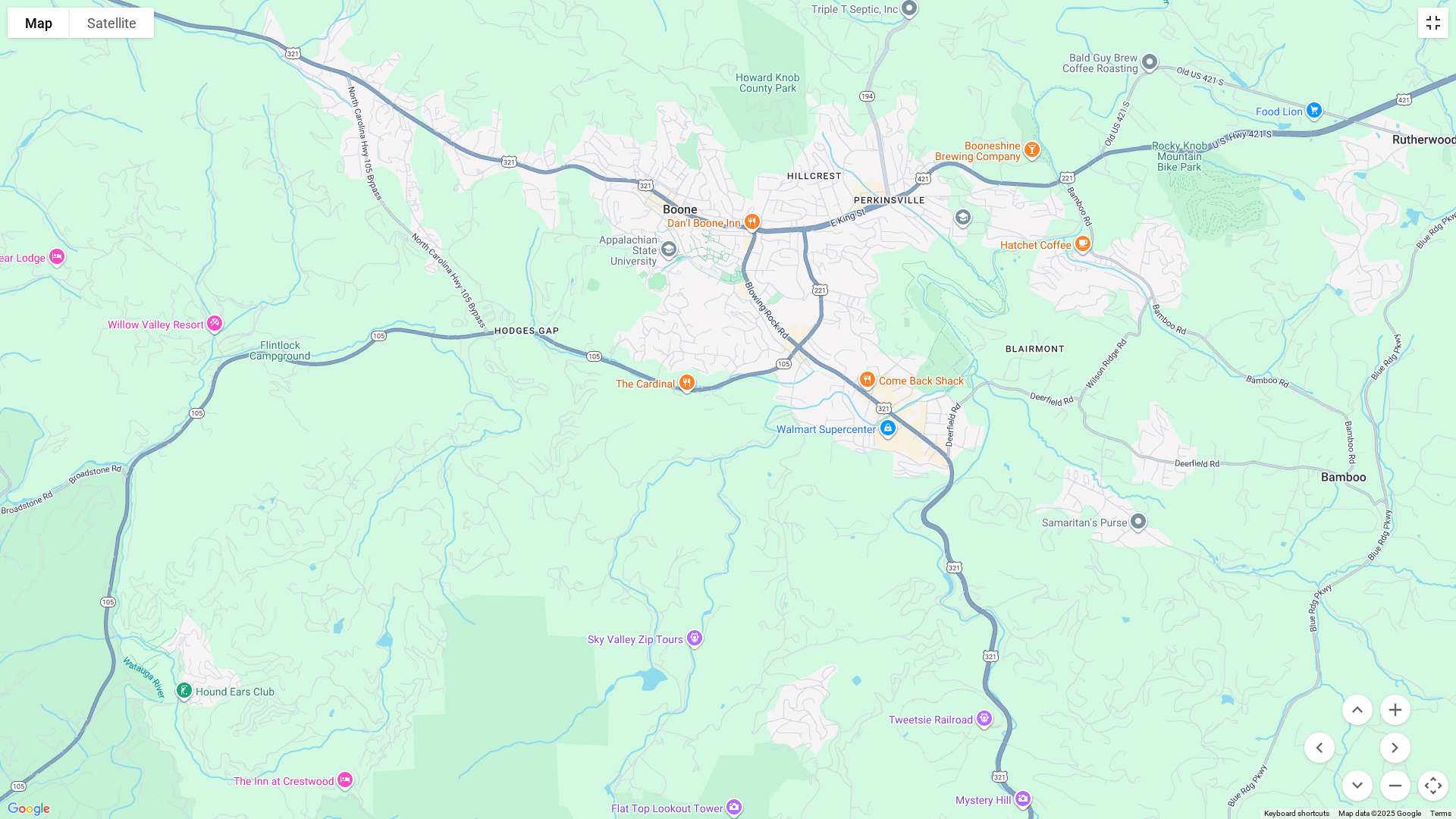
click at [1437, 14] on button "Toggle fullscreen view" at bounding box center [1433, 23] width 31 height 31
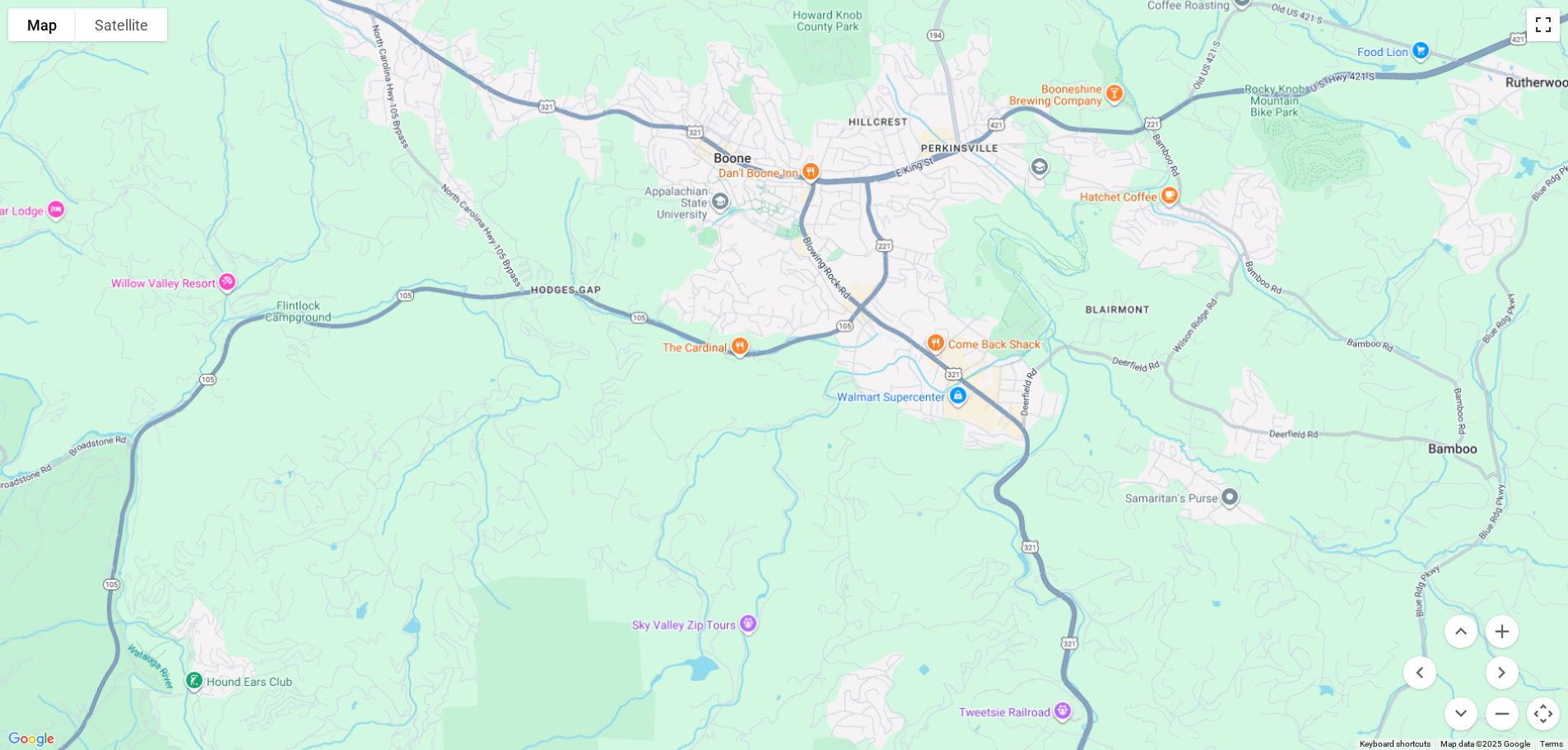
scroll to position [0, 0]
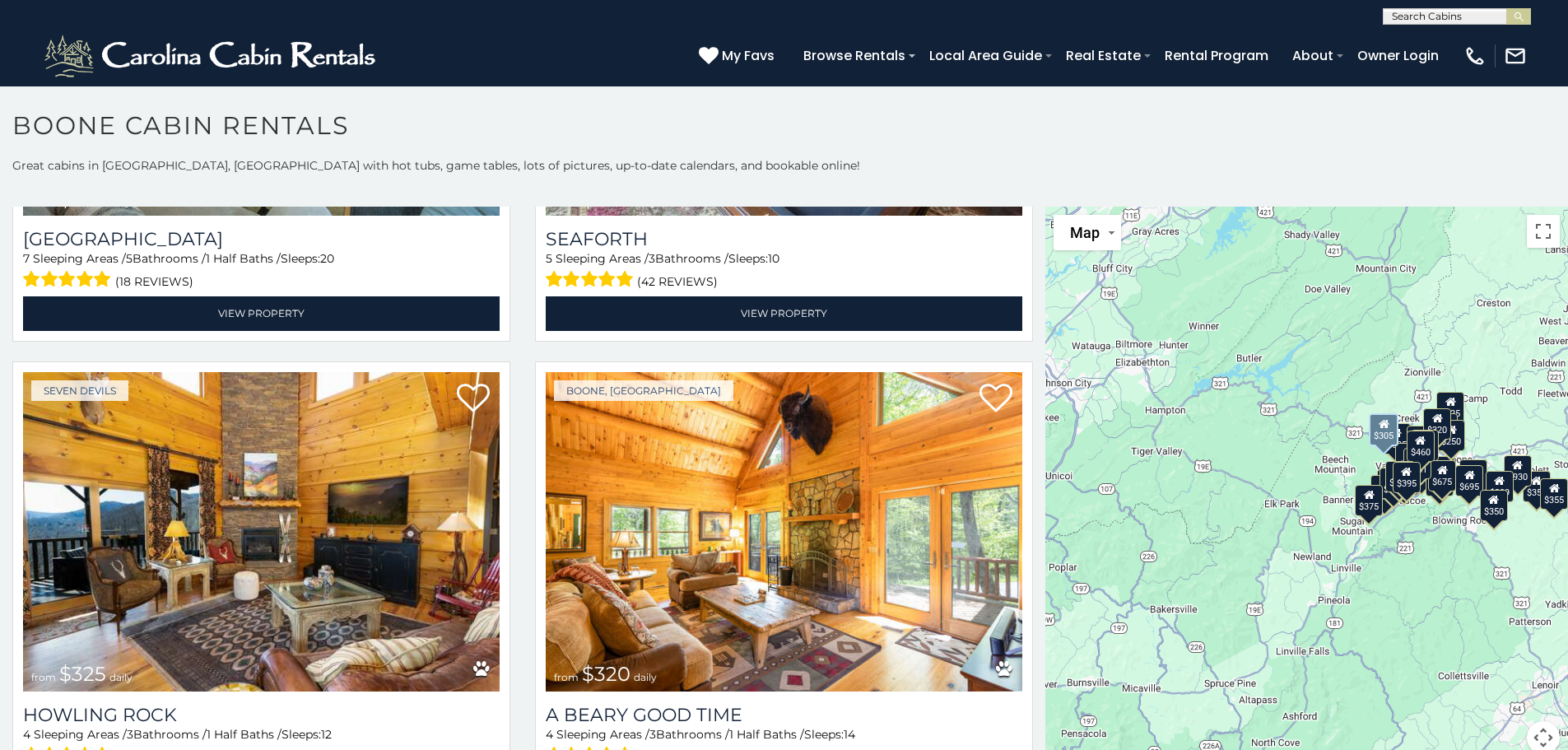
scroll to position [6094, 0]
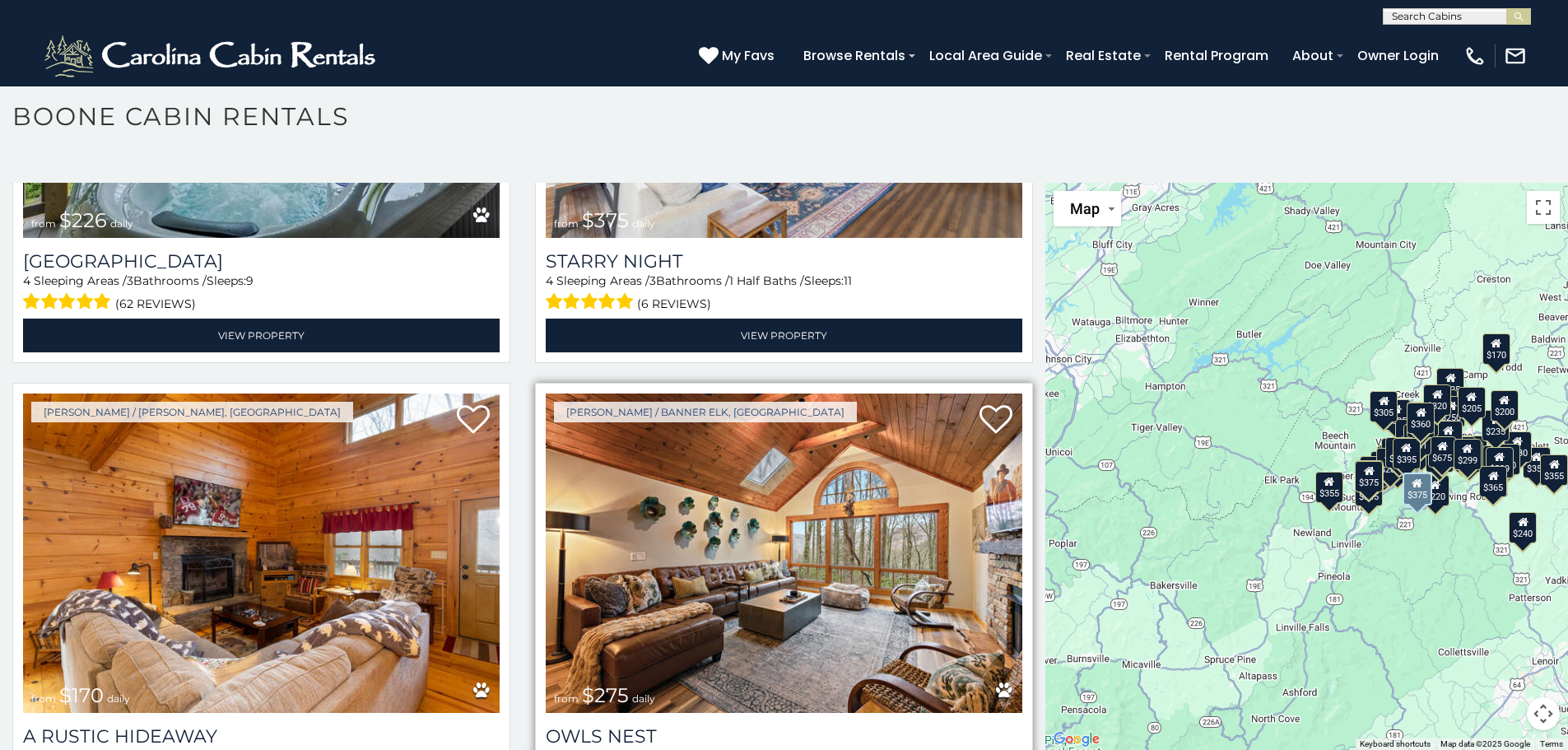
scroll to position [9411, 0]
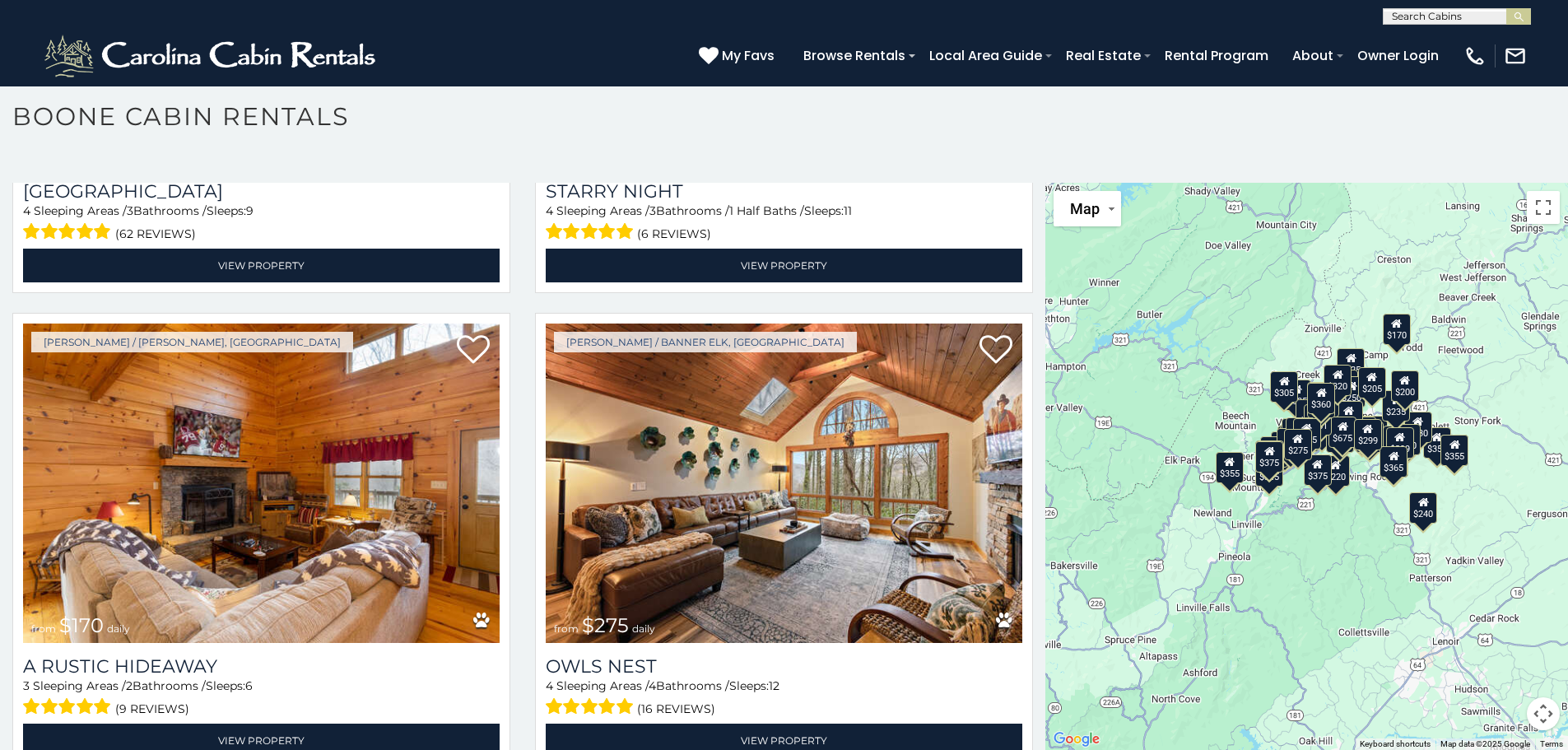
drag, startPoint x: 1165, startPoint y: 537, endPoint x: 1038, endPoint y: 506, distance: 130.7
click at [1038, 183] on main "**********" at bounding box center [784, 183] width 1568 height 0
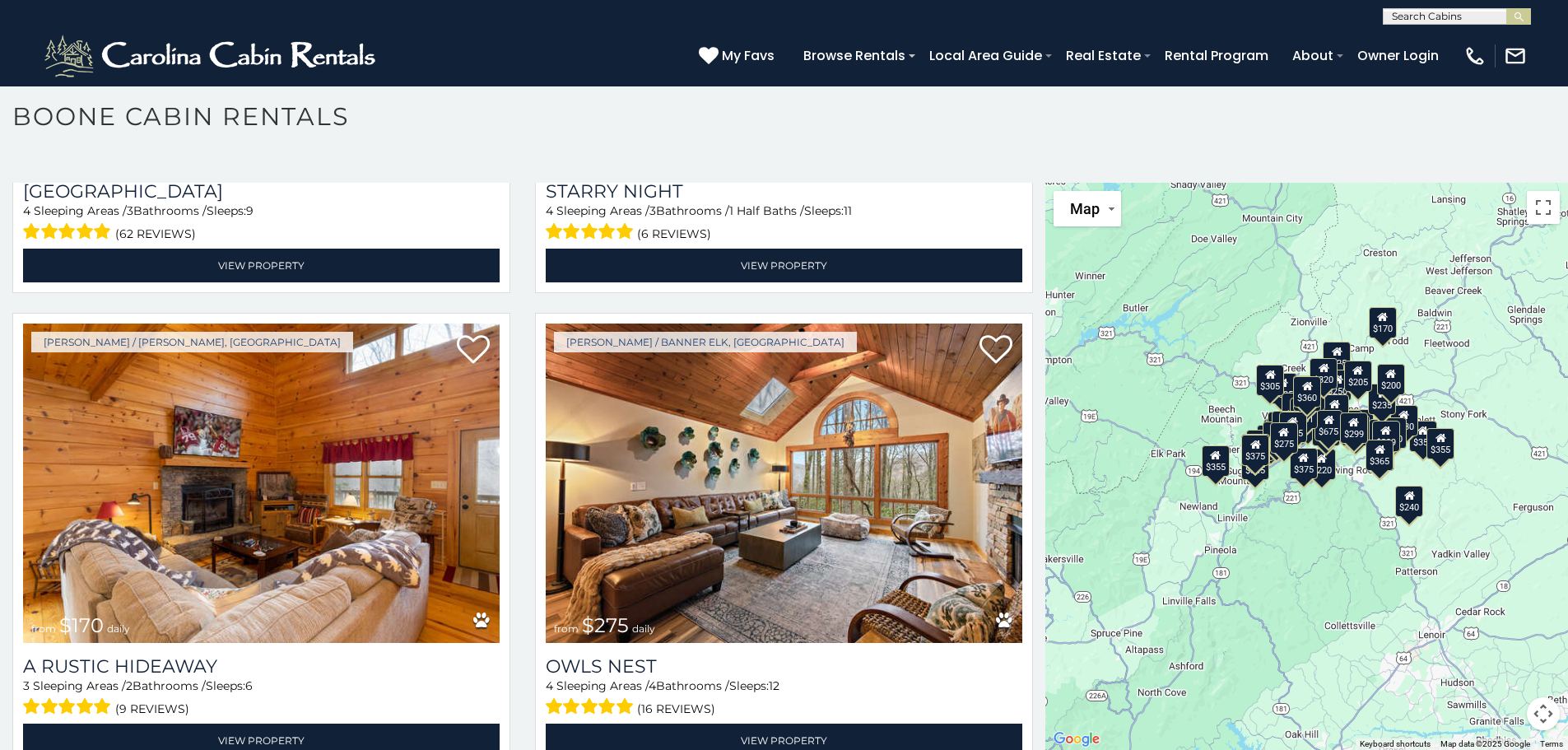
click at [1531, 717] on button "Map camera controls" at bounding box center [1544, 714] width 33 height 33
click at [1496, 630] on button "Zoom in" at bounding box center [1502, 632] width 33 height 33
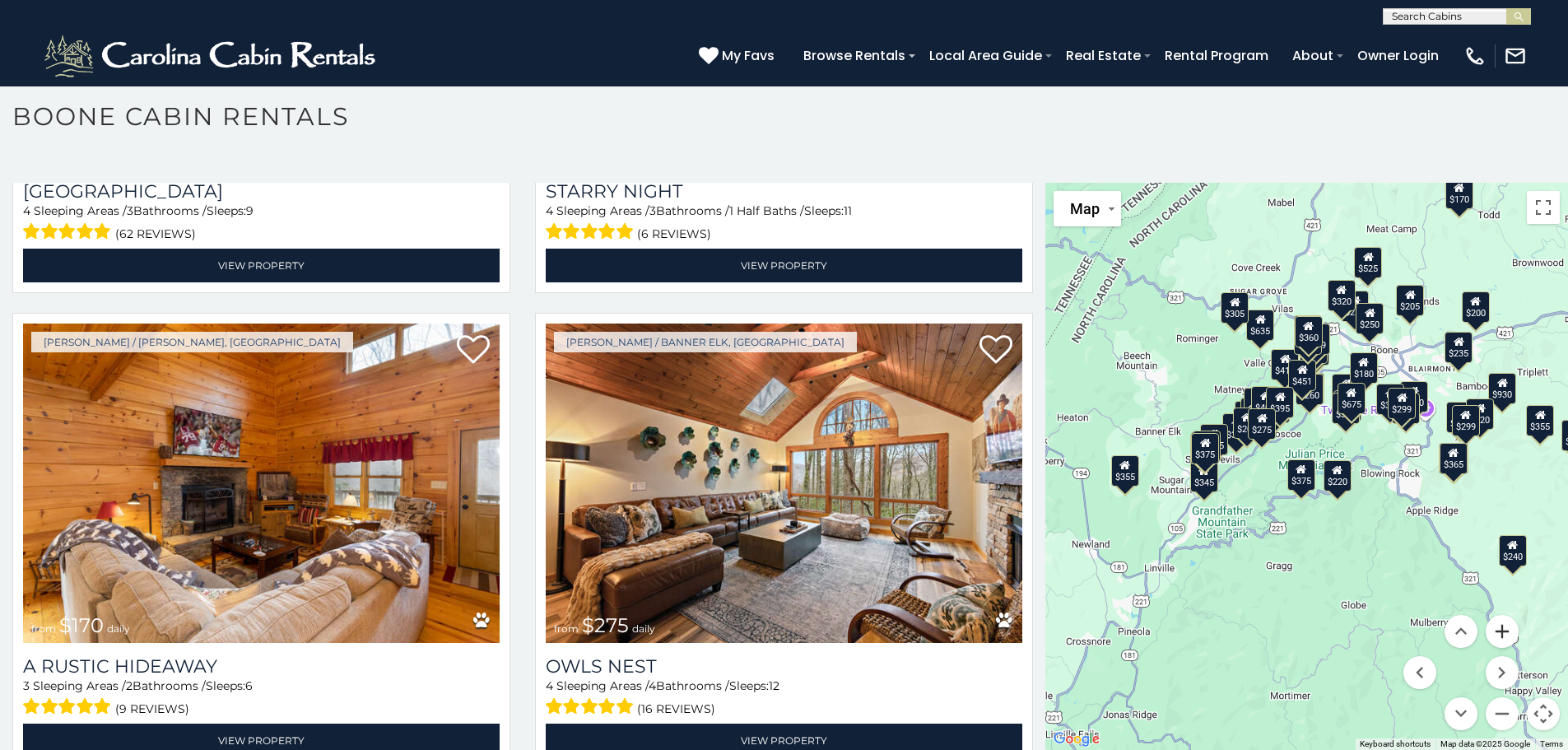
click at [1496, 630] on button "Zoom in" at bounding box center [1502, 632] width 33 height 33
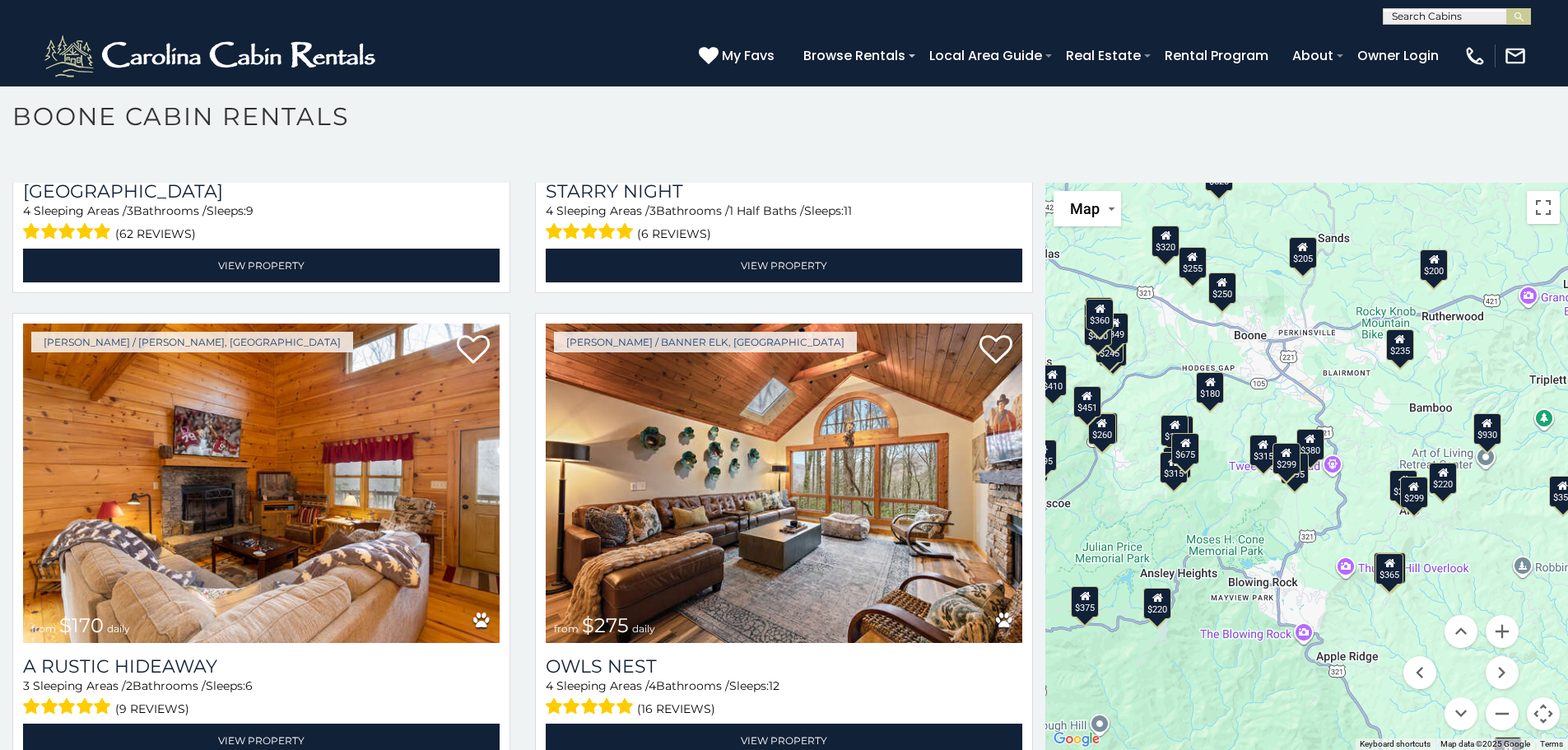
drag, startPoint x: 1438, startPoint y: 568, endPoint x: 1224, endPoint y: 671, distance: 237.5
click at [1224, 671] on div "$349 $480 $525 $315 $355 $675 $635 $930 $400 $451 $330 $400 $485 $460 $395 $695…" at bounding box center [1307, 467] width 523 height 568
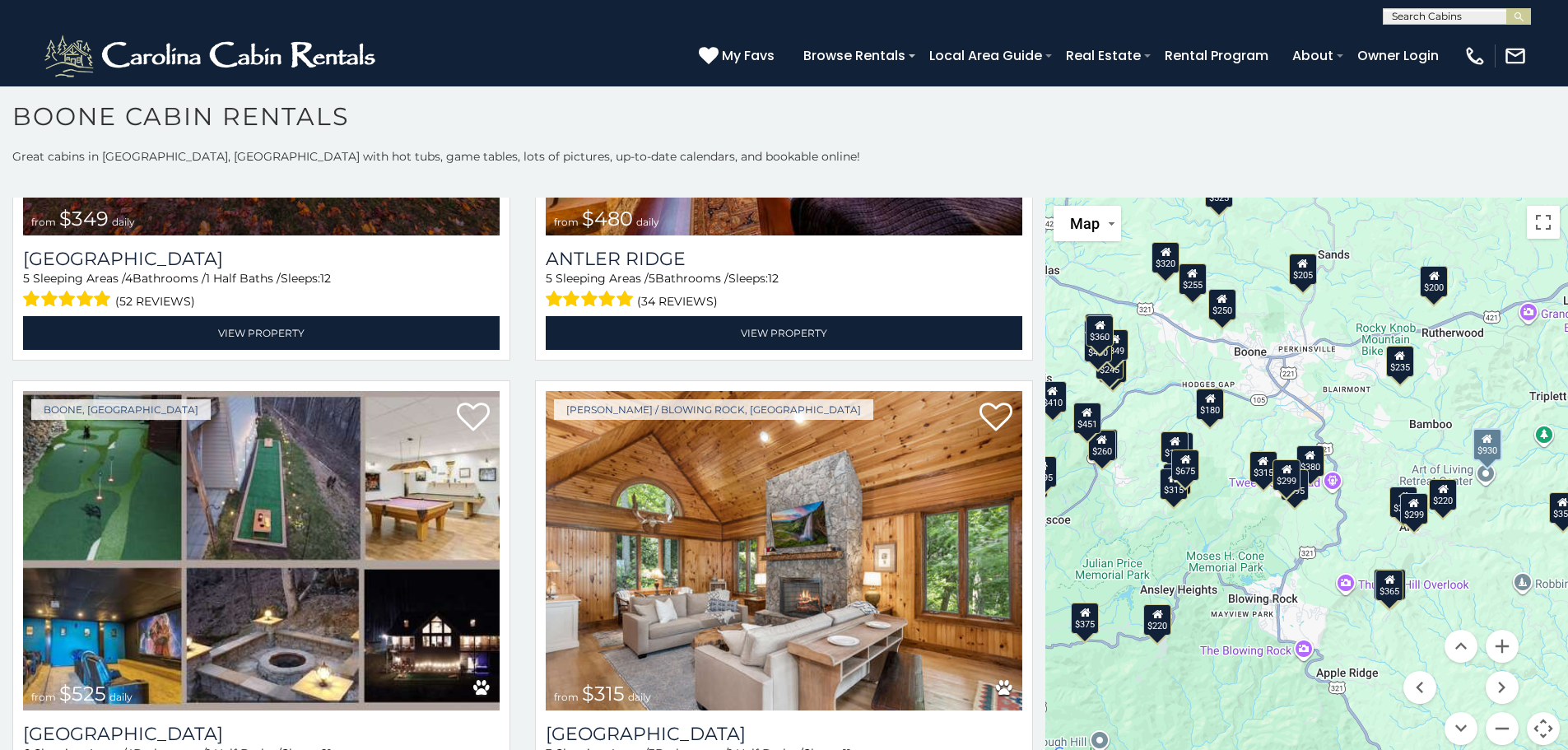
scroll to position [0, 0]
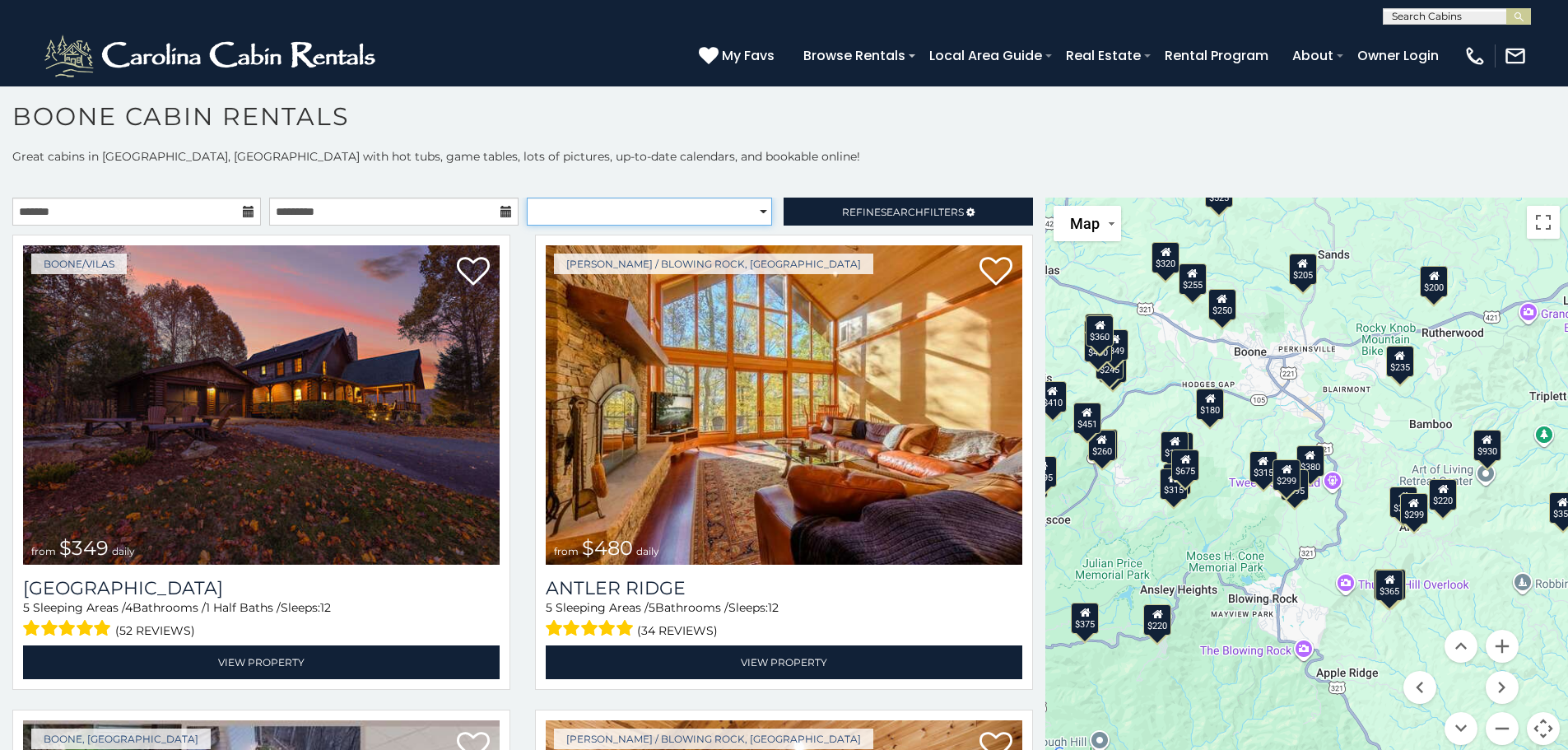
click at [752, 211] on select "**********" at bounding box center [649, 211] width 246 height 28
click at [527, 198] on select "**********" at bounding box center [649, 211] width 246 height 28
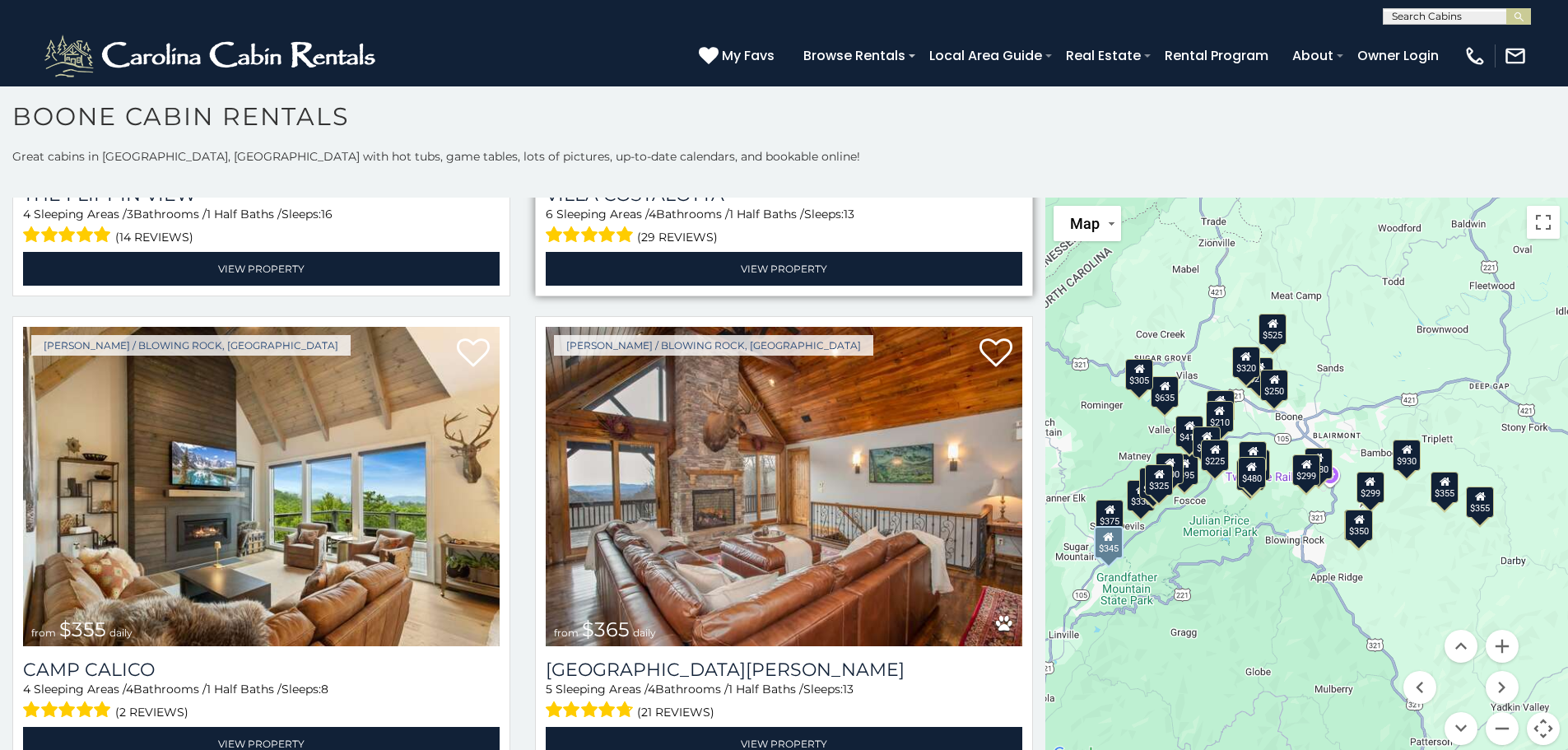
scroll to position [4365, 0]
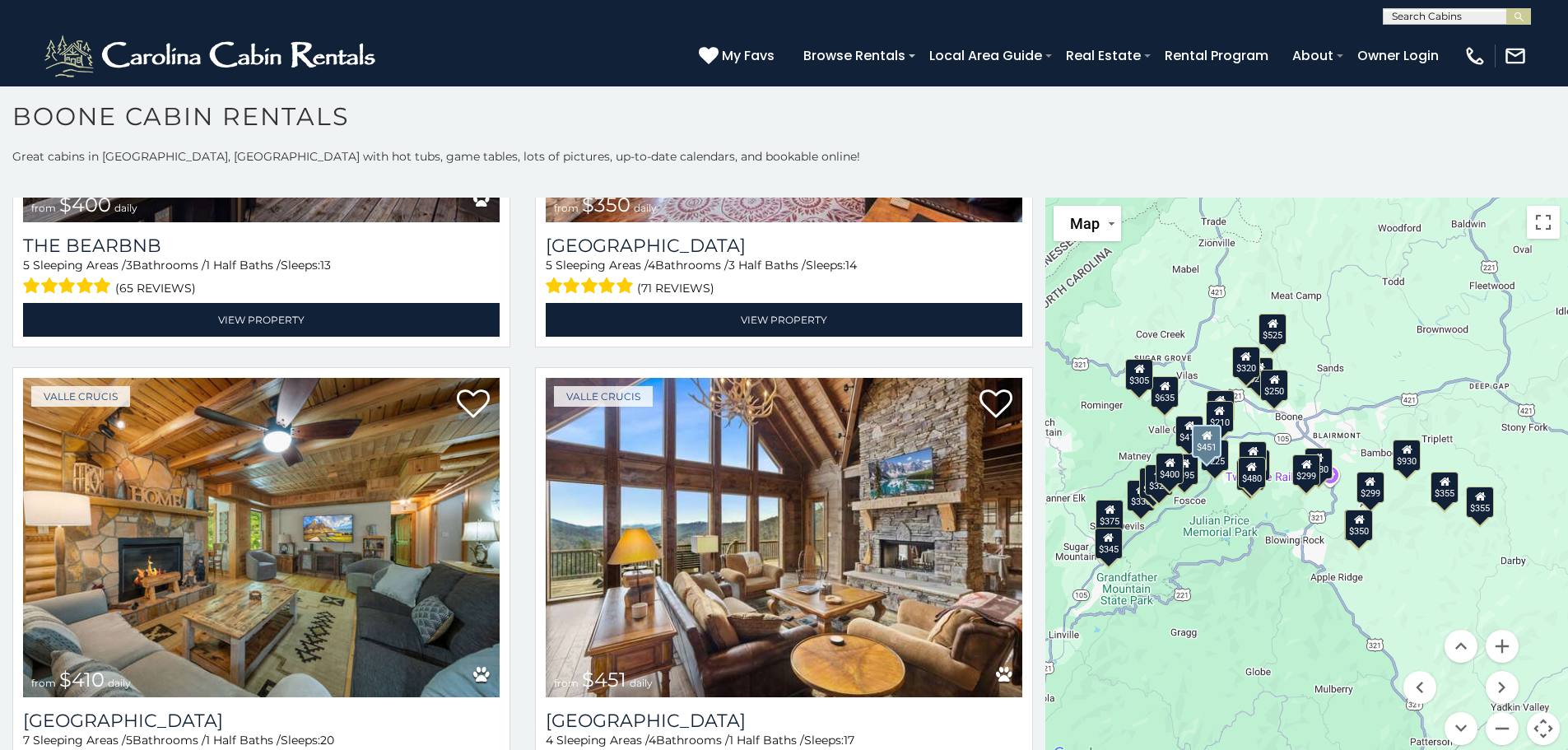
scroll to position [6529, 0]
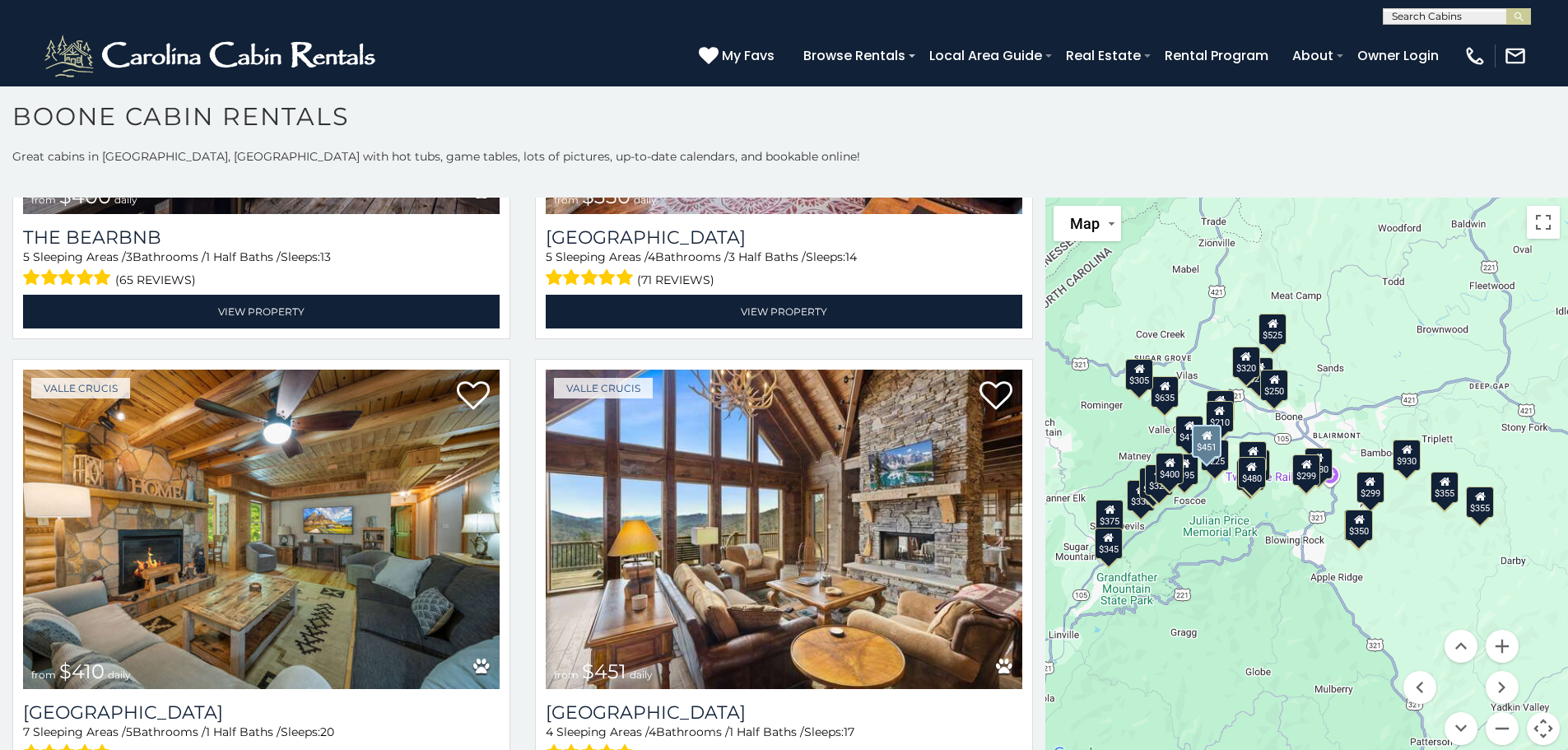
select select "**********"
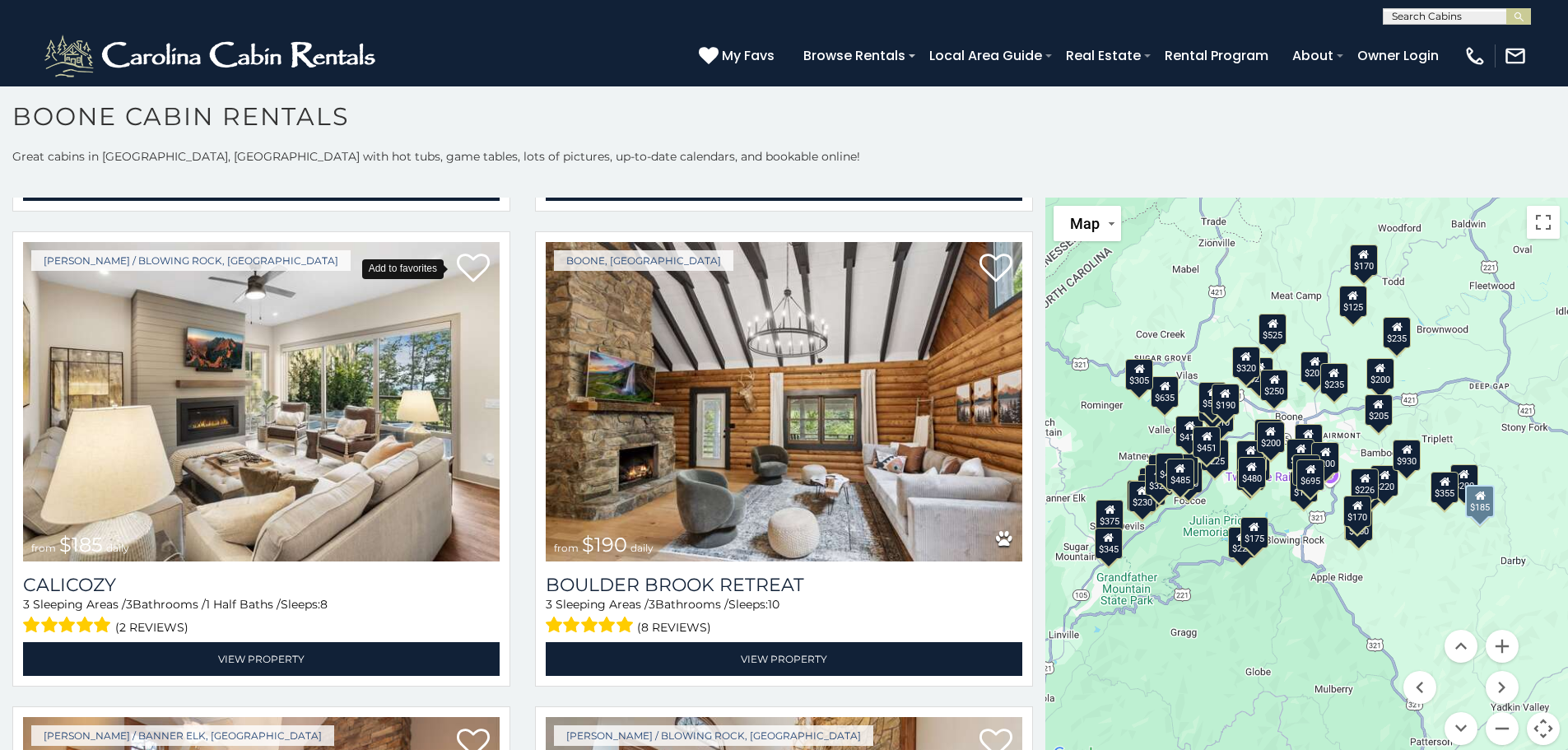
scroll to position [9988, 0]
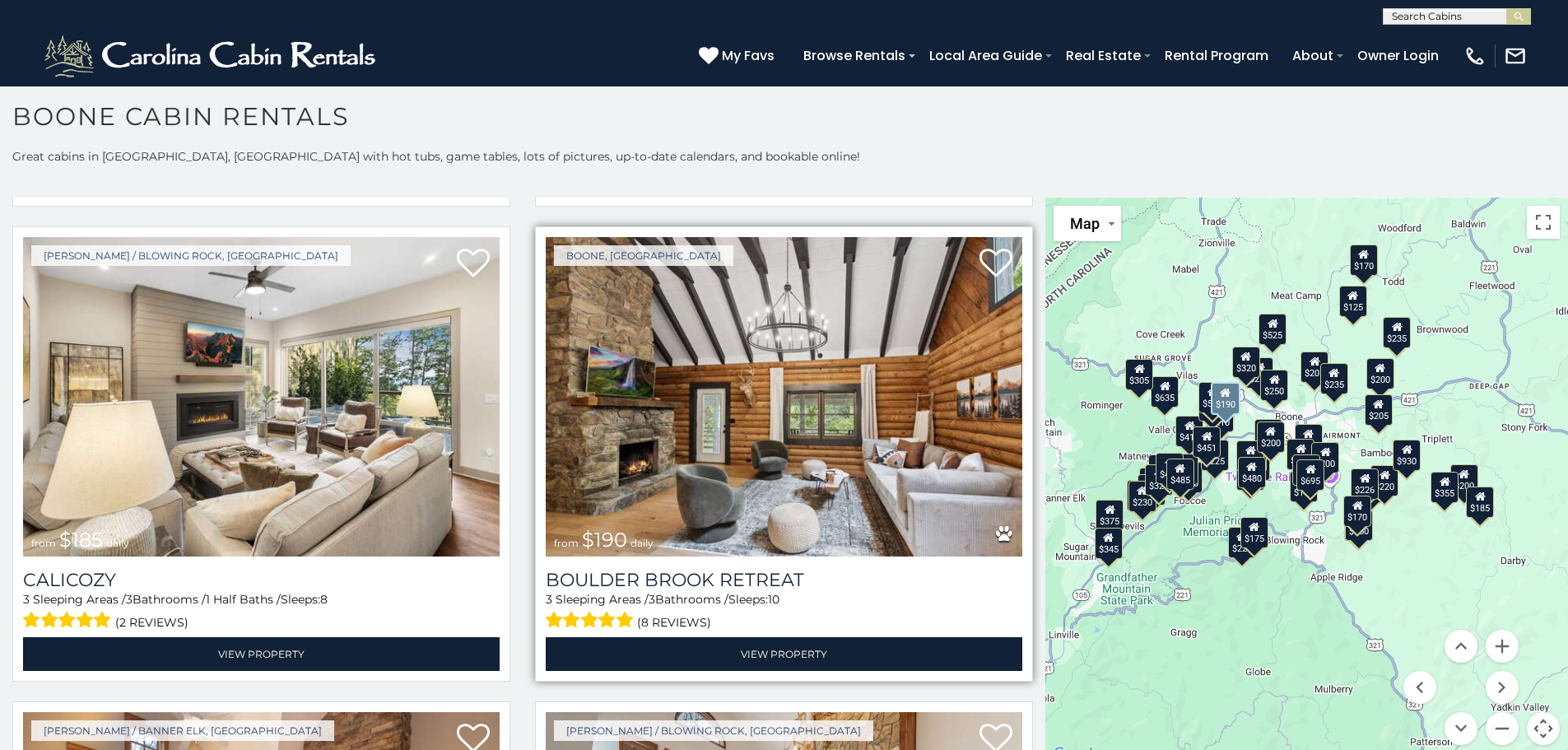
click at [744, 377] on img at bounding box center [784, 397] width 477 height 319
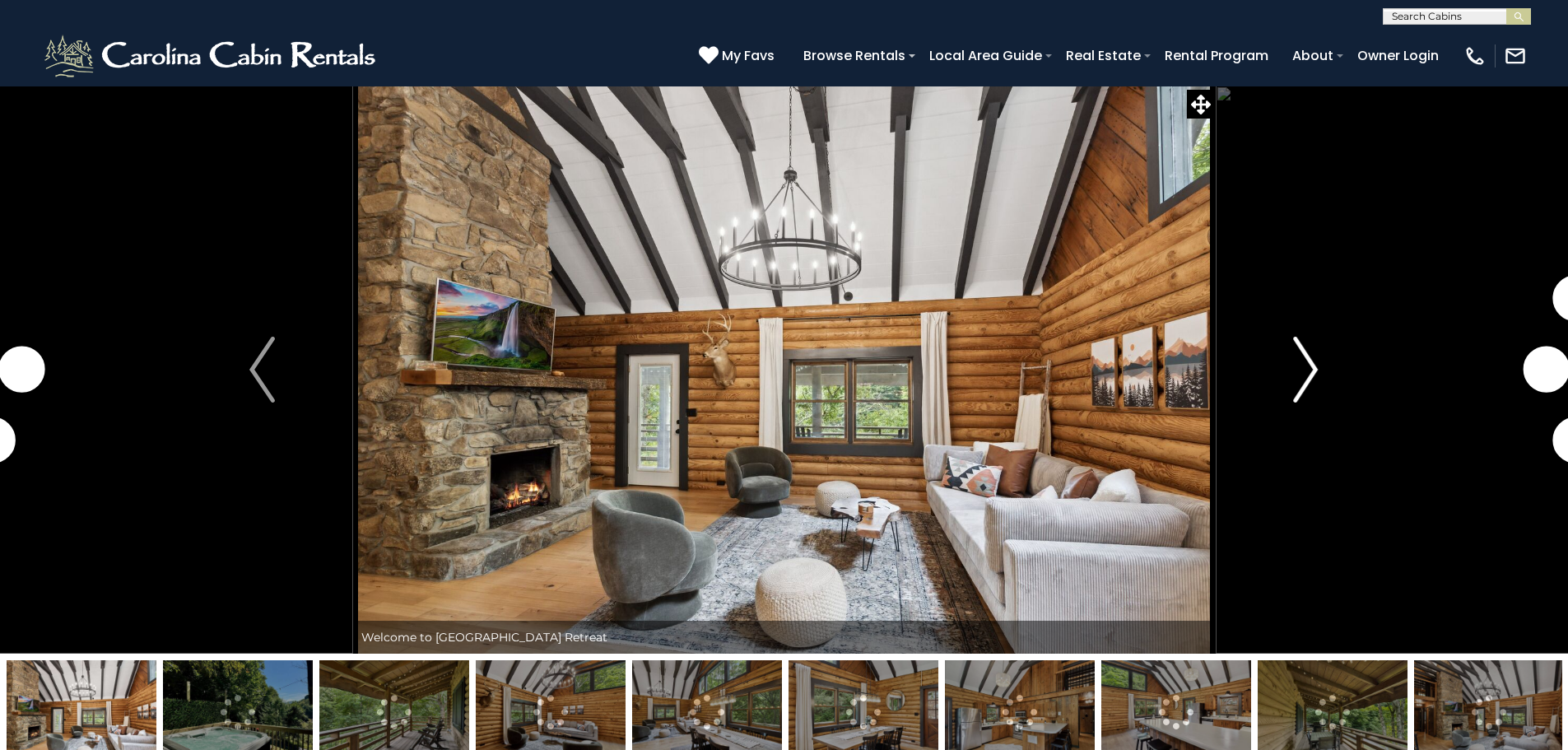
click at [1306, 372] on img "Next" at bounding box center [1305, 369] width 24 height 66
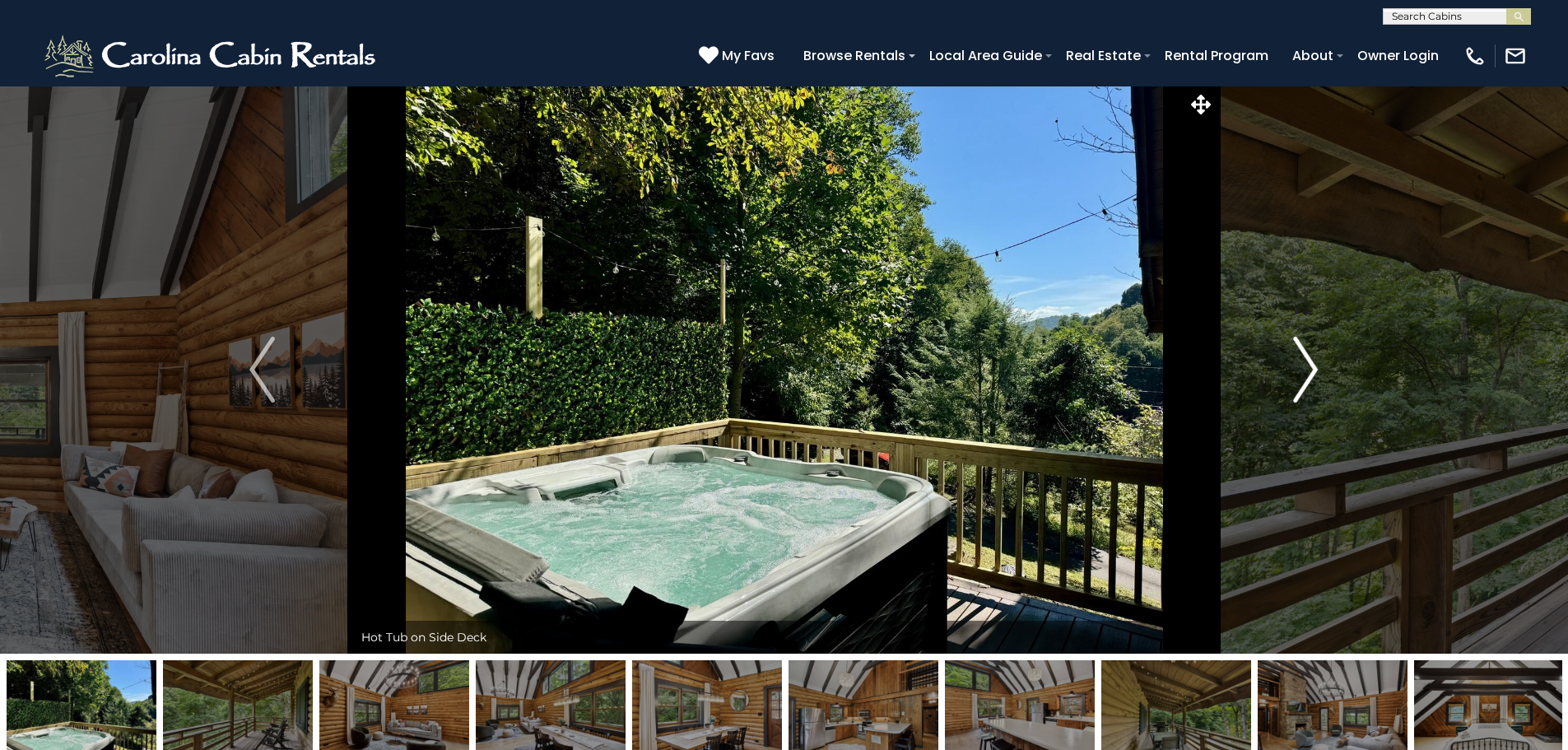
click at [1306, 372] on img "Next" at bounding box center [1305, 369] width 24 height 66
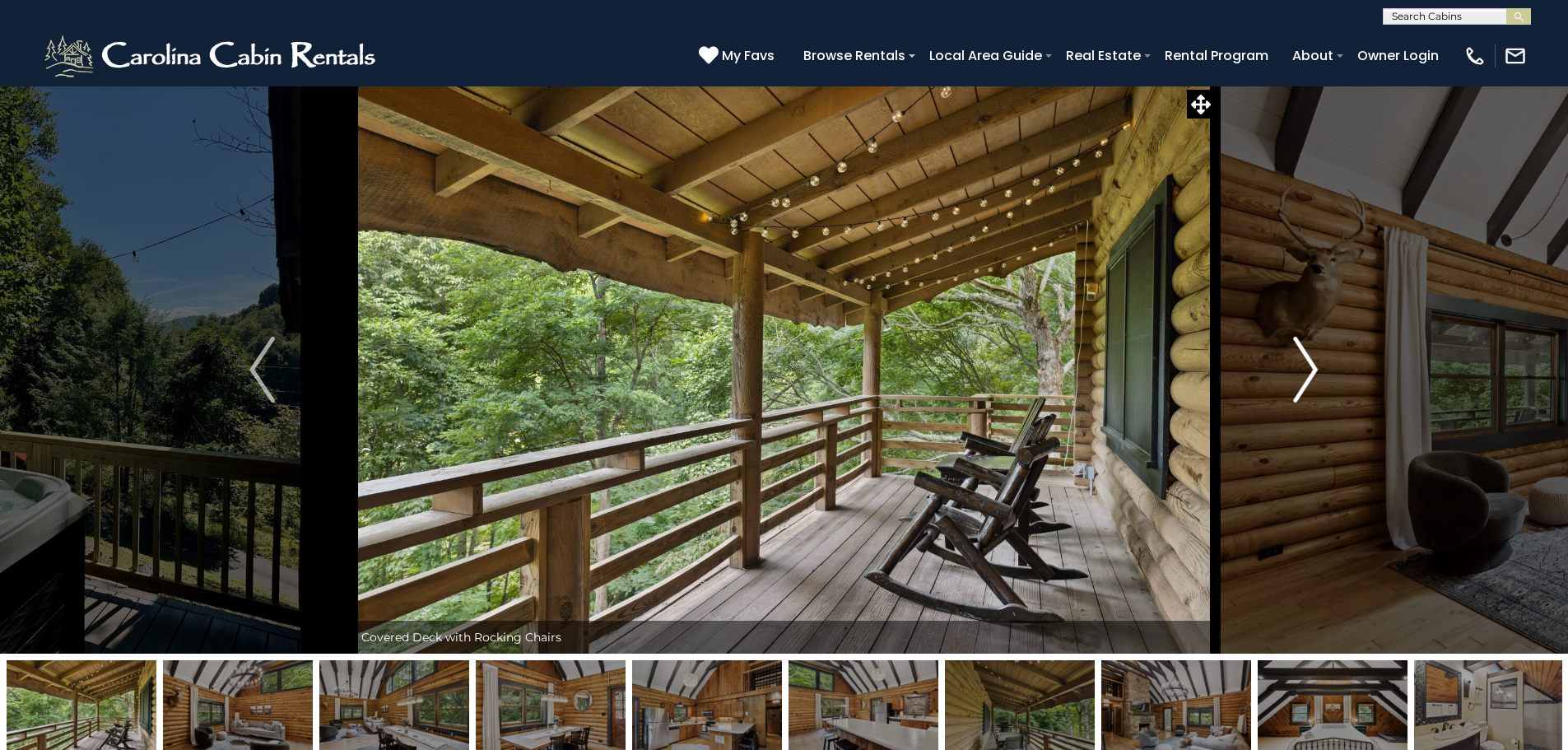
click at [1306, 372] on img "Next" at bounding box center [1305, 369] width 24 height 66
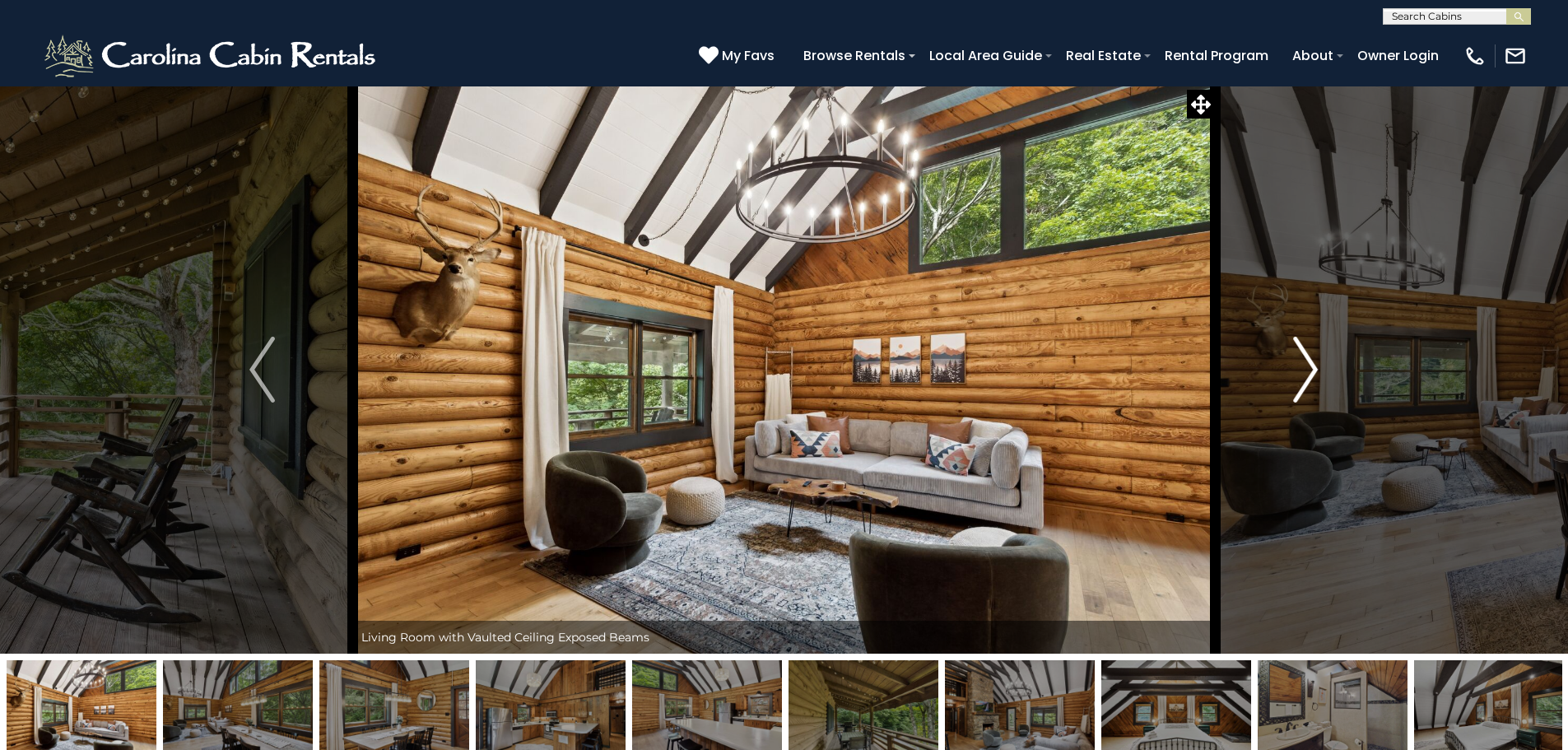
click at [1306, 372] on img "Next" at bounding box center [1305, 369] width 24 height 66
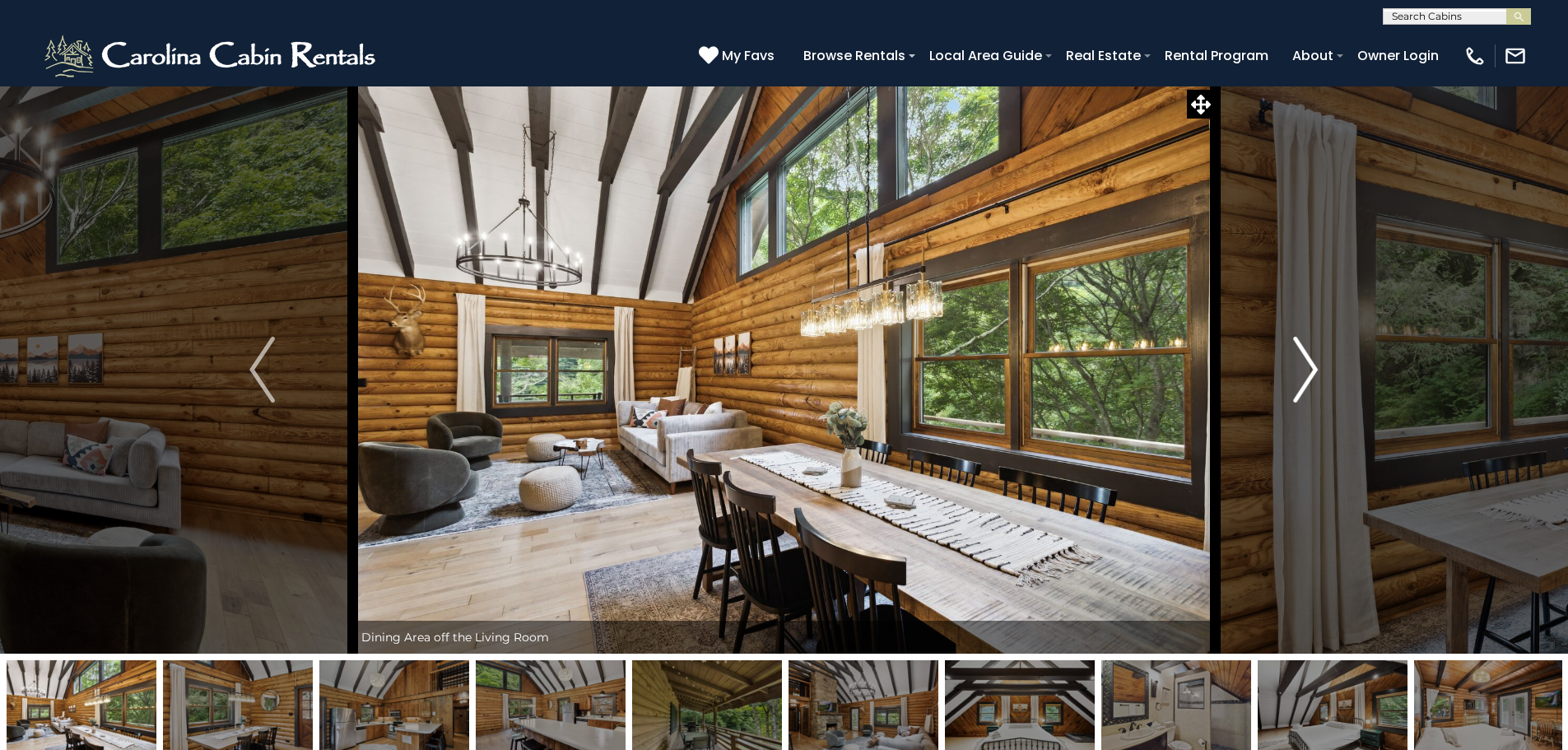
click at [1306, 372] on img "Next" at bounding box center [1305, 369] width 24 height 66
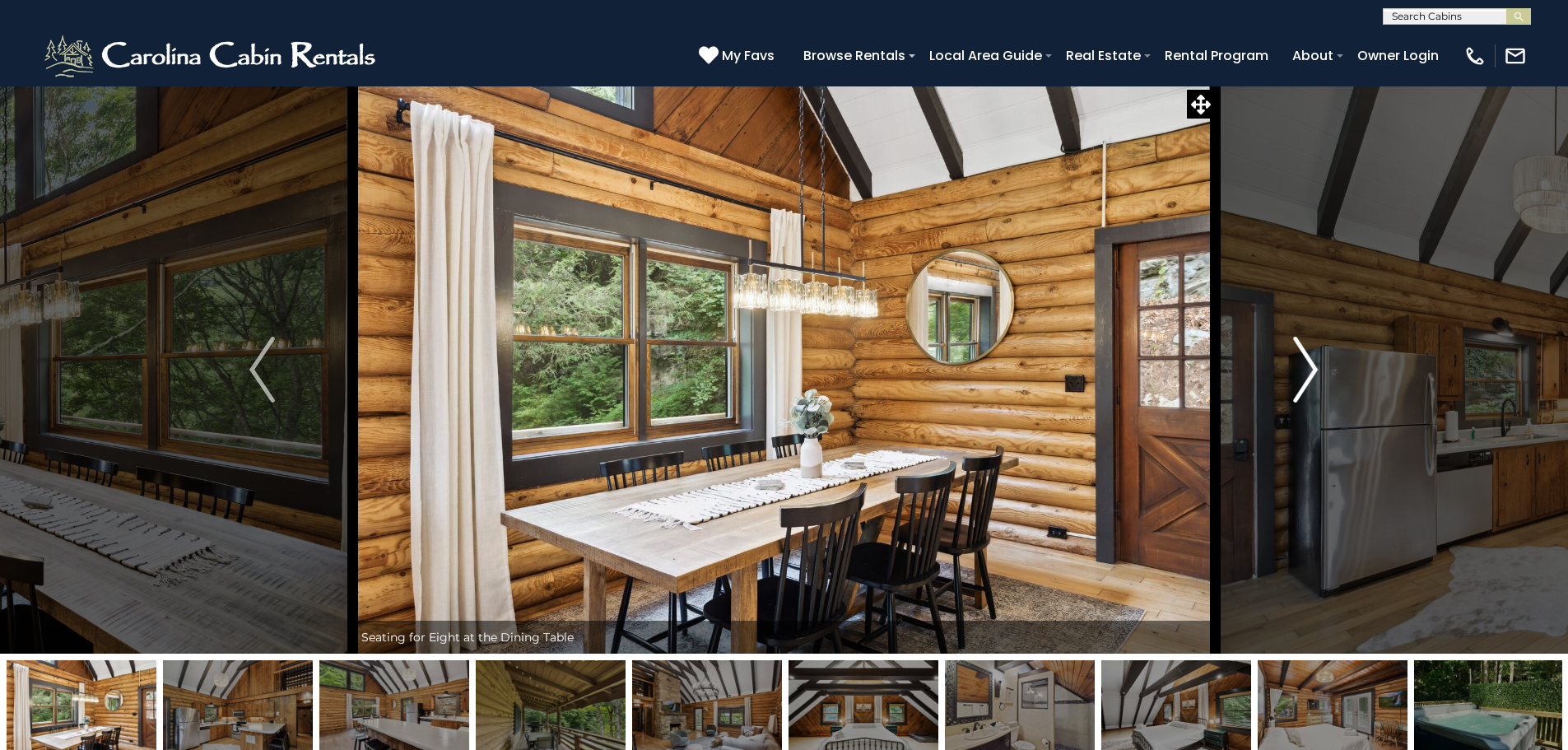
click at [1306, 372] on img "Next" at bounding box center [1305, 369] width 24 height 66
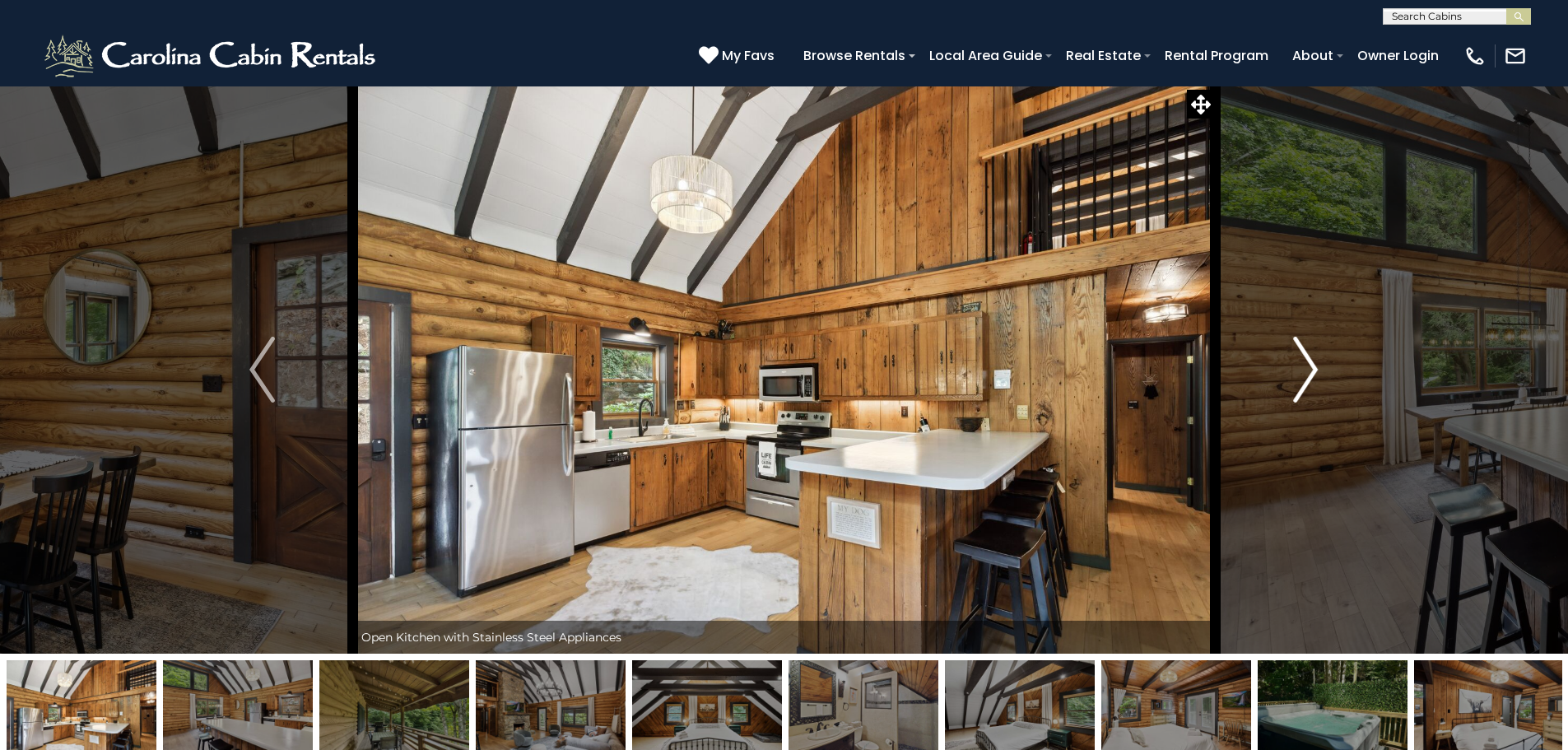
click at [1306, 372] on img "Next" at bounding box center [1305, 369] width 24 height 66
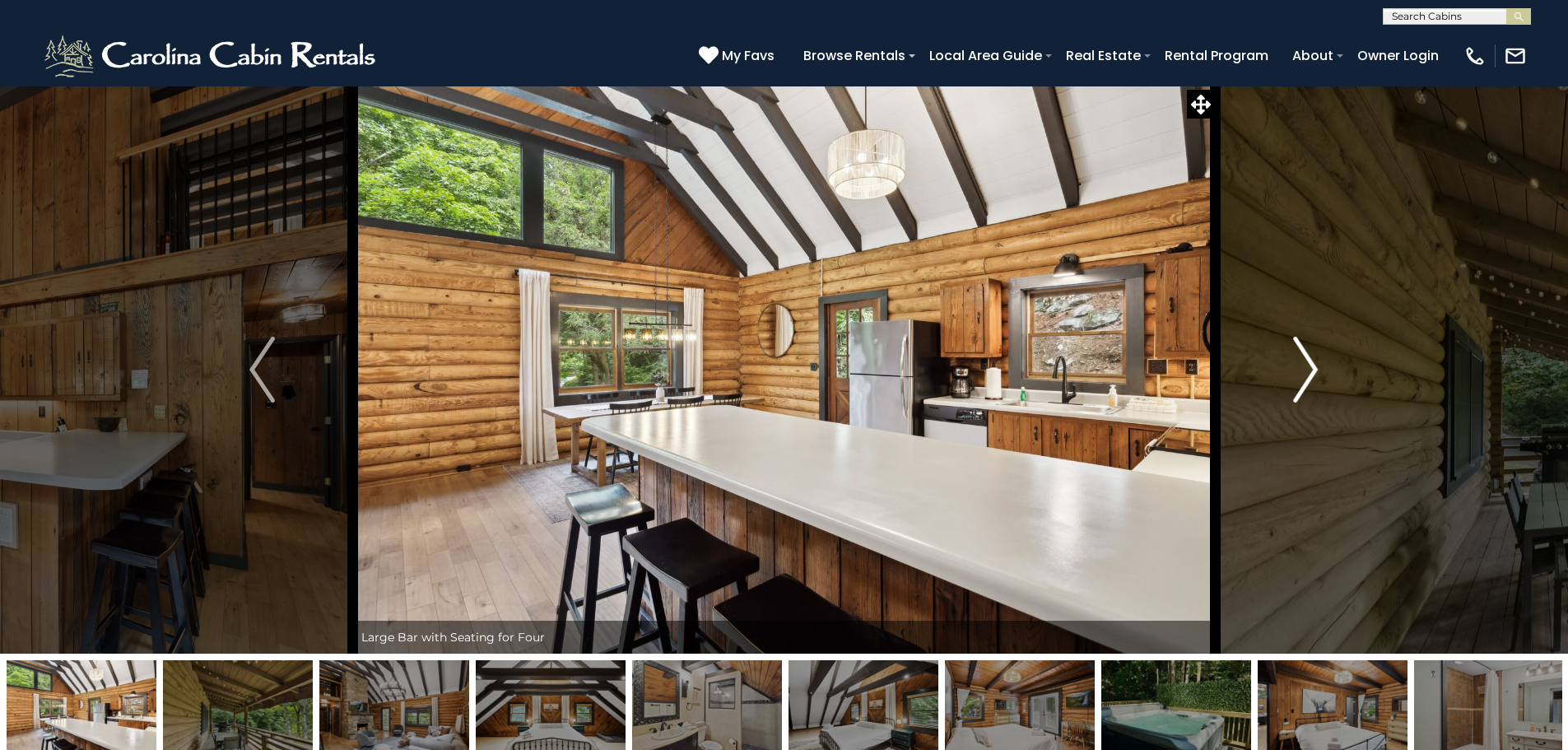
click at [1305, 370] on img "Next" at bounding box center [1305, 369] width 24 height 66
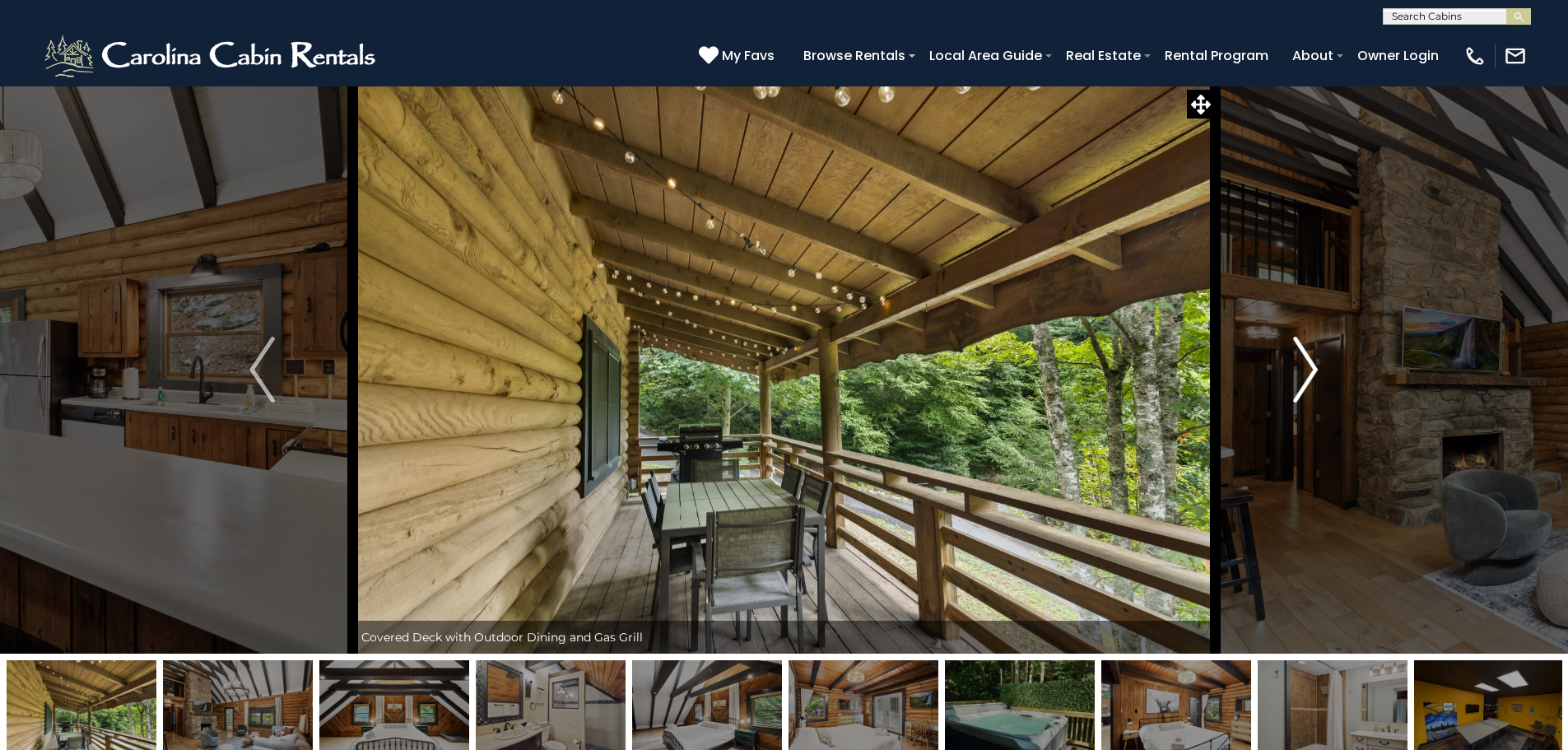
click at [1305, 370] on img "Next" at bounding box center [1305, 369] width 24 height 66
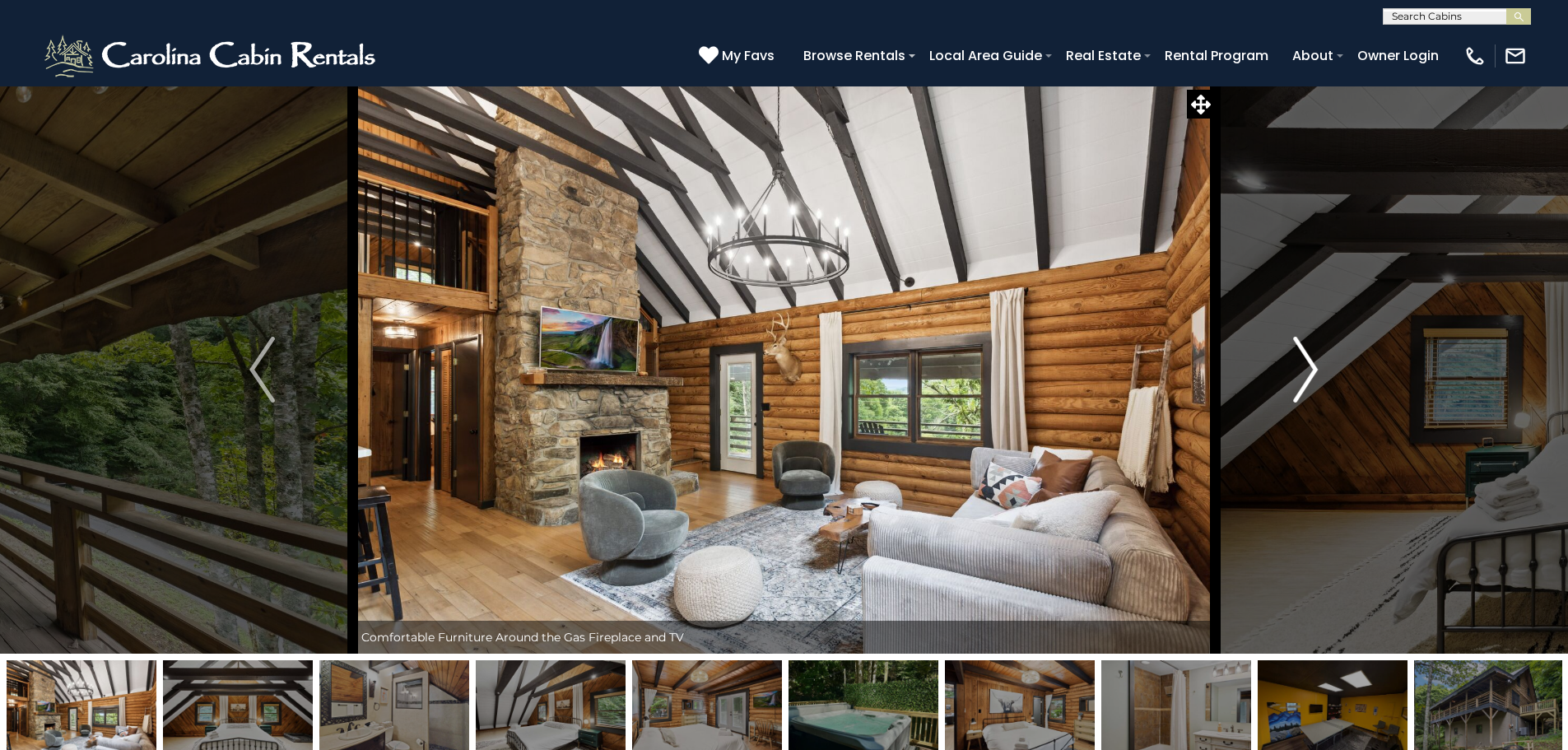
click at [1305, 370] on img "Next" at bounding box center [1305, 369] width 24 height 66
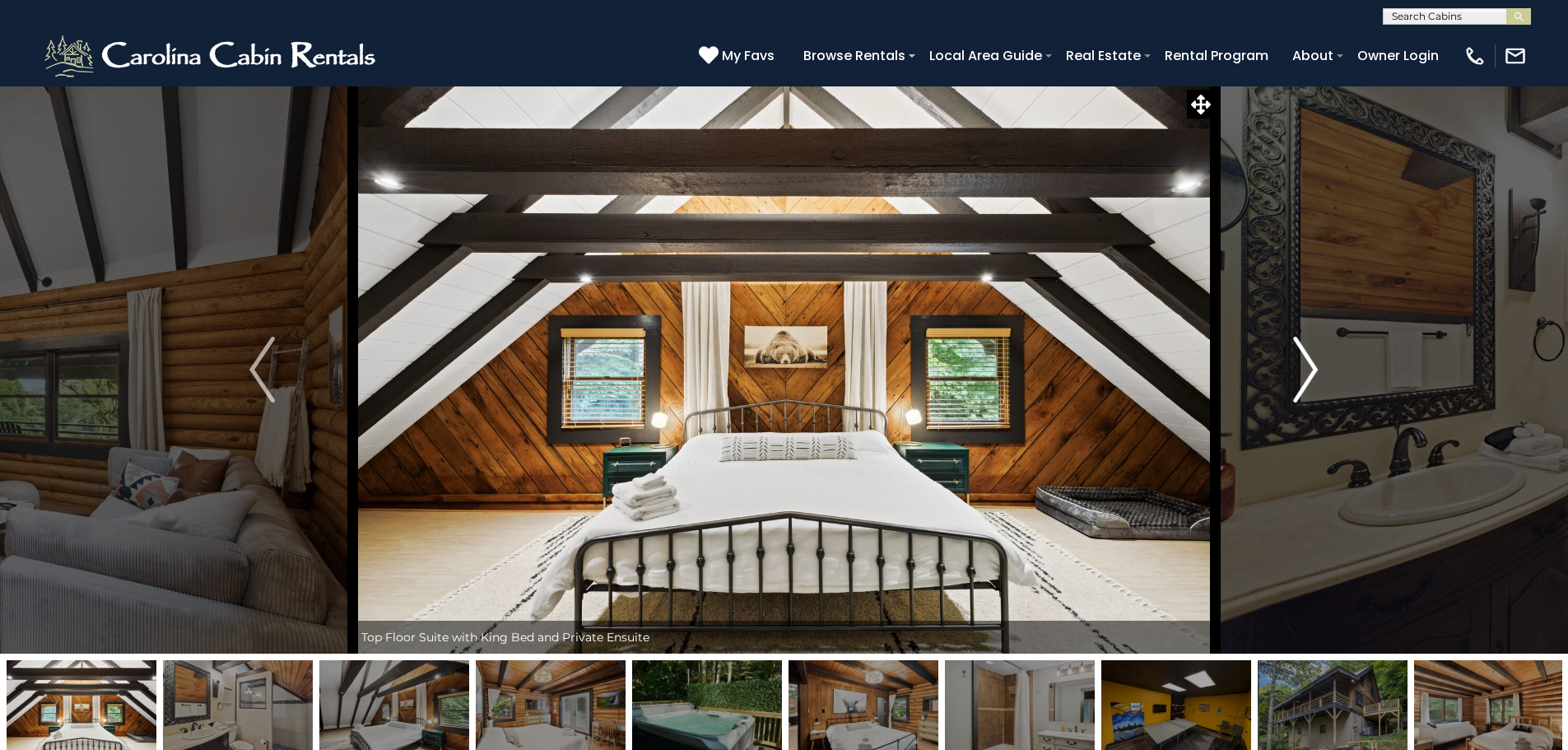
click at [1305, 370] on img "Next" at bounding box center [1305, 369] width 24 height 66
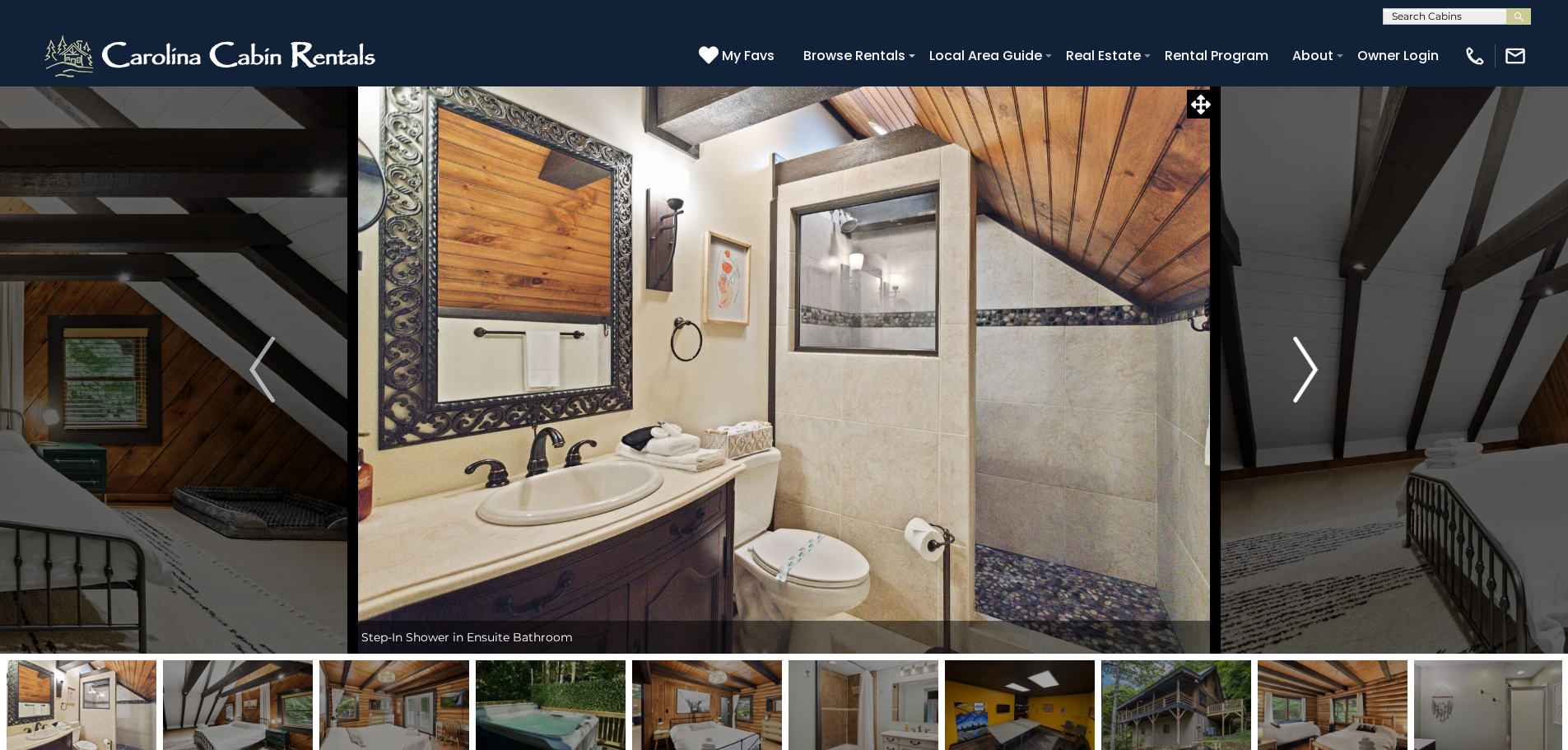
click at [1305, 370] on img "Next" at bounding box center [1305, 369] width 24 height 66
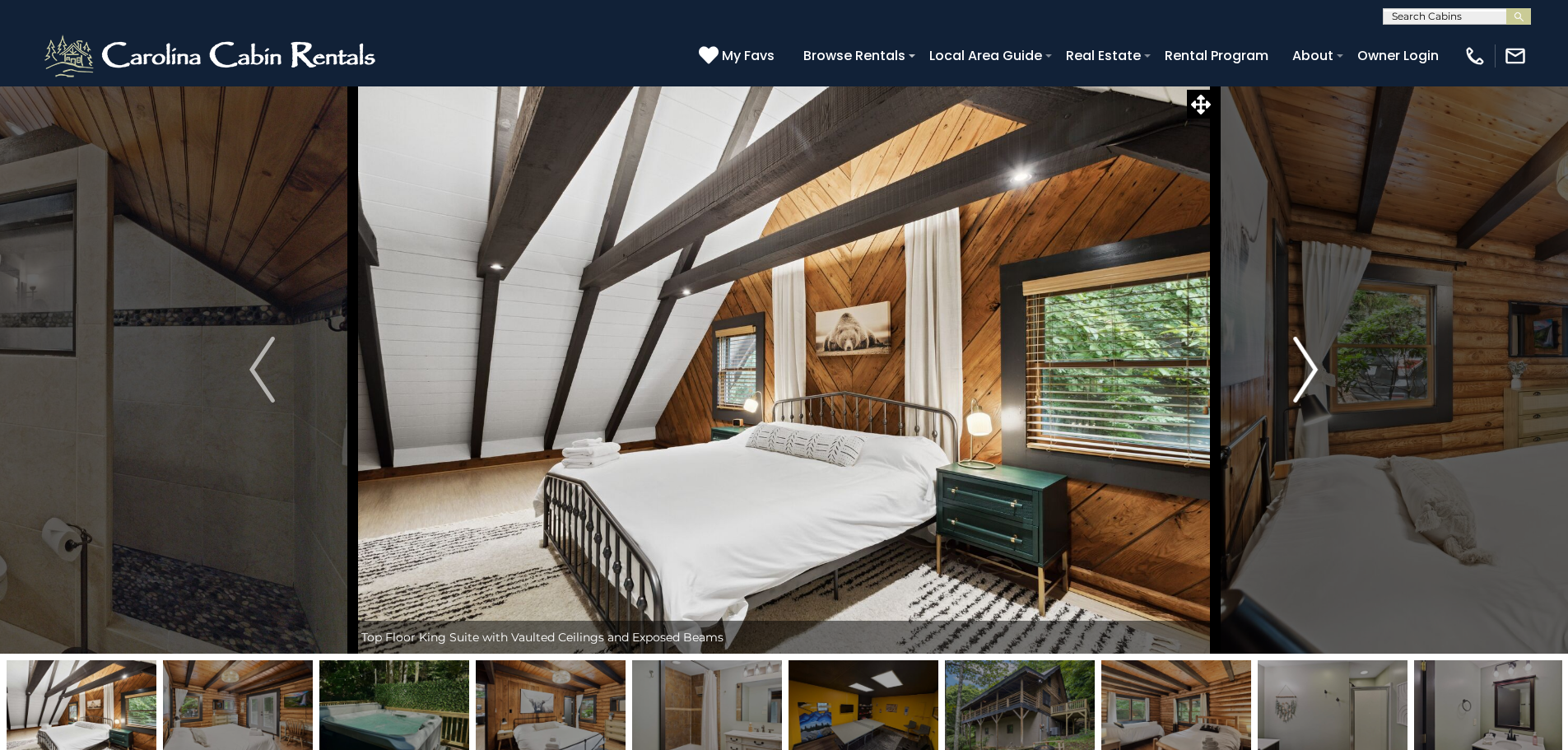
click at [1305, 370] on img "Next" at bounding box center [1305, 369] width 24 height 66
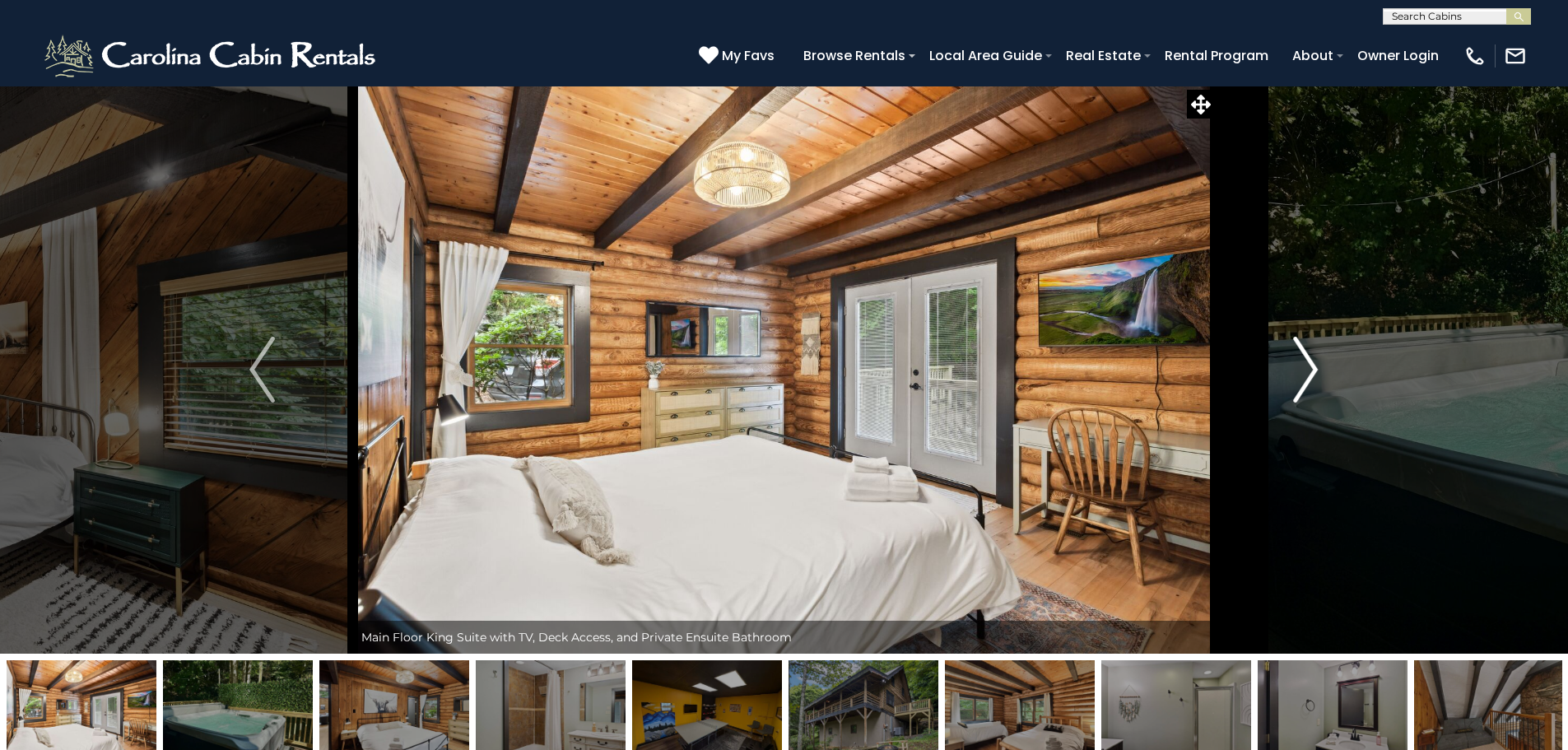
click at [1305, 370] on img "Next" at bounding box center [1305, 369] width 24 height 66
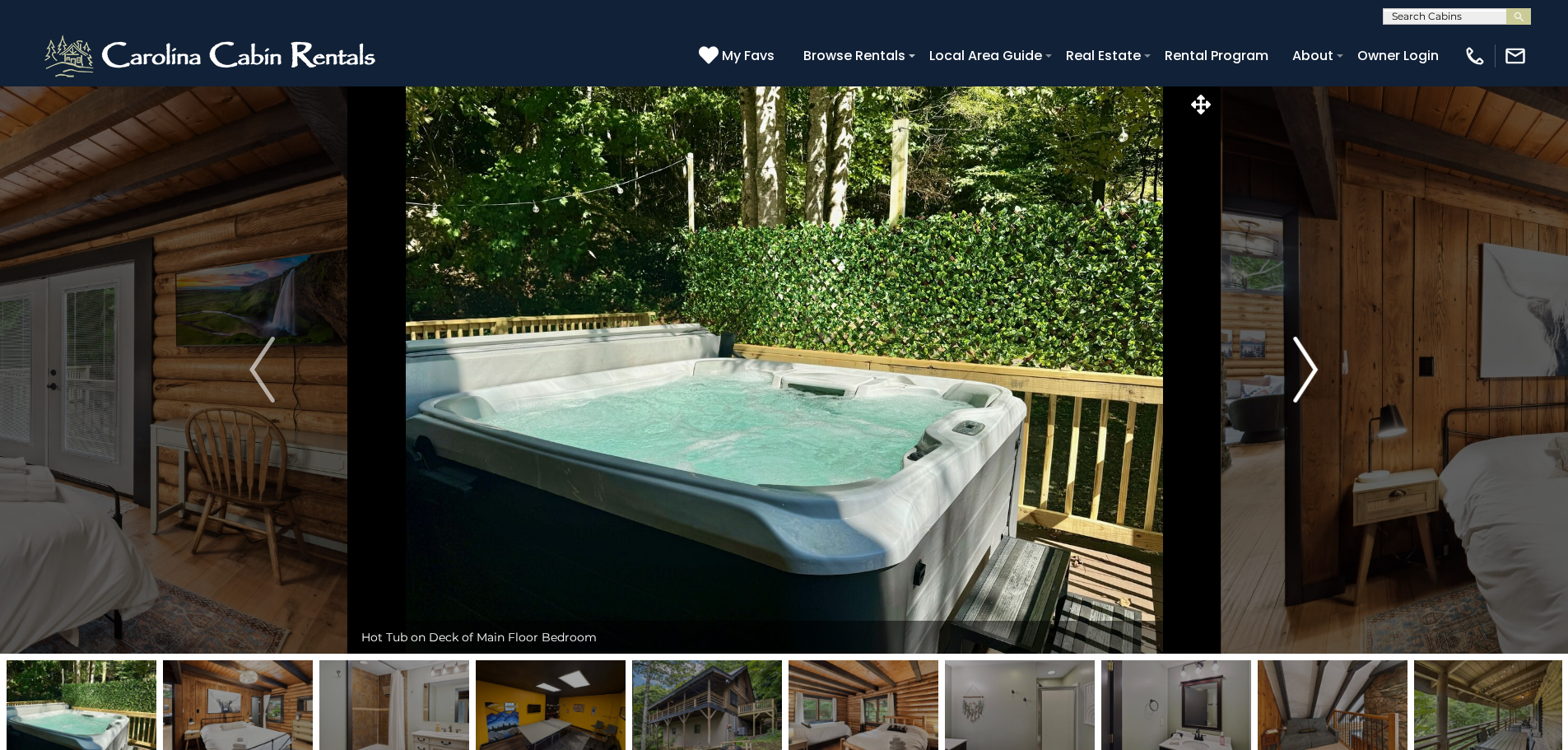
click at [1305, 370] on img "Next" at bounding box center [1305, 369] width 24 height 66
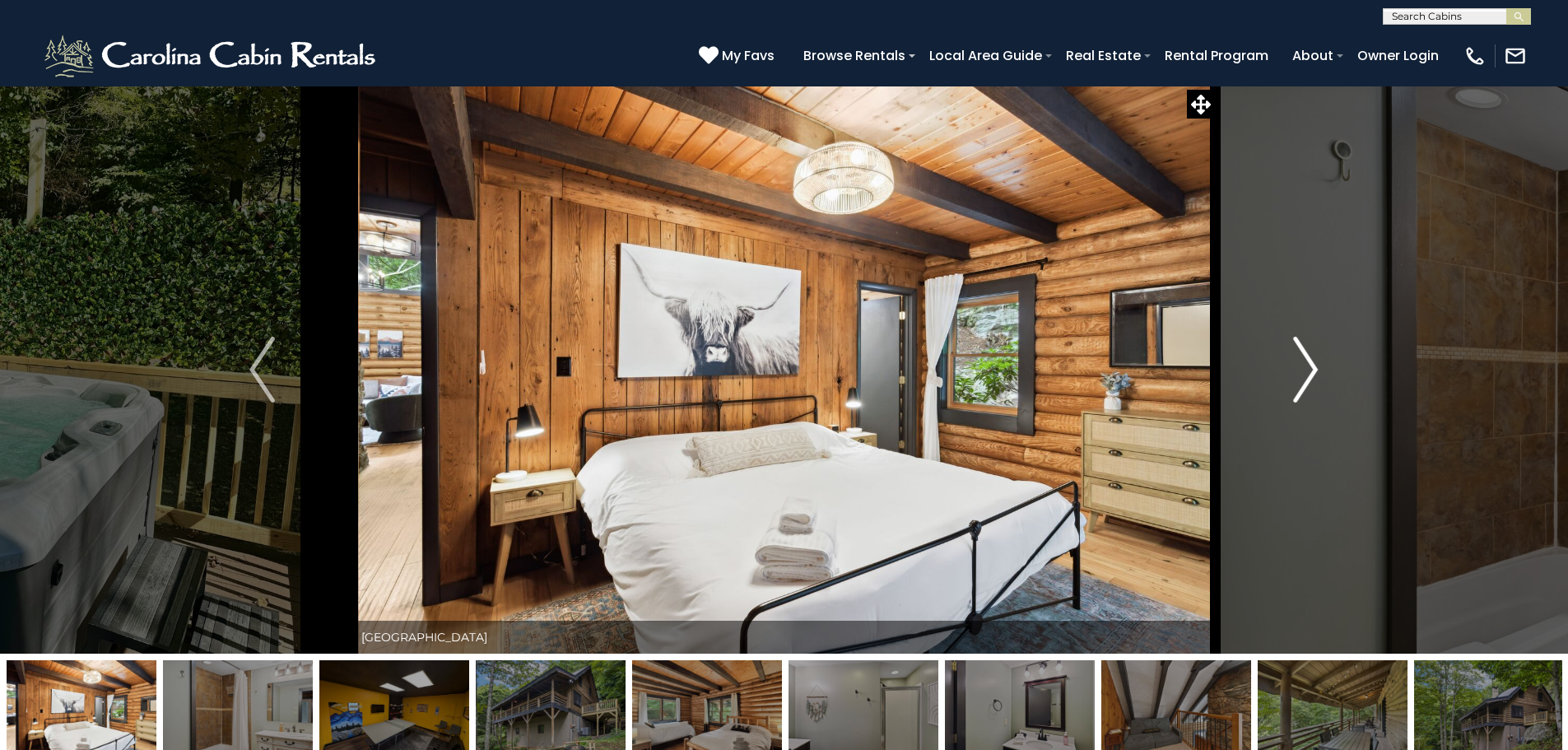
click at [1305, 370] on img "Next" at bounding box center [1305, 369] width 24 height 66
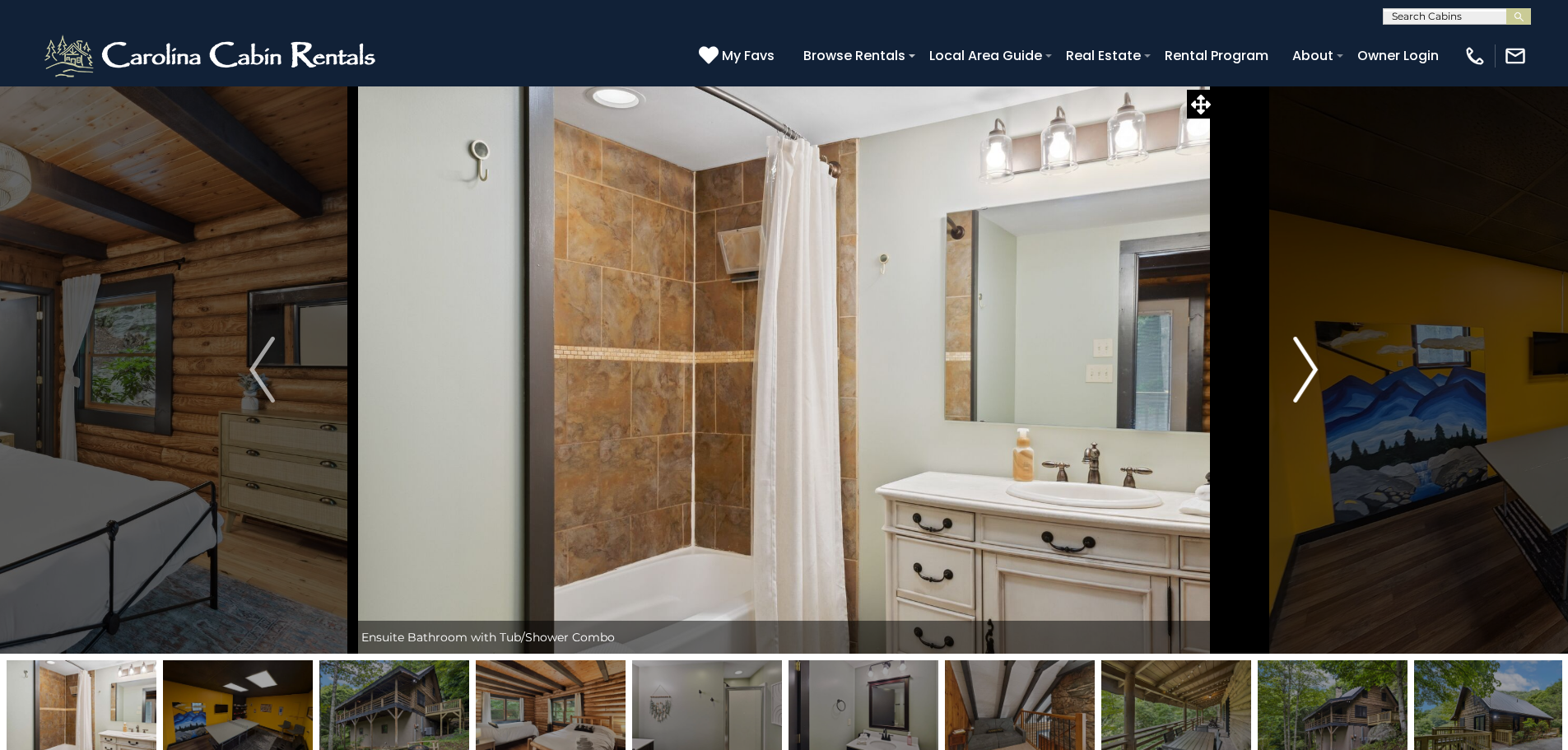
click at [1305, 370] on img "Next" at bounding box center [1305, 369] width 24 height 66
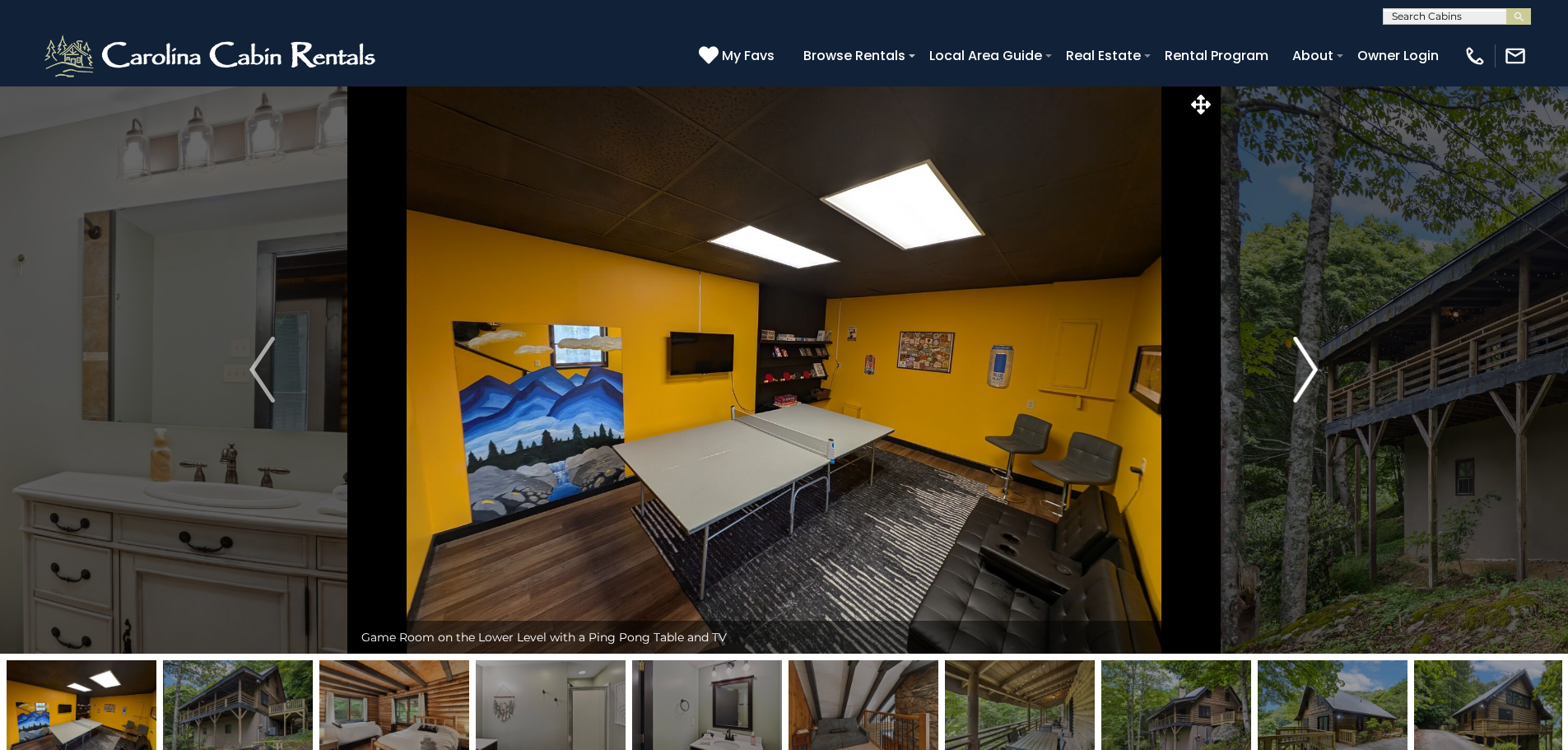
click at [1305, 370] on img "Next" at bounding box center [1305, 369] width 24 height 66
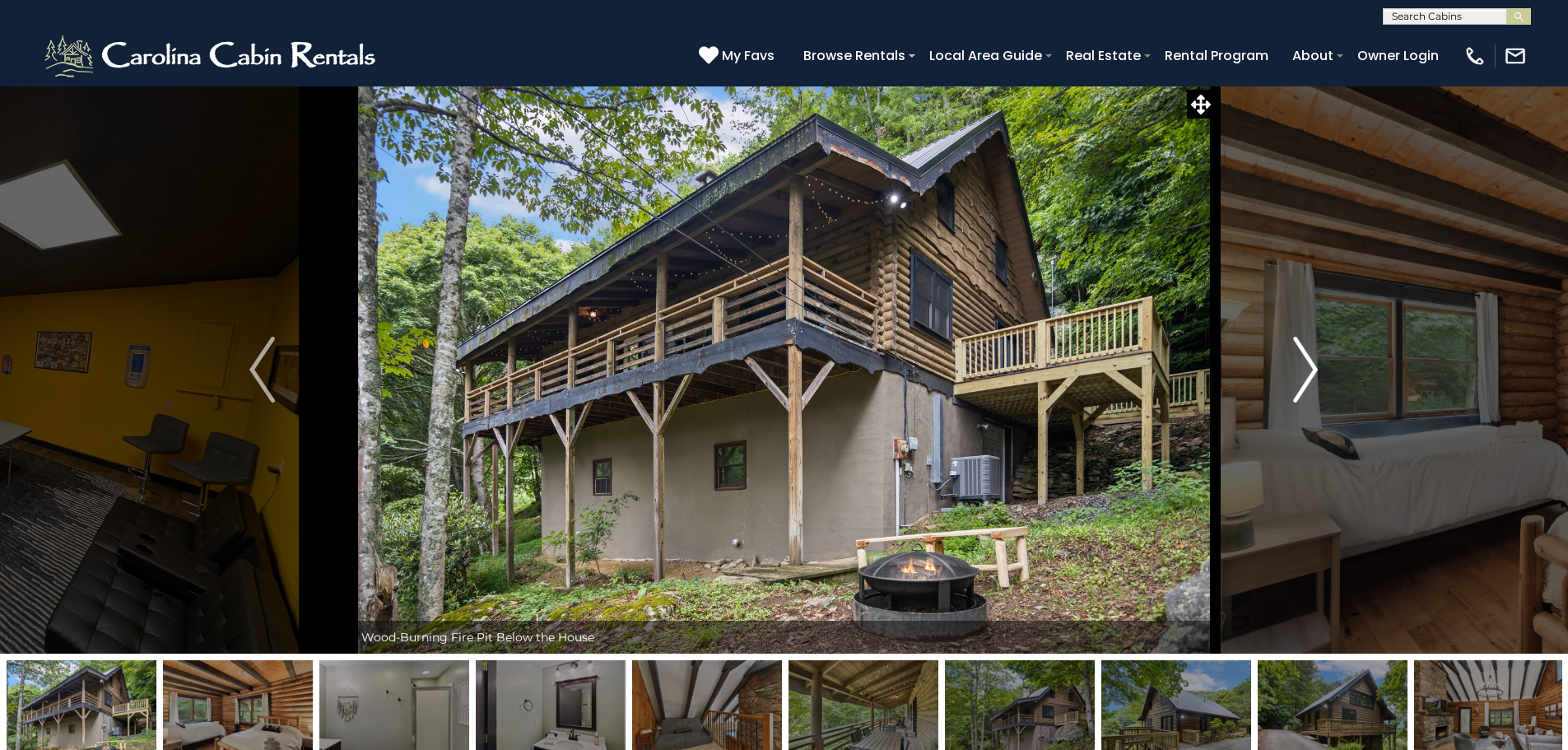
click at [1305, 370] on img "Next" at bounding box center [1305, 369] width 24 height 66
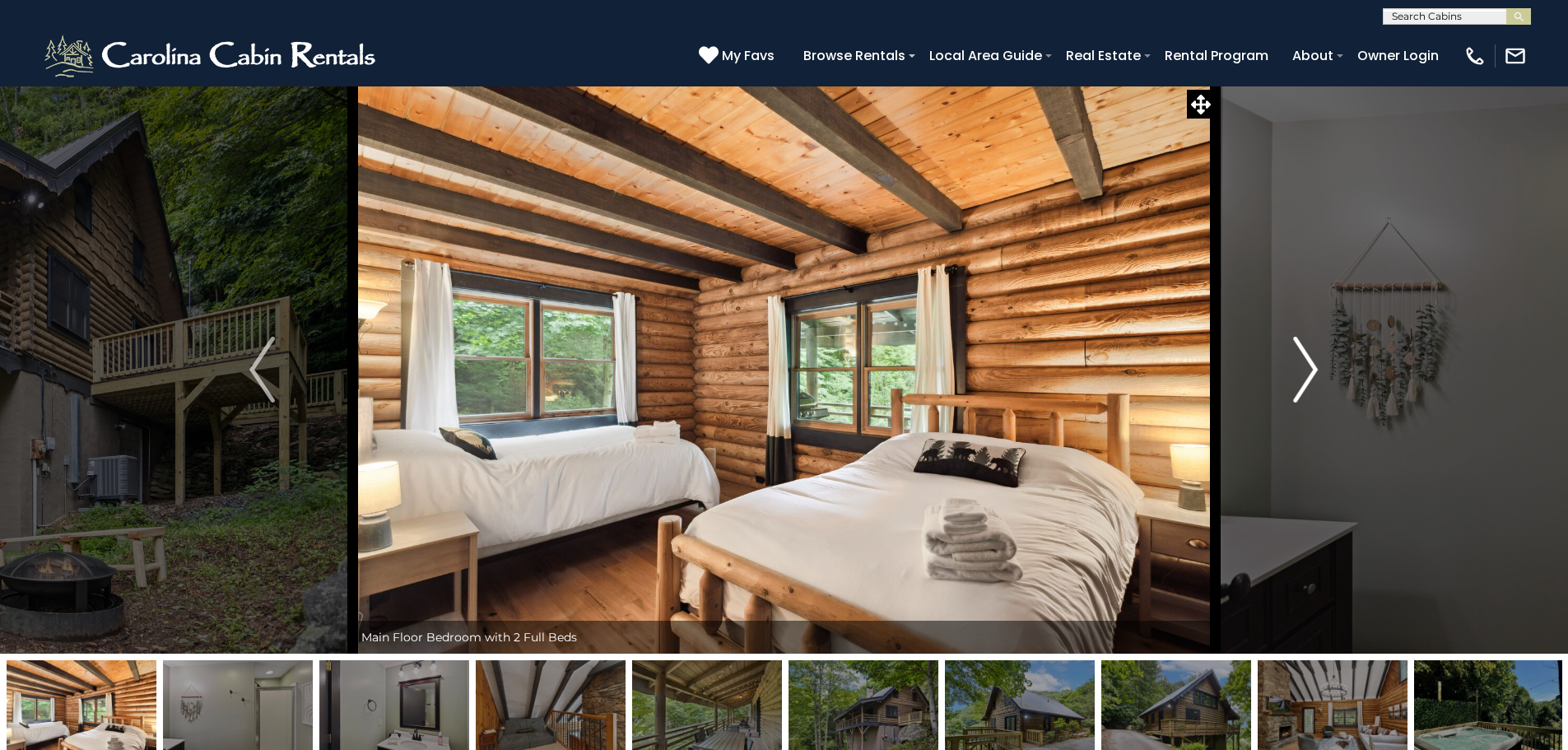
click at [1305, 370] on img "Next" at bounding box center [1305, 369] width 24 height 66
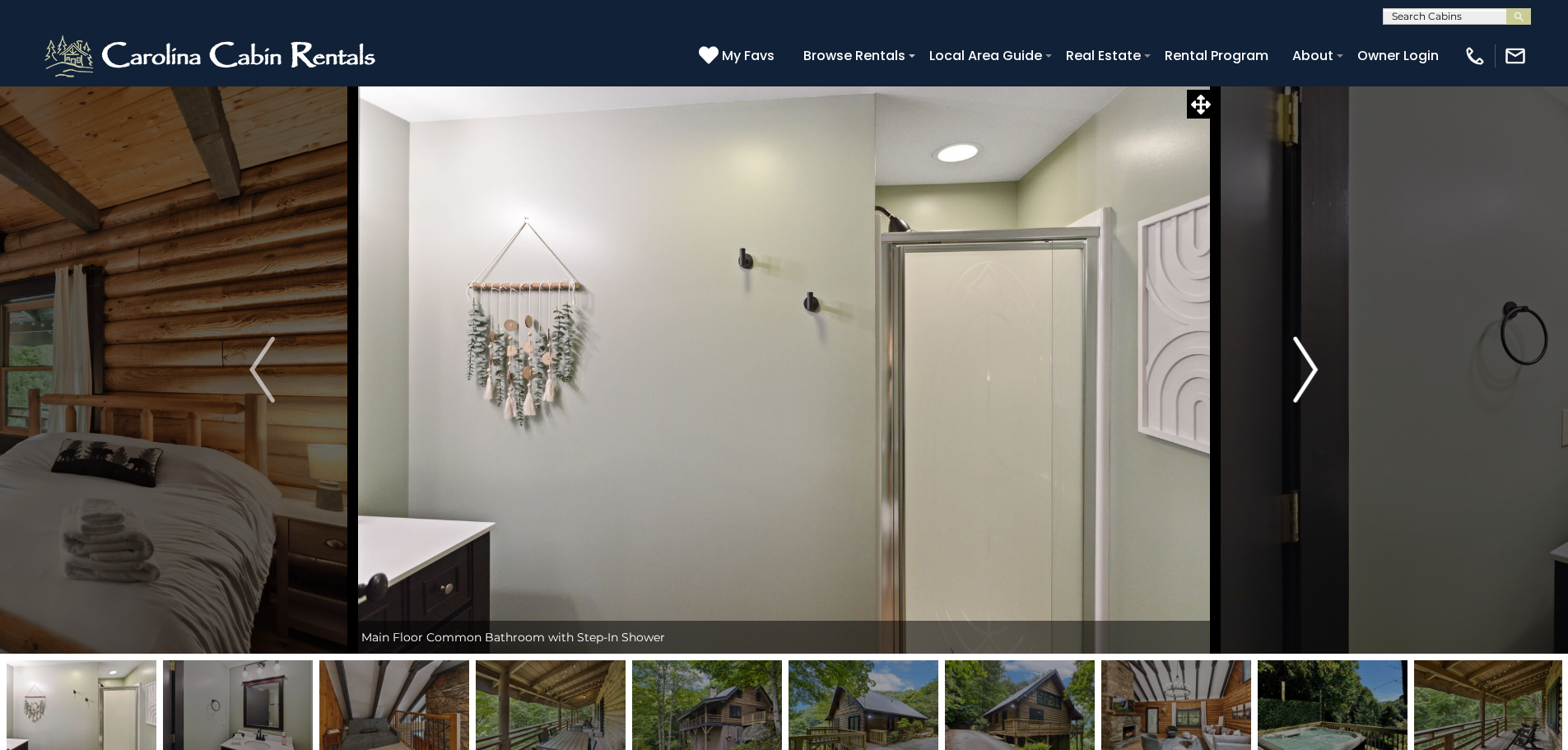
click at [1305, 370] on img "Next" at bounding box center [1305, 369] width 24 height 66
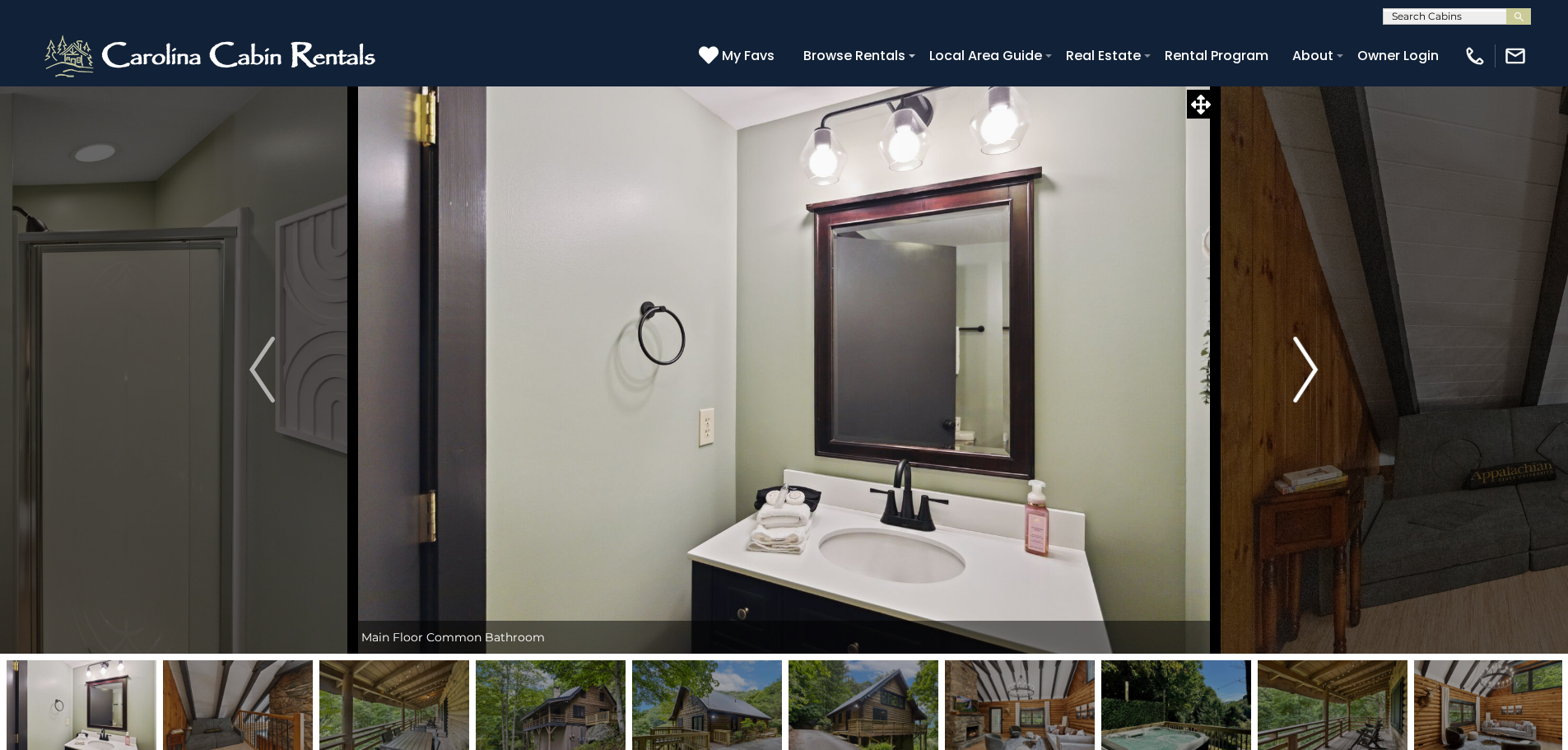
click at [1305, 370] on img "Next" at bounding box center [1305, 369] width 24 height 66
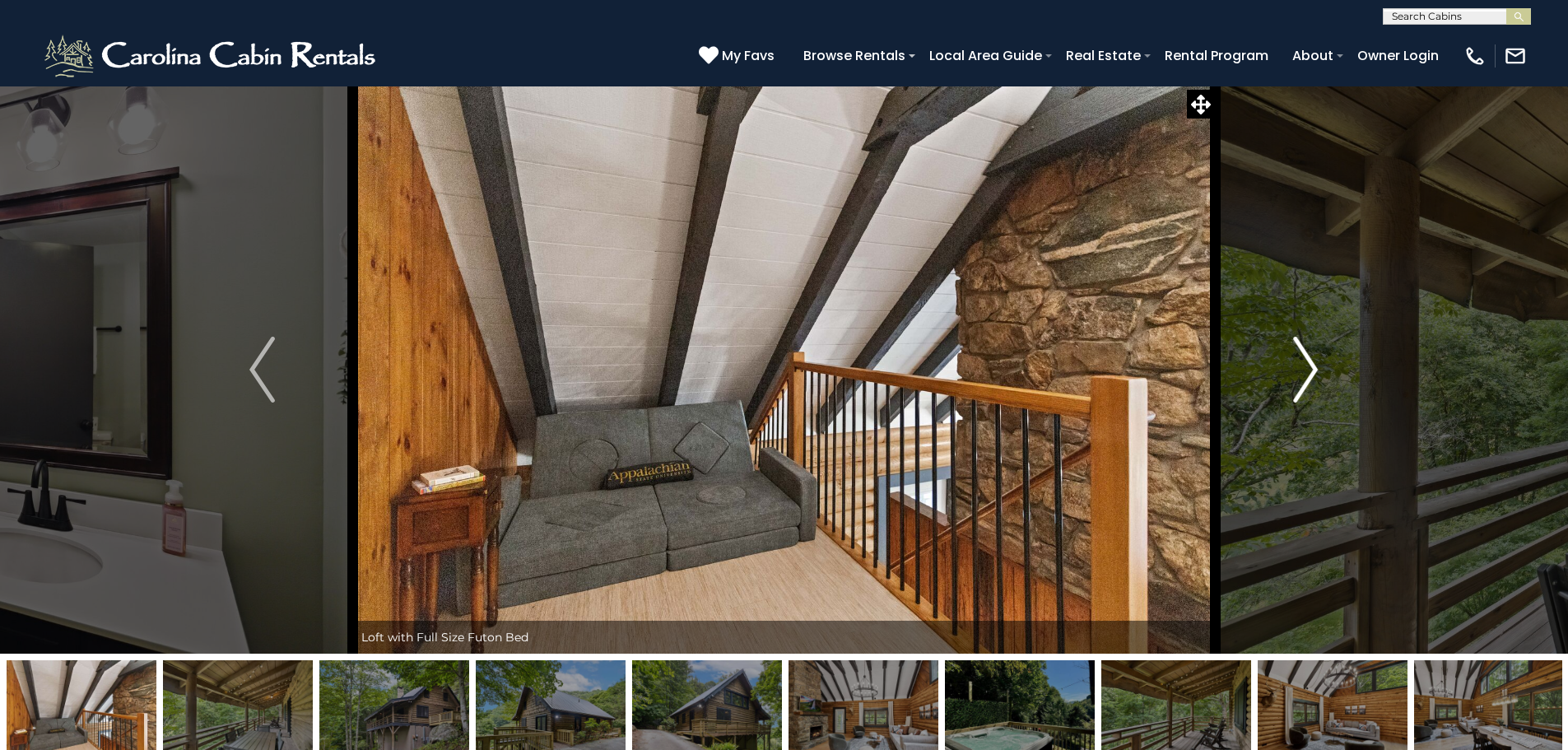
click at [1305, 370] on img "Next" at bounding box center [1305, 369] width 24 height 66
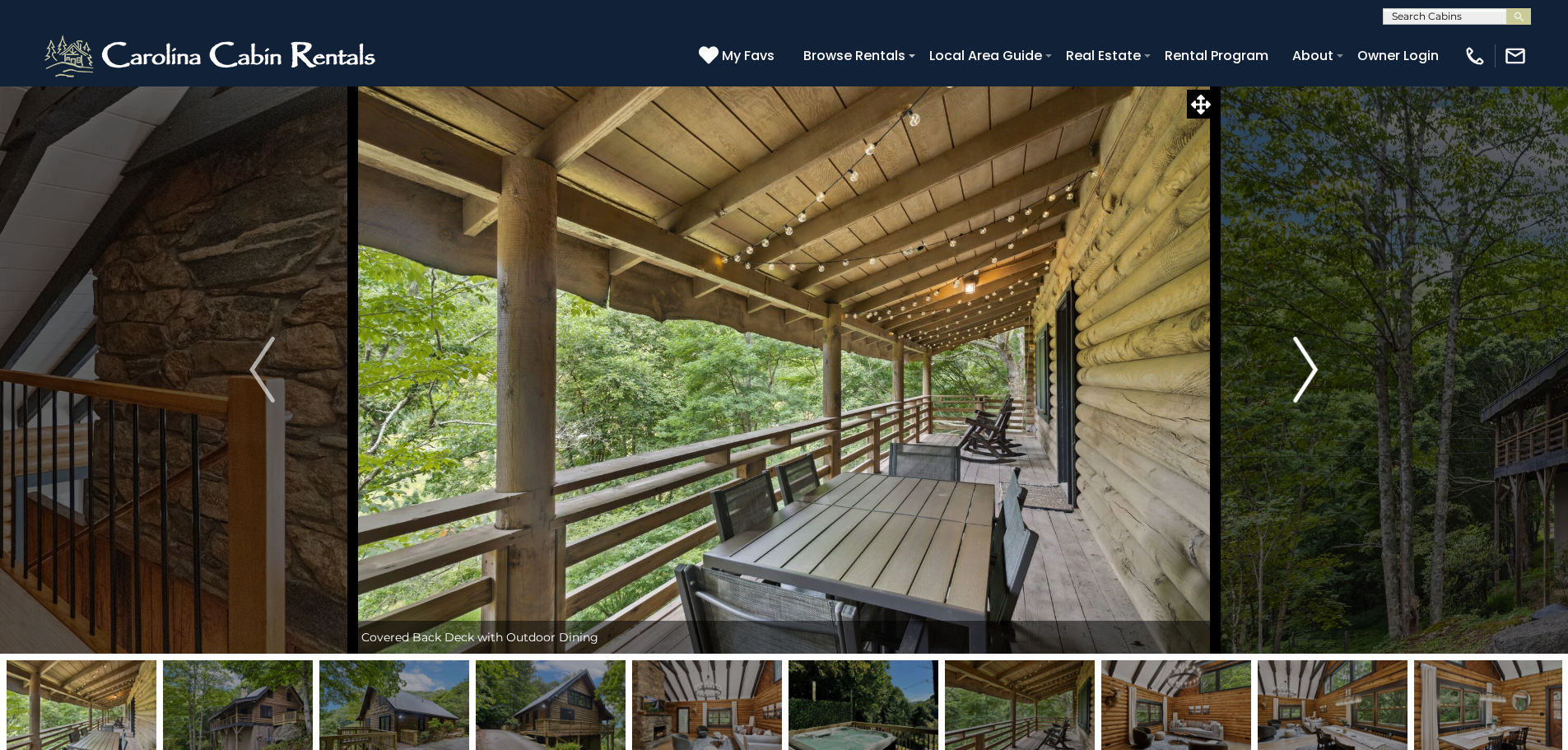
click at [1305, 370] on img "Next" at bounding box center [1305, 369] width 24 height 66
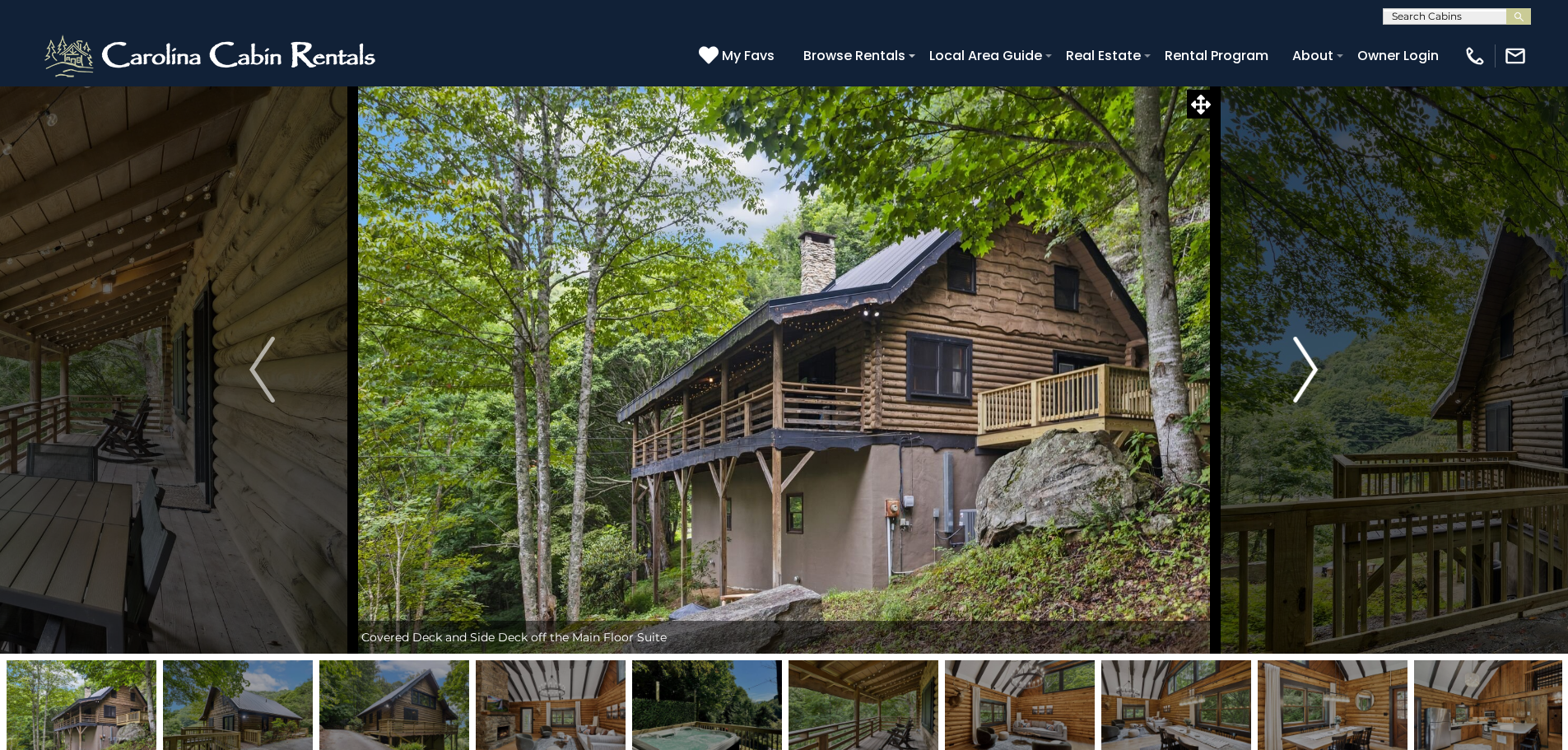
click at [1305, 370] on img "Next" at bounding box center [1305, 369] width 24 height 66
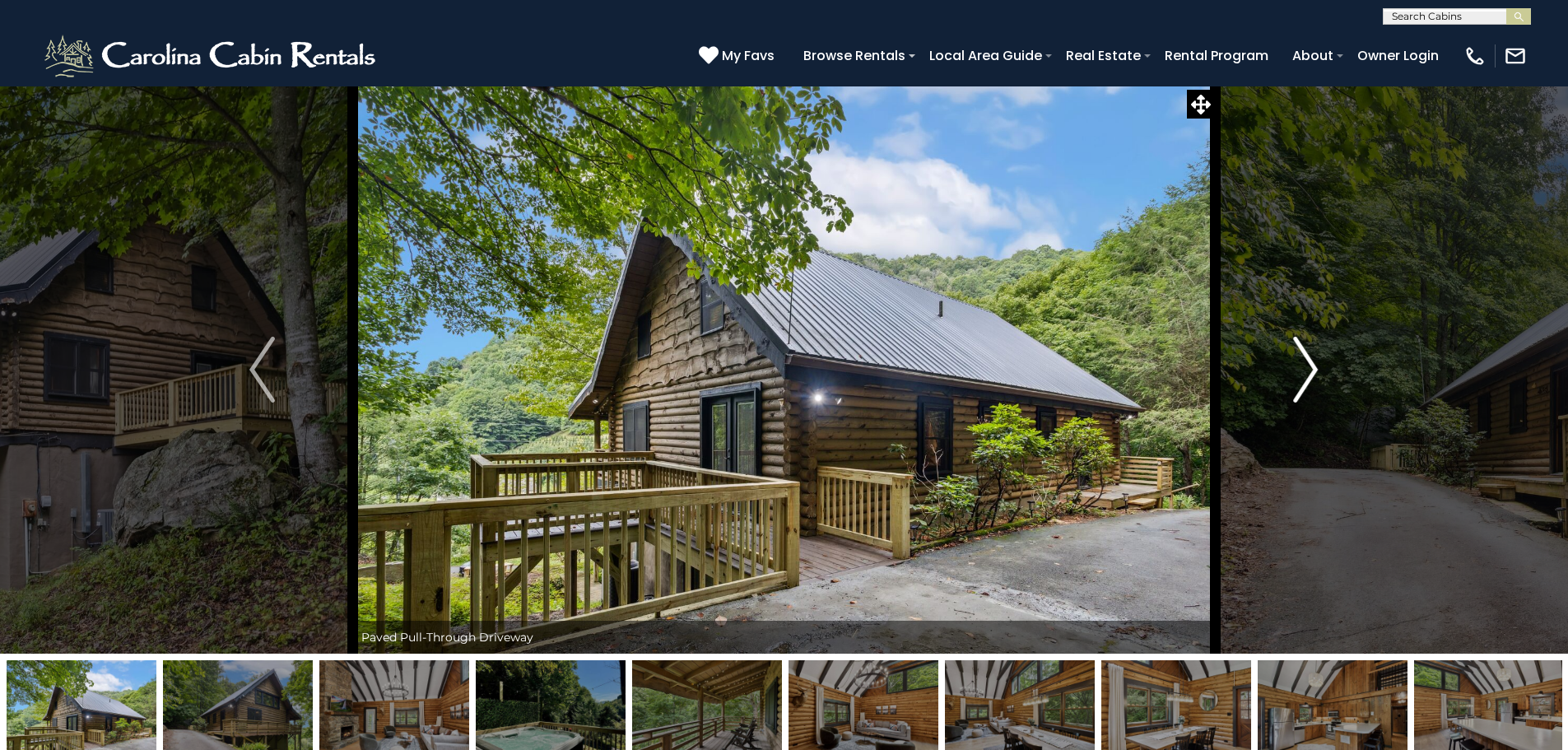
click at [1305, 370] on img "Next" at bounding box center [1305, 369] width 24 height 66
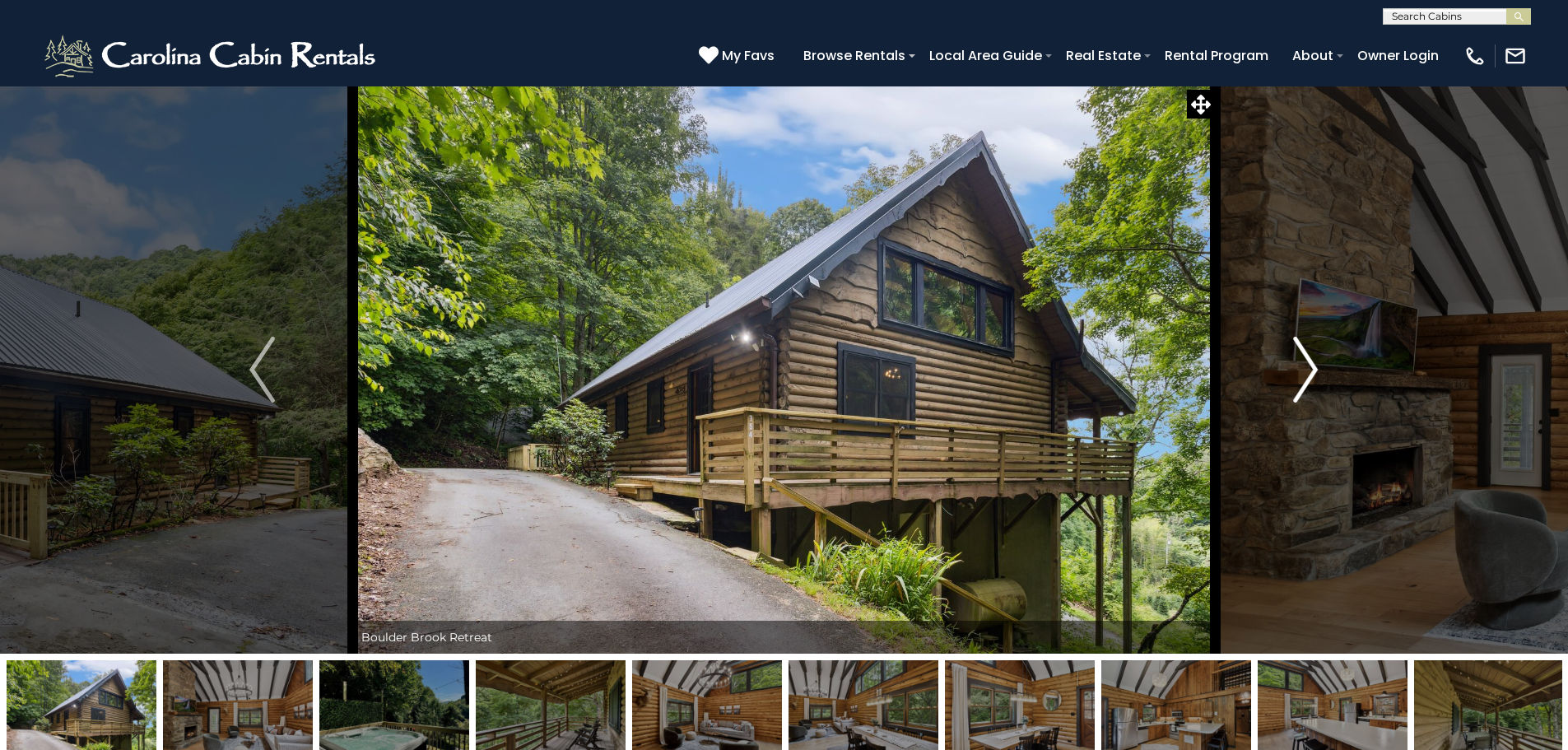
click at [1305, 370] on img "Next" at bounding box center [1305, 369] width 24 height 66
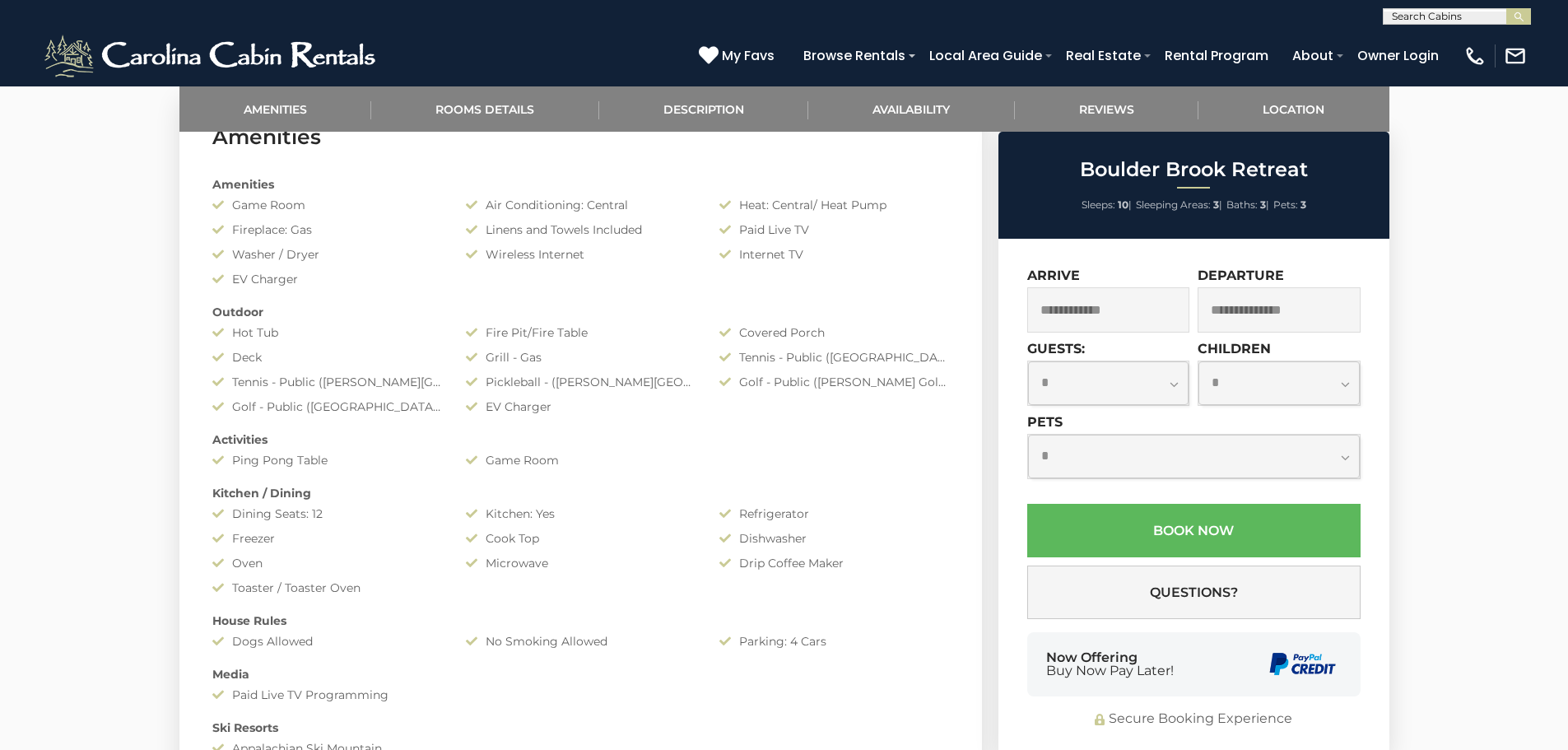
scroll to position [906, 0]
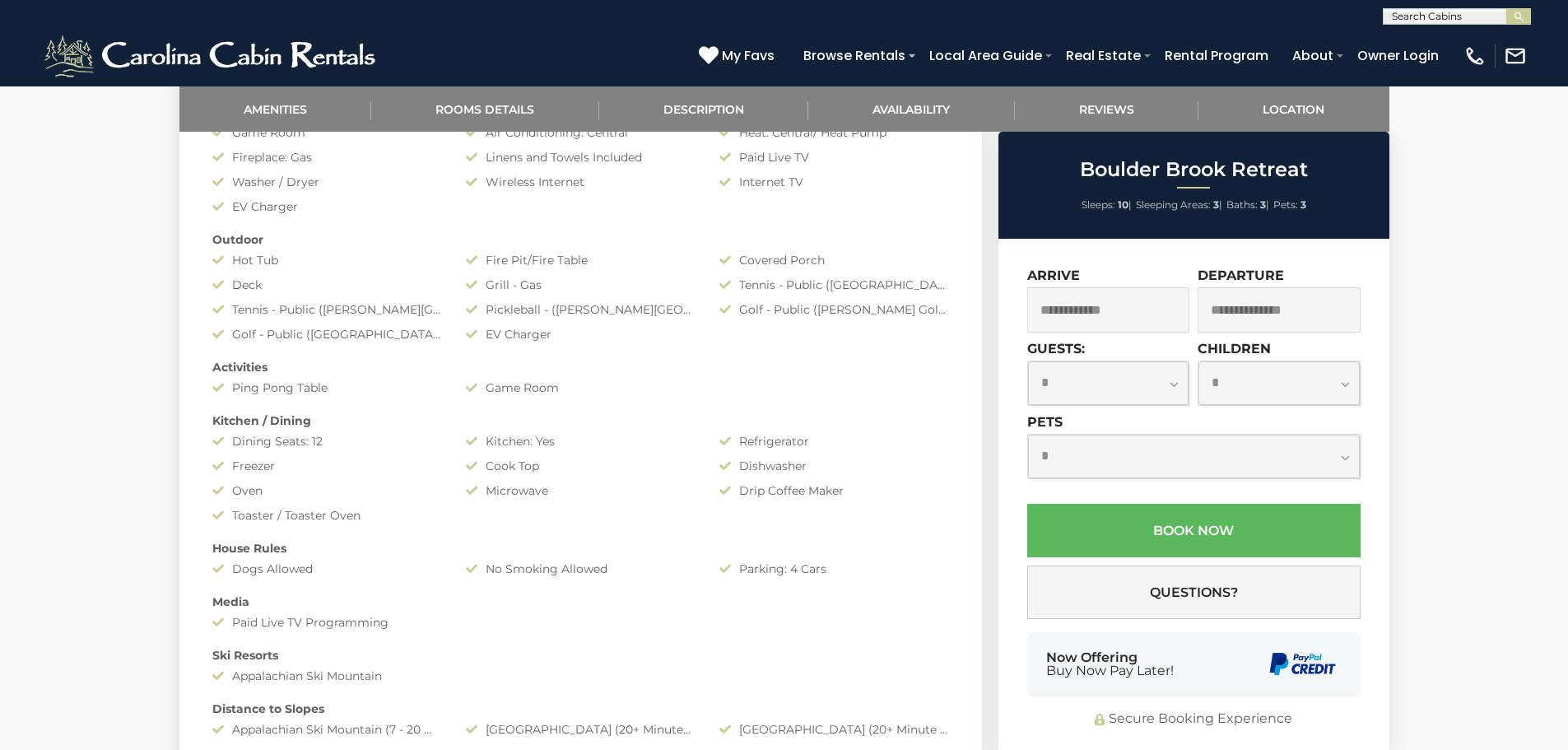
click at [1194, 322] on div "Departure" at bounding box center [1277, 304] width 167 height 73
click at [1164, 316] on input "text" at bounding box center [1109, 310] width 163 height 45
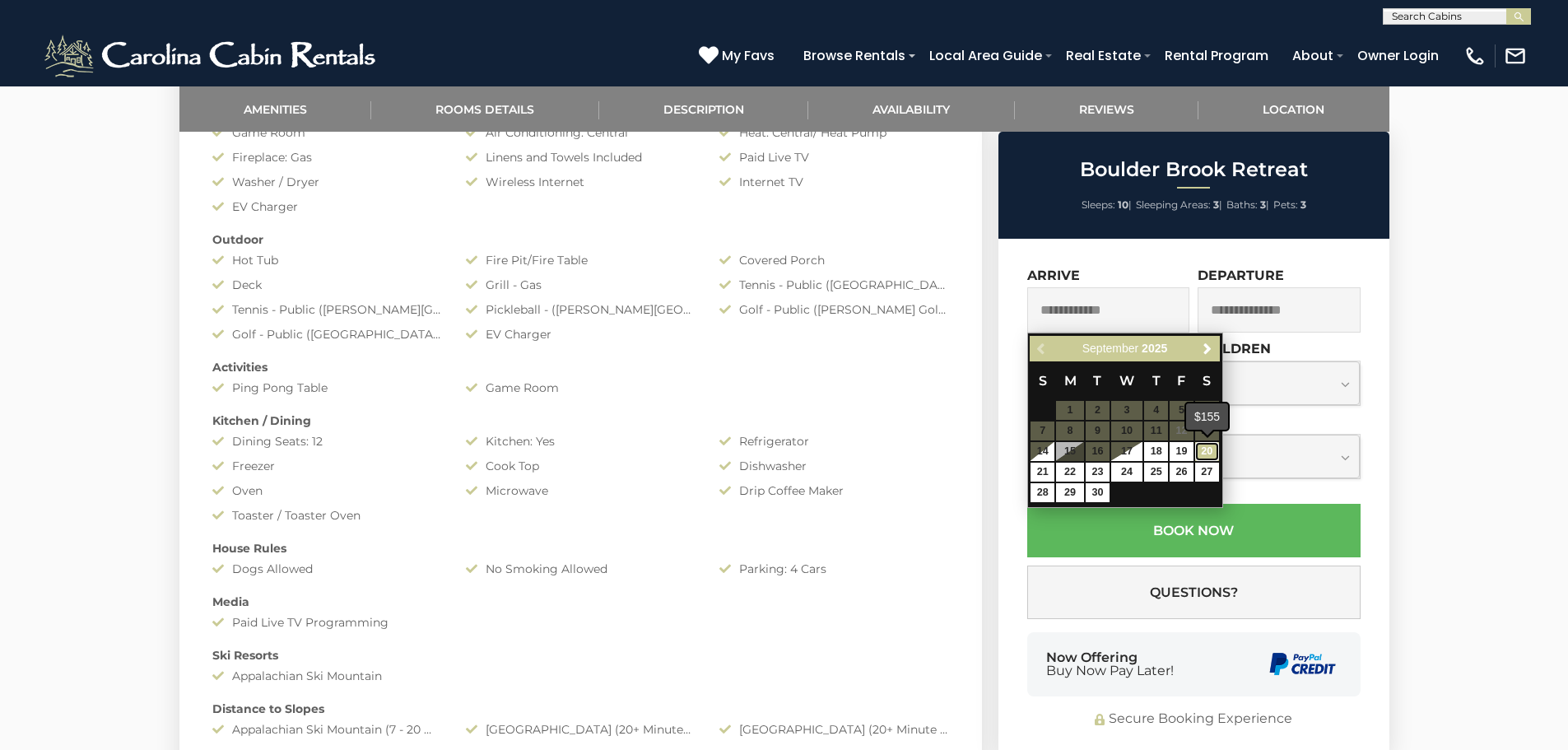
click at [1196, 448] on link "20" at bounding box center [1207, 451] width 23 height 19
type input "**********"
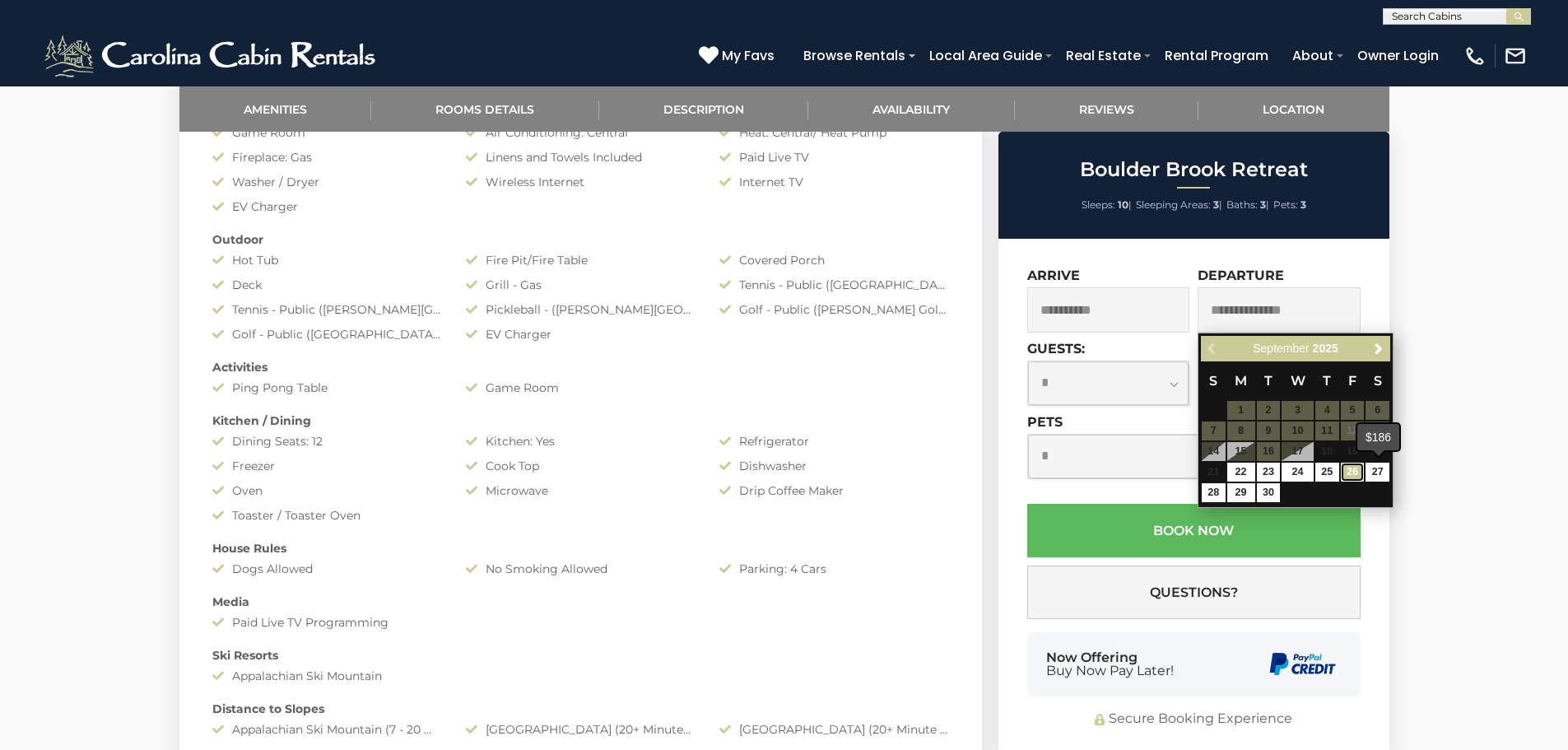
click at [1357, 468] on link "26" at bounding box center [1353, 472] width 23 height 19
type input "**********"
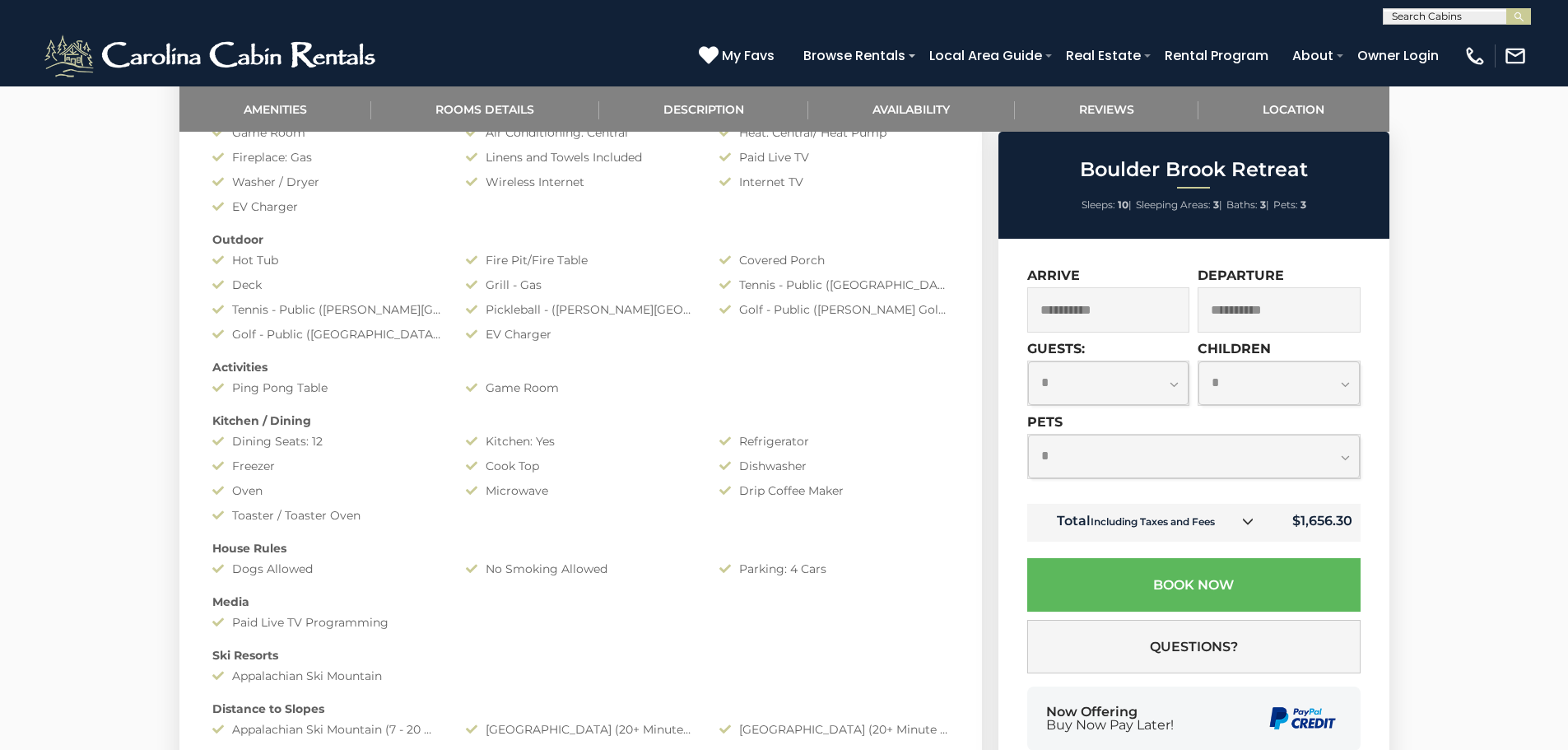
click at [1174, 384] on select "**********" at bounding box center [1109, 383] width 161 height 44
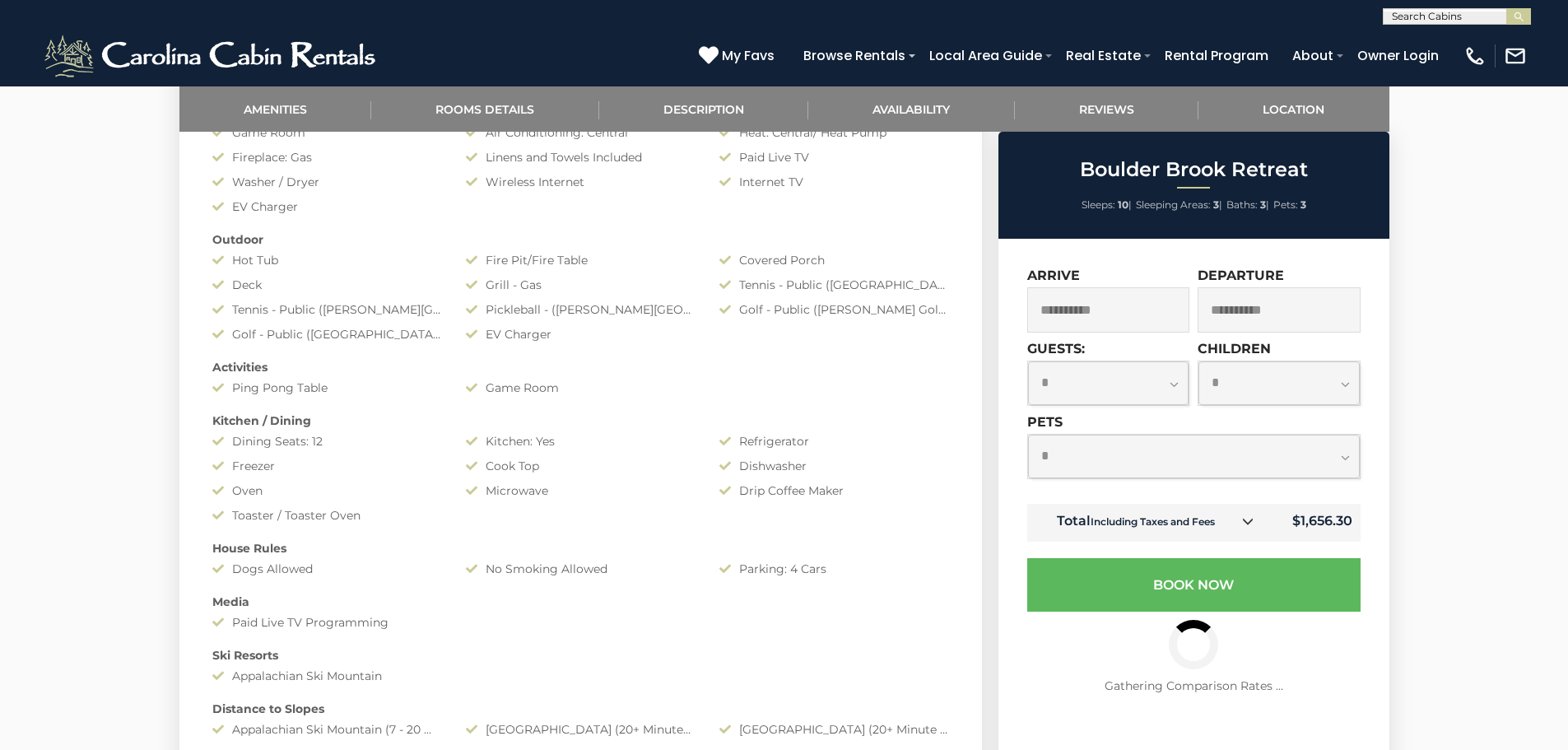
select select "*"
click at [1029, 361] on select "**********" at bounding box center [1109, 383] width 161 height 44
click at [1348, 460] on select "**********" at bounding box center [1194, 456] width 332 height 44
select select "*"
click at [1029, 435] on select "**********" at bounding box center [1194, 456] width 332 height 44
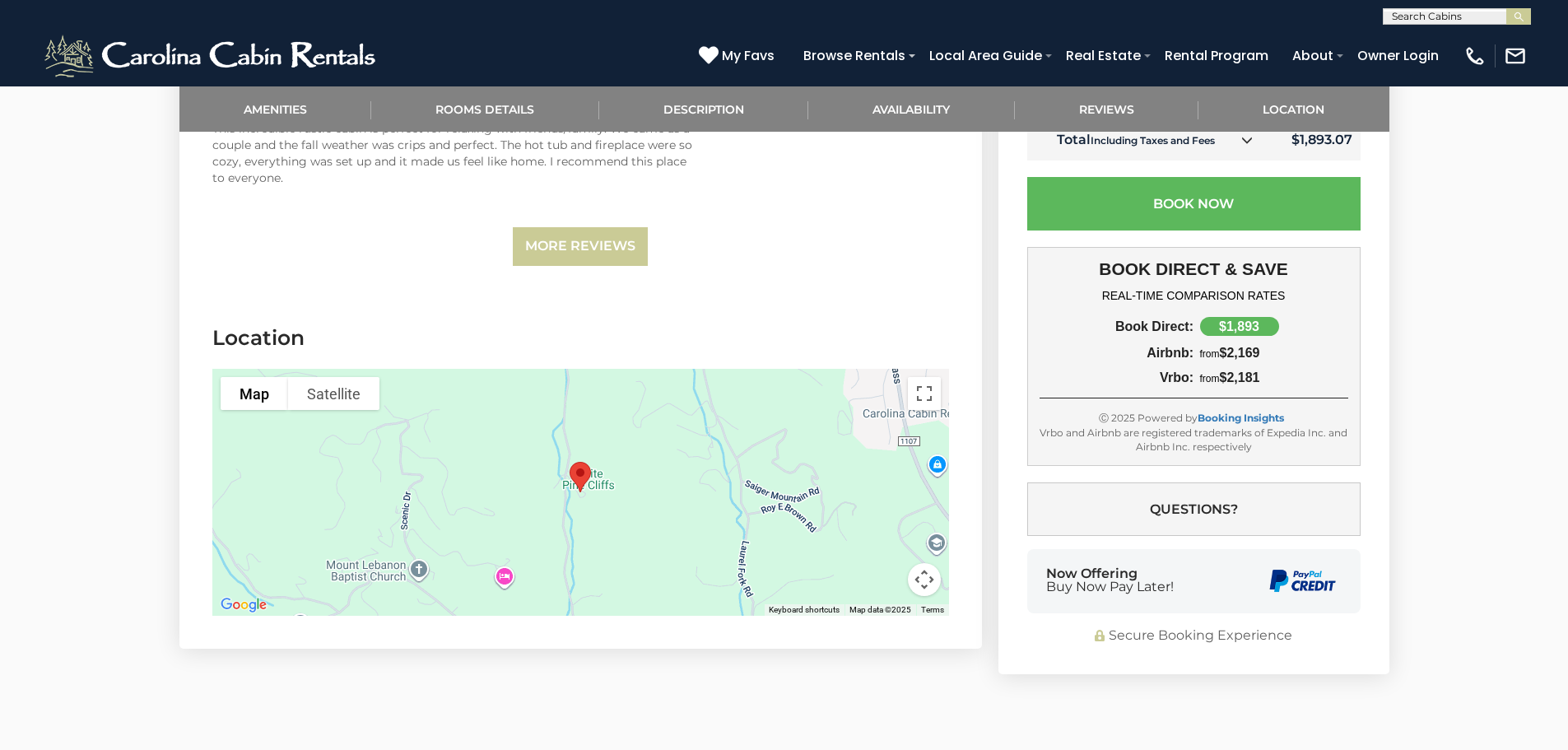
scroll to position [4035, 0]
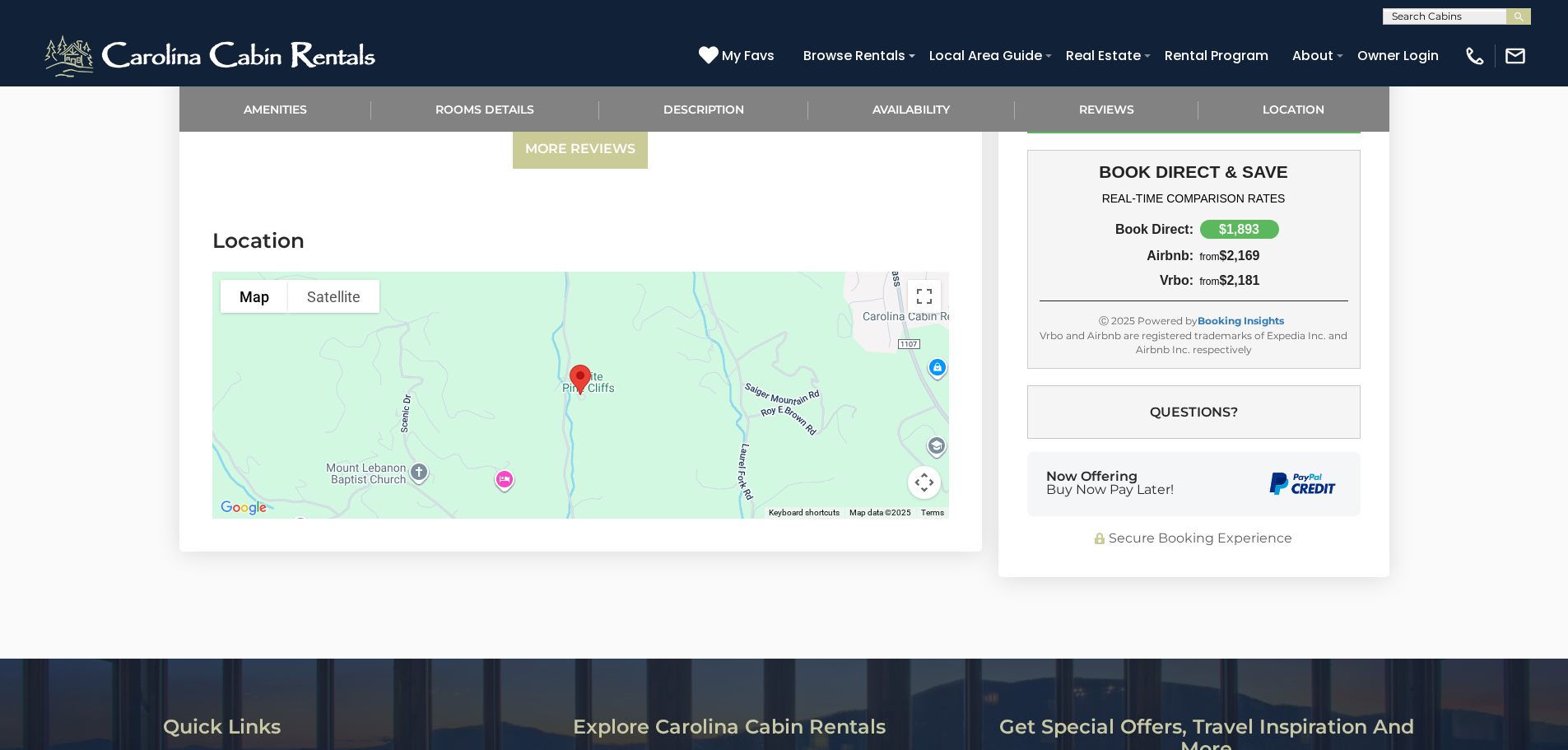
click at [924, 466] on button "Map camera controls" at bounding box center [925, 483] width 33 height 33
click at [921, 280] on button "Toggle fullscreen view" at bounding box center [925, 297] width 33 height 33
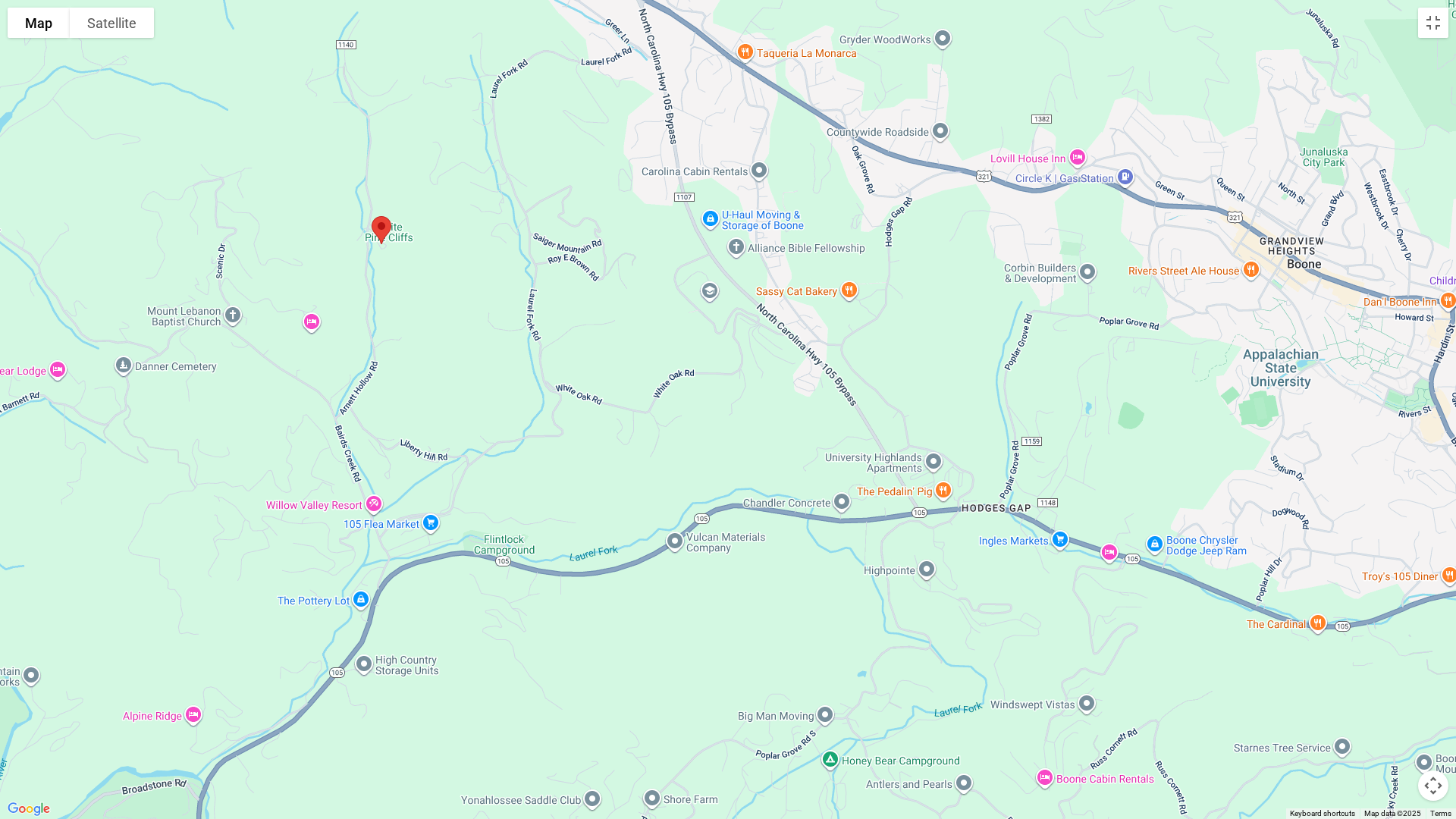
drag, startPoint x: 1033, startPoint y: 461, endPoint x: 685, endPoint y: 295, distance: 385.6
click at [685, 295] on div at bounding box center [728, 410] width 1456 height 819
click at [1432, 690] on button "Map camera controls" at bounding box center [1433, 787] width 31 height 31
click at [1391, 690] on button "Zoom out" at bounding box center [1396, 787] width 31 height 31
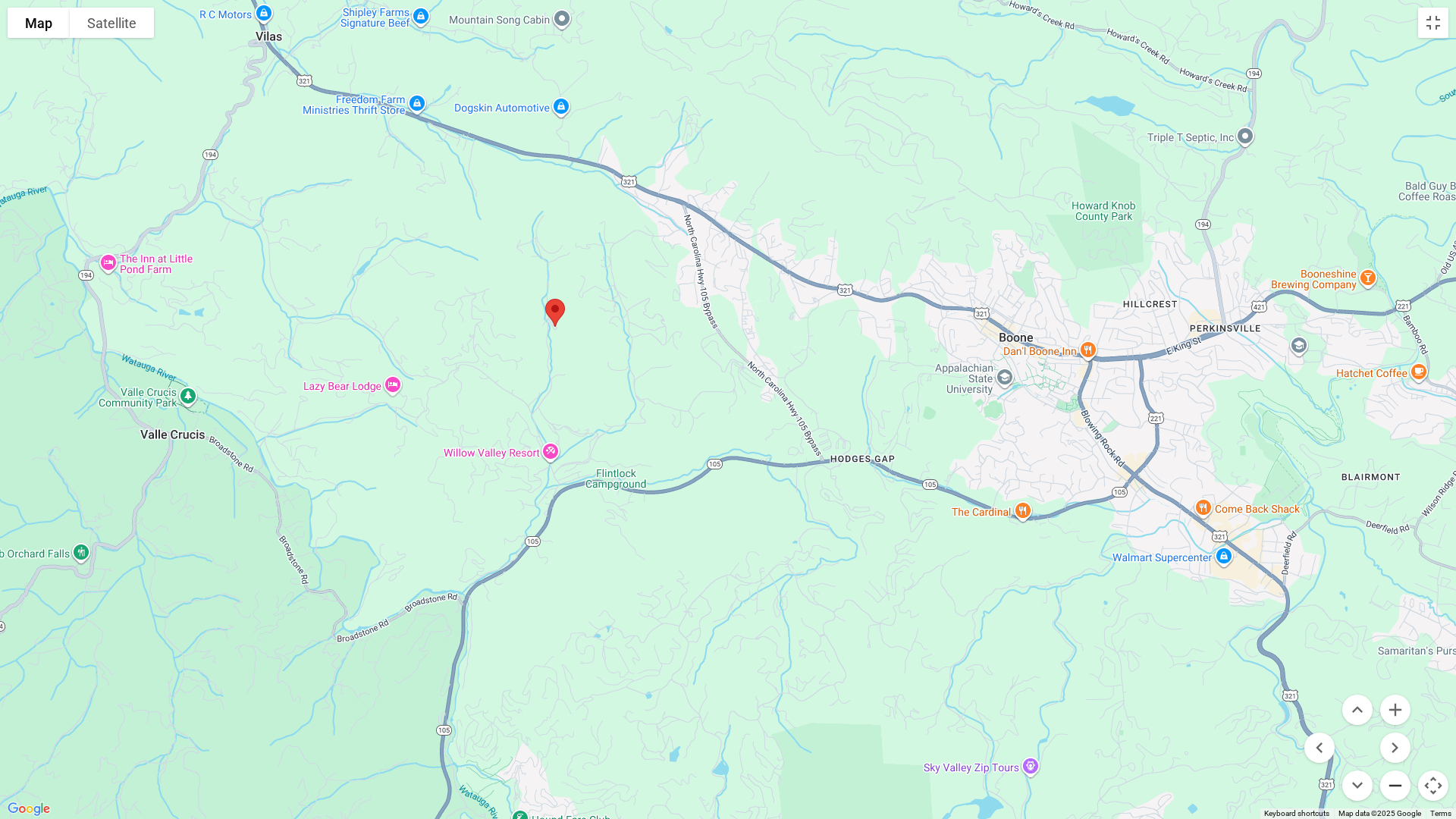
click at [1391, 690] on button "Zoom out" at bounding box center [1396, 787] width 31 height 31
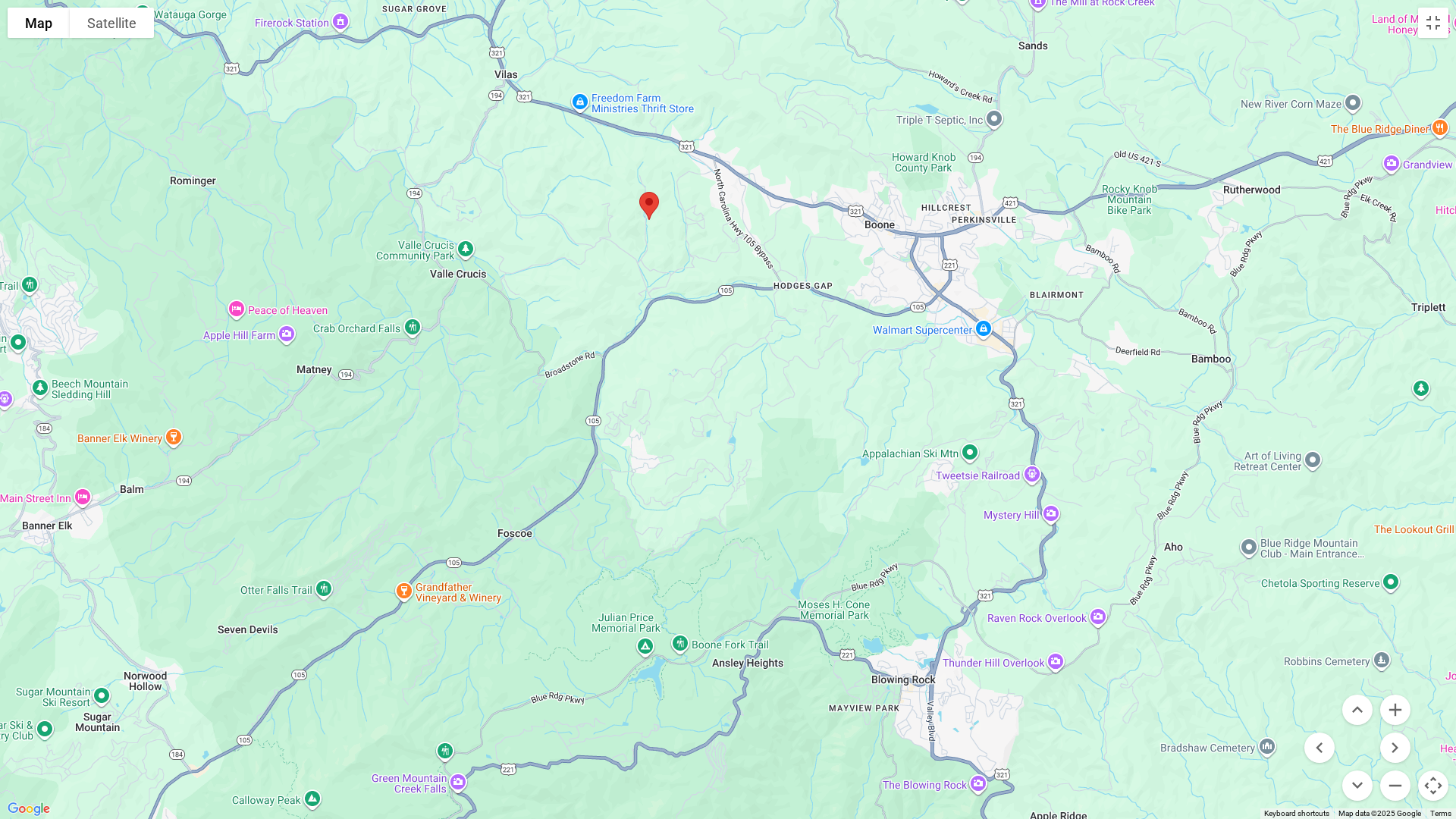
drag, startPoint x: 1165, startPoint y: 727, endPoint x: 1172, endPoint y: 573, distance: 154.2
click at [1172, 573] on div at bounding box center [728, 410] width 1456 height 819
click at [1429, 21] on button "Toggle fullscreen view" at bounding box center [1433, 23] width 31 height 31
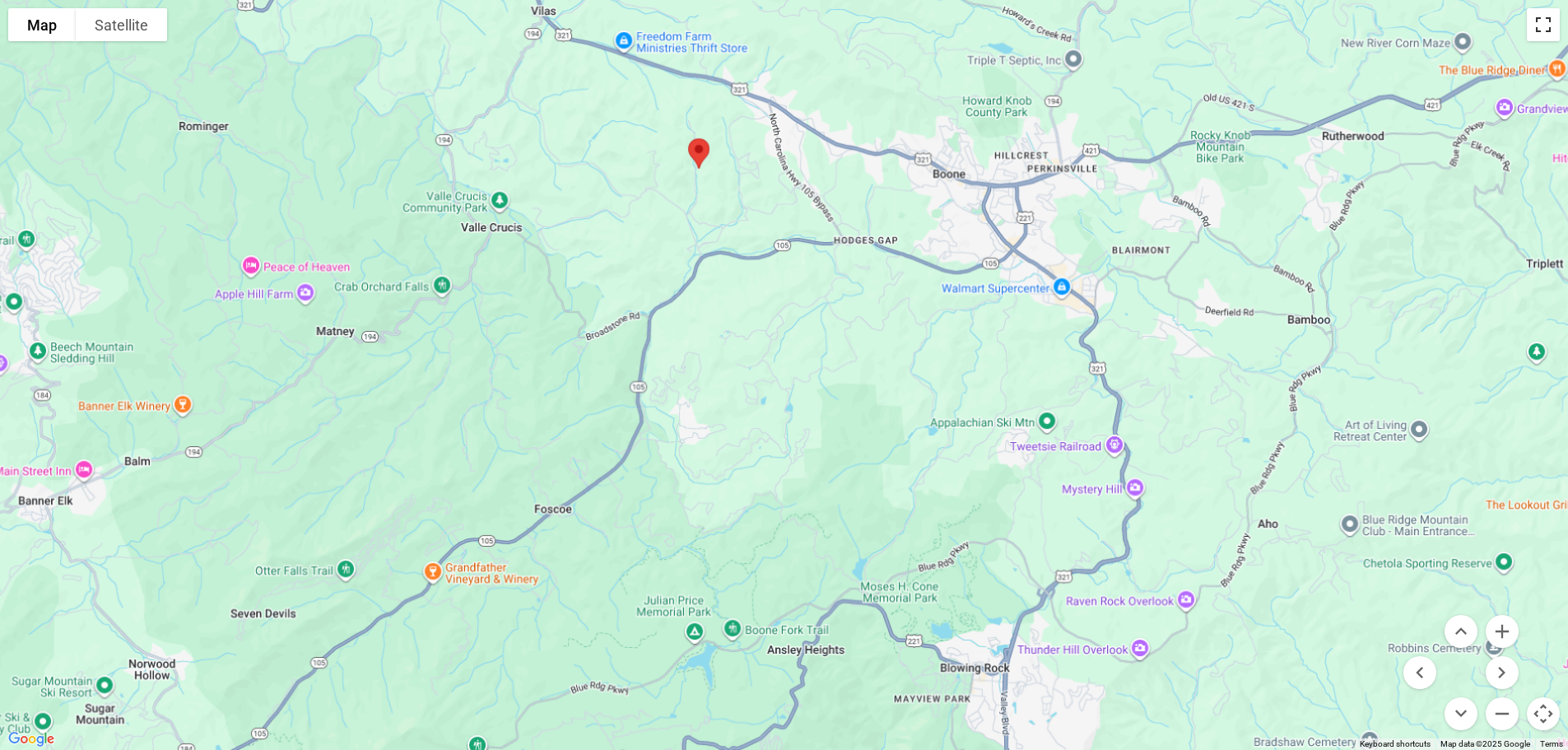
scroll to position [823, 0]
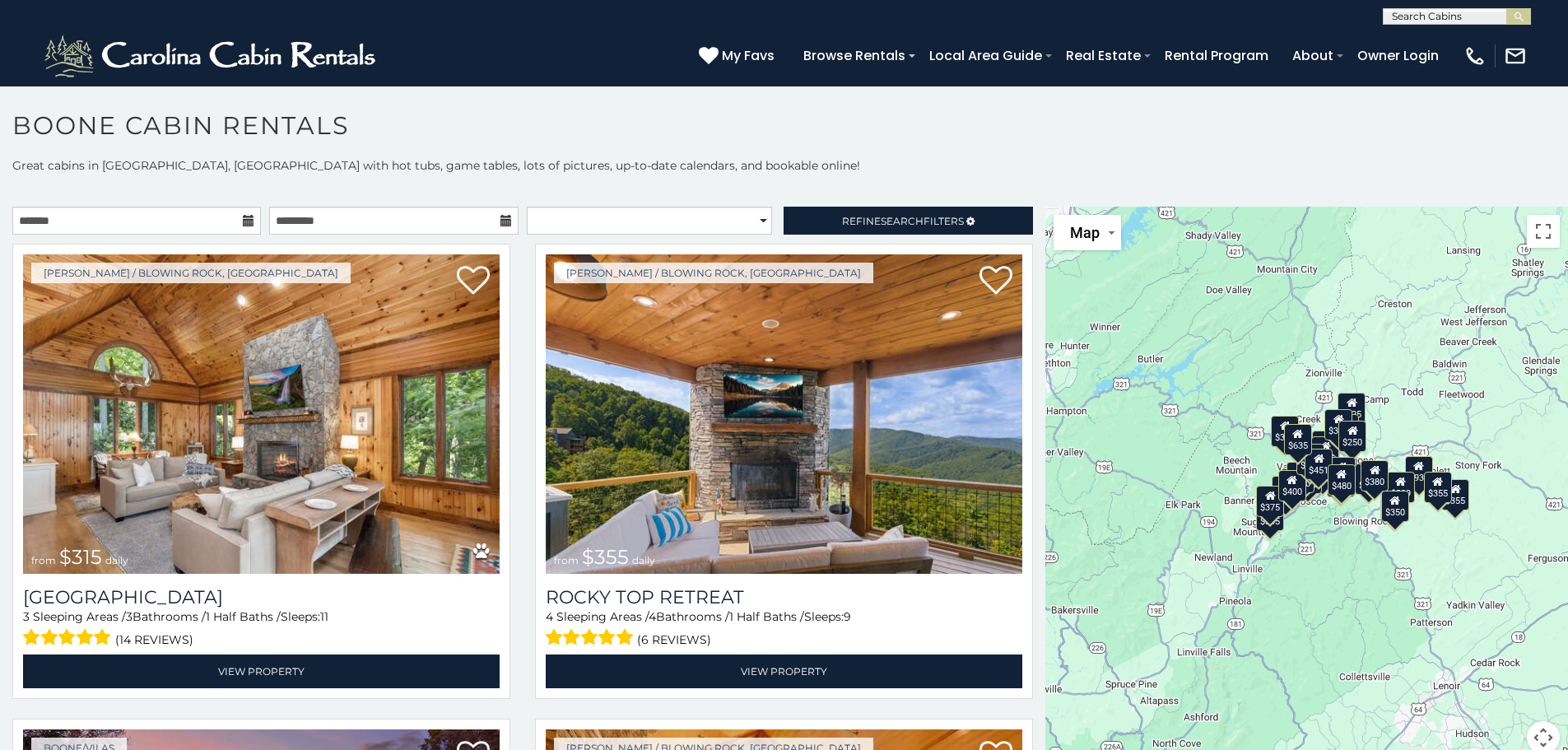
drag, startPoint x: 1206, startPoint y: 607, endPoint x: 1100, endPoint y: 607, distance: 106.0
click at [1100, 607] on div "$315 $355 $349 $480 $525 $635 $675 $930 $210 $225 $255 $299 $299 $305 $320 $325…" at bounding box center [1307, 491] width 523 height 568
click at [1536, 733] on button "Map camera controls" at bounding box center [1544, 738] width 33 height 33
click at [1502, 661] on button "Zoom in" at bounding box center [1502, 656] width 33 height 33
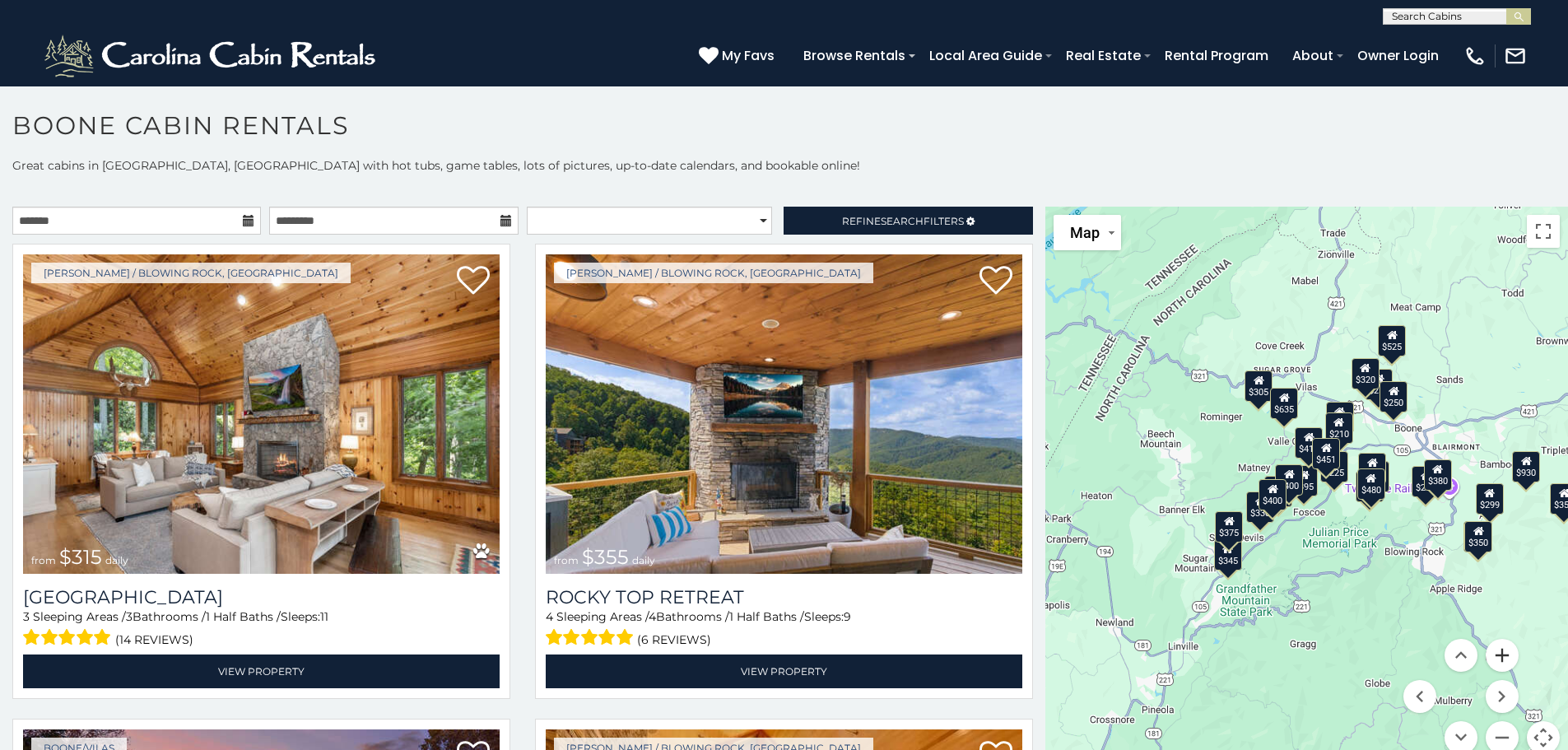
click at [1502, 661] on button "Zoom in" at bounding box center [1502, 656] width 33 height 33
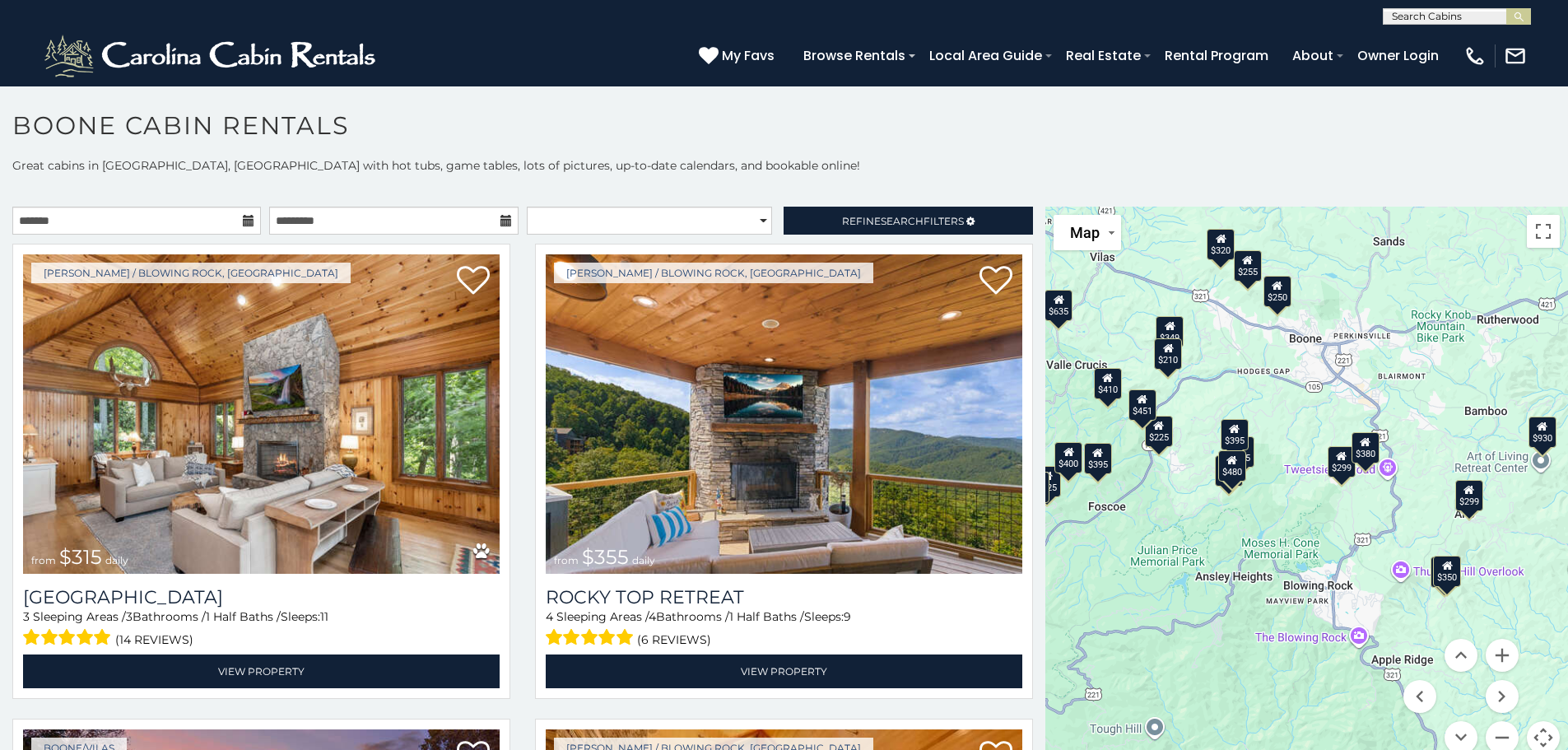
drag, startPoint x: 1322, startPoint y: 605, endPoint x: 1102, endPoint y: 582, distance: 221.2
click at [1102, 582] on div "$315 $355 $349 $480 $525 $635 $675 $930 $210 $225 $255 $299 $299 $305 $320 $325…" at bounding box center [1307, 491] width 523 height 568
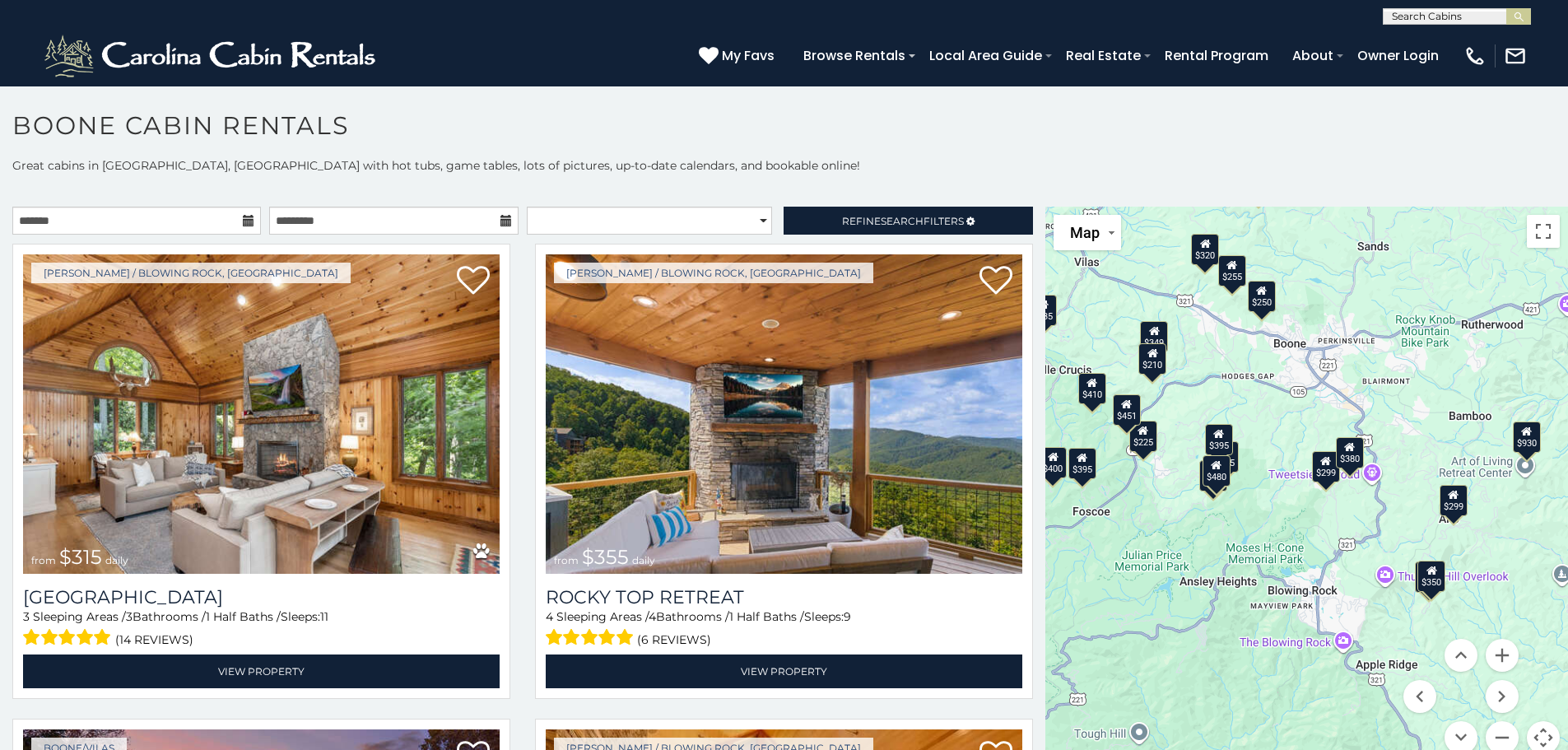
click at [1350, 592] on div "$315 $355 $349 $480 $525 $635 $675 $930 $210 $225 $255 $299 $299 $305 $320 $325…" at bounding box center [1307, 491] width 523 height 568
click at [1076, 223] on button "Map" at bounding box center [1087, 233] width 68 height 35
click at [753, 224] on select "**********" at bounding box center [649, 220] width 246 height 28
select select "*********"
click at [527, 207] on select "**********" at bounding box center [649, 220] width 246 height 28
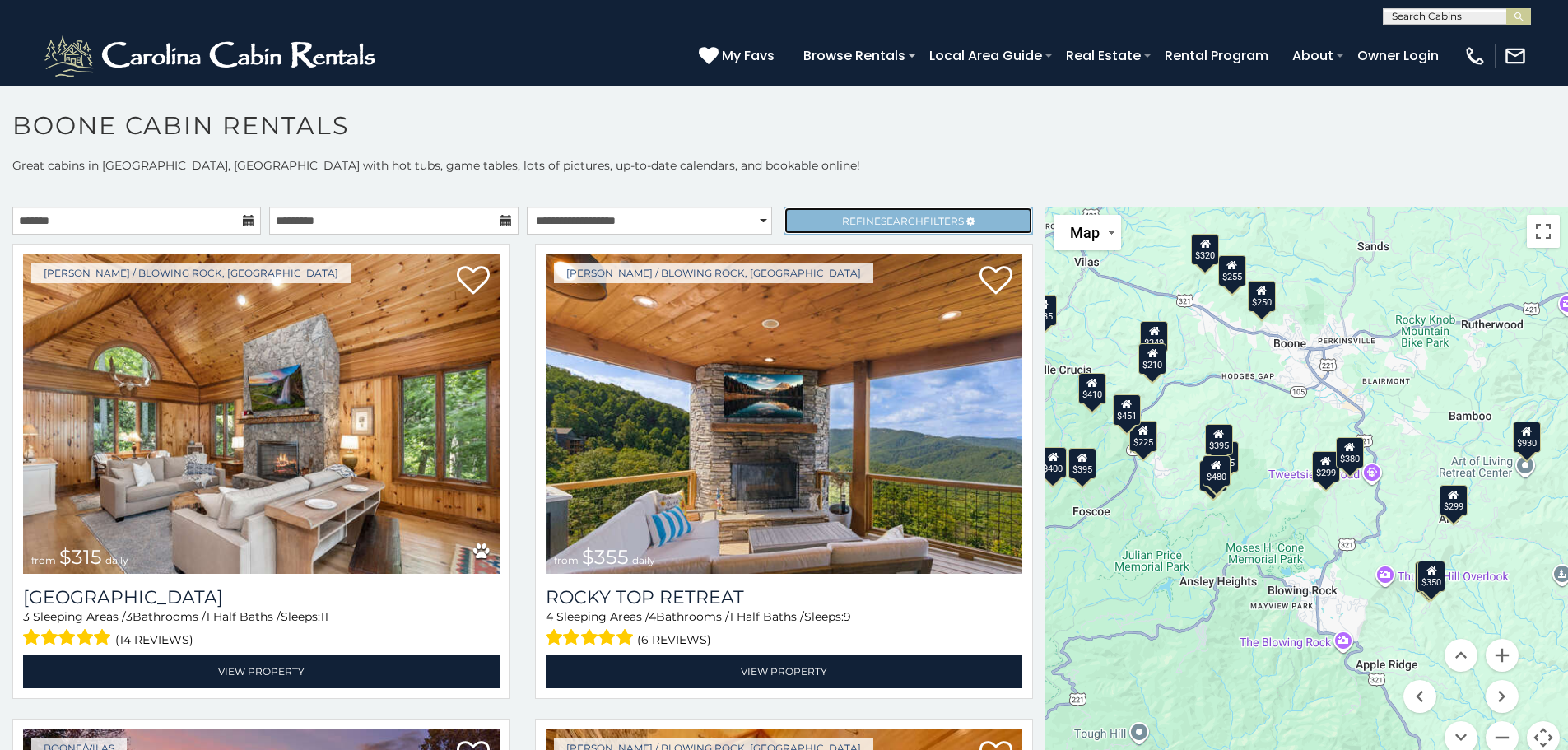
click at [903, 227] on link "Refine Search Filters" at bounding box center [908, 220] width 249 height 28
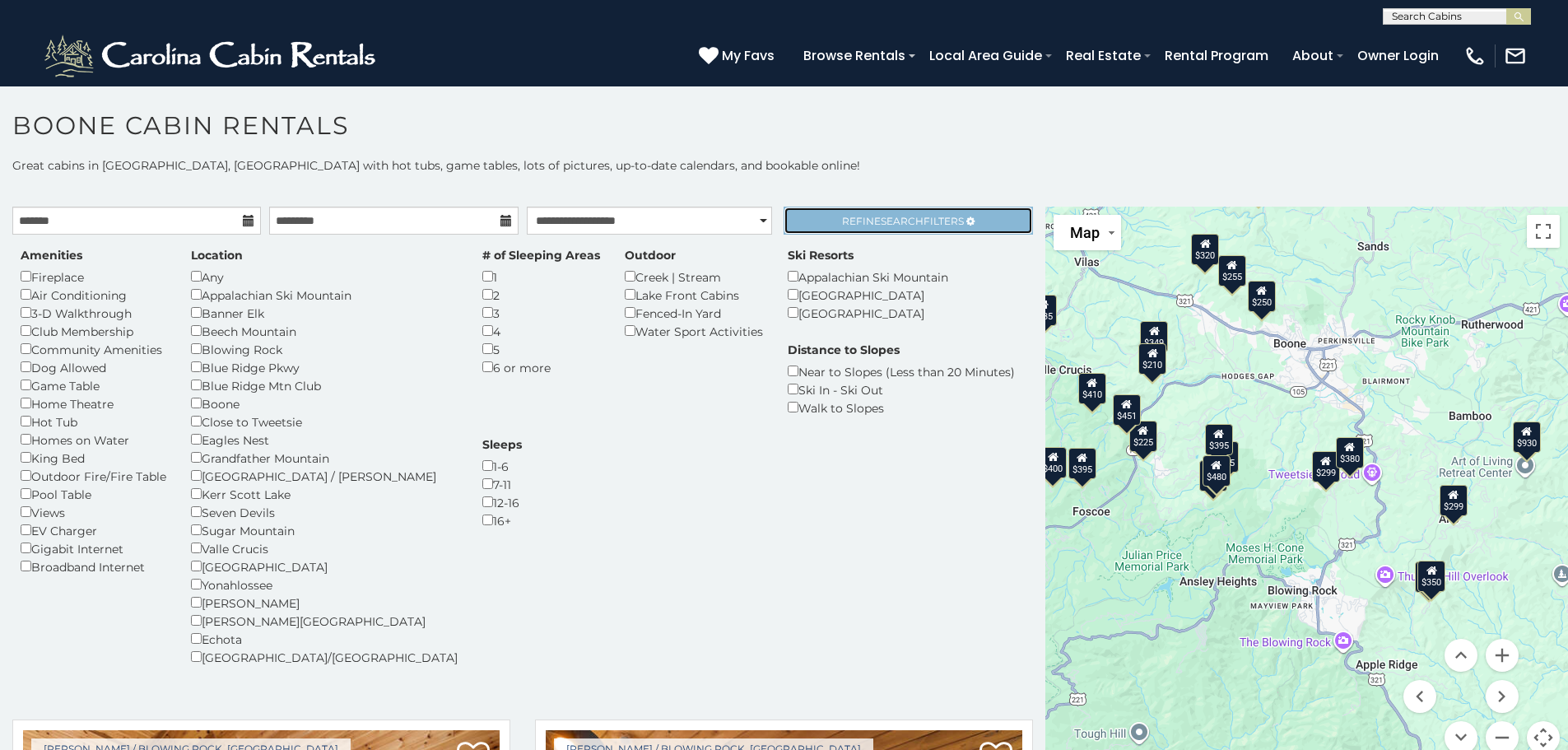
click at [903, 227] on link "Refine Search Filters" at bounding box center [908, 220] width 249 height 28
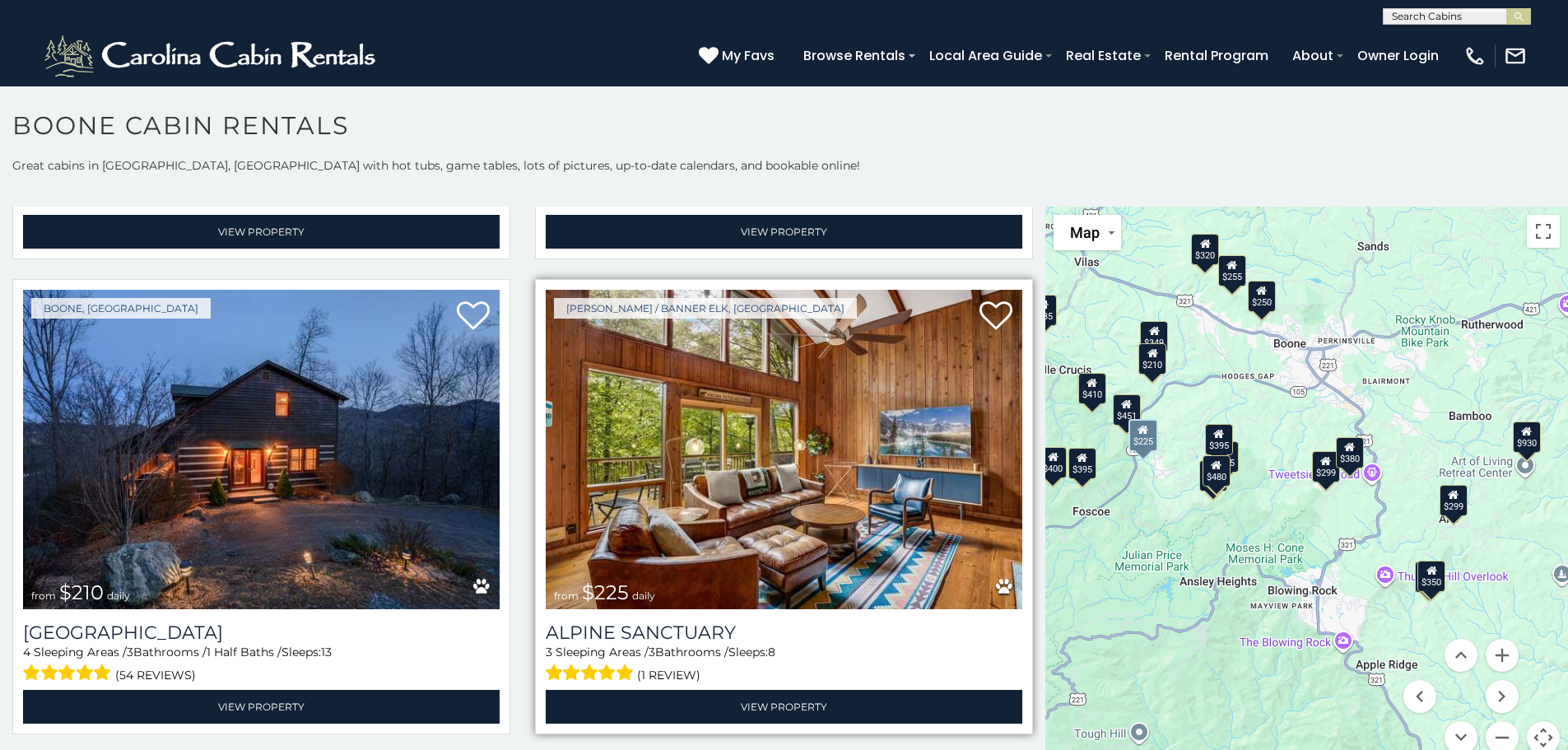
scroll to position [1895, 0]
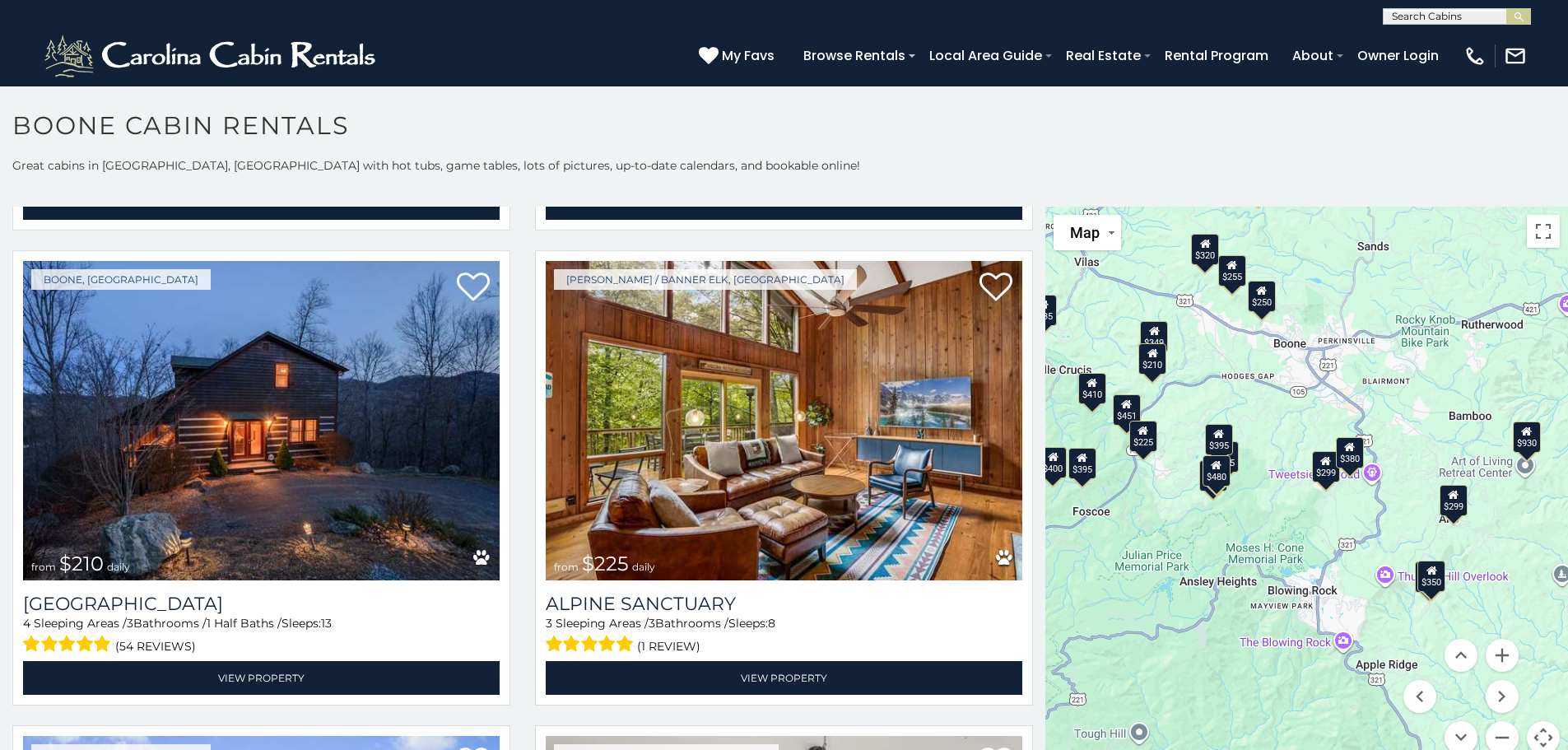
click at [1318, 471] on div "$299" at bounding box center [1326, 466] width 28 height 31
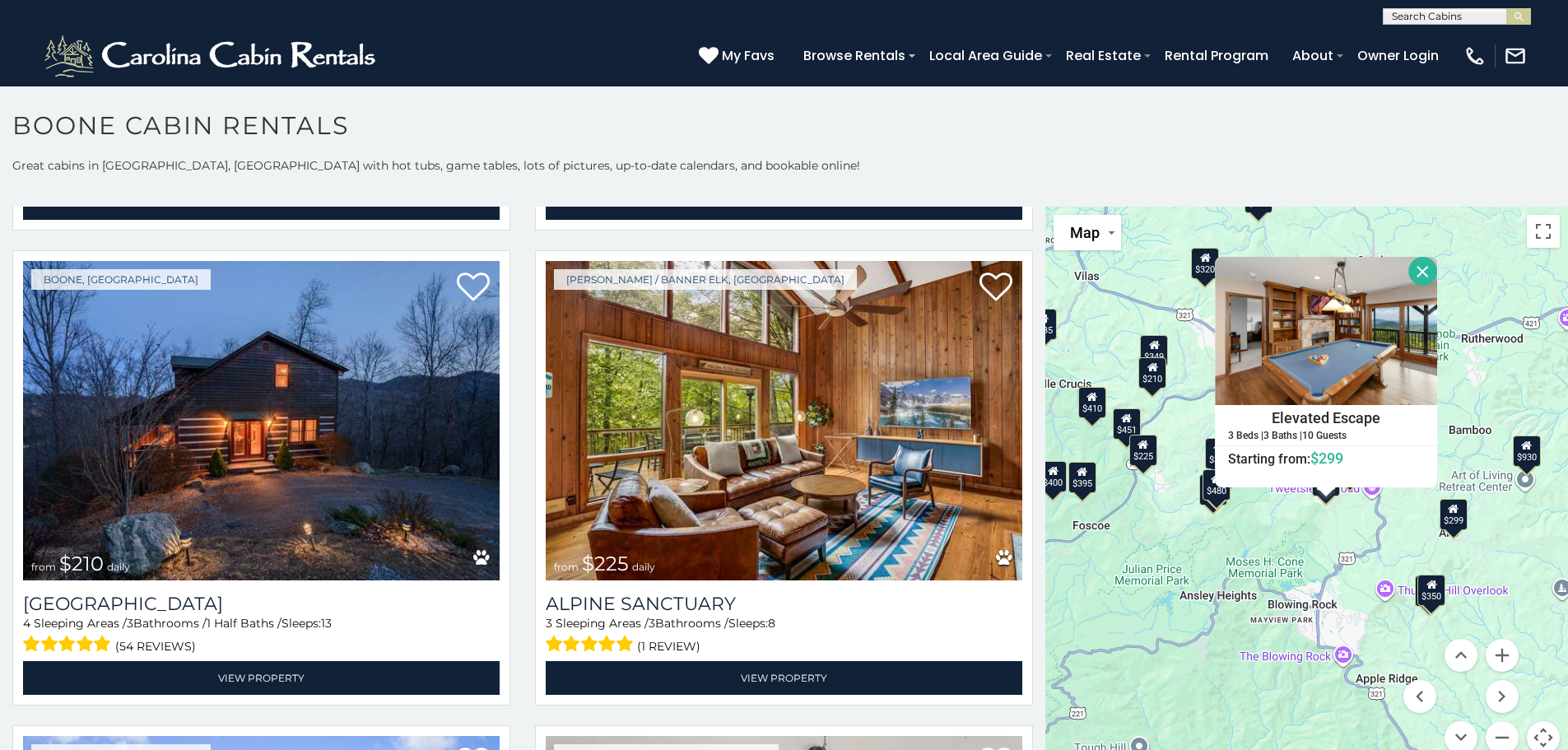
click at [1420, 262] on button "Close" at bounding box center [1422, 270] width 28 height 28
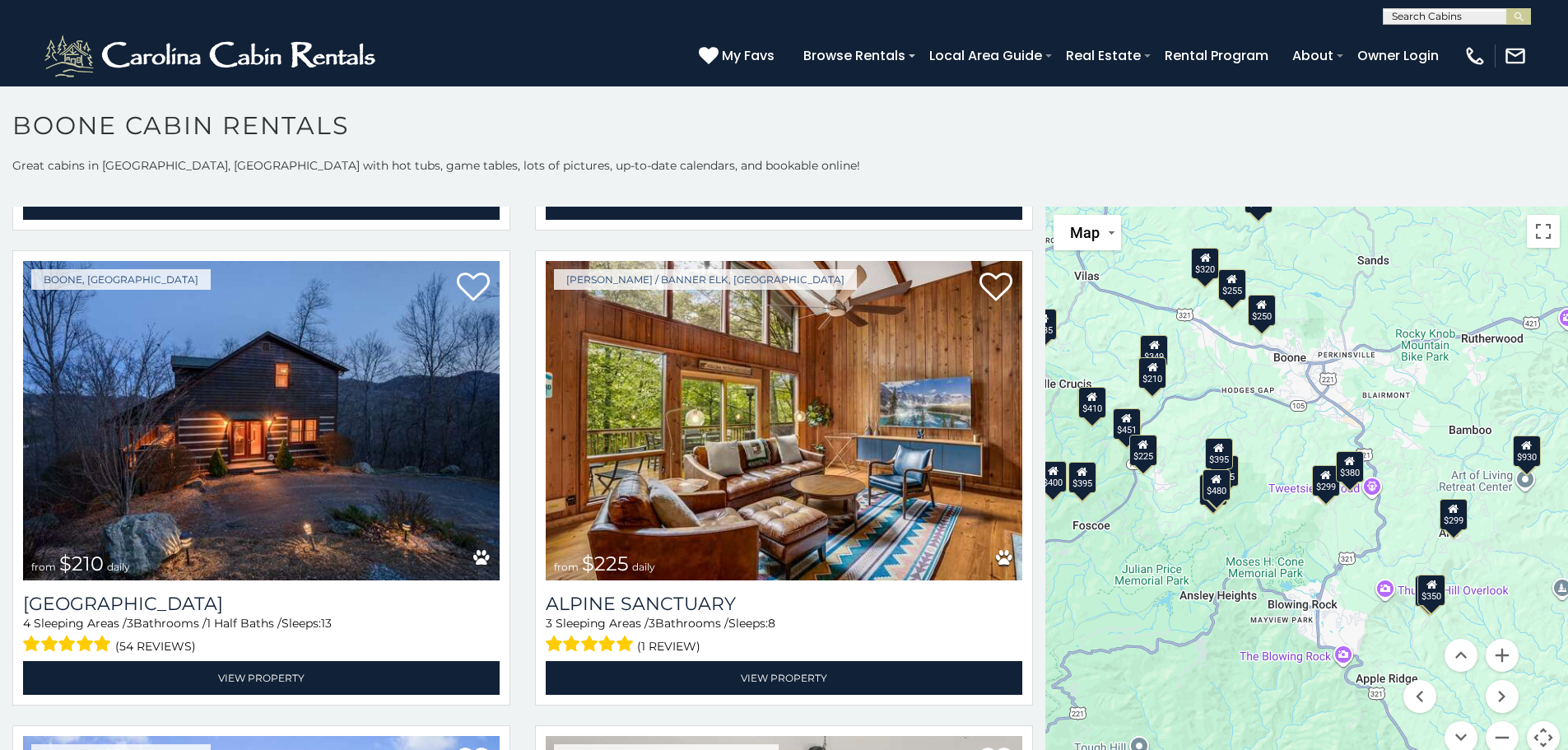
click at [1349, 465] on icon at bounding box center [1350, 461] width 11 height 12
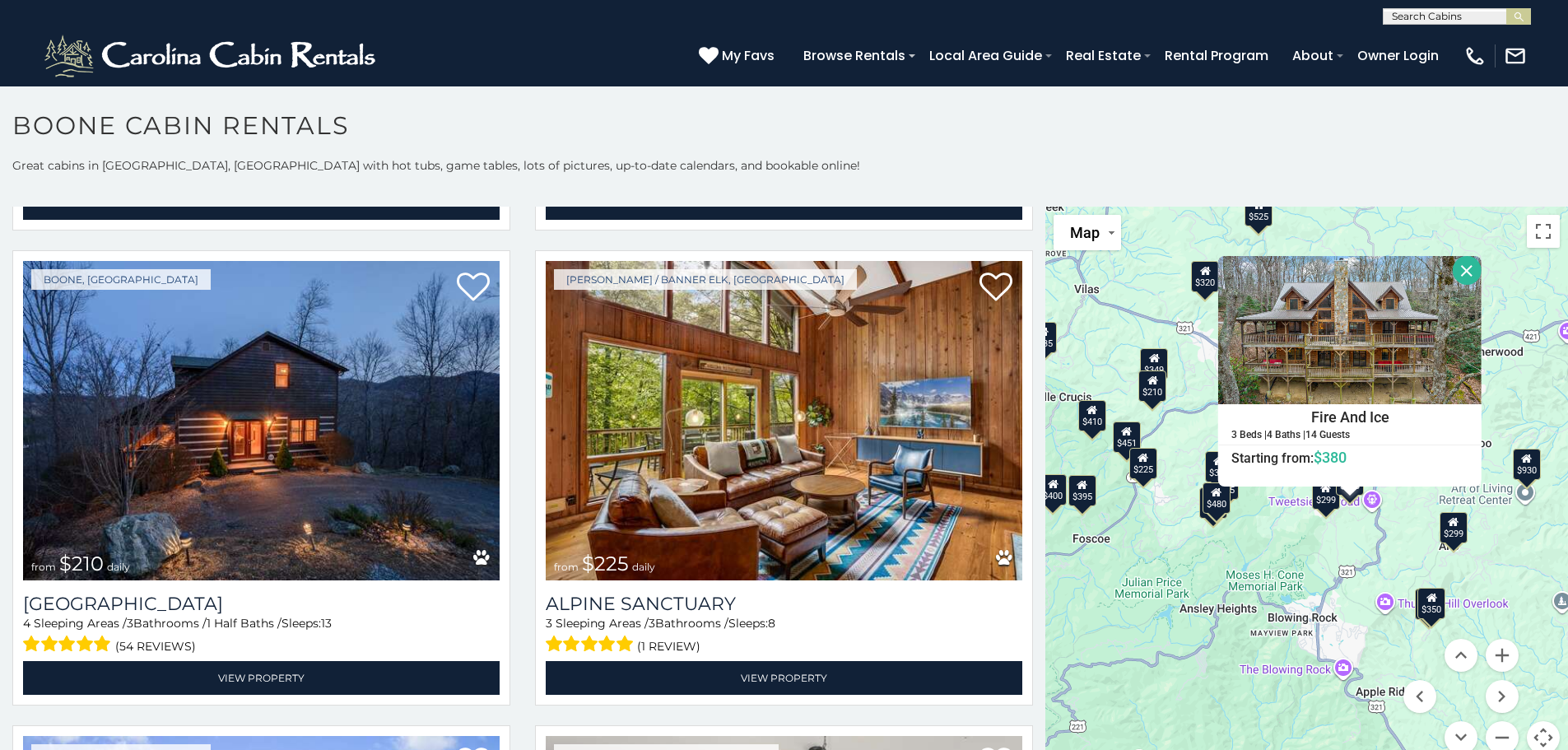
click at [1461, 267] on button "Close" at bounding box center [1467, 270] width 28 height 28
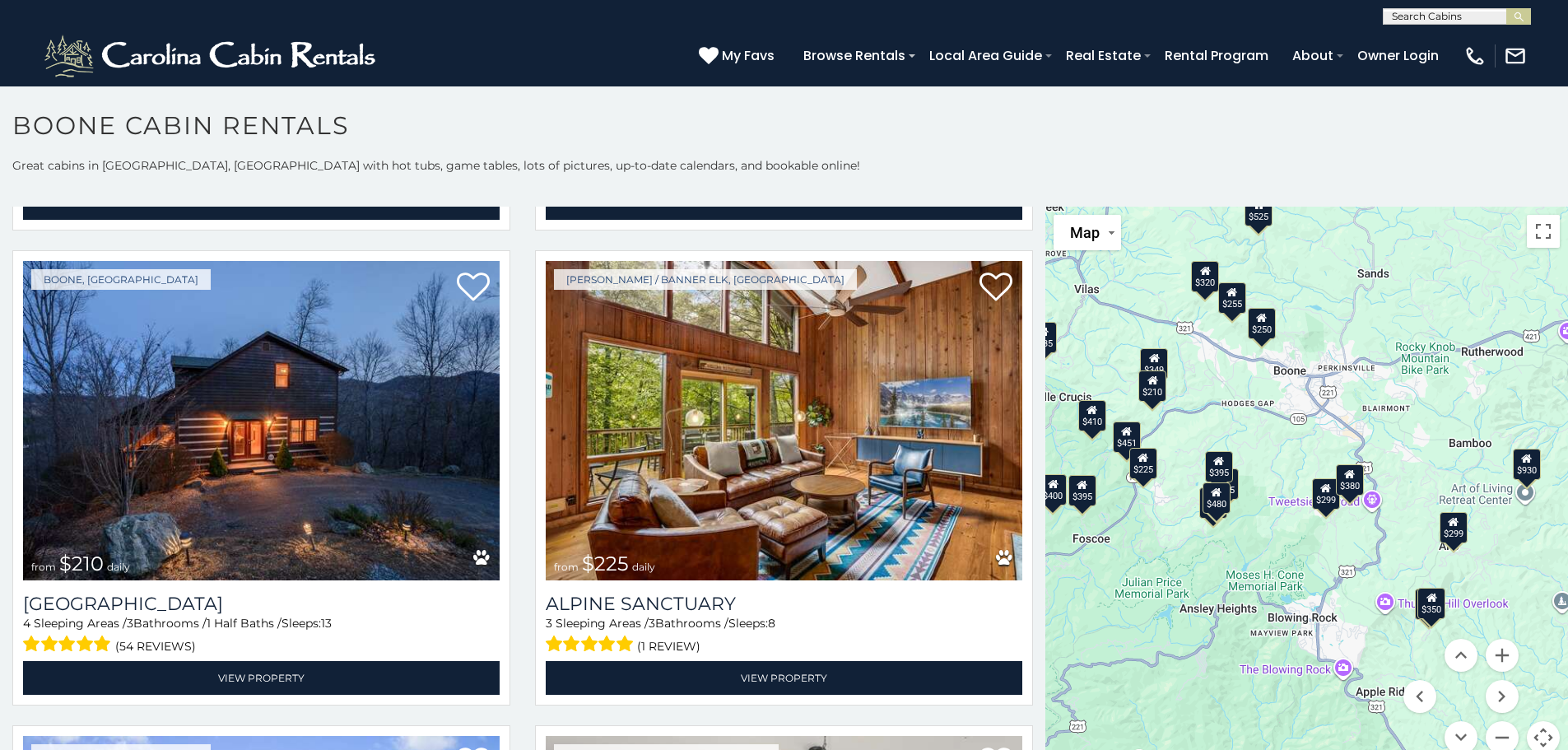
click at [1252, 329] on div "$250" at bounding box center [1262, 324] width 28 height 31
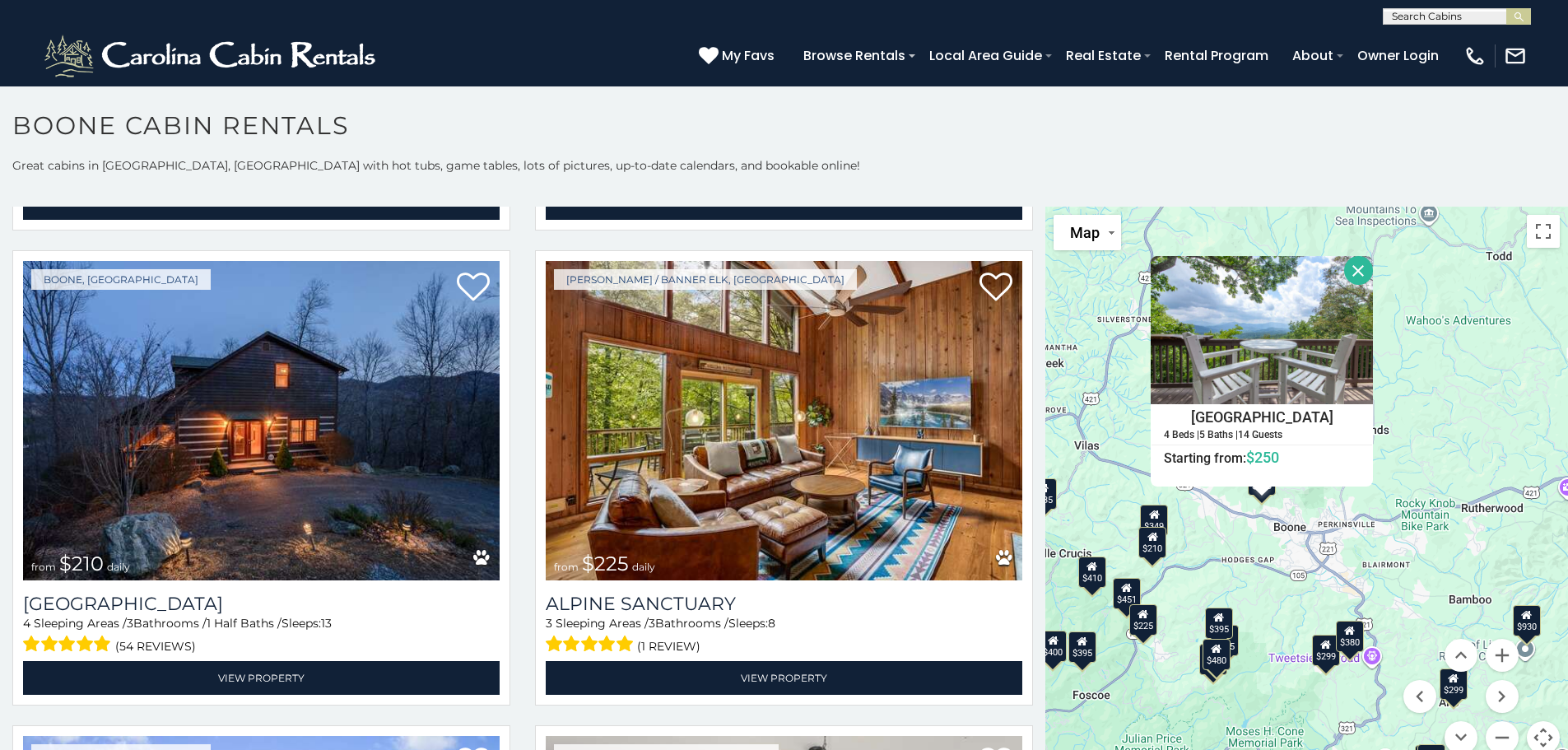
click at [1353, 272] on button "Close" at bounding box center [1359, 270] width 28 height 28
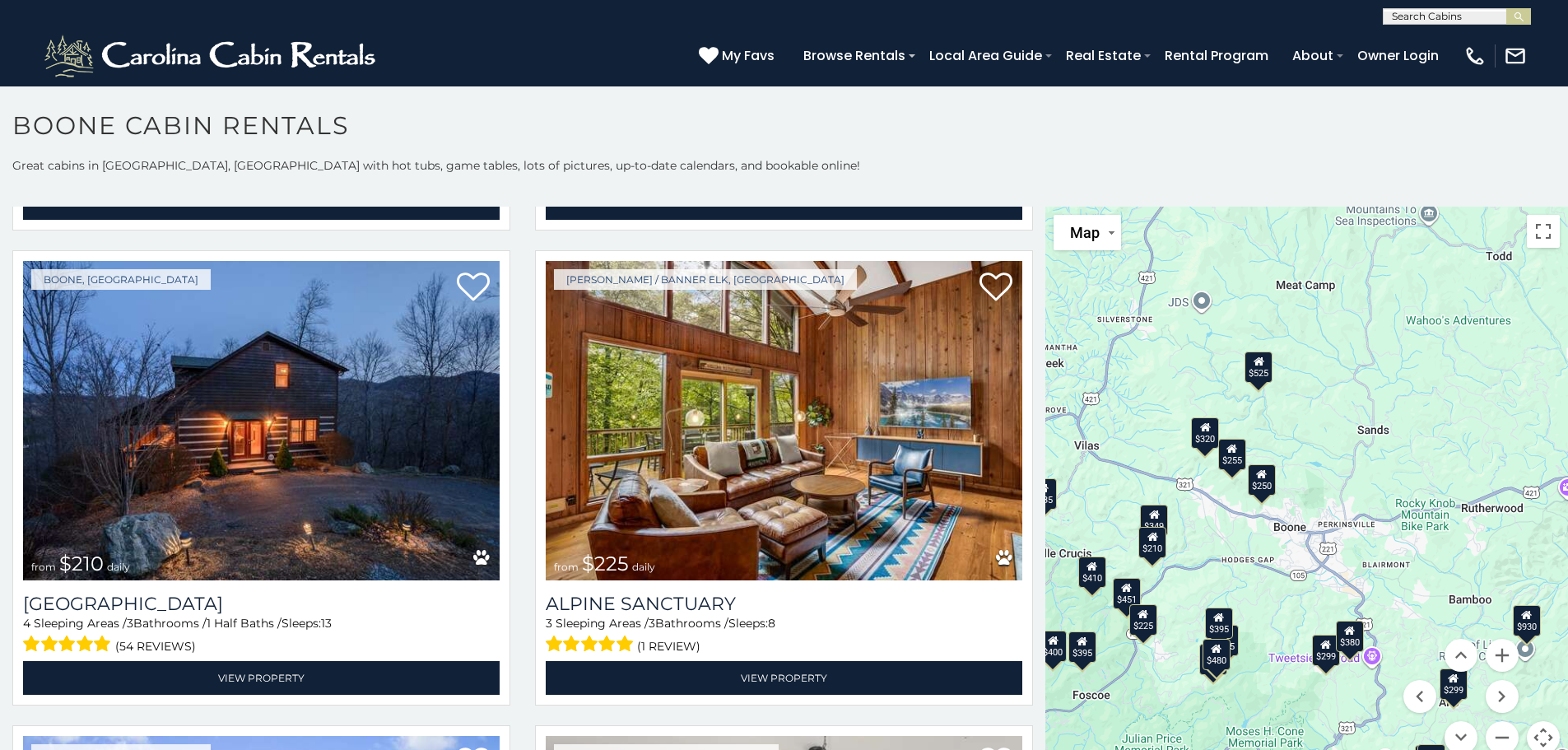
click at [1226, 464] on div "$255" at bounding box center [1232, 454] width 28 height 31
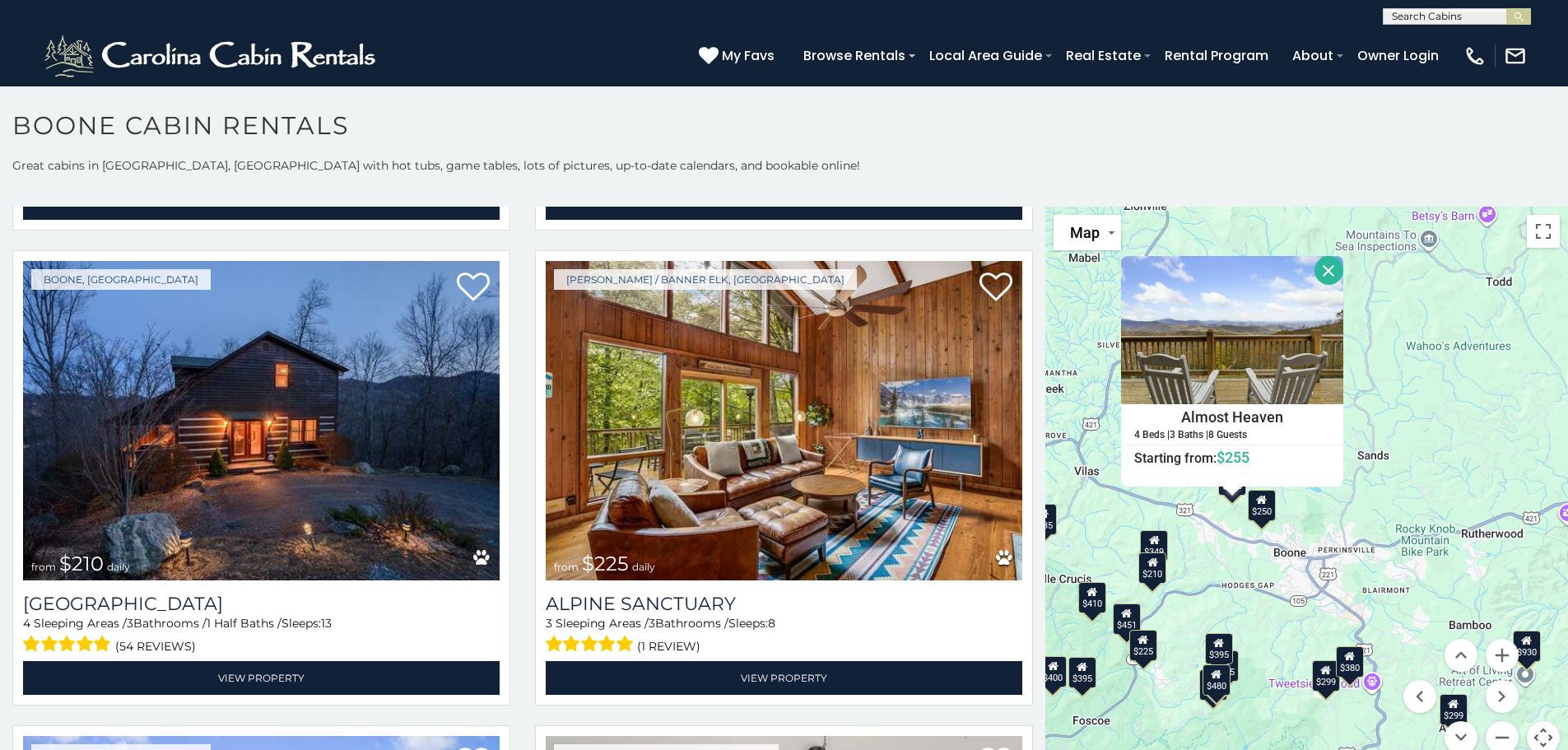
click at [1316, 268] on button "Close" at bounding box center [1328, 270] width 28 height 28
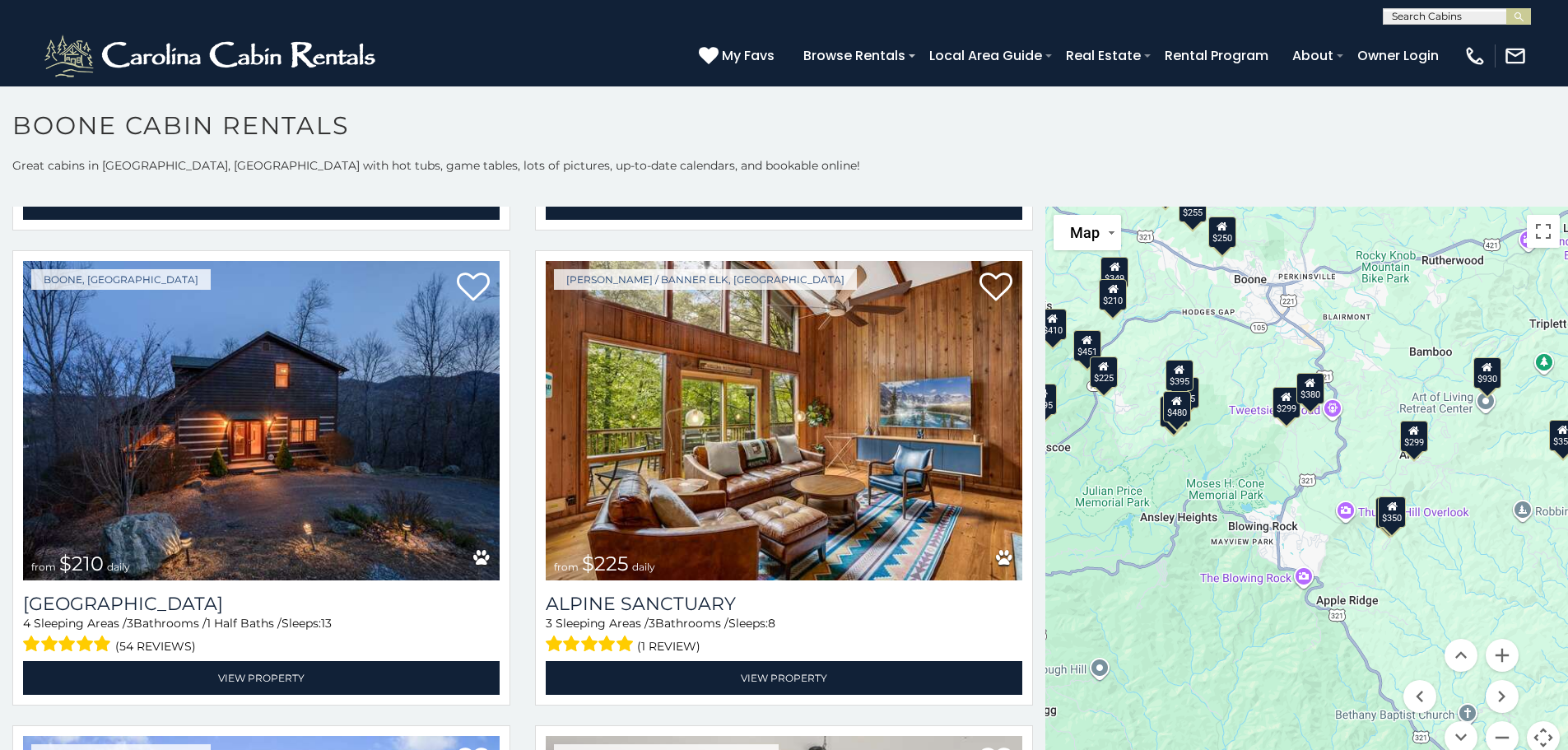
drag, startPoint x: 1235, startPoint y: 620, endPoint x: 1194, endPoint y: 340, distance: 283.0
click at [1194, 340] on div "$315 $355 $349 $480 $525 $635 $675 $930 $210 $225 $255 $299 $299 $305 $320 $325…" at bounding box center [1307, 491] width 523 height 568
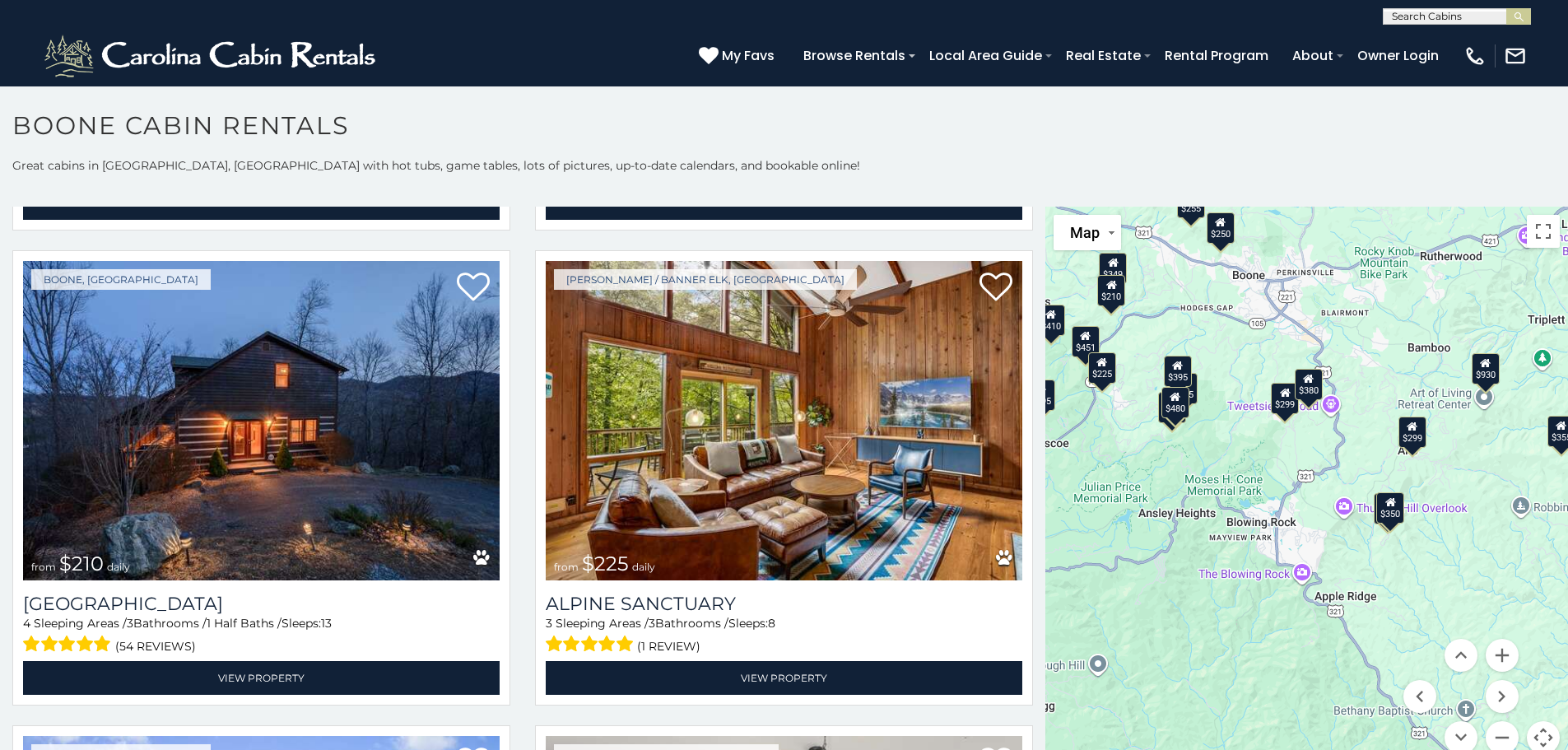
click at [1390, 516] on div "$350" at bounding box center [1391, 507] width 28 height 31
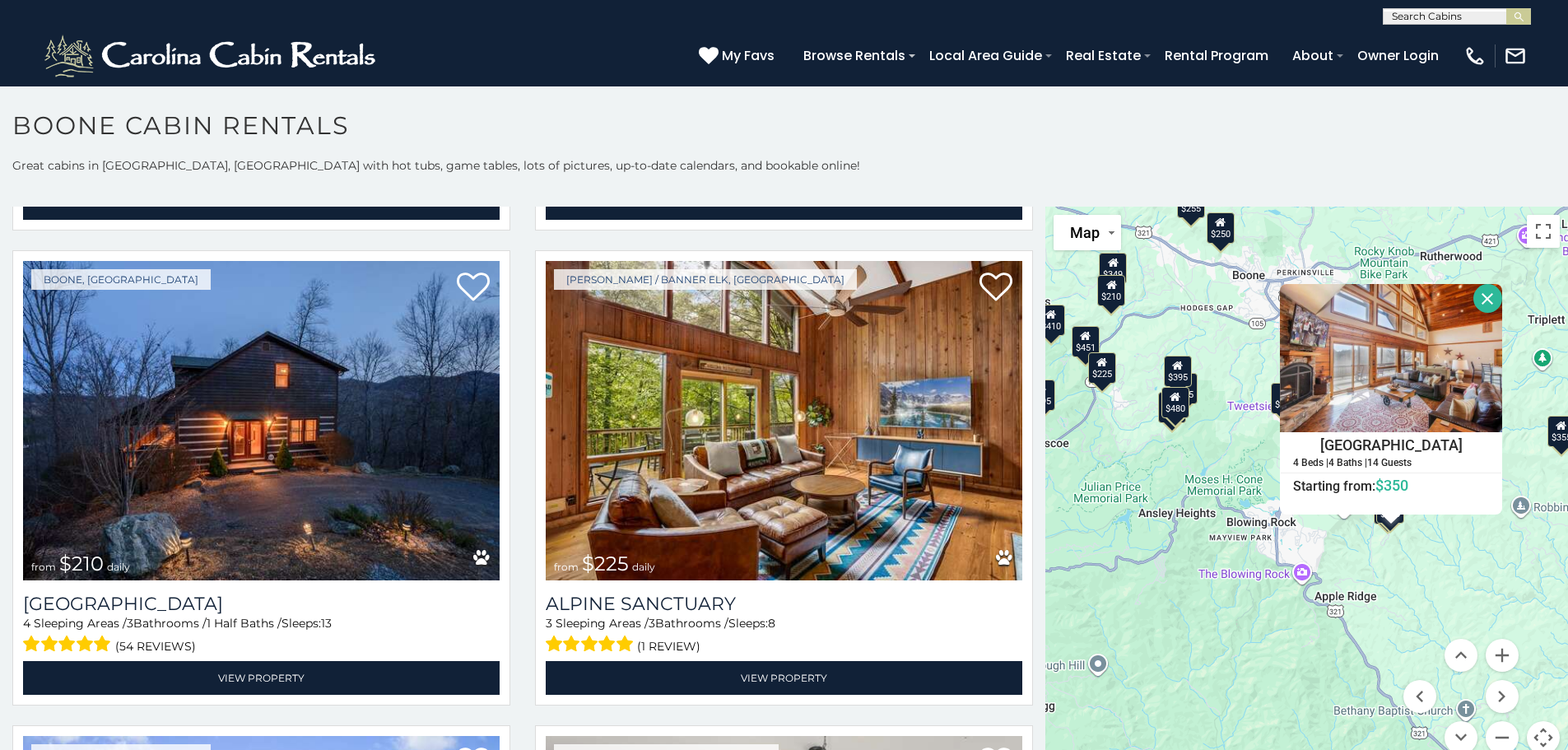
click at [1478, 289] on button "Close" at bounding box center [1488, 298] width 28 height 28
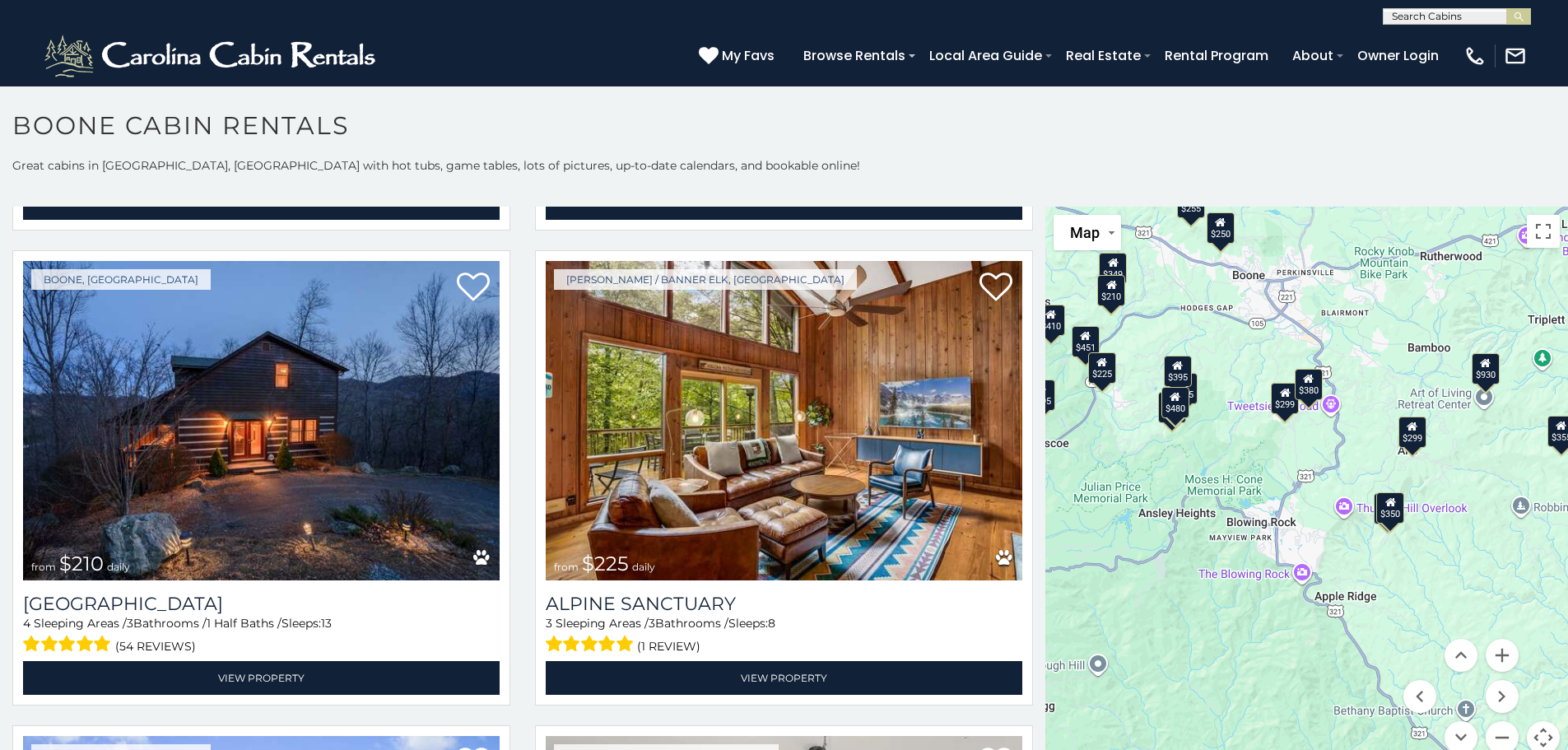
click at [1375, 507] on div "$365" at bounding box center [1389, 508] width 28 height 31
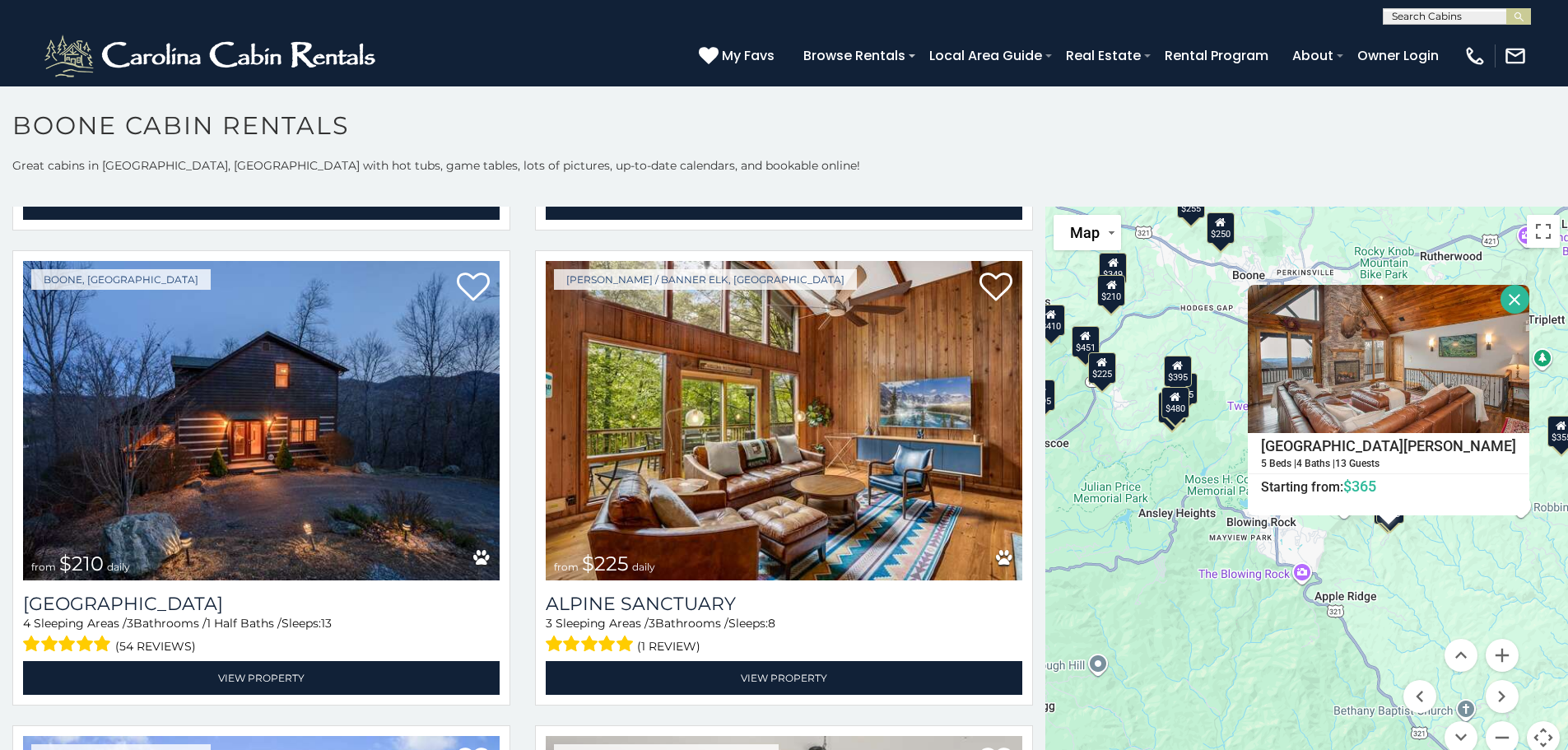
click at [1500, 298] on button "Close" at bounding box center [1514, 299] width 28 height 28
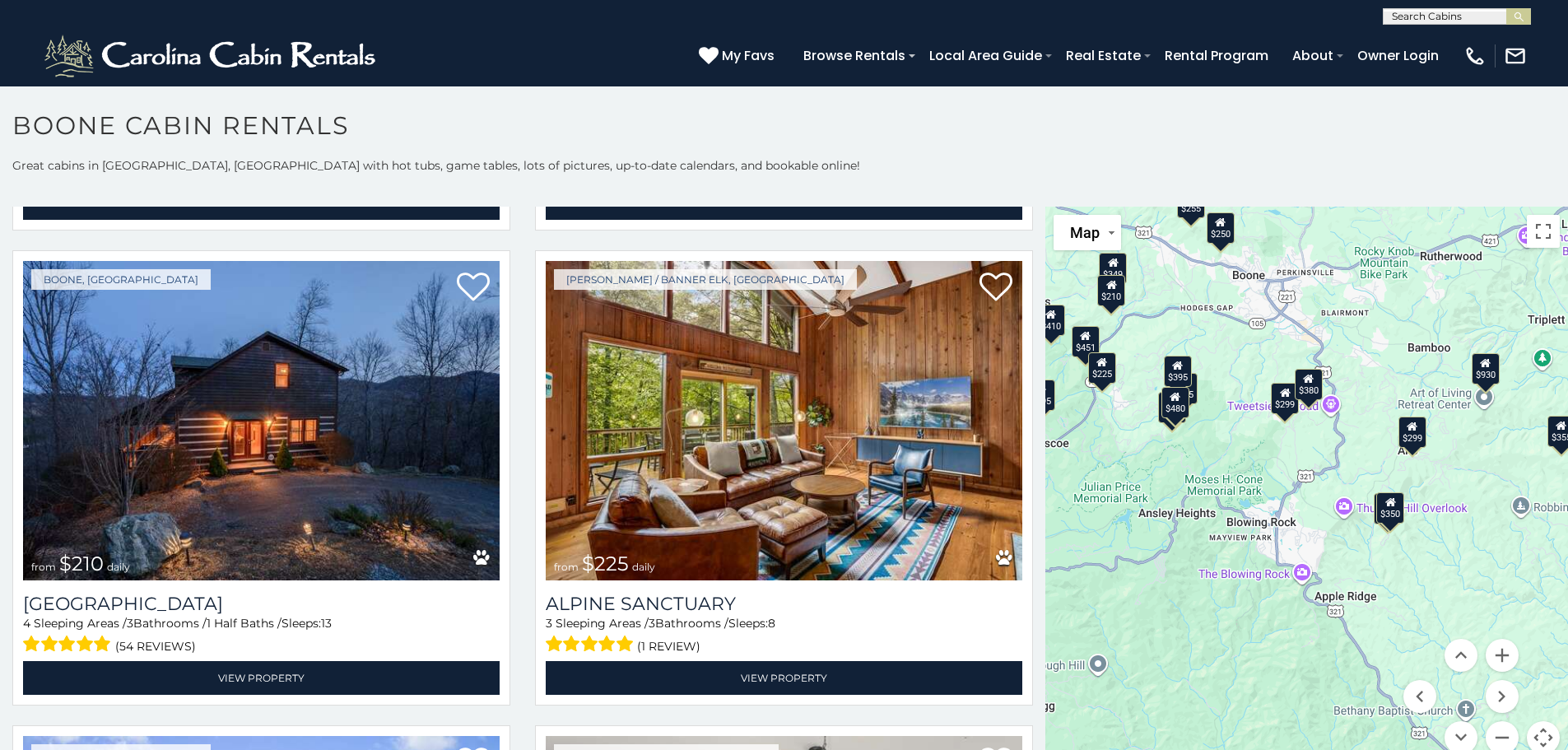
click at [1412, 430] on div "$299" at bounding box center [1412, 433] width 28 height 31
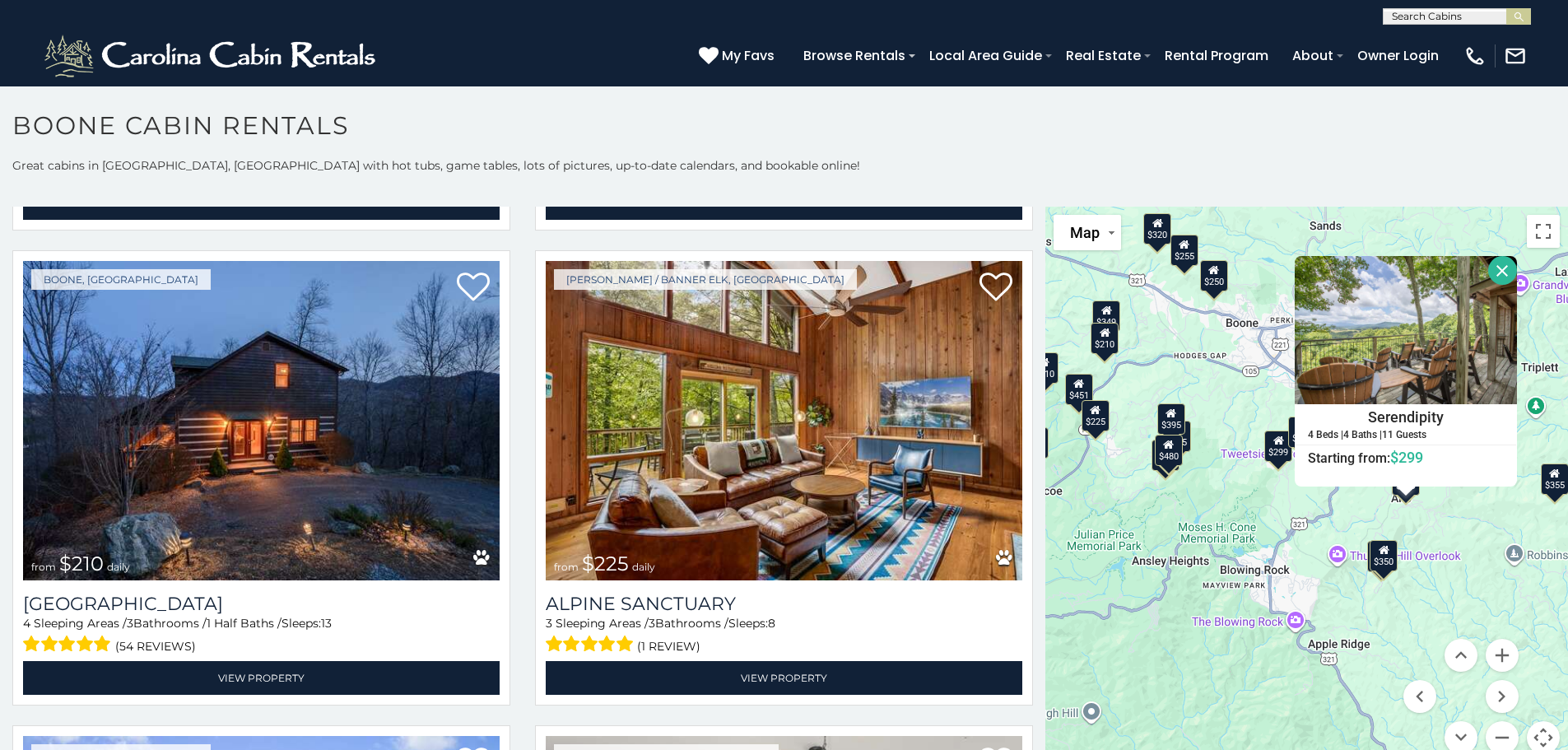
click at [1498, 265] on button "Close" at bounding box center [1502, 270] width 28 height 28
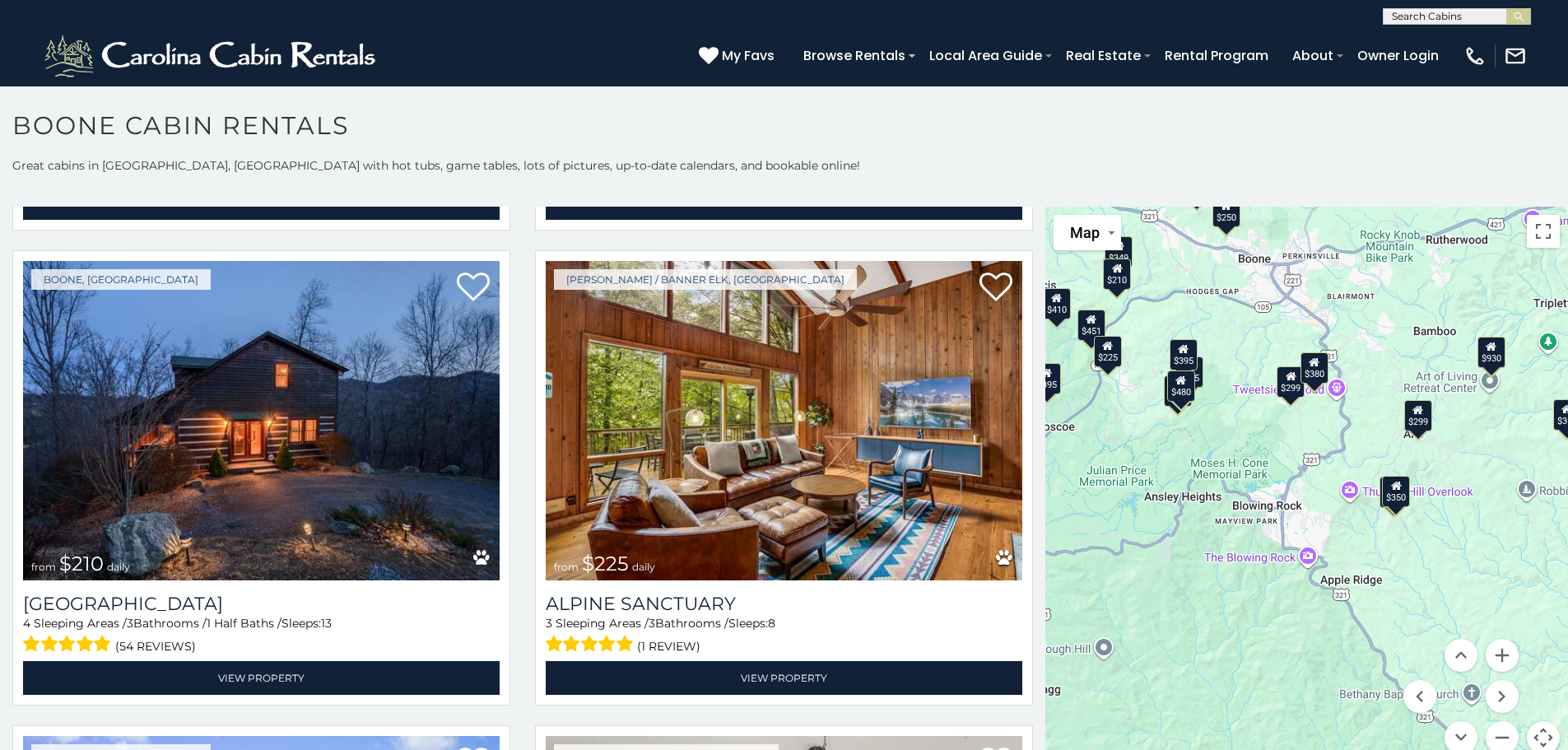
drag, startPoint x: 1262, startPoint y: 523, endPoint x: 1273, endPoint y: 455, distance: 68.9
click at [1273, 455] on div "$315 $355 $349 $480 $525 $635 $675 $930 $210 $225 $255 $299 $299 $305 $320 $325…" at bounding box center [1307, 491] width 523 height 568
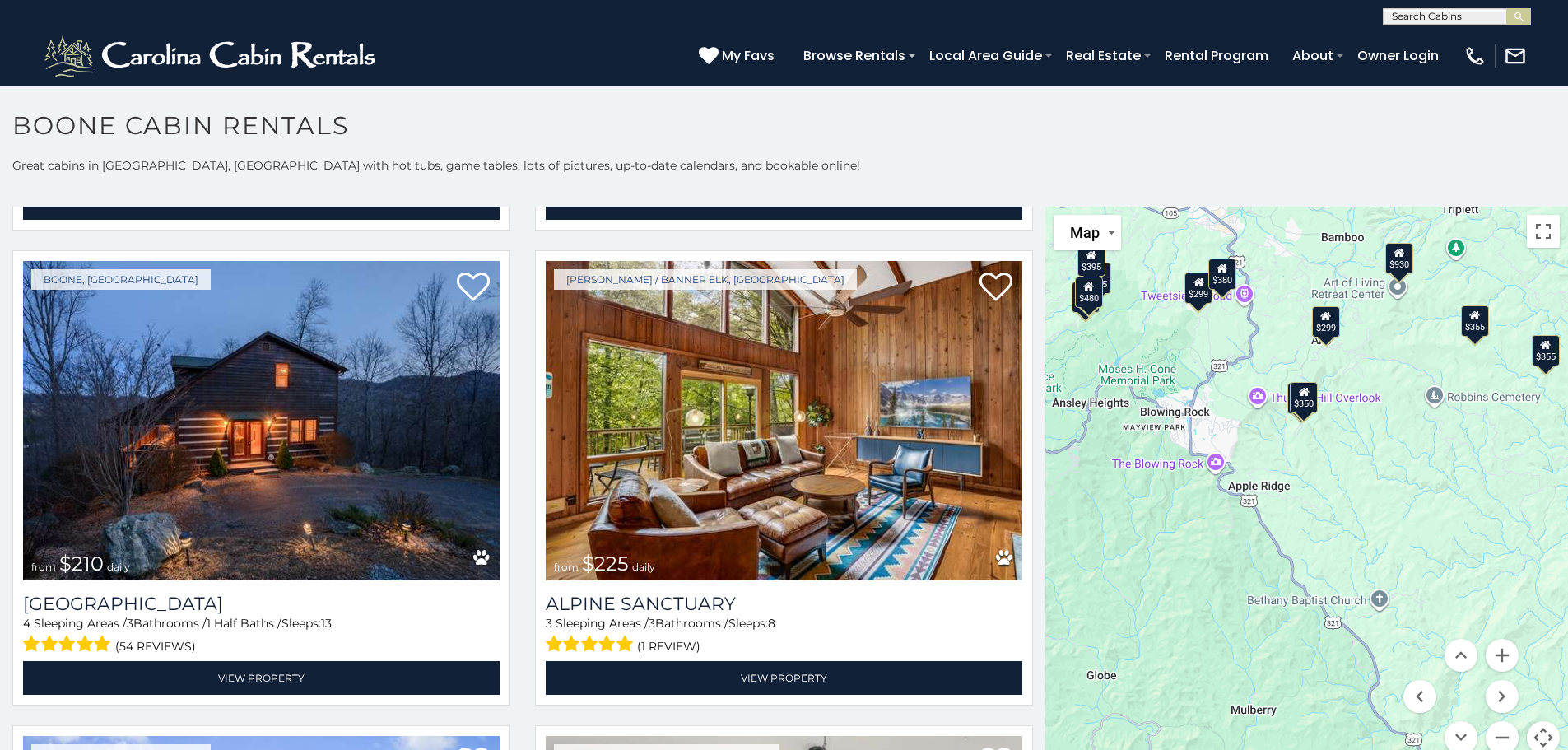
drag, startPoint x: 1241, startPoint y: 541, endPoint x: 1147, endPoint y: 447, distance: 132.9
click at [1147, 447] on div "$315 $355 $349 $480 $525 $635 $675 $930 $210 $225 $255 $299 $299 $305 $320 $325…" at bounding box center [1307, 491] width 523 height 568
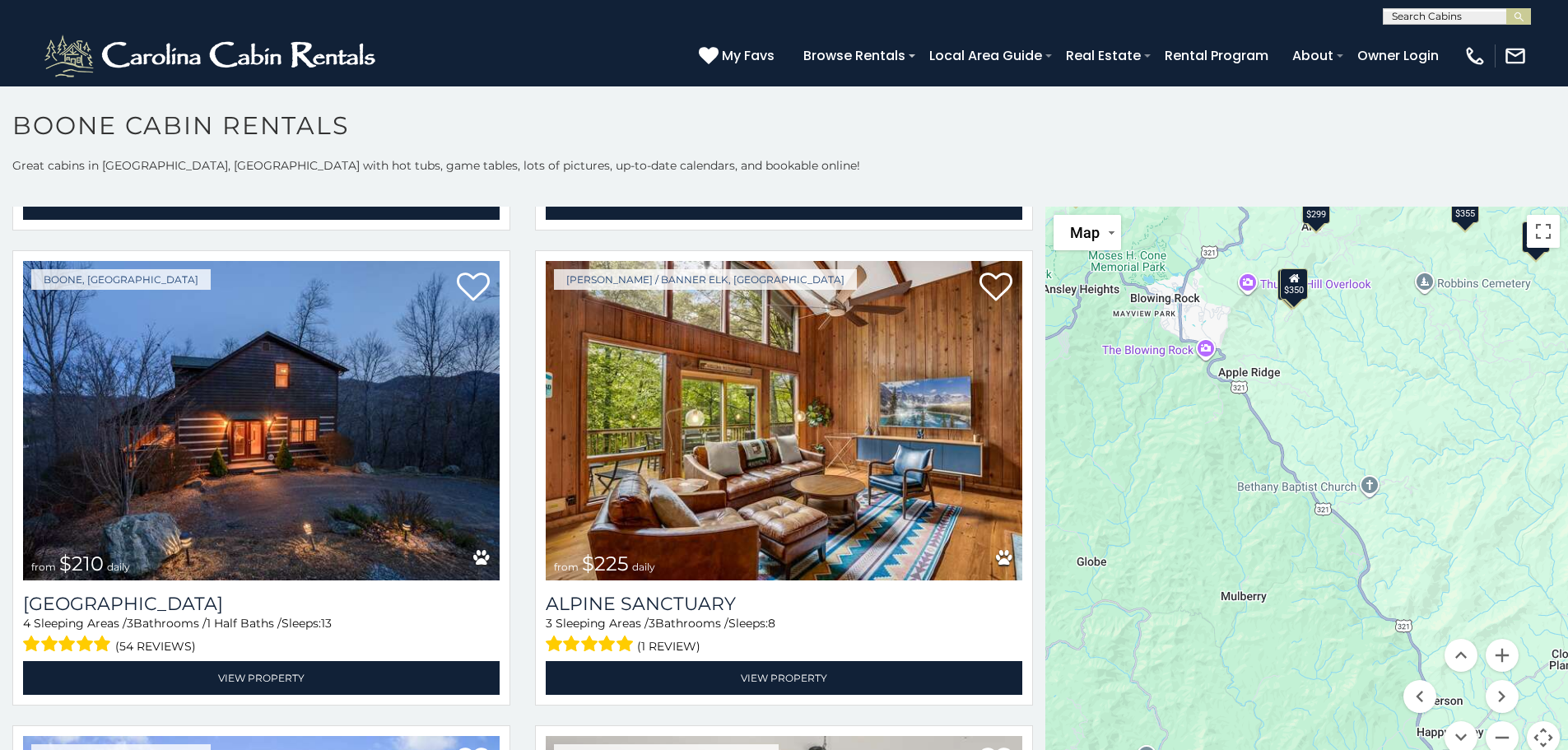
drag, startPoint x: 1147, startPoint y: 545, endPoint x: 1147, endPoint y: 364, distance: 181.0
click at [1147, 365] on div "$315 $355 $349 $480 $525 $635 $675 $930 $210 $225 $255 $299 $299 $305 $320 $325…" at bounding box center [1307, 491] width 523 height 568
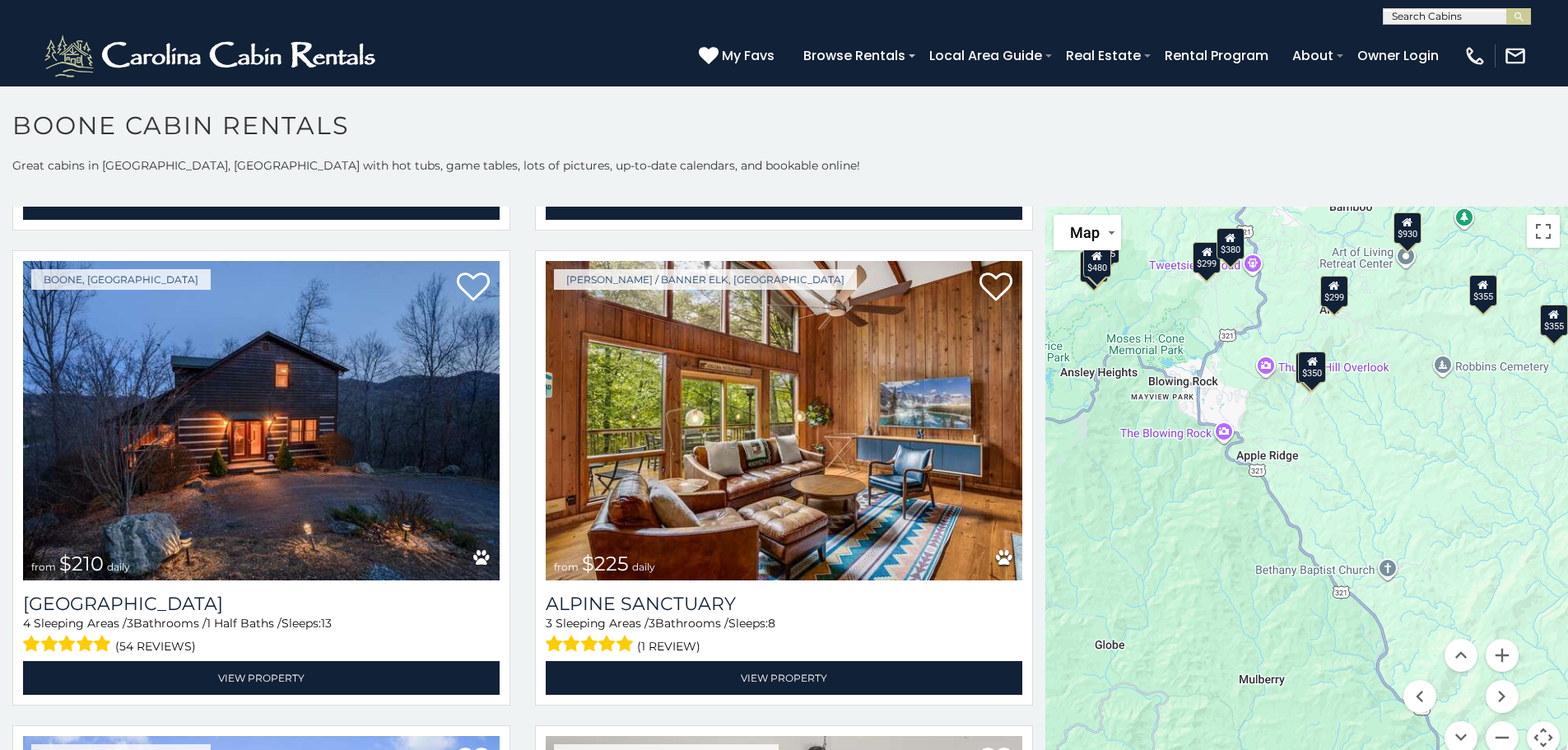
drag, startPoint x: 1179, startPoint y: 465, endPoint x: 1199, endPoint y: 651, distance: 187.1
click at [1199, 651] on div "$315 $355 $349 $480 $525 $635 $675 $930 $210 $225 $255 $299 $299 $305 $320 $325…" at bounding box center [1307, 491] width 523 height 568
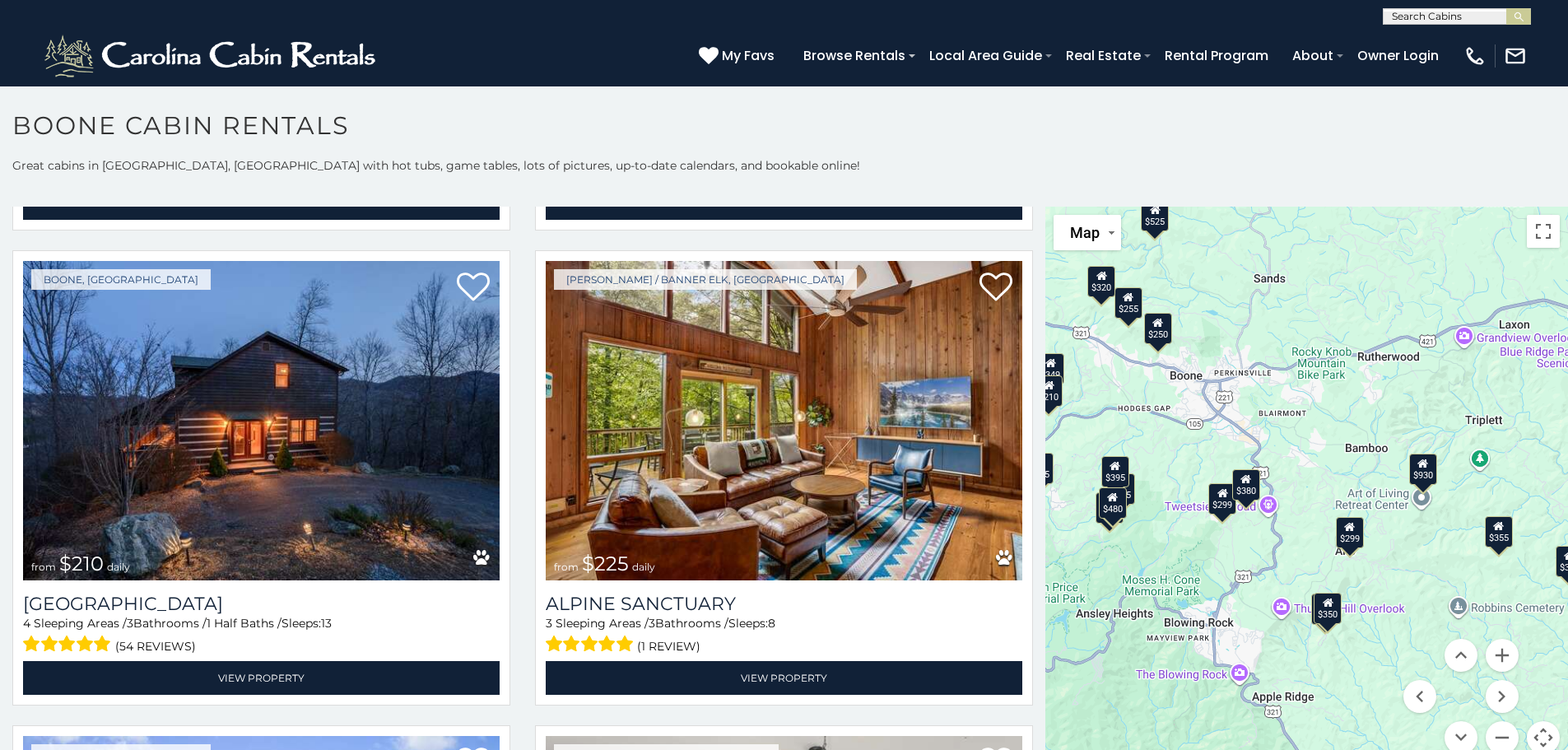
drag, startPoint x: 1185, startPoint y: 440, endPoint x: 1206, endPoint y: 696, distance: 256.9
click at [1206, 696] on div "$315 $355 $349 $480 $525 $635 $675 $930 $210 $225 $255 $299 $299 $305 $320 $325…" at bounding box center [1307, 491] width 523 height 568
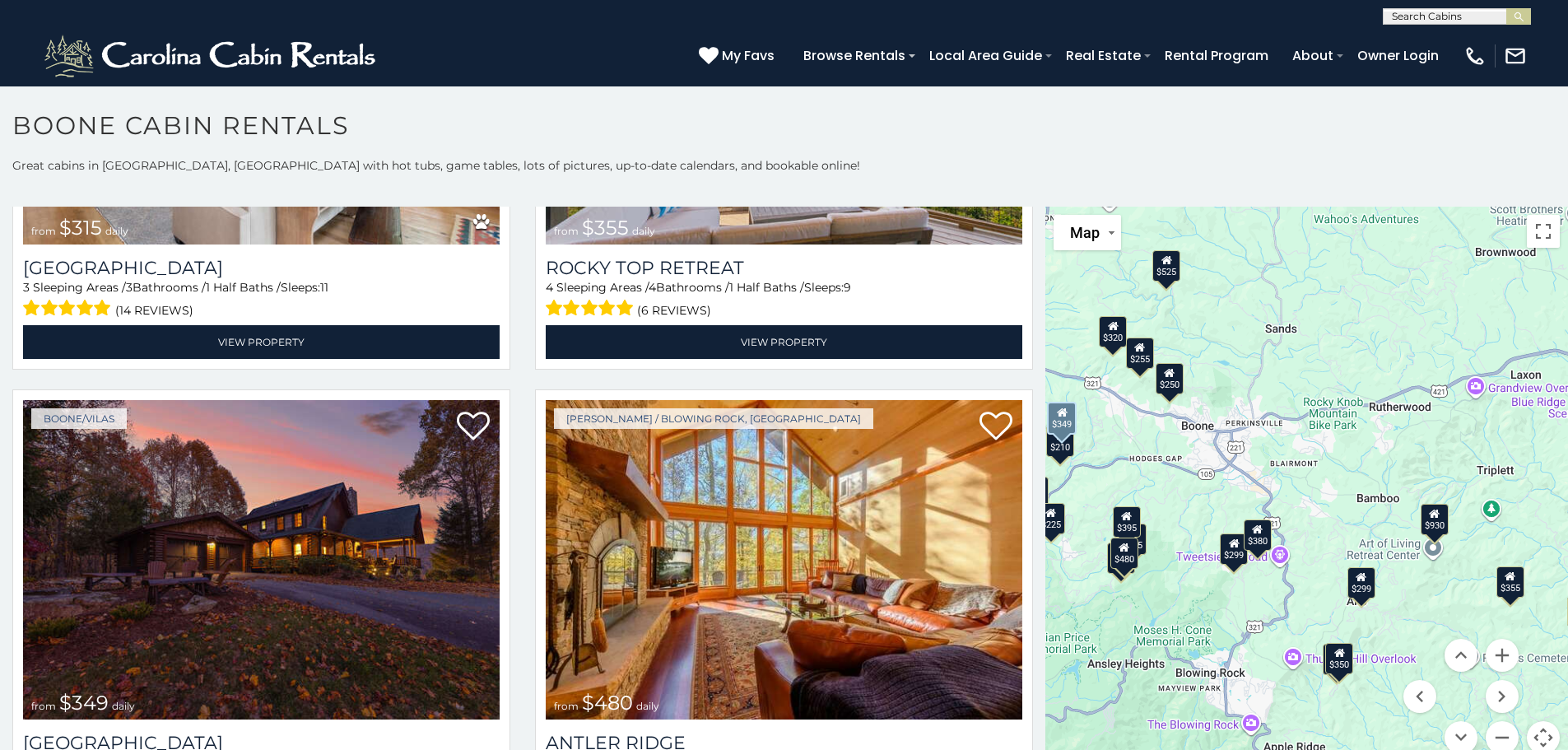
scroll to position [0, 0]
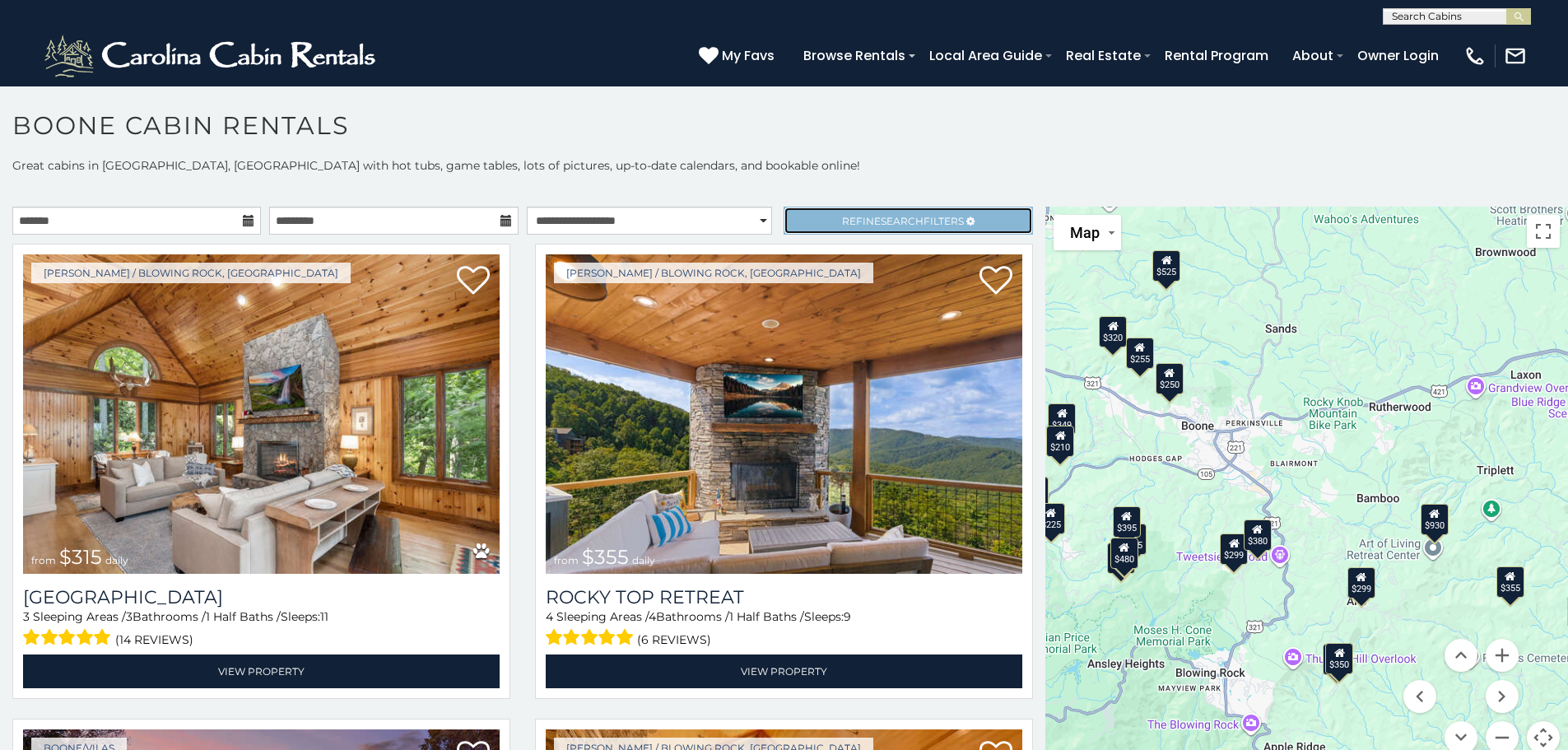
click at [842, 220] on span "Refine Search Filters" at bounding box center [902, 221] width 121 height 13
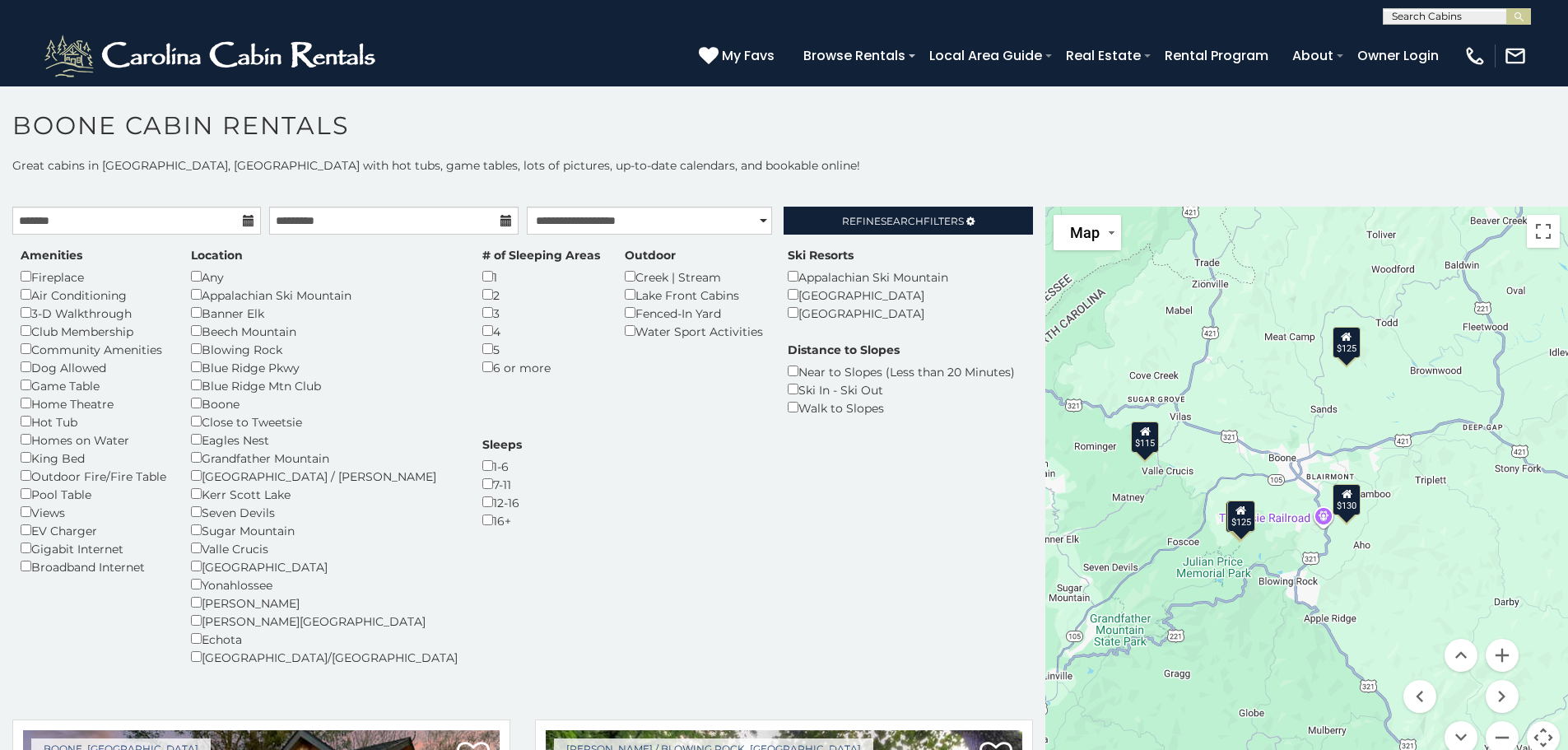
click at [1342, 499] on icon at bounding box center [1347, 493] width 11 height 12
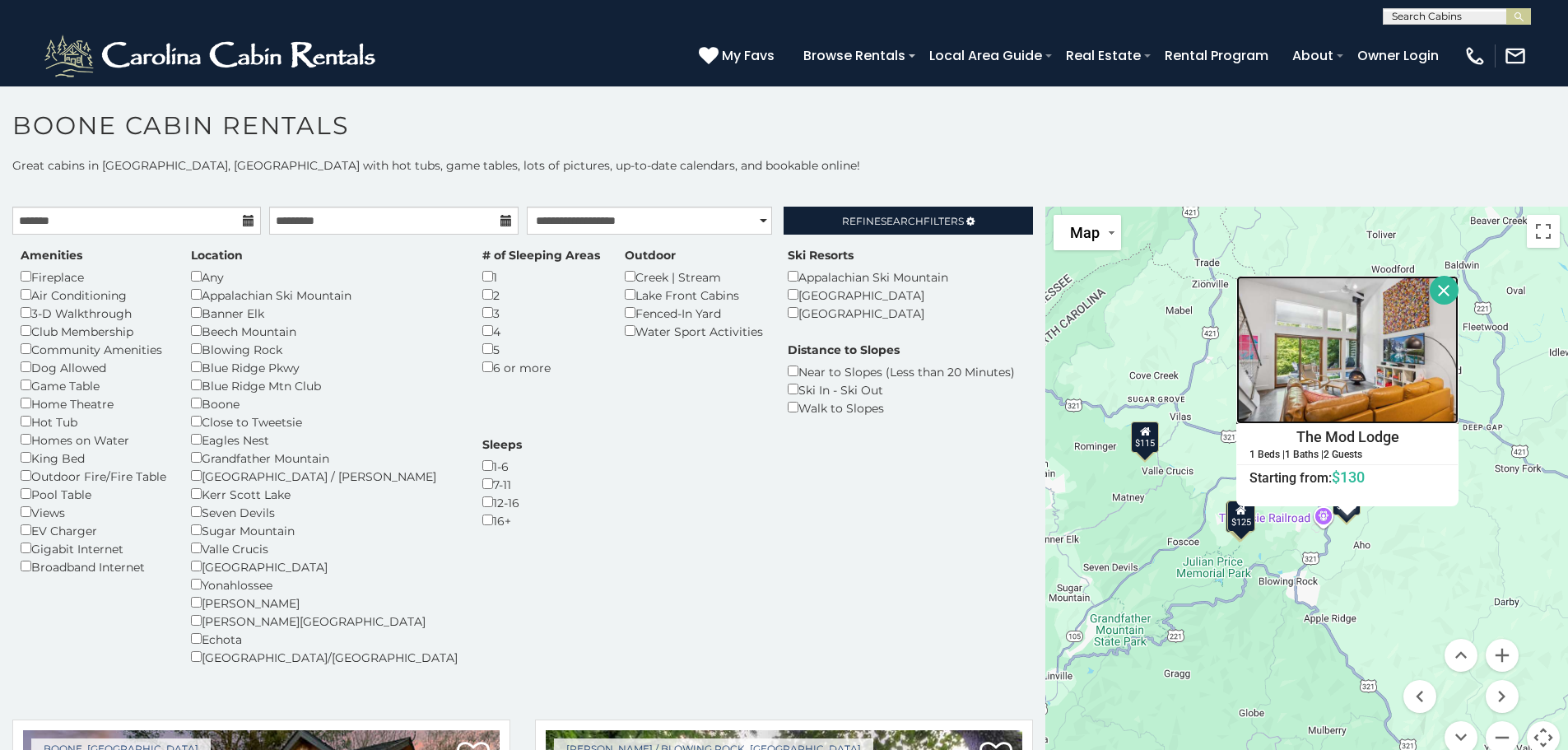
click at [1339, 367] on img at bounding box center [1347, 350] width 222 height 148
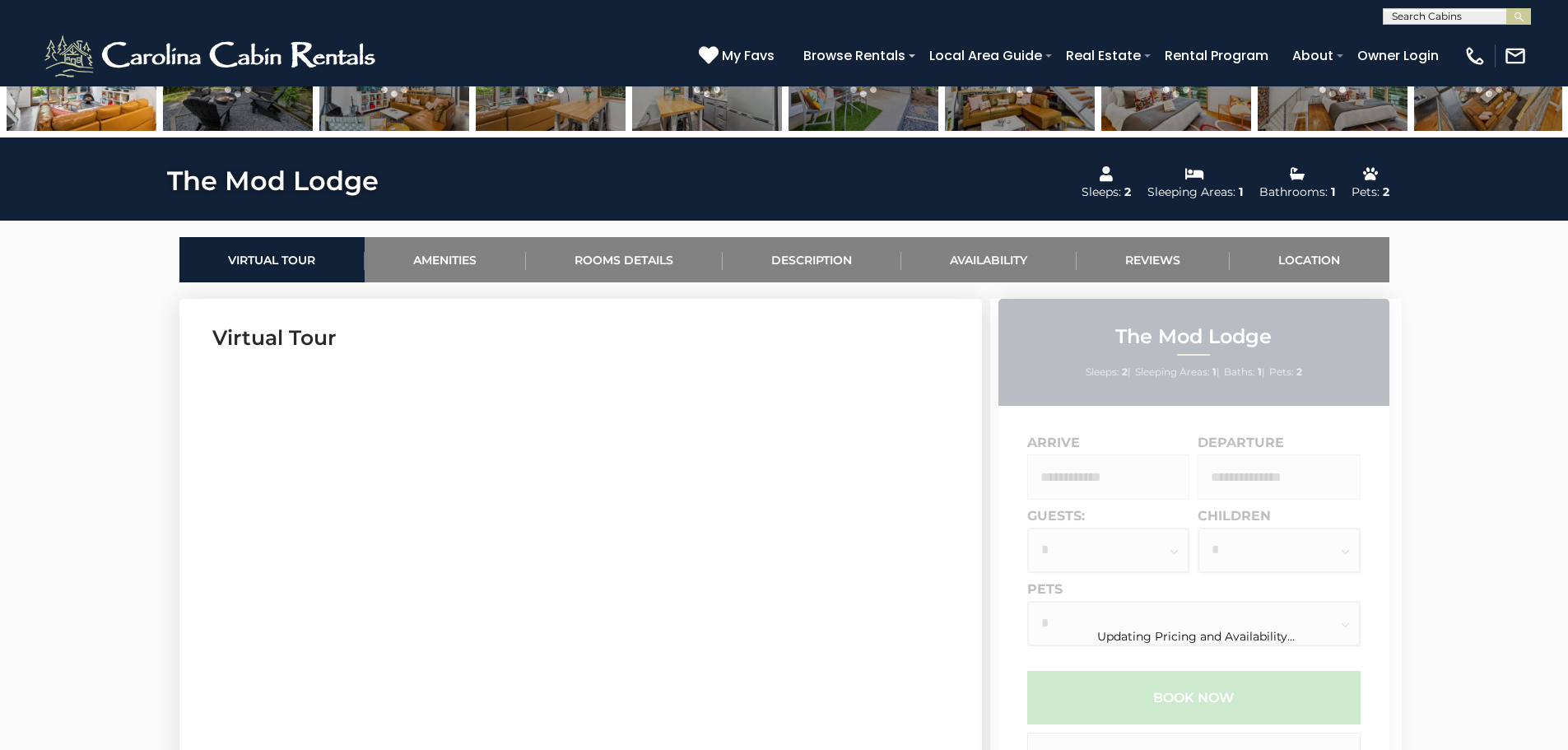
scroll to position [659, 0]
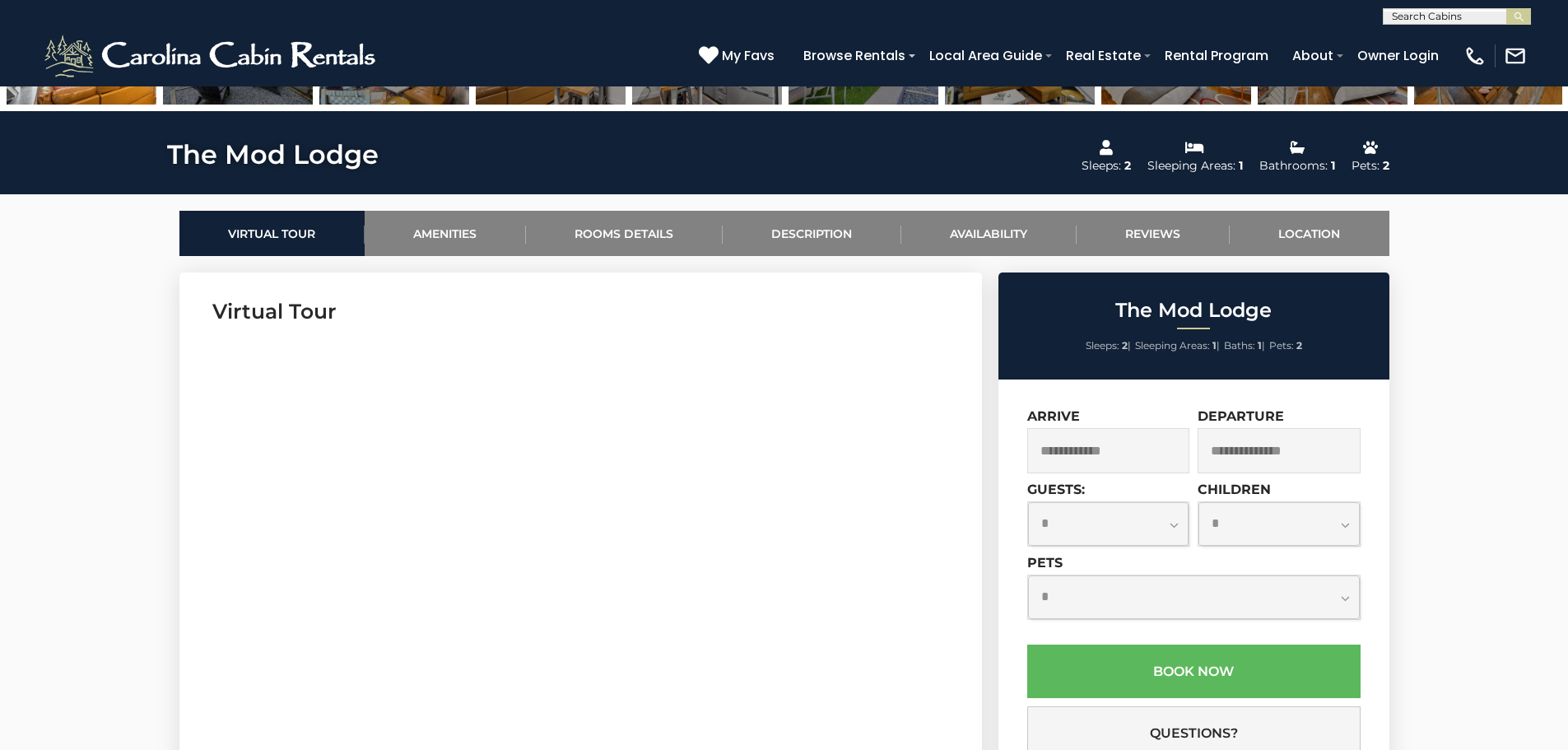
click at [1125, 444] on input "text" at bounding box center [1109, 450] width 163 height 45
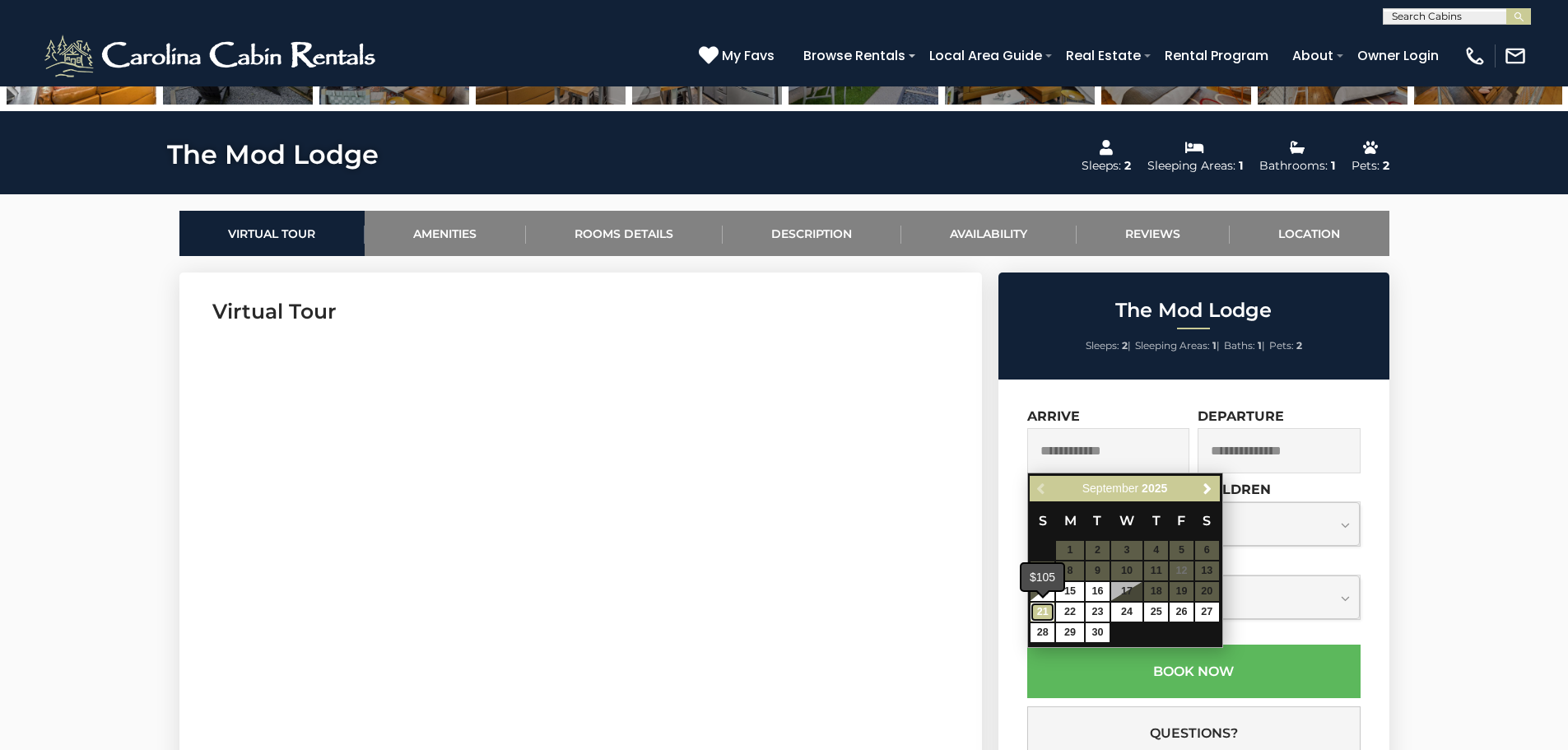
click at [1047, 617] on link "21" at bounding box center [1042, 612] width 23 height 19
type input "**********"
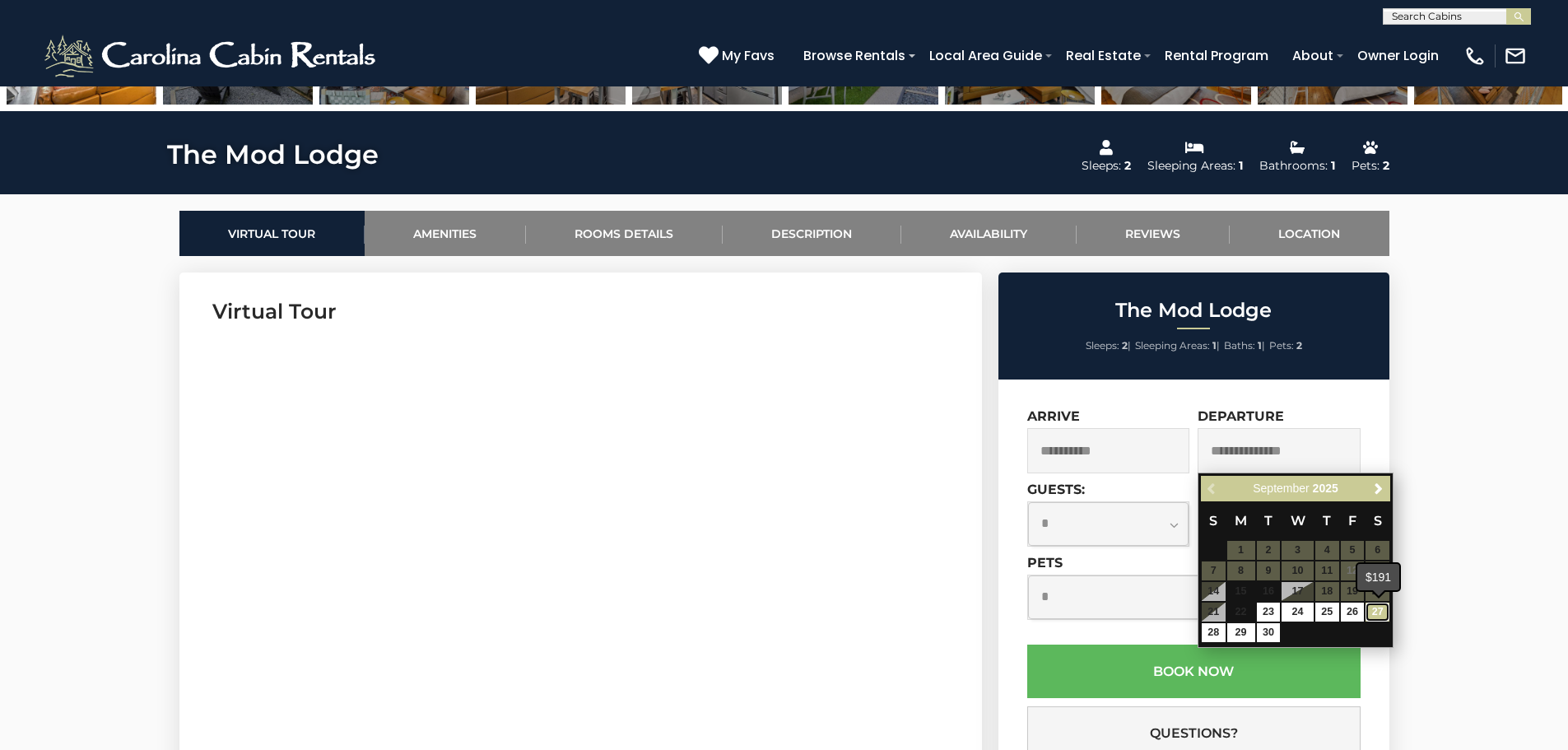
click at [1369, 611] on link "27" at bounding box center [1377, 612] width 23 height 19
type input "**********"
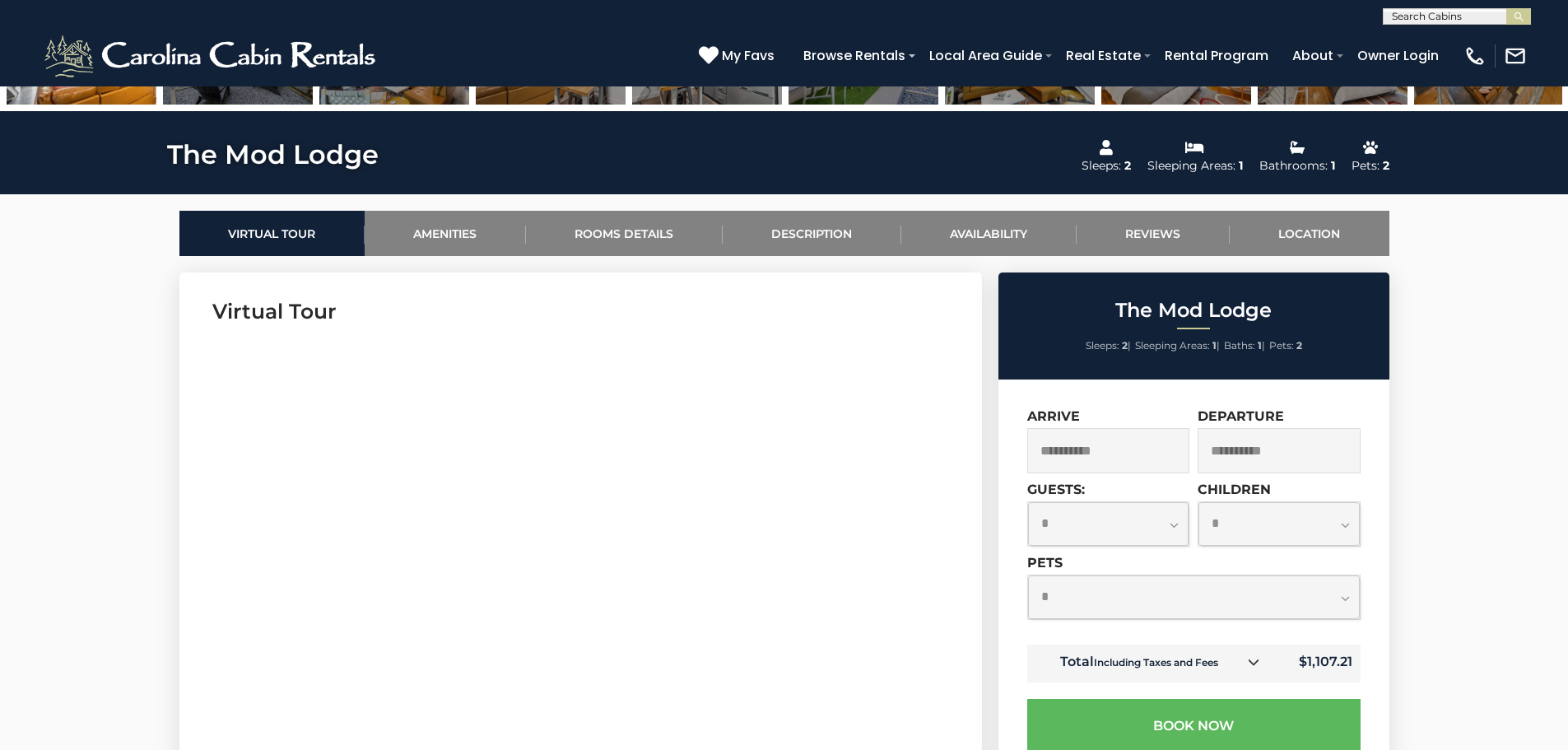
click at [1170, 521] on select "**********" at bounding box center [1109, 524] width 161 height 44
select select "*"
click at [1029, 502] on select "**********" at bounding box center [1109, 524] width 161 height 44
click at [1348, 600] on select "**********" at bounding box center [1194, 597] width 332 height 44
select select "*"
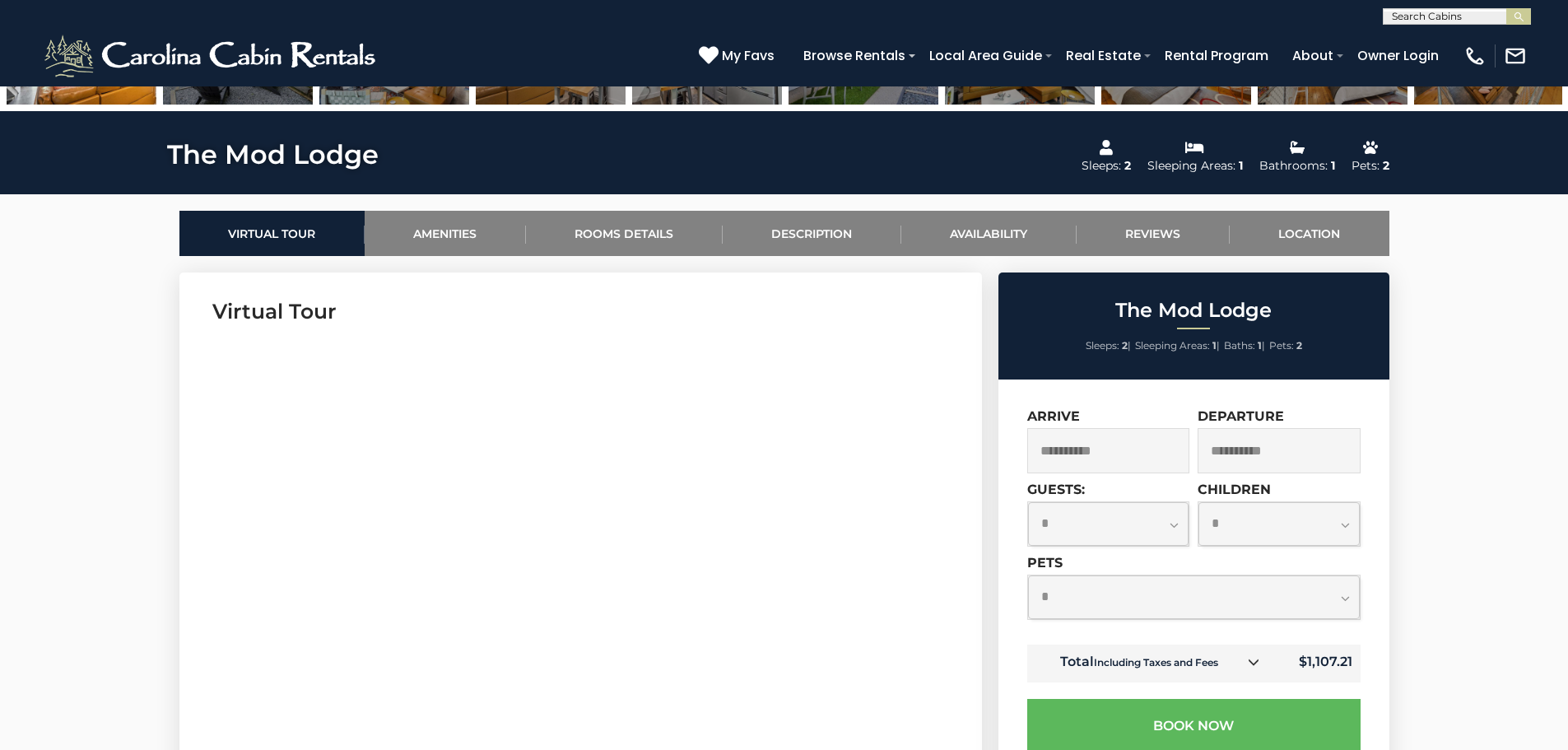
click at [1029, 576] on select "**********" at bounding box center [1194, 597] width 332 height 44
